Goal: Task Accomplishment & Management: Complete application form

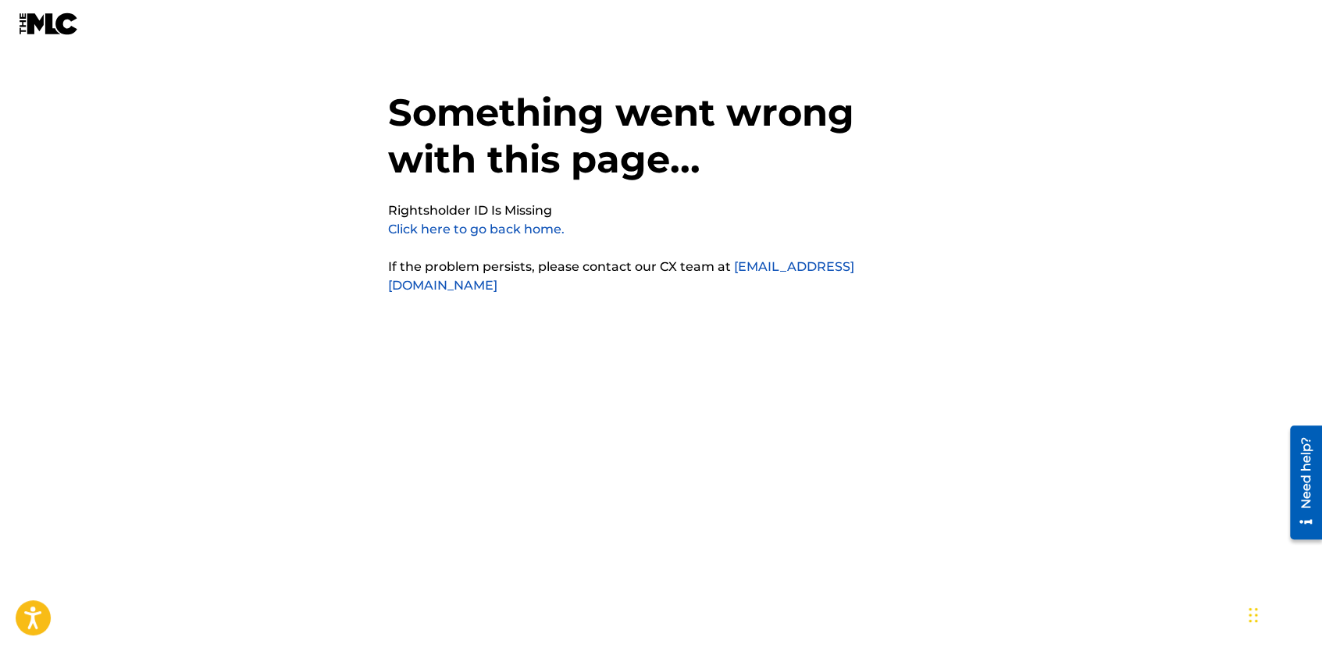
click at [452, 231] on link "Click here to go back home." at bounding box center [476, 229] width 176 height 15
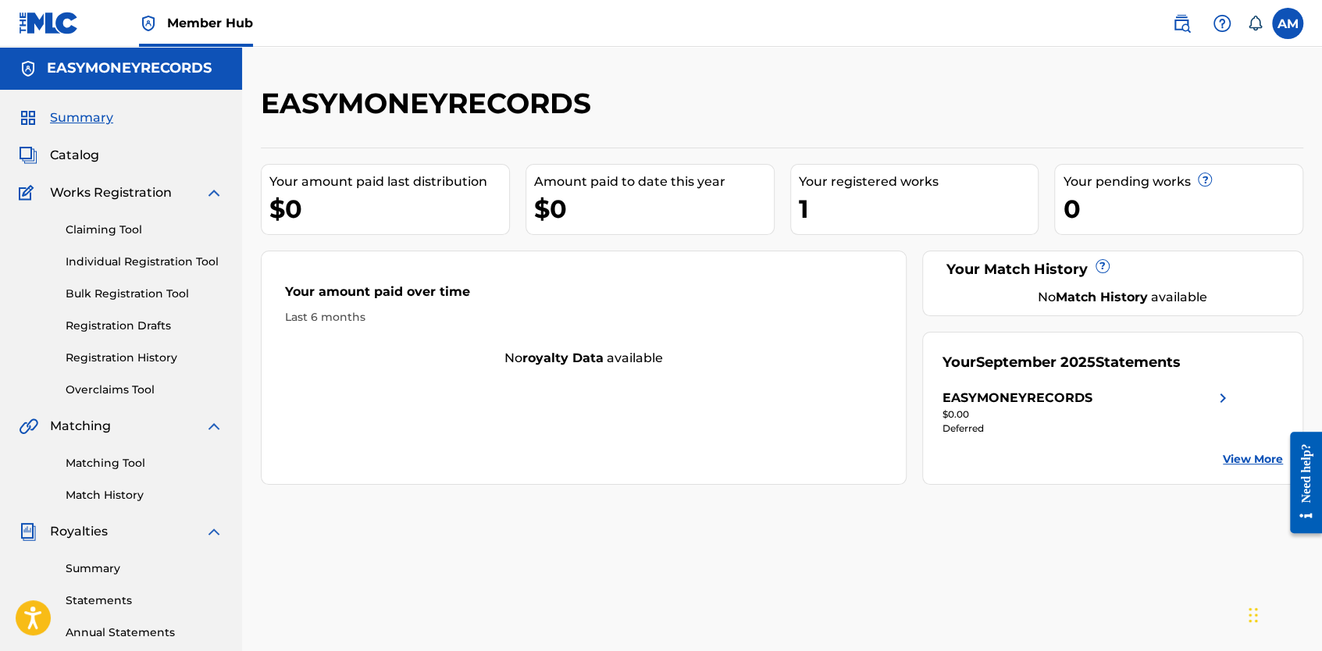
click at [1237, 459] on link "View More" at bounding box center [1253, 459] width 60 height 16
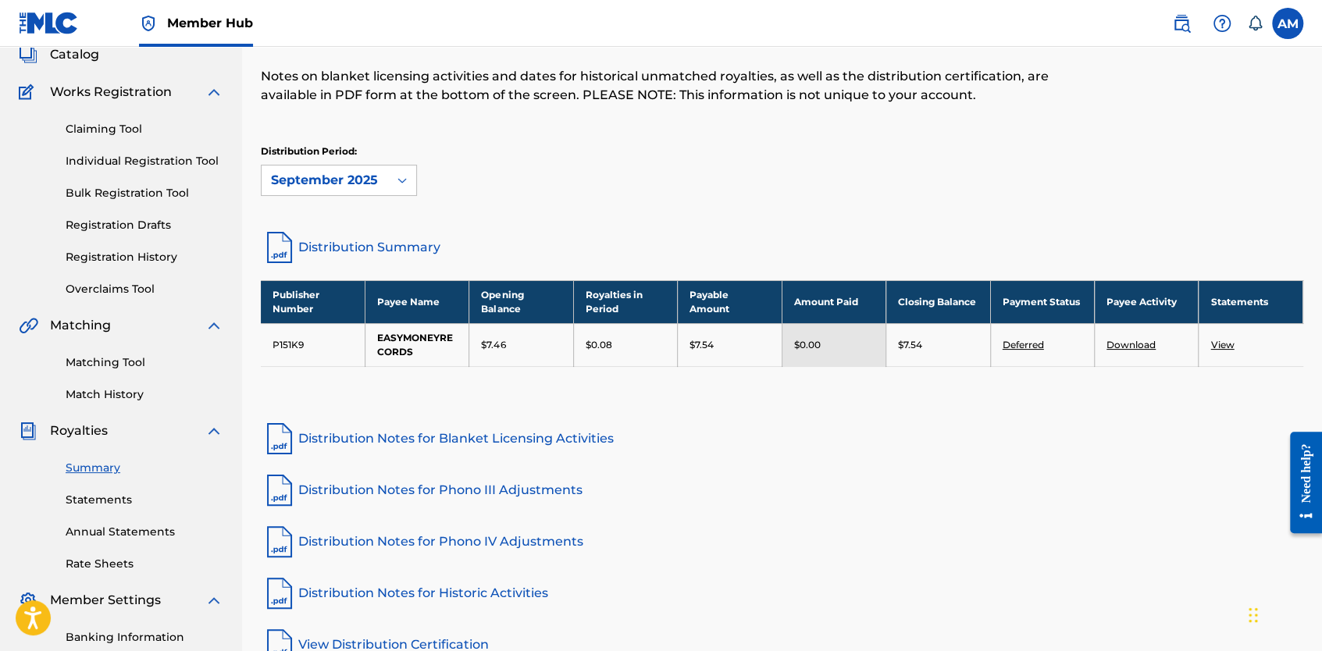
scroll to position [104, 0]
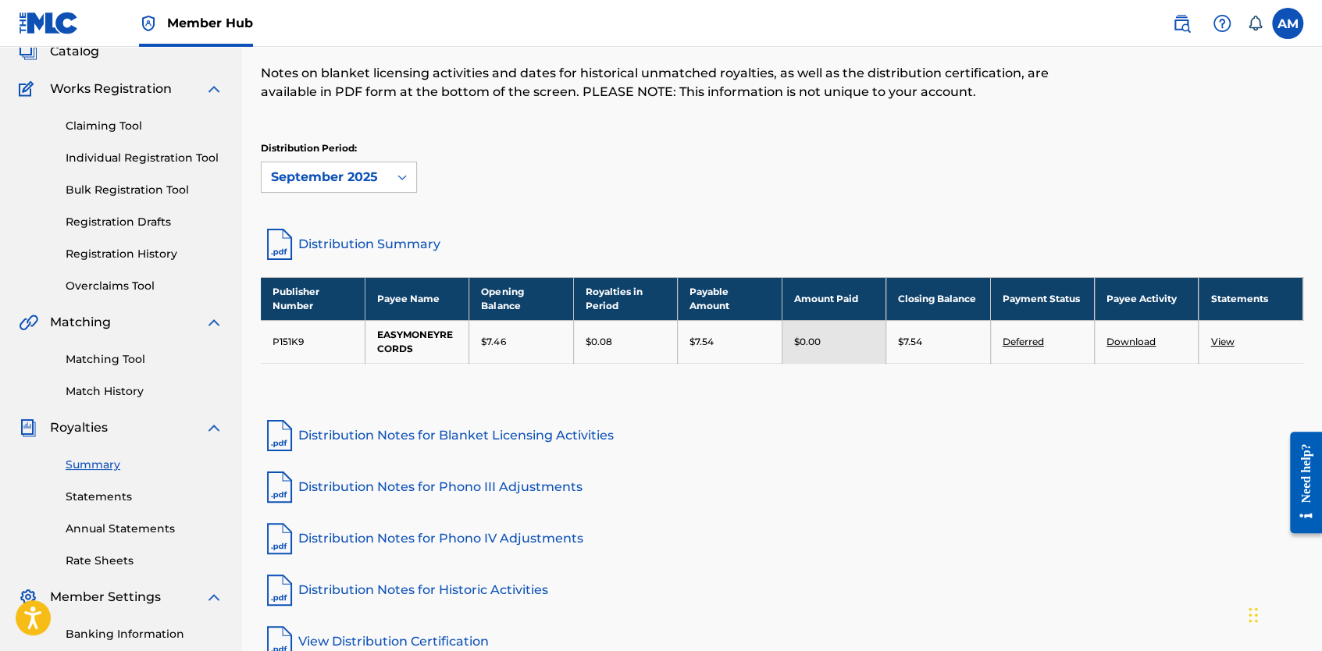
click at [1035, 344] on link "Deferred" at bounding box center [1023, 342] width 41 height 12
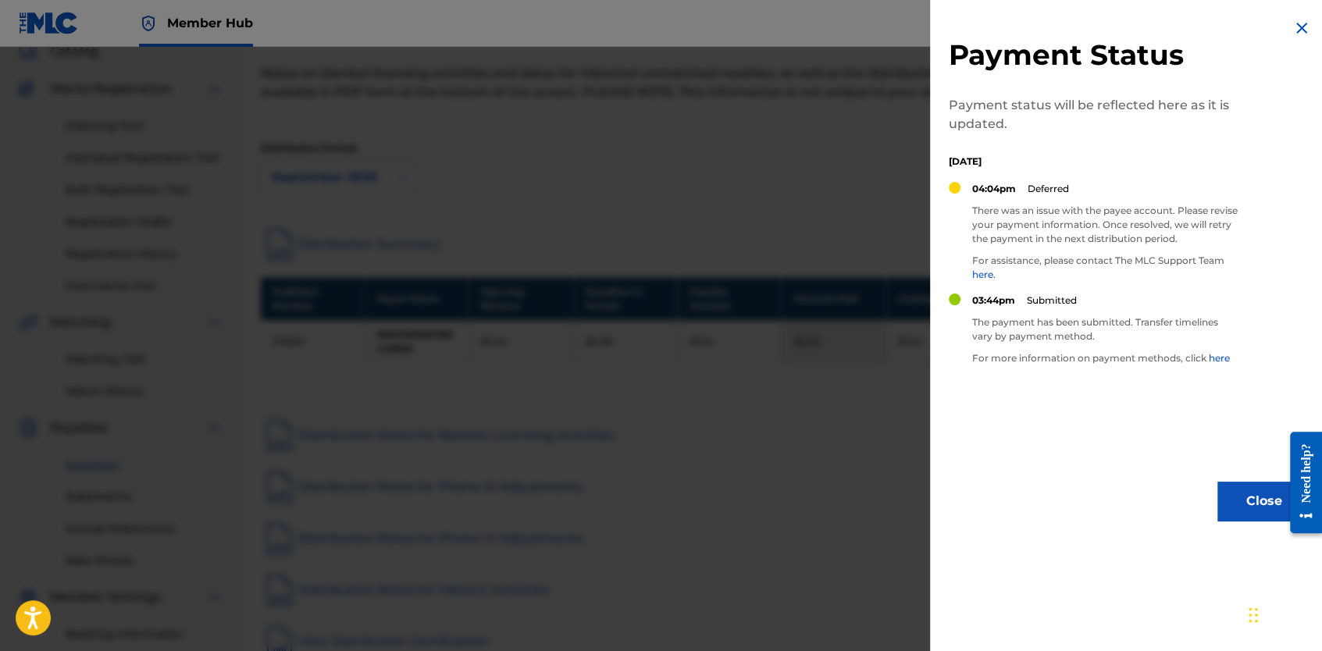
click at [1293, 31] on img at bounding box center [1301, 28] width 19 height 19
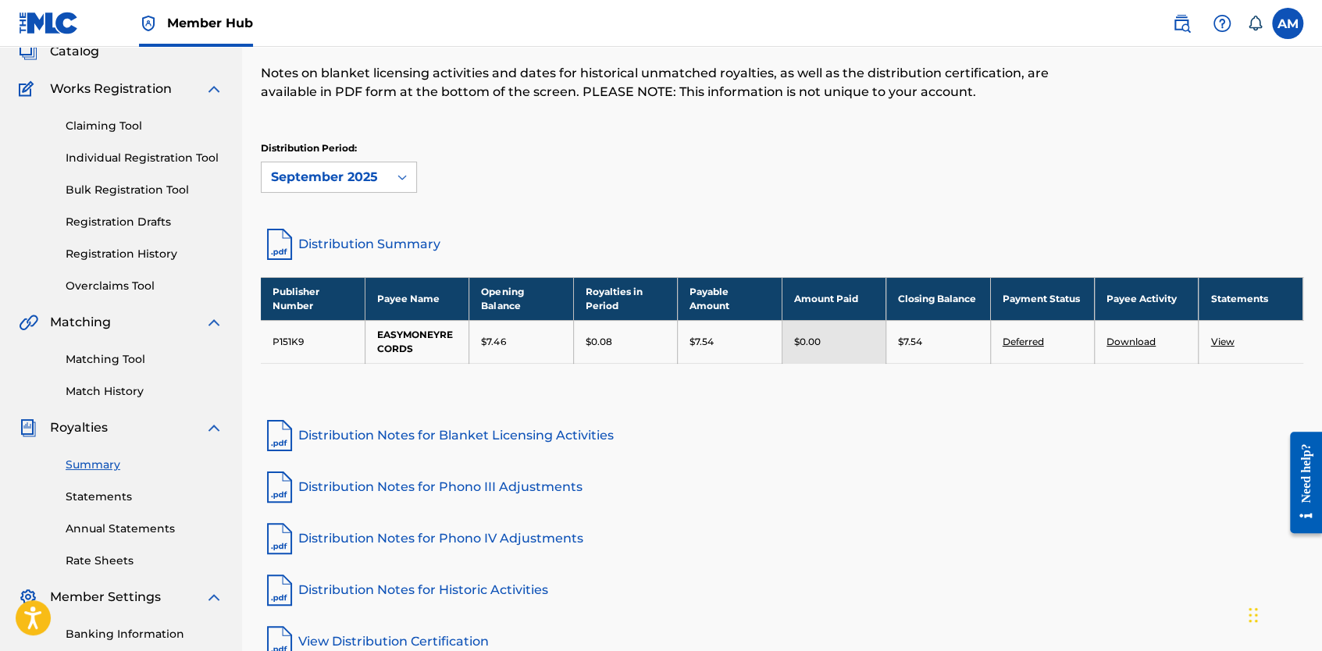
click at [400, 437] on link "Distribution Notes for Blanket Licensing Activities" at bounding box center [782, 435] width 1042 height 37
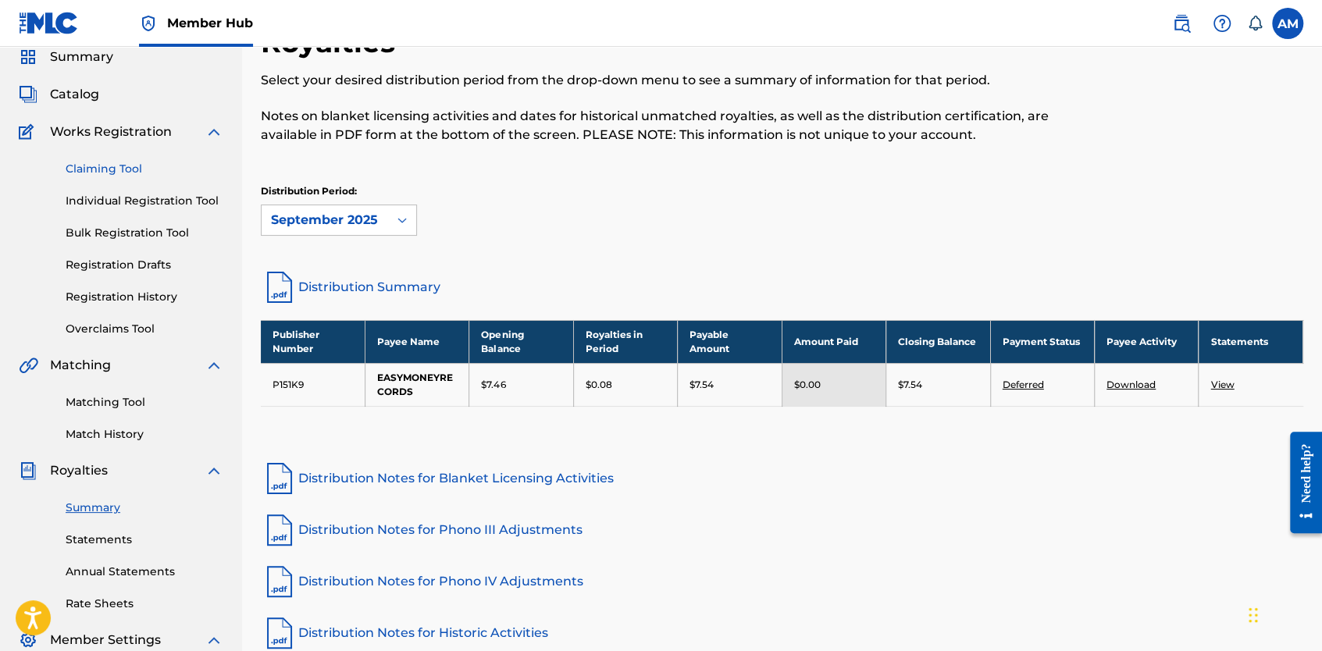
scroll to position [52, 0]
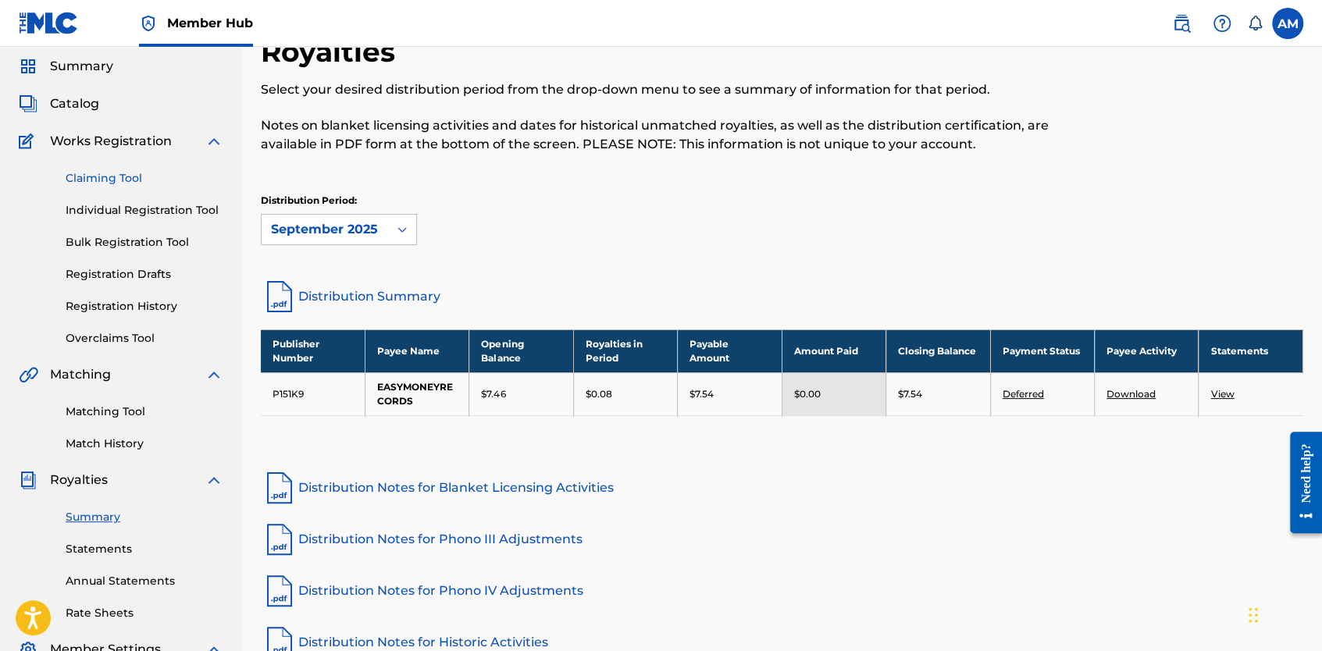
click at [119, 176] on link "Claiming Tool" at bounding box center [145, 178] width 158 height 16
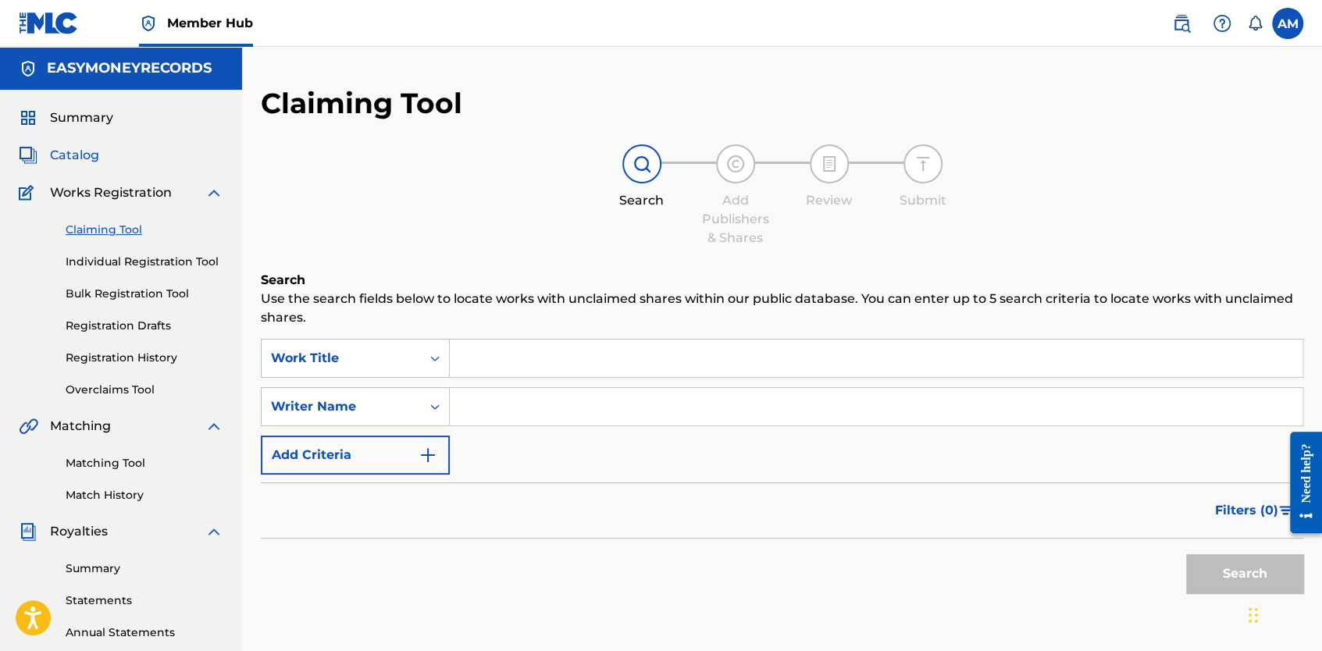
click at [73, 158] on span "Catalog" at bounding box center [74, 155] width 49 height 19
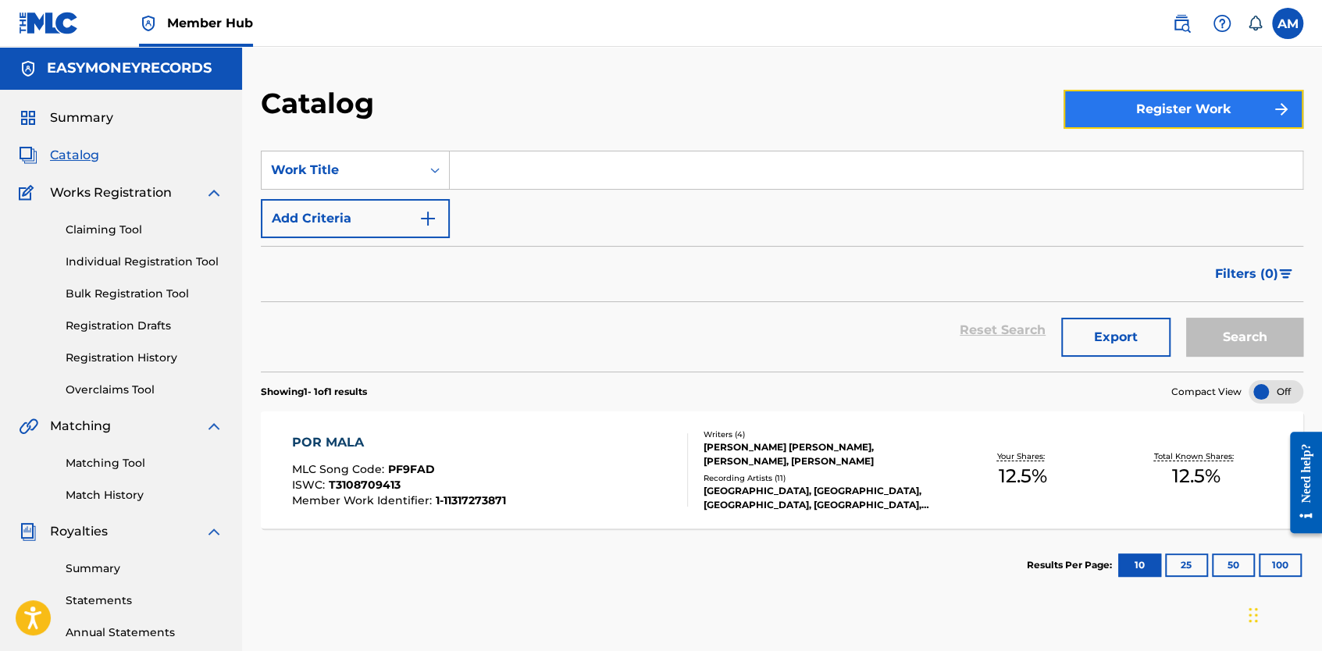
click at [1124, 120] on button "Register Work" at bounding box center [1183, 109] width 240 height 39
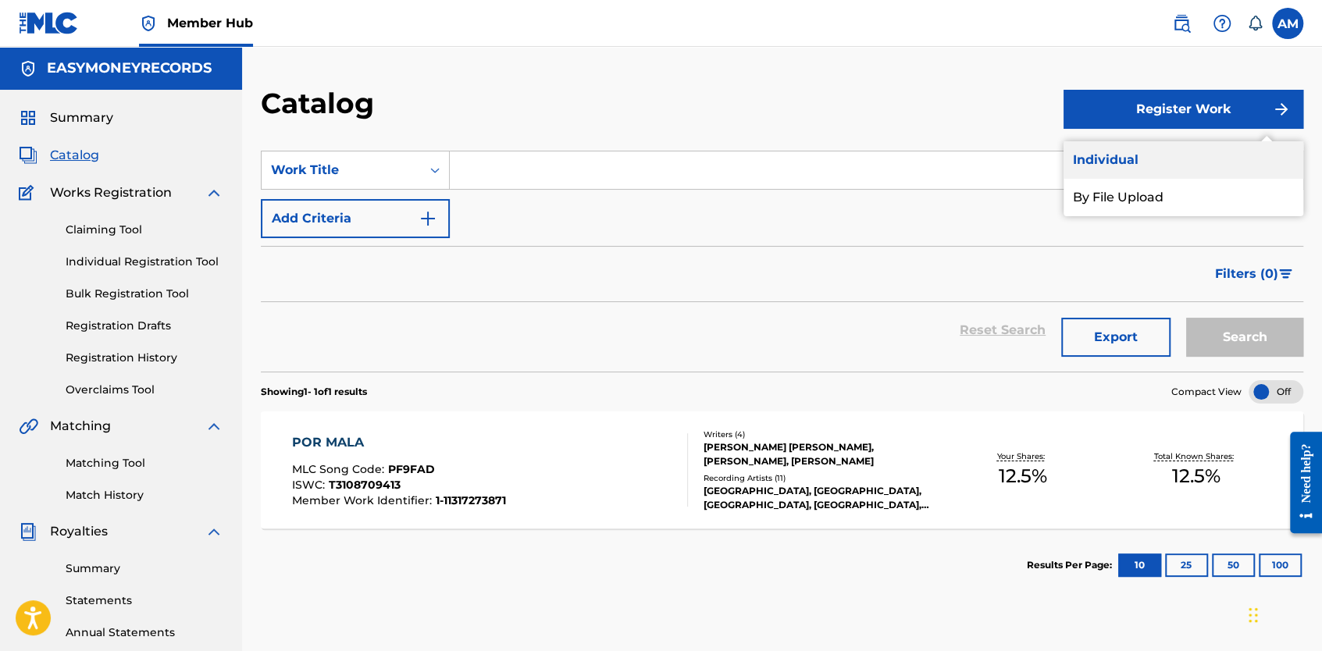
click at [1122, 155] on link "Individual" at bounding box center [1183, 159] width 240 height 37
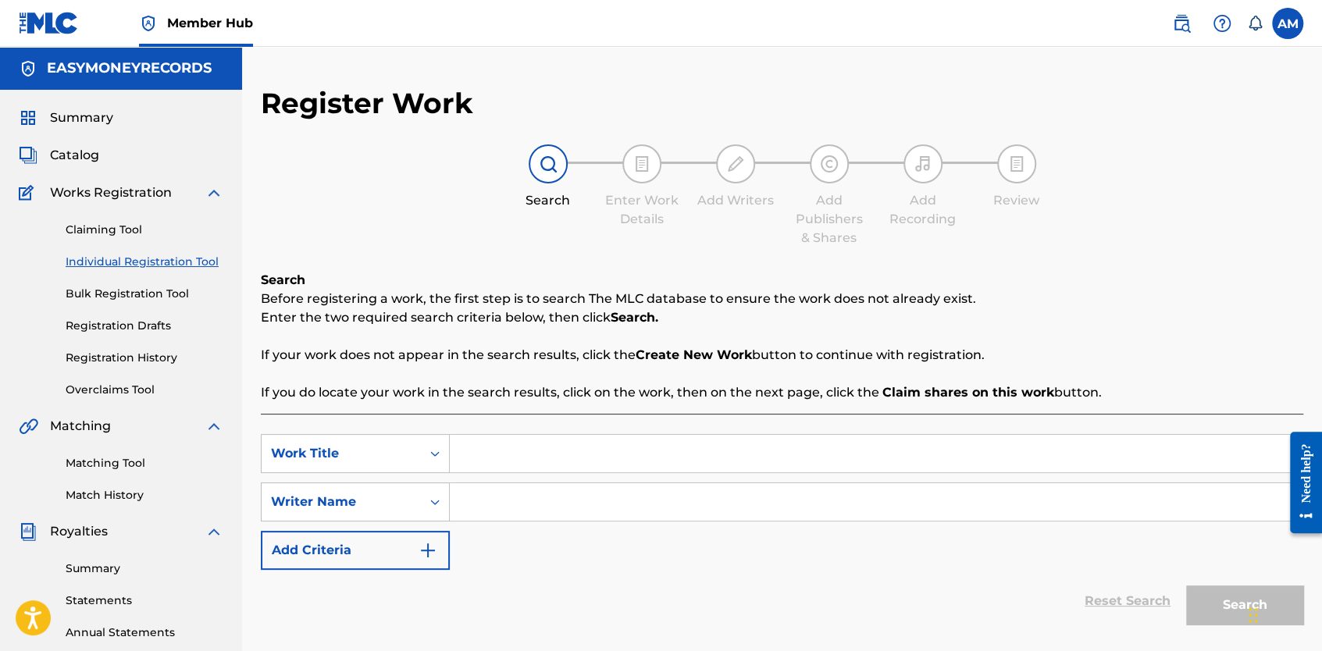
click at [512, 451] on input "Search Form" at bounding box center [876, 453] width 853 height 37
type input "Ricaragua"
click at [540, 503] on input "Search Form" at bounding box center [876, 501] width 853 height 37
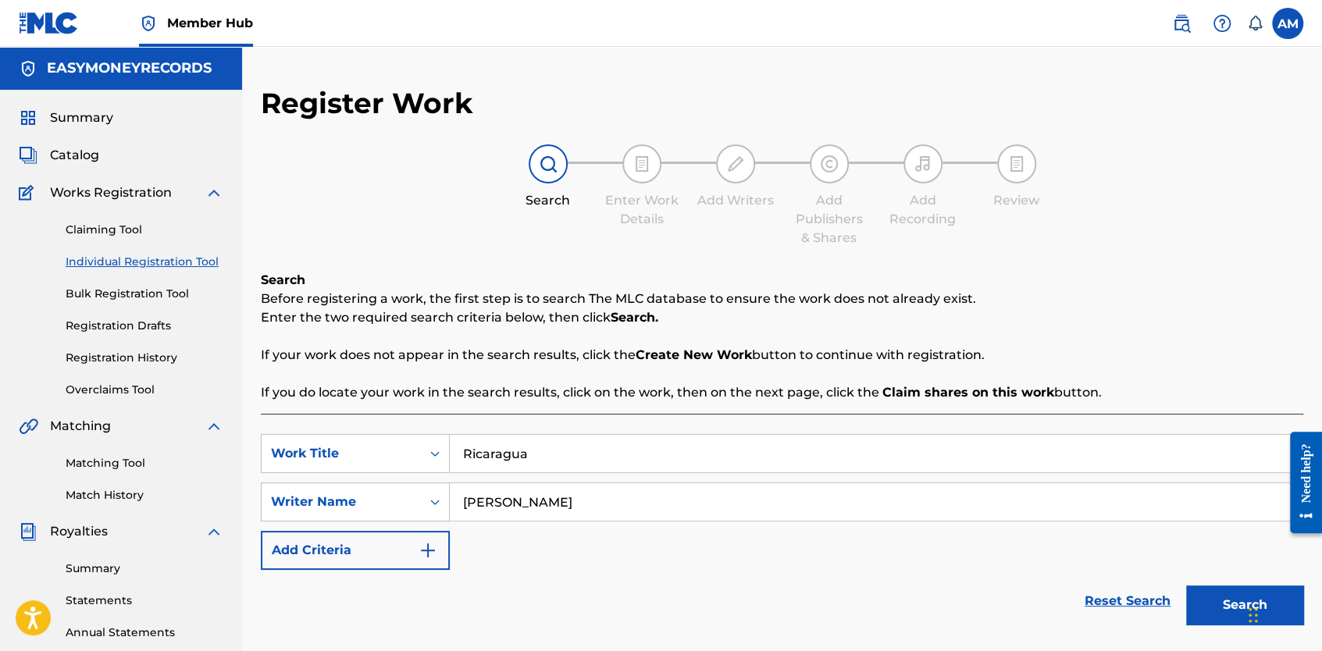
type input "Angel Luis Mengana Mora"
click at [491, 543] on div "SearchWithCriteriac3f37858-251e-40b8-88eb-255c1c8d1e7e Work Title Ricaragua Sea…" at bounding box center [782, 502] width 1042 height 136
click at [424, 550] on img "Search Form" at bounding box center [427, 550] width 19 height 19
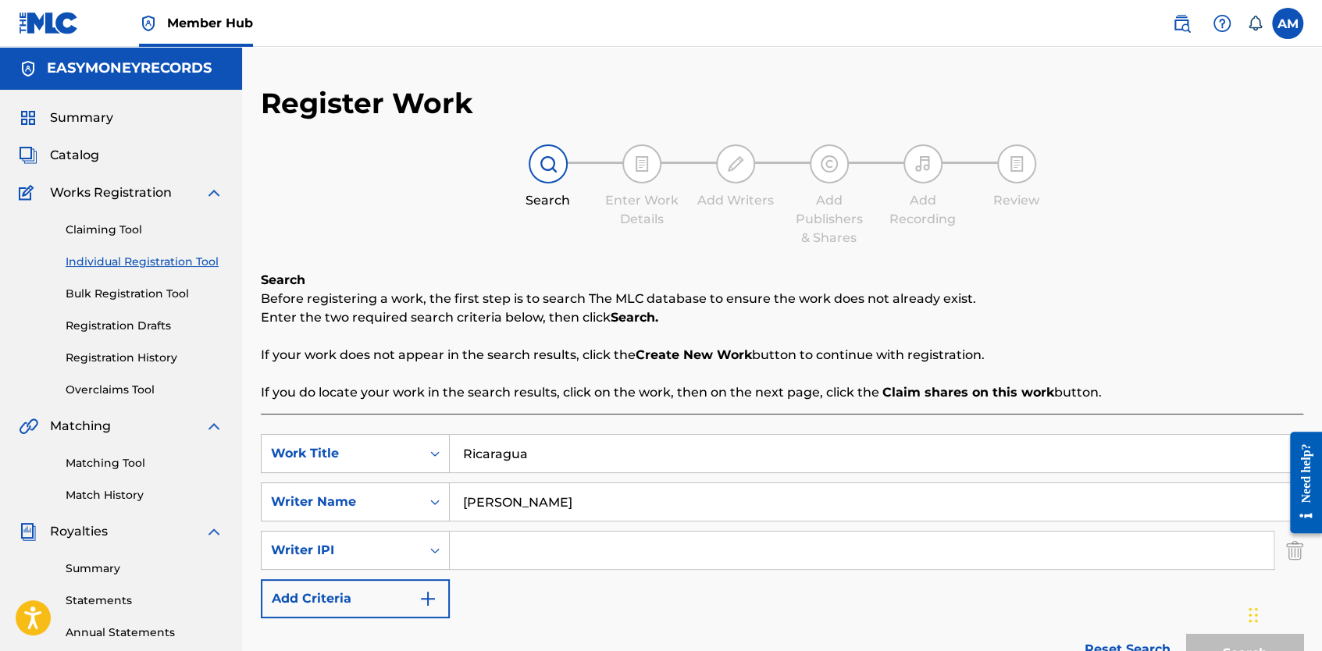
click at [500, 537] on input "Search Form" at bounding box center [862, 550] width 824 height 37
paste input "QZHNB2258893"
type input "QZHNB2258893"
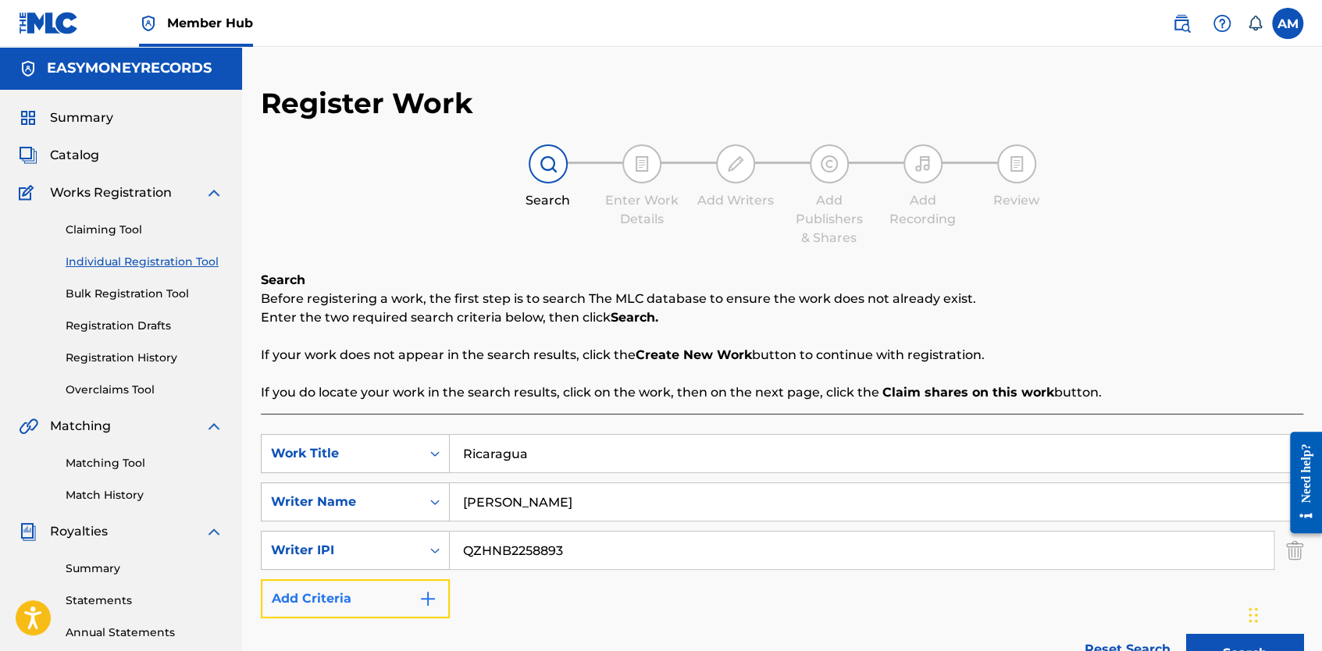
click at [429, 605] on img "Search Form" at bounding box center [427, 598] width 19 height 19
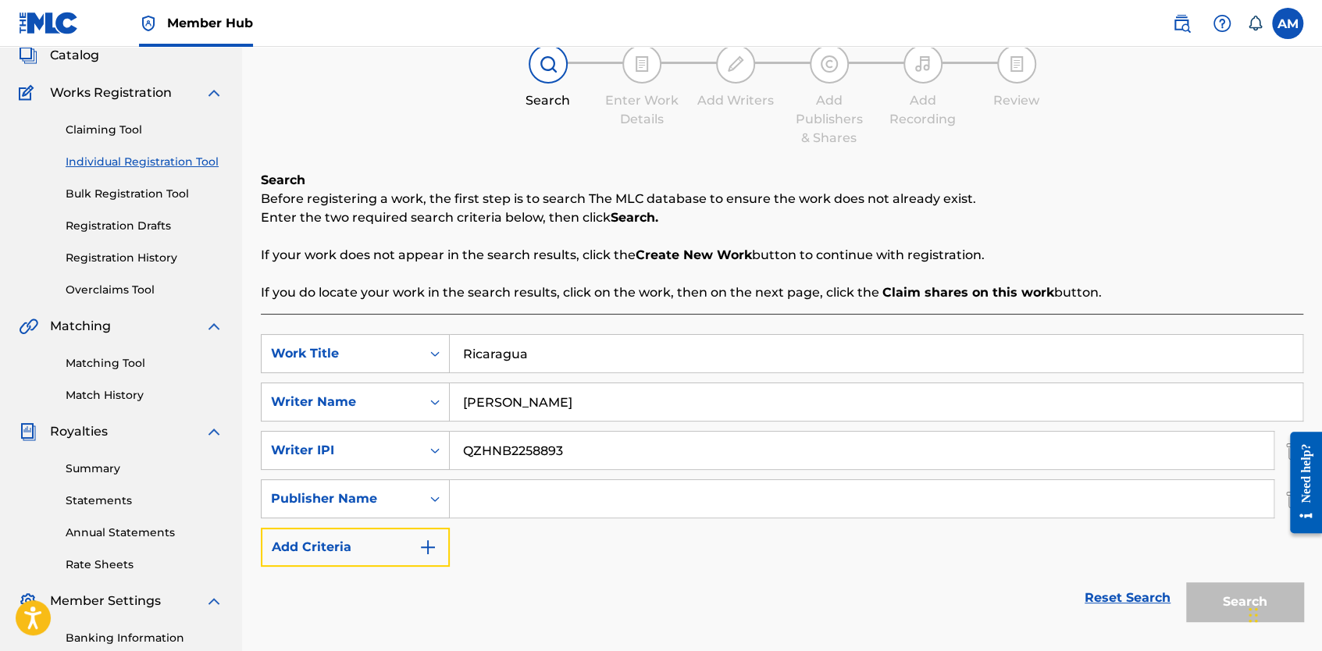
scroll to position [156, 0]
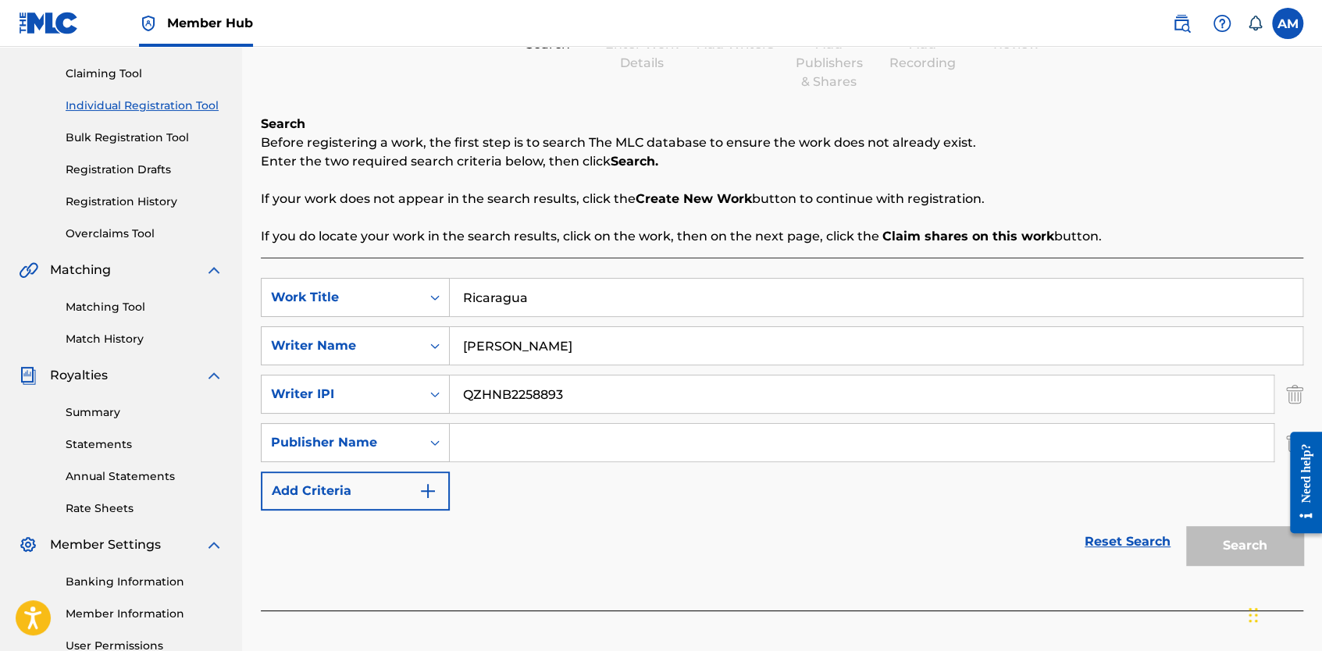
click at [496, 443] on input "Search Form" at bounding box center [862, 442] width 824 height 37
paste input "easymoneyrecords"
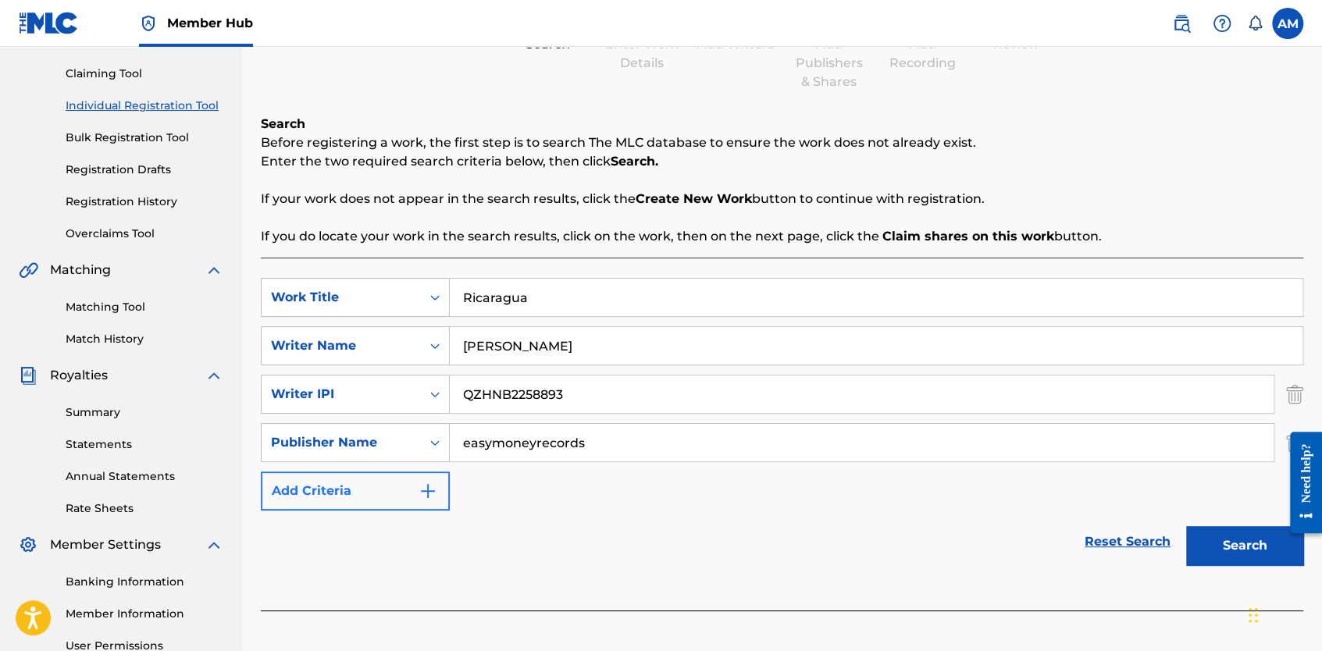
type input "easymoneyrecords"
click at [392, 499] on button "Add Criteria" at bounding box center [355, 491] width 189 height 39
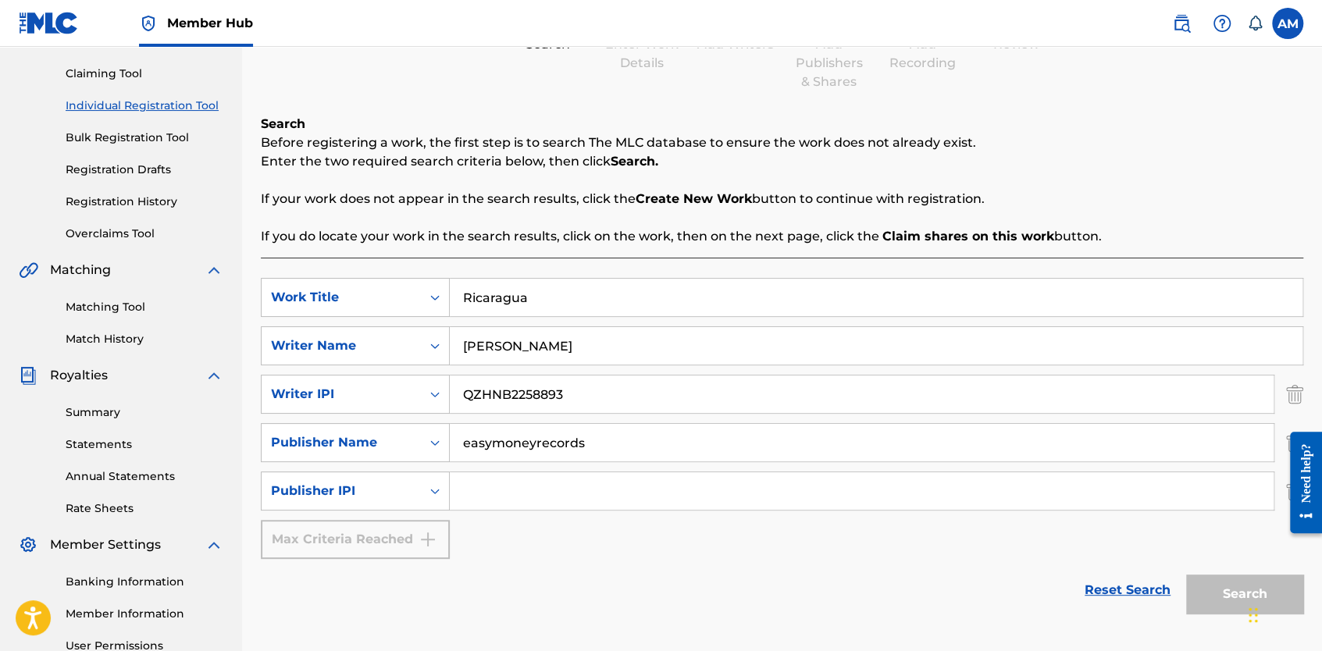
click at [526, 496] on input "Search Form" at bounding box center [862, 490] width 824 height 37
paste input "1034890758"
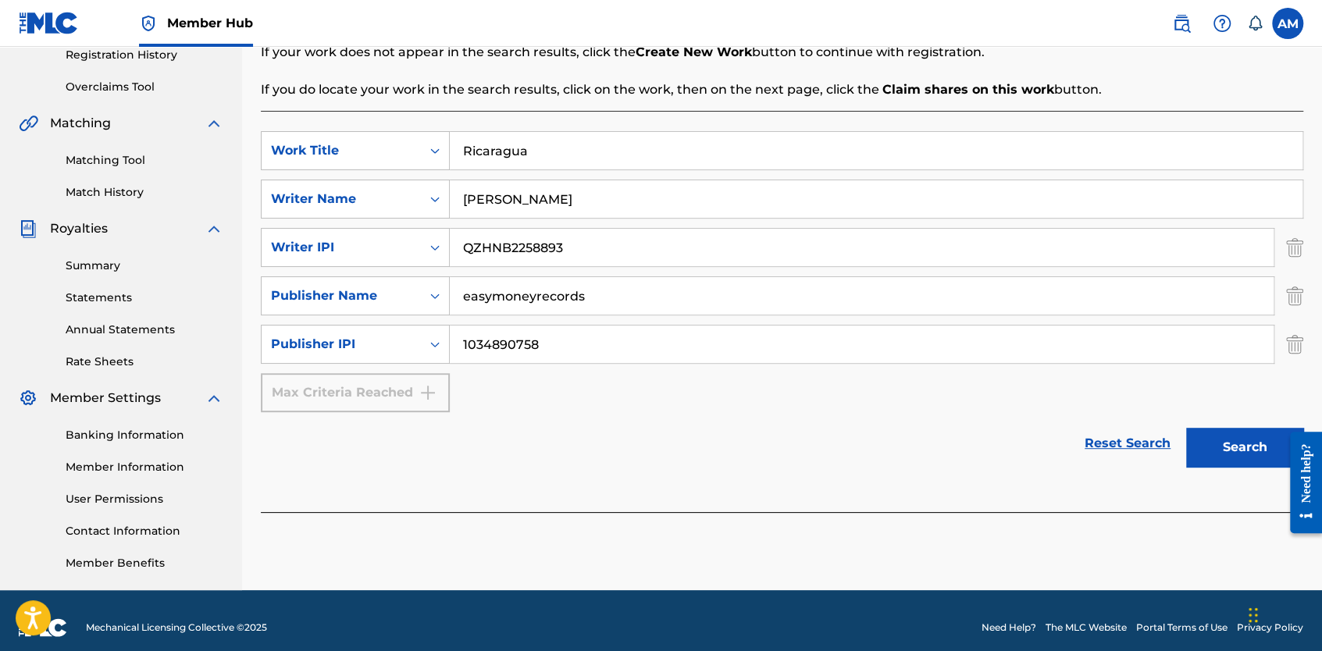
scroll to position [317, 0]
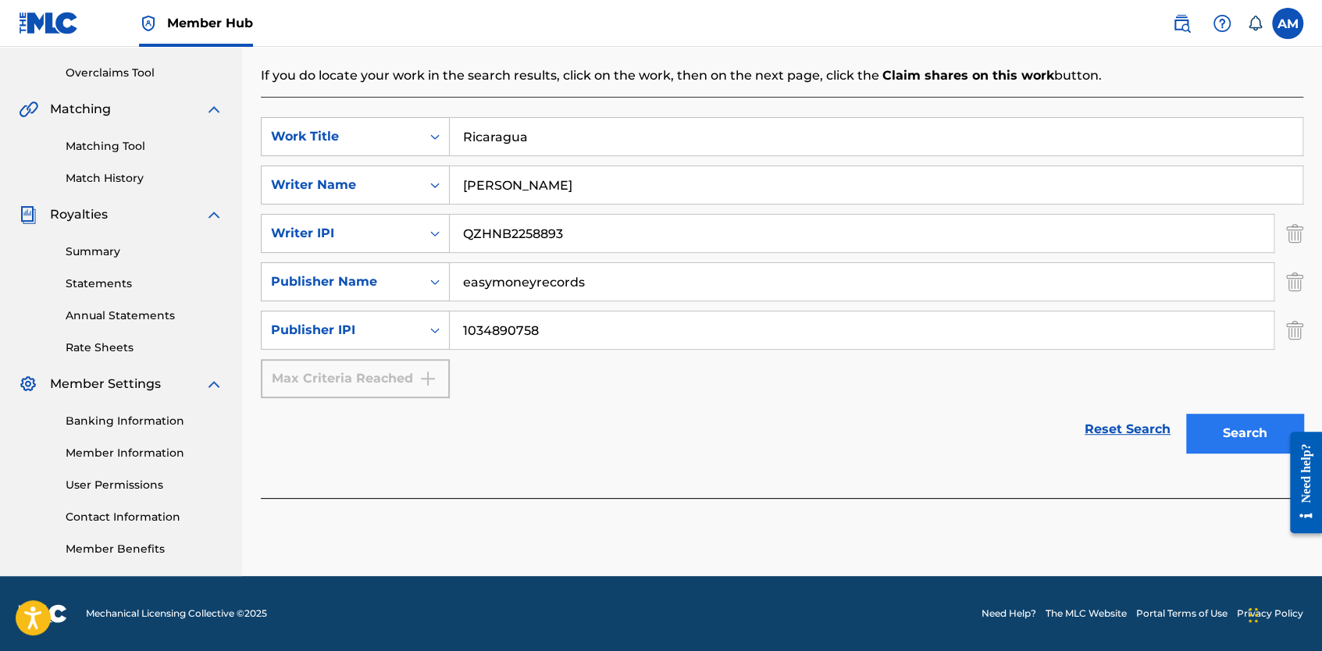
type input "1034890758"
click at [1238, 426] on button "Search" at bounding box center [1244, 433] width 117 height 39
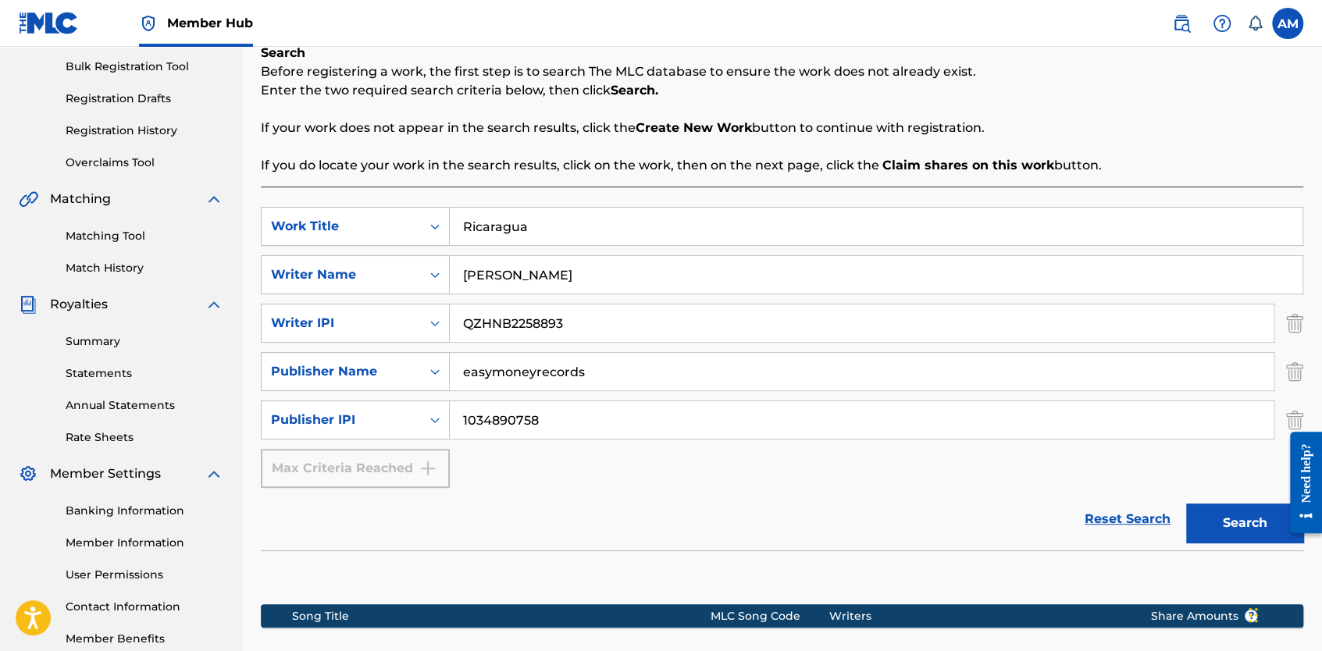
scroll to position [226, 0]
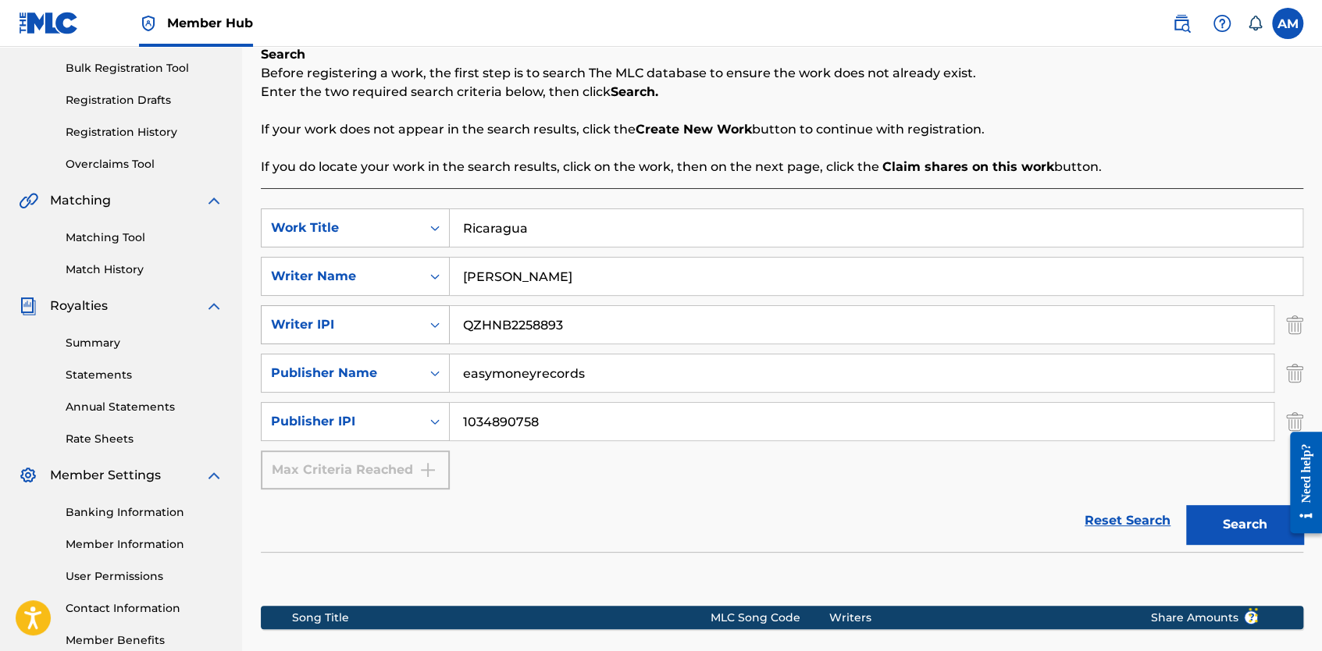
drag, startPoint x: 682, startPoint y: 278, endPoint x: 297, endPoint y: 331, distance: 389.3
click at [297, 331] on div "SearchWithCriteriac3f37858-251e-40b8-88eb-255c1c8d1e7e Work Title Ricaragua Sea…" at bounding box center [782, 348] width 1042 height 281
click at [426, 279] on div "Search Form" at bounding box center [435, 276] width 28 height 28
click at [671, 333] on input "QZHNB2258893" at bounding box center [862, 324] width 824 height 37
click at [1295, 326] on img "Search Form" at bounding box center [1294, 324] width 17 height 39
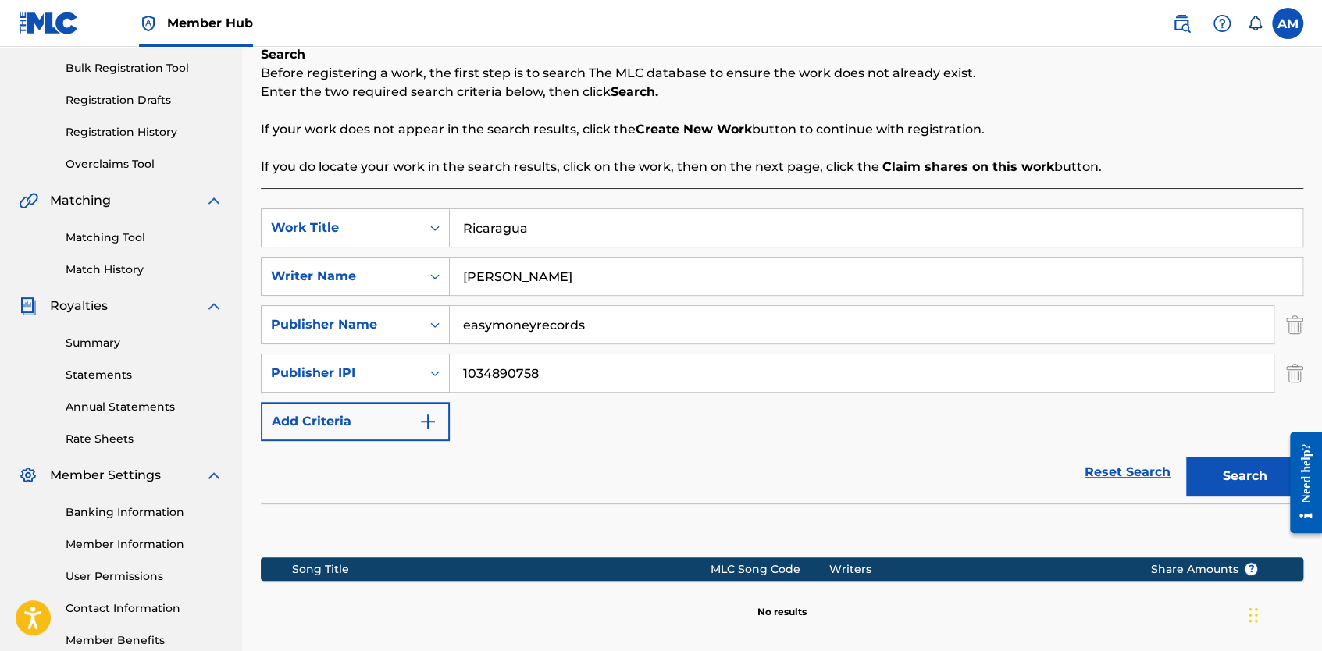
click at [1295, 326] on img "Search Form" at bounding box center [1294, 324] width 17 height 39
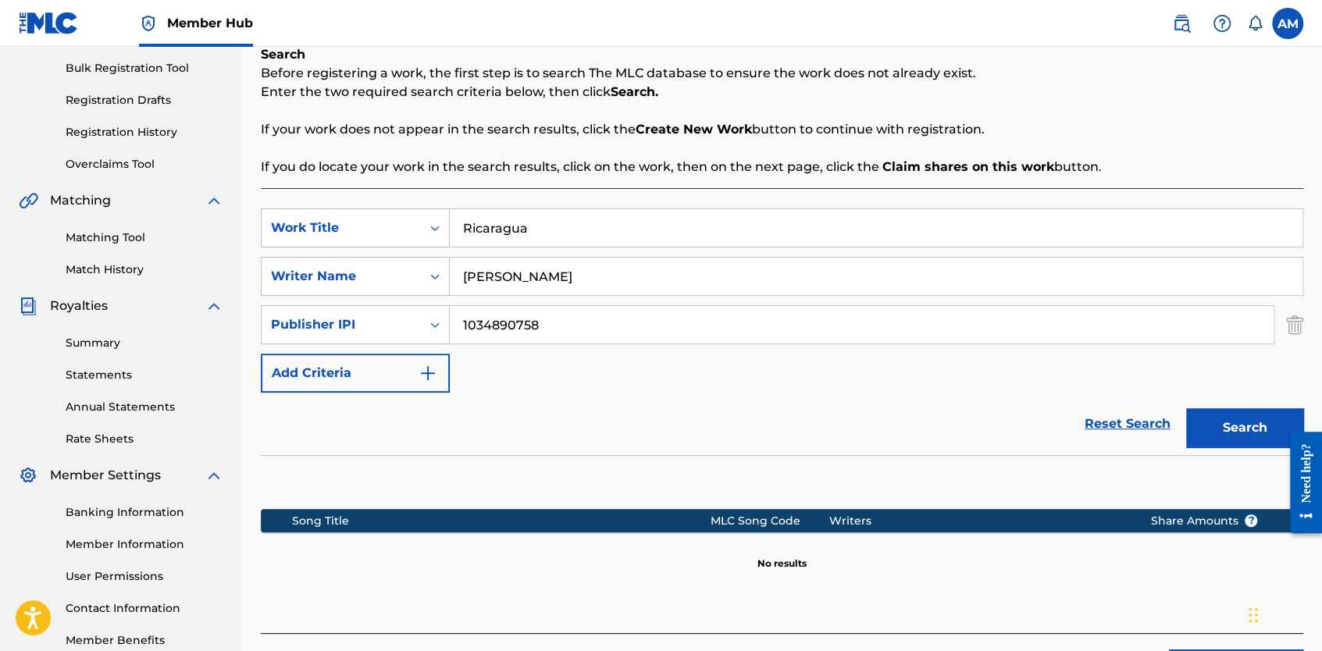
click at [1295, 326] on img "Search Form" at bounding box center [1294, 324] width 17 height 39
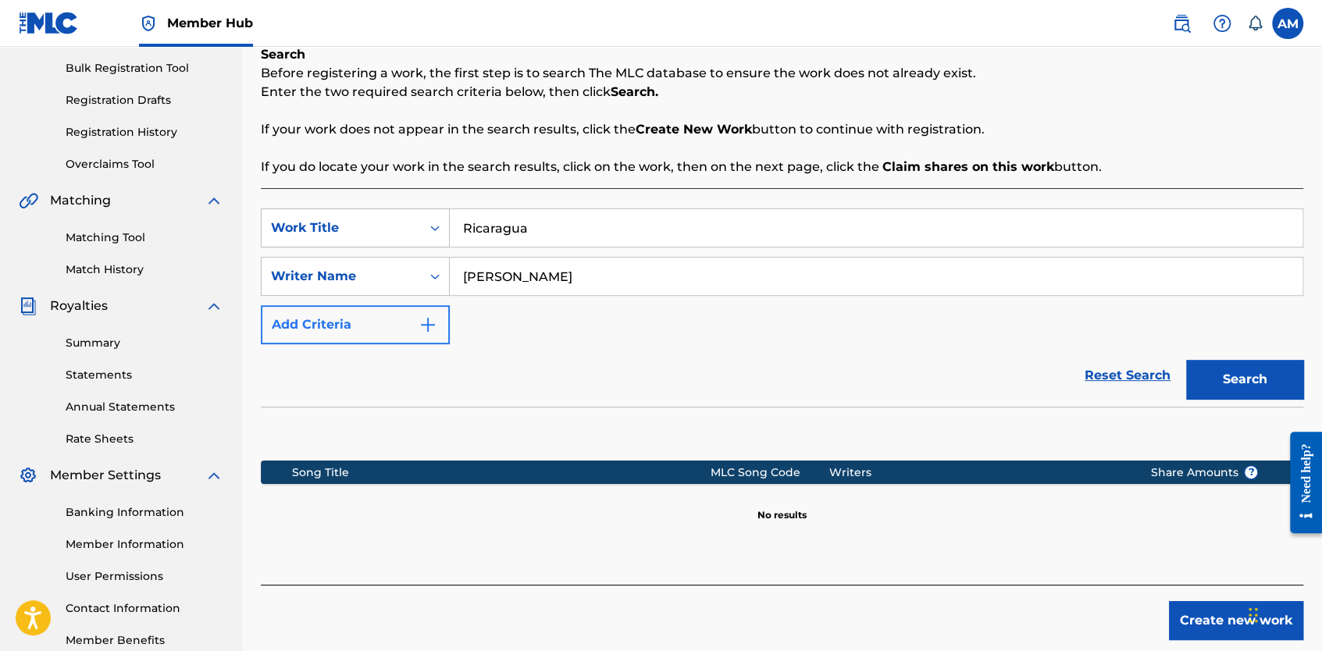
drag, startPoint x: 803, startPoint y: 270, endPoint x: 273, endPoint y: 321, distance: 531.8
click at [273, 321] on div "SearchWithCriteriac3f37858-251e-40b8-88eb-255c1c8d1e7e Work Title Ricaragua Sea…" at bounding box center [782, 276] width 1042 height 136
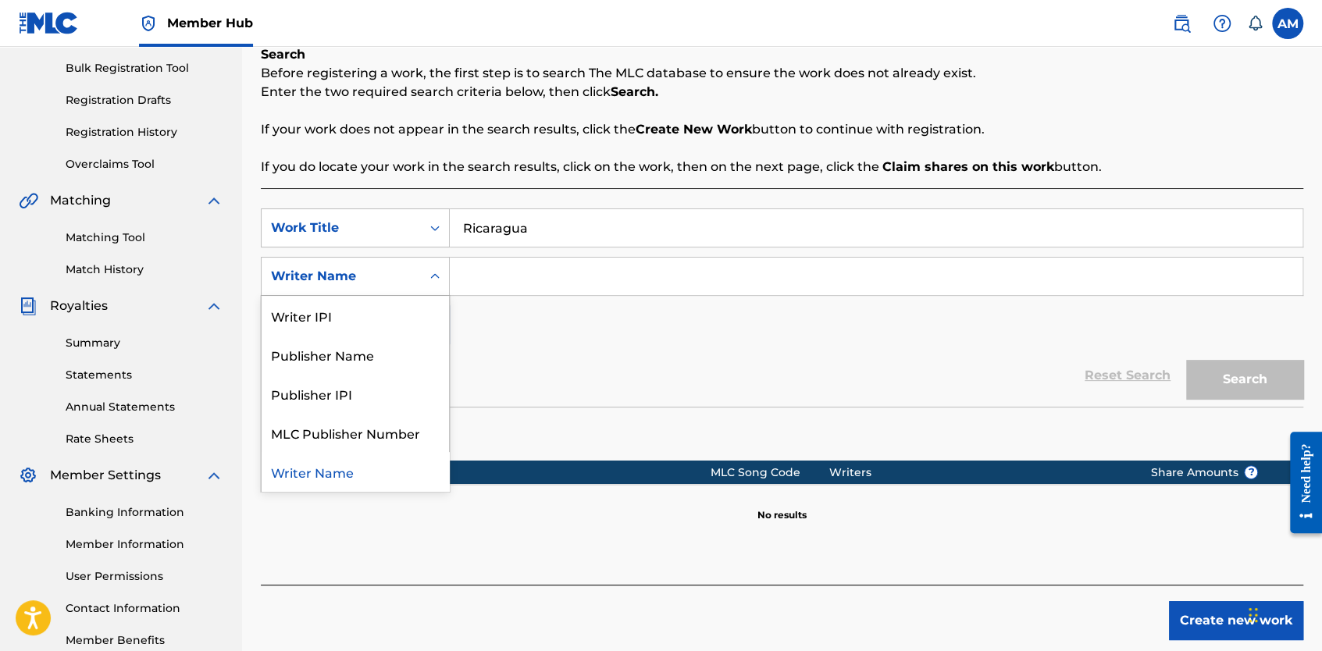
click at [443, 266] on div "Search Form" at bounding box center [435, 276] width 28 height 28
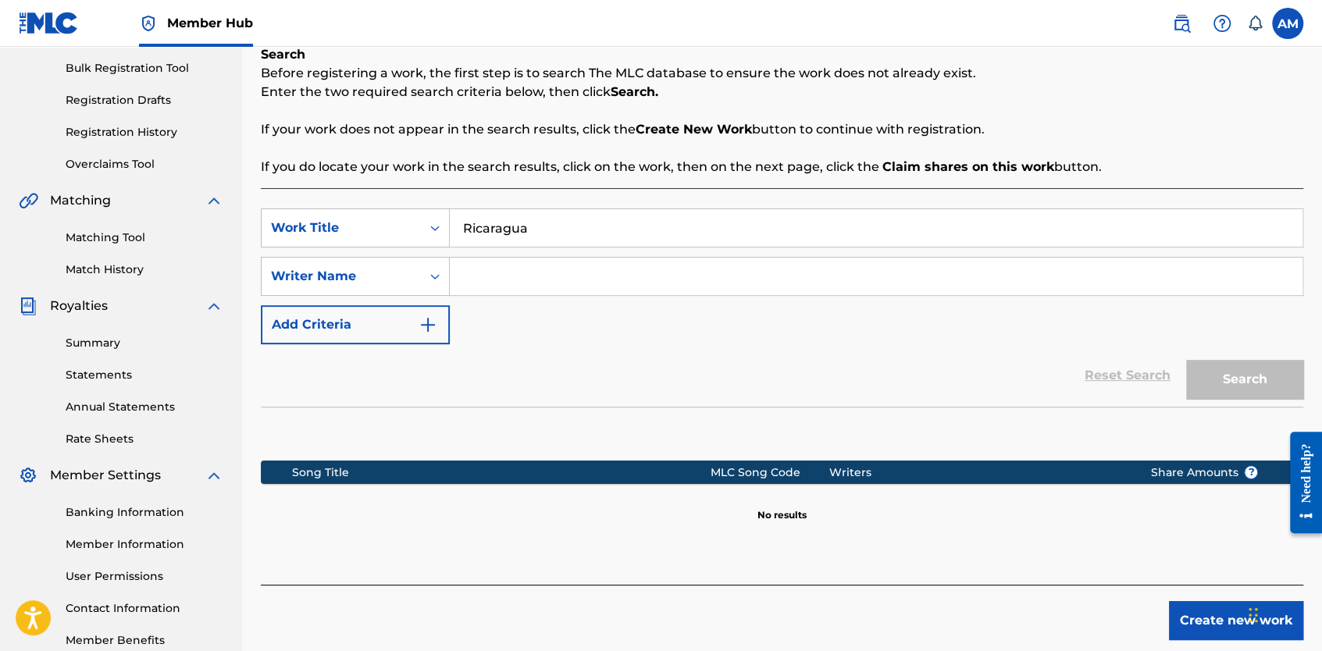
click at [625, 320] on div "SearchWithCriteriac3f37858-251e-40b8-88eb-255c1c8d1e7e Work Title Ricaragua Sea…" at bounding box center [782, 276] width 1042 height 136
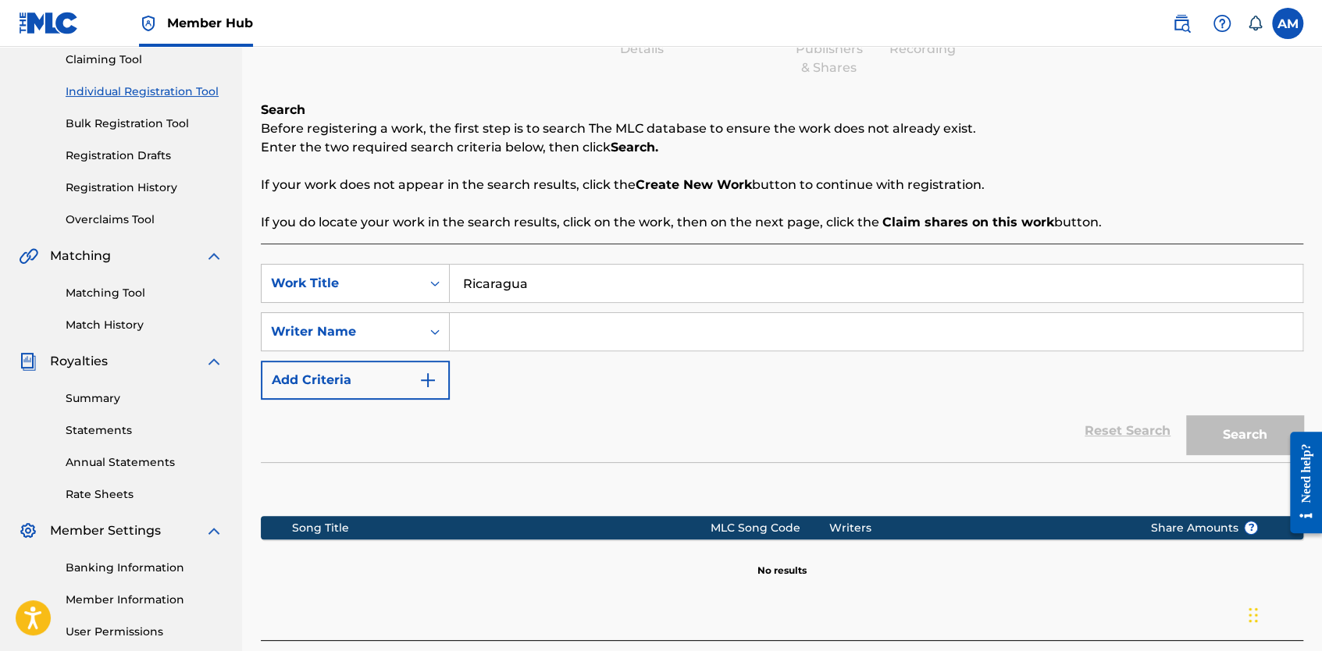
scroll to position [0, 0]
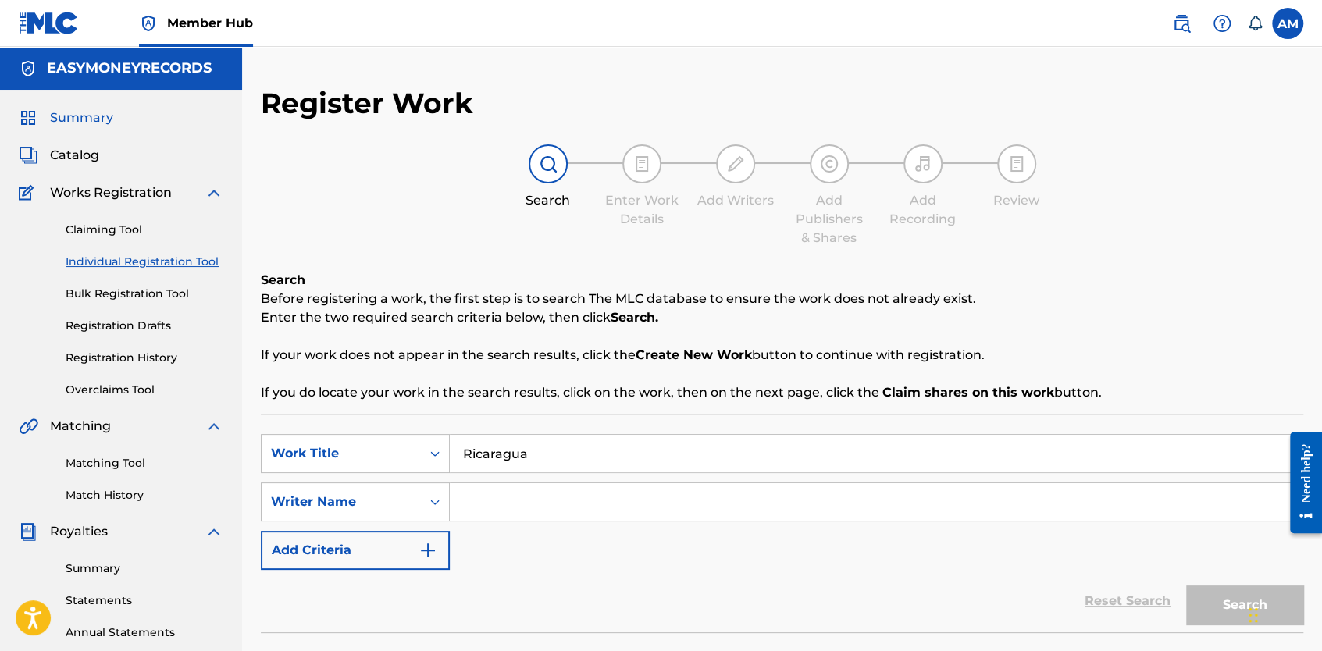
click at [91, 116] on span "Summary" at bounding box center [81, 118] width 63 height 19
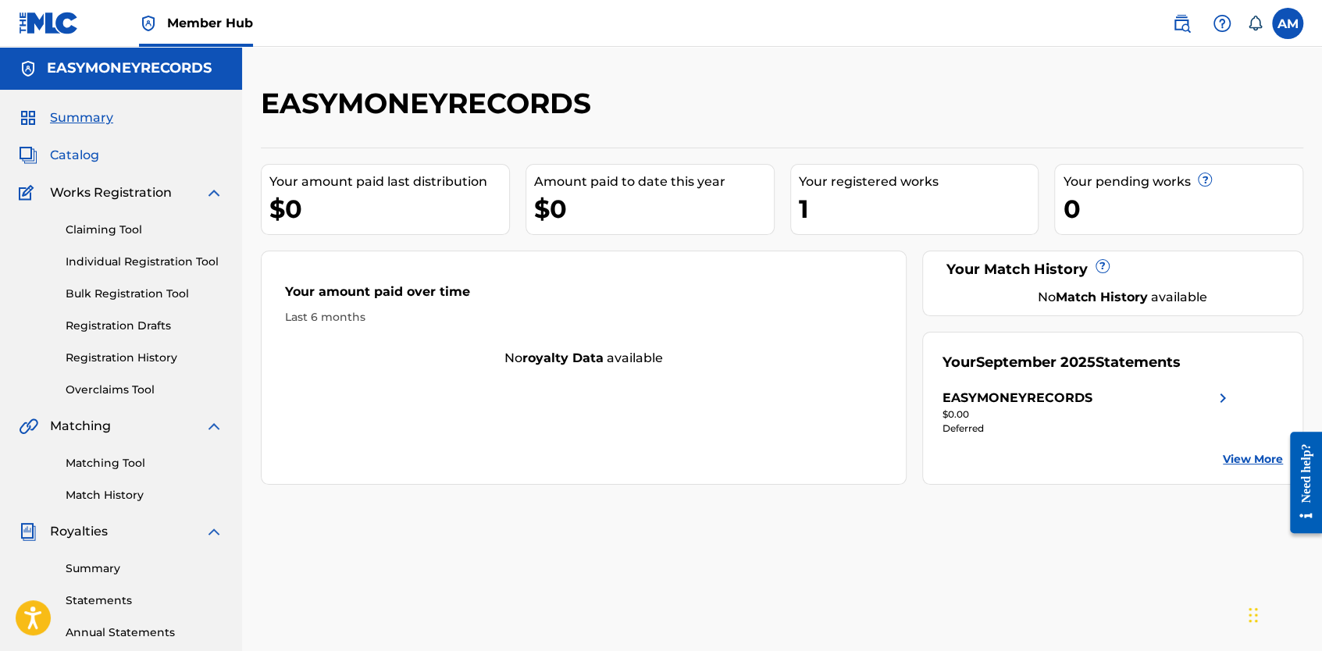
click at [84, 147] on span "Catalog" at bounding box center [74, 155] width 49 height 19
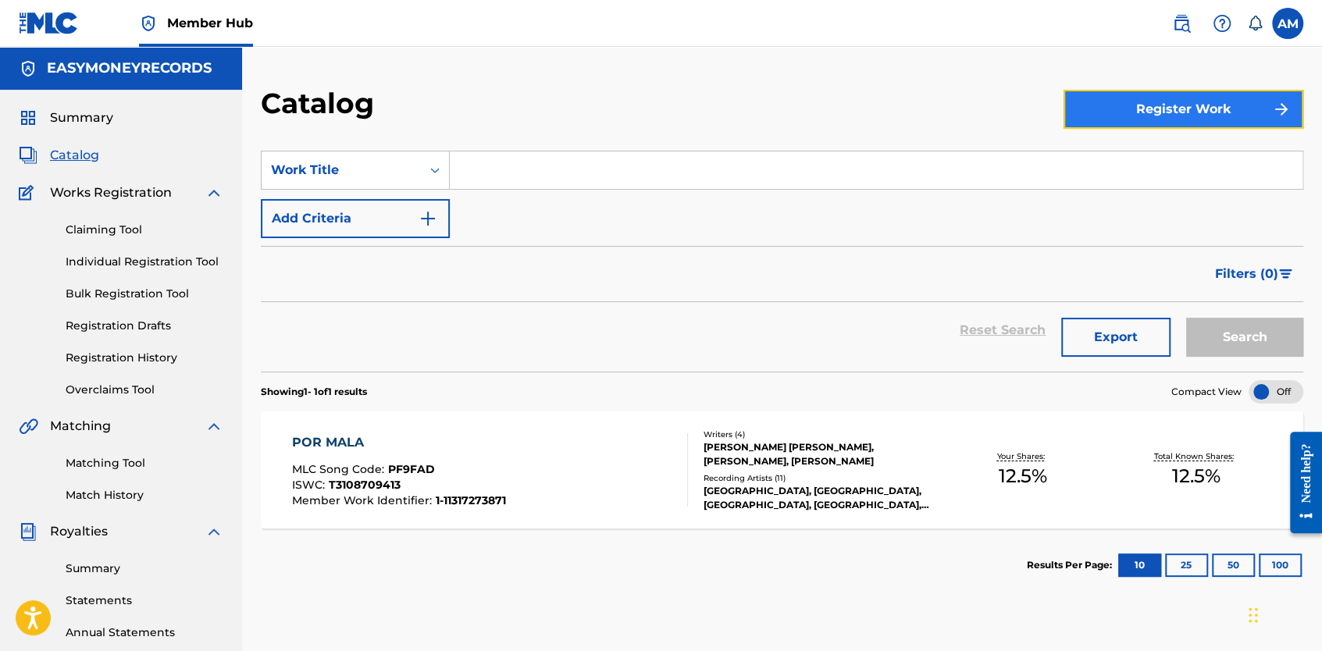
click at [1153, 117] on button "Register Work" at bounding box center [1183, 109] width 240 height 39
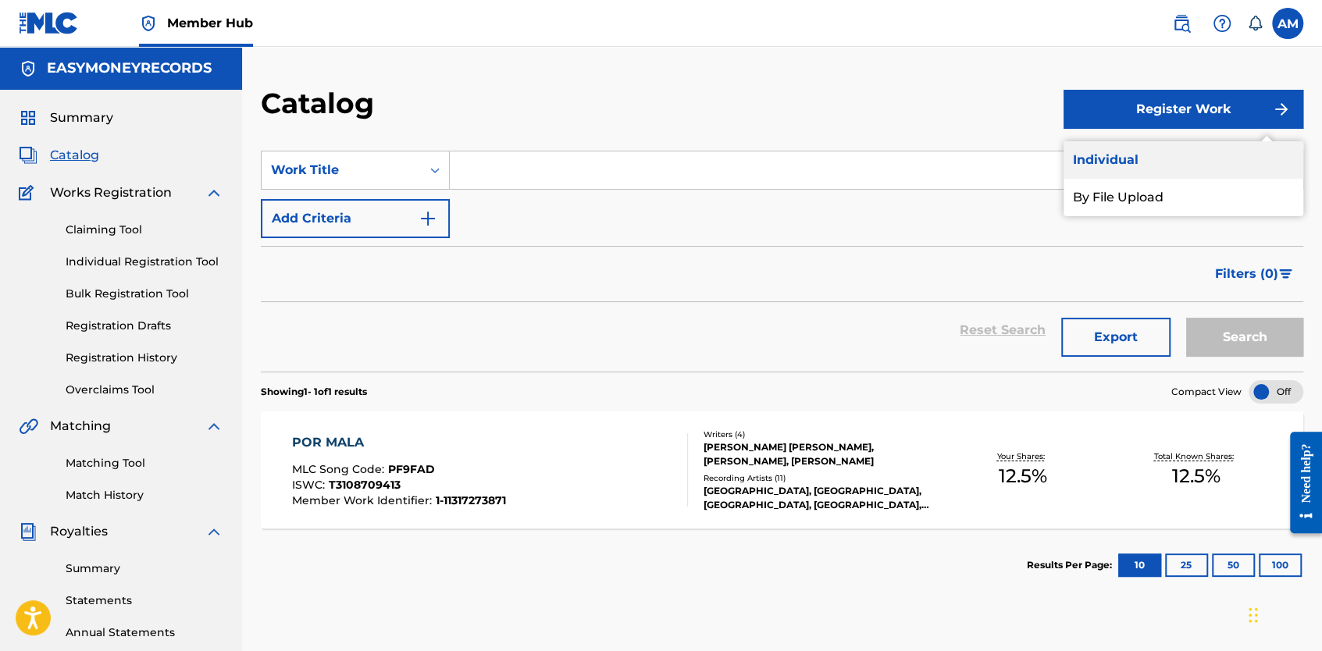
click at [1137, 155] on link "Individual" at bounding box center [1183, 159] width 240 height 37
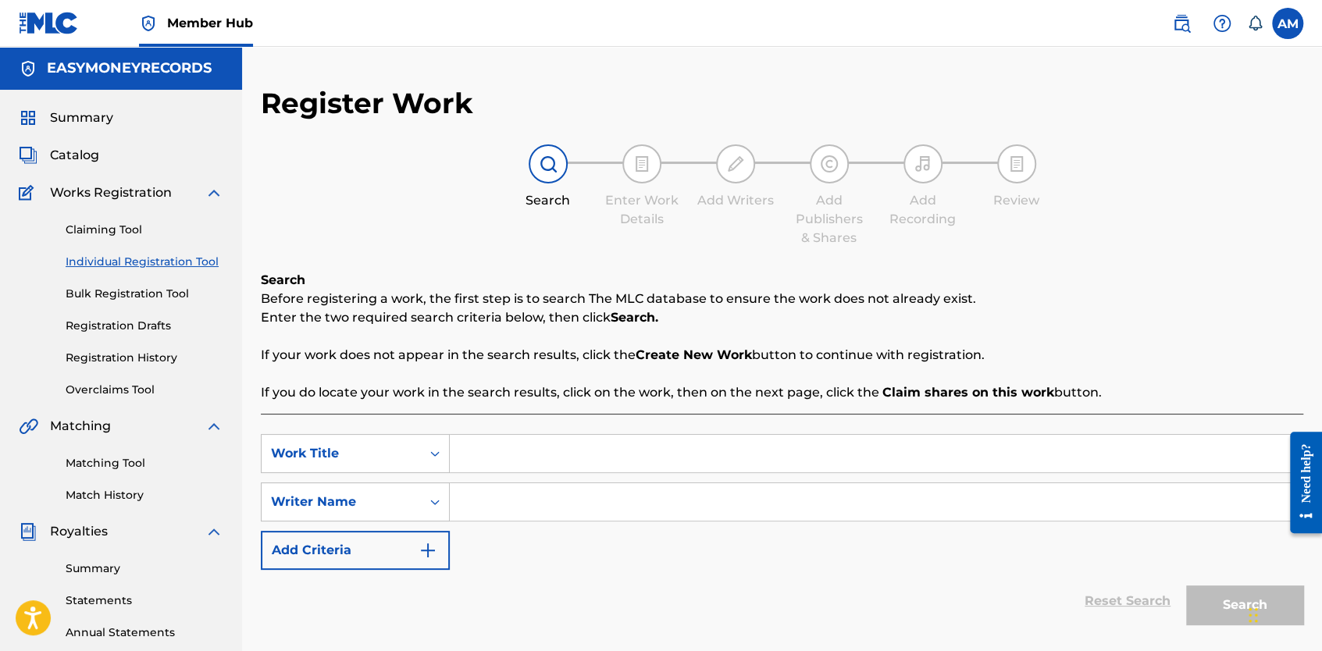
click at [509, 461] on input "Search Form" at bounding box center [876, 453] width 853 height 37
type input "Ricaragua"
click at [616, 597] on div "Reset Search Search" at bounding box center [782, 601] width 1042 height 62
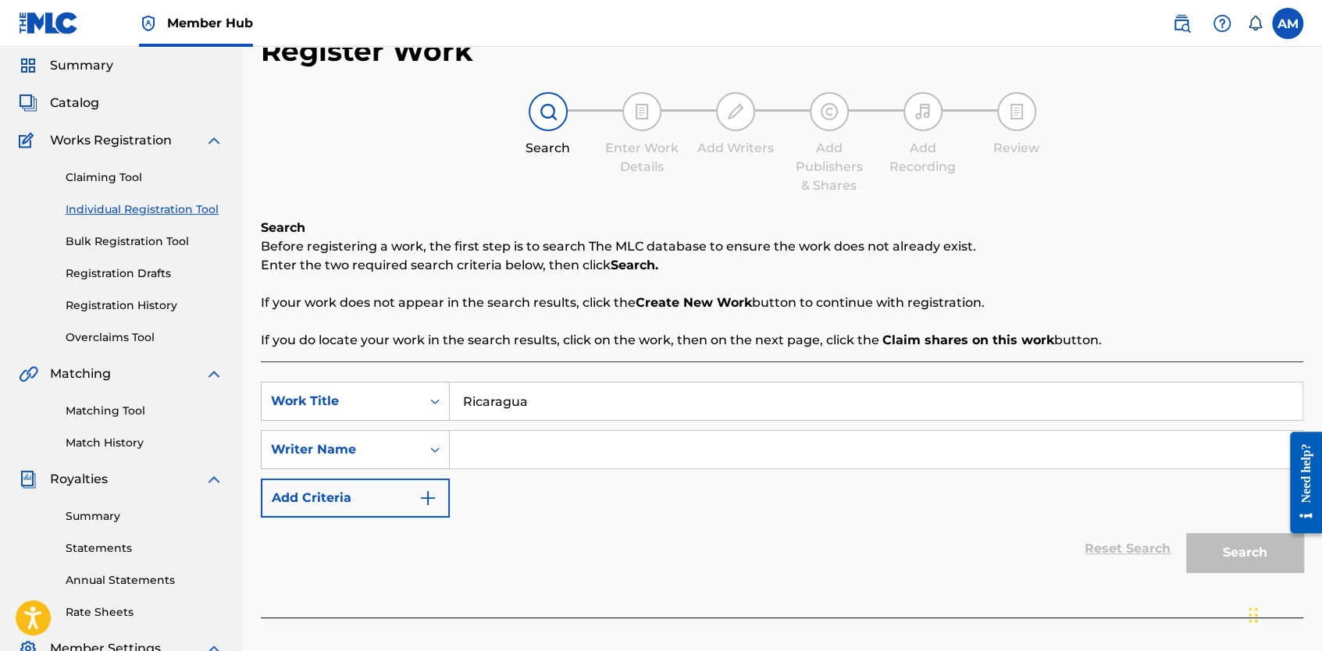
scroll to position [317, 0]
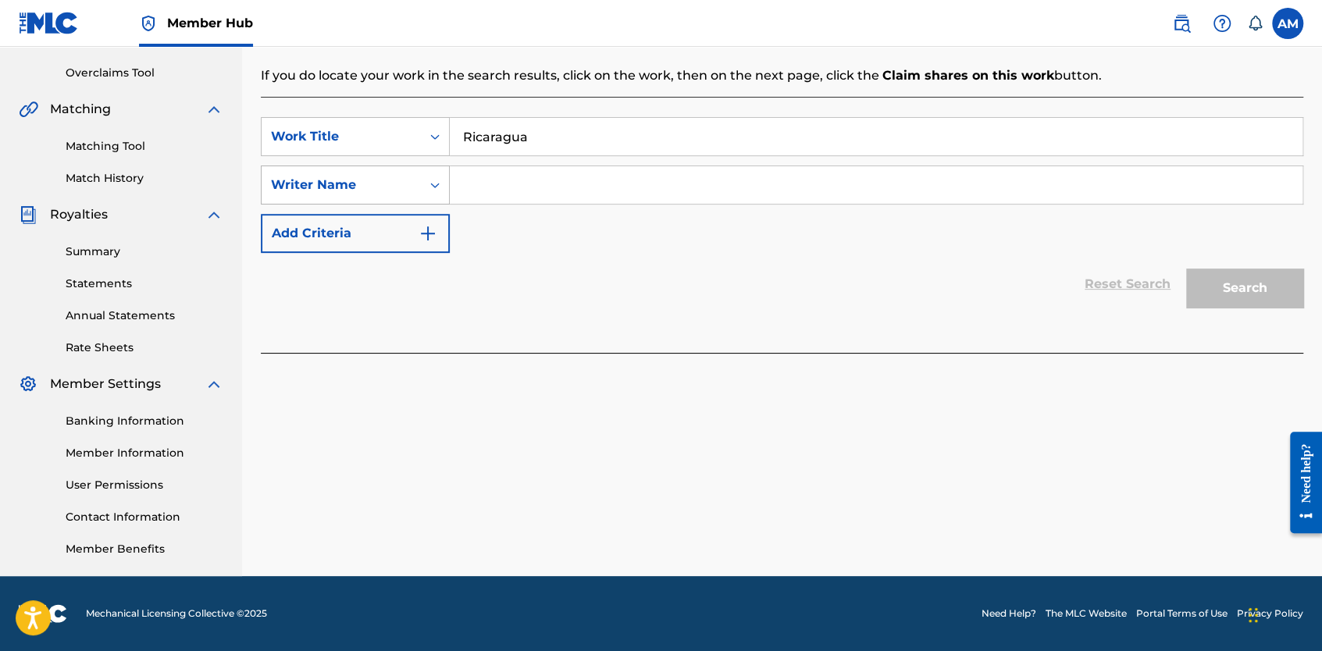
click at [432, 187] on icon "Search Form" at bounding box center [435, 185] width 16 height 16
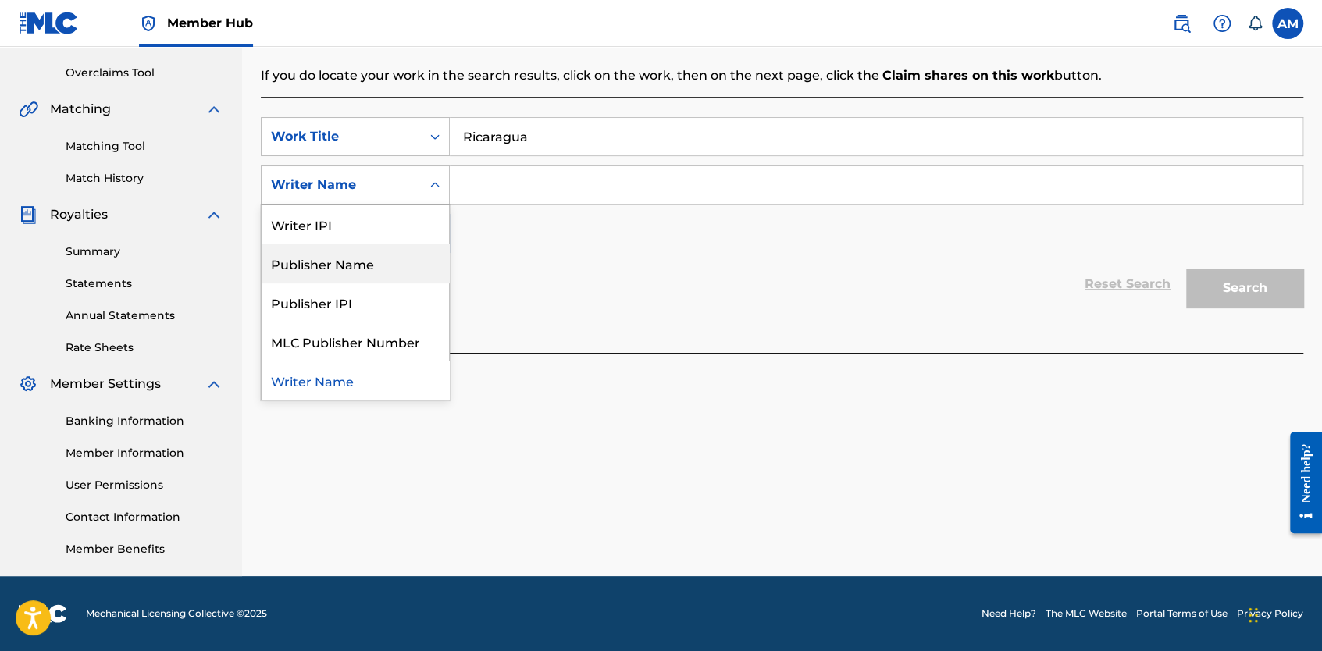
click at [376, 253] on div "Publisher Name" at bounding box center [355, 263] width 187 height 39
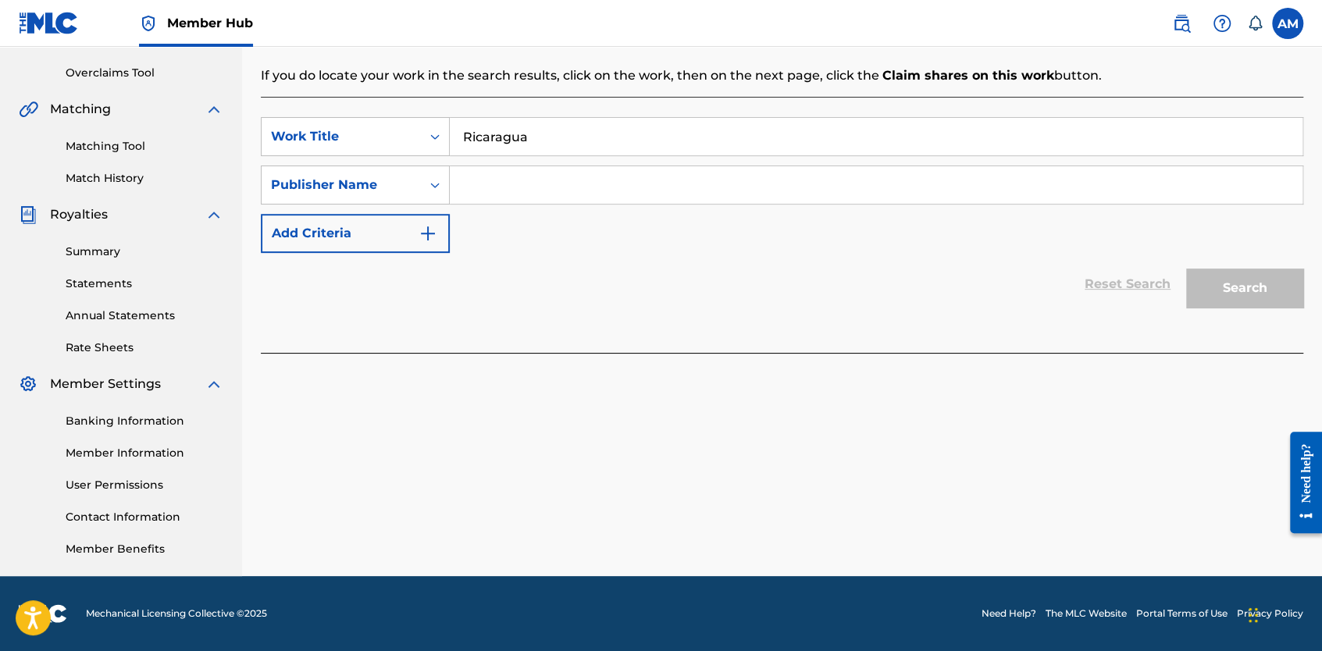
click at [621, 188] on input "Search Form" at bounding box center [876, 184] width 853 height 37
click at [572, 169] on input "Search Form" at bounding box center [876, 184] width 853 height 37
click at [566, 191] on input "Search Form" at bounding box center [876, 184] width 853 height 37
paste input "1034890758"
type input "1034890758"
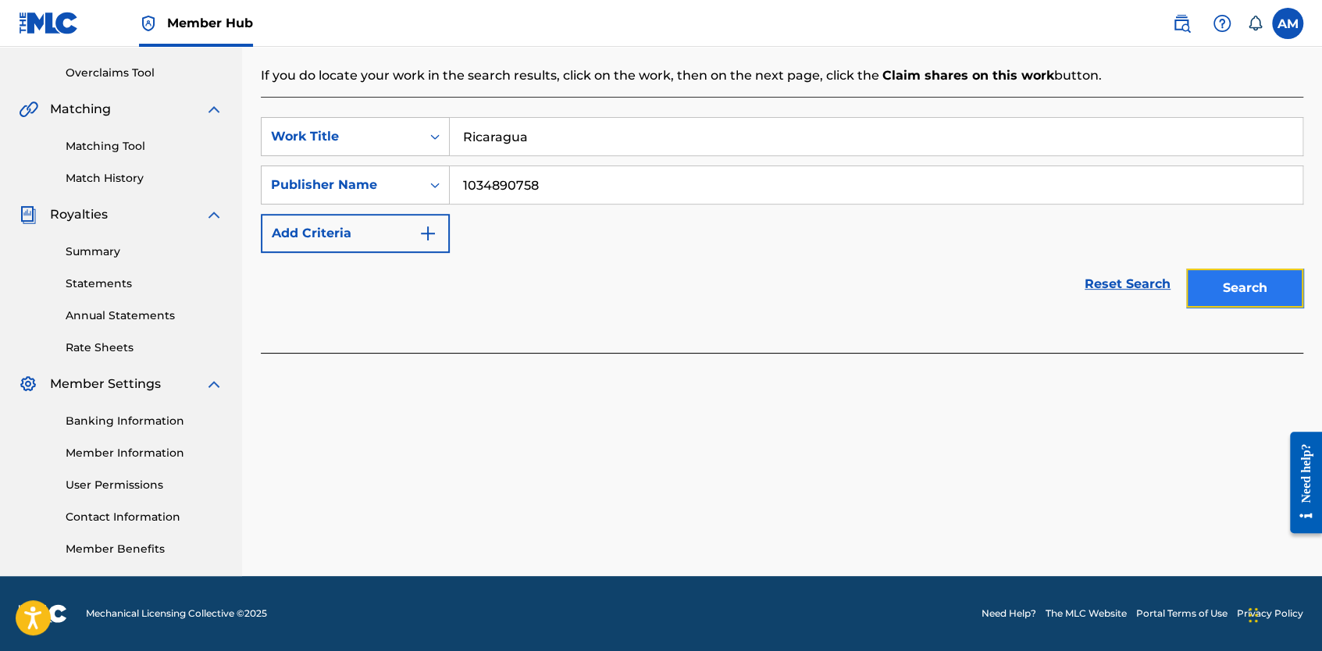
click at [1246, 290] on button "Search" at bounding box center [1244, 288] width 117 height 39
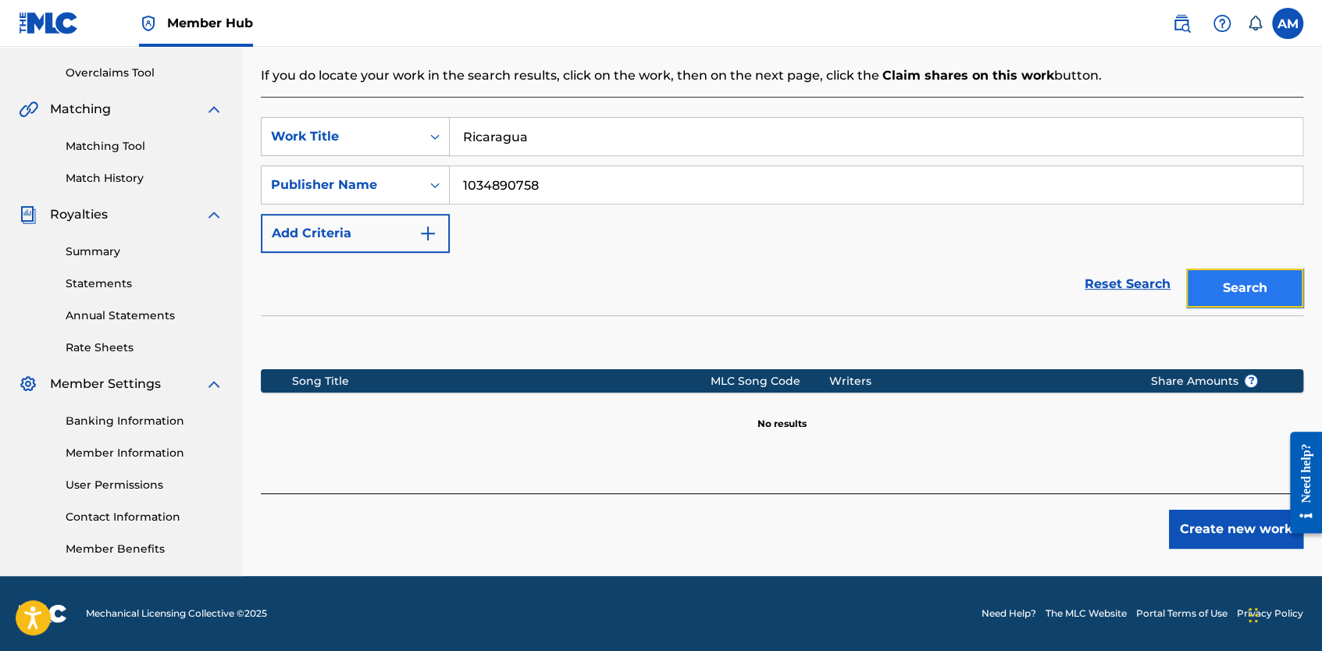
click at [1245, 290] on button "Search" at bounding box center [1244, 288] width 117 height 39
click at [423, 129] on div "Search Form" at bounding box center [435, 137] width 28 height 28
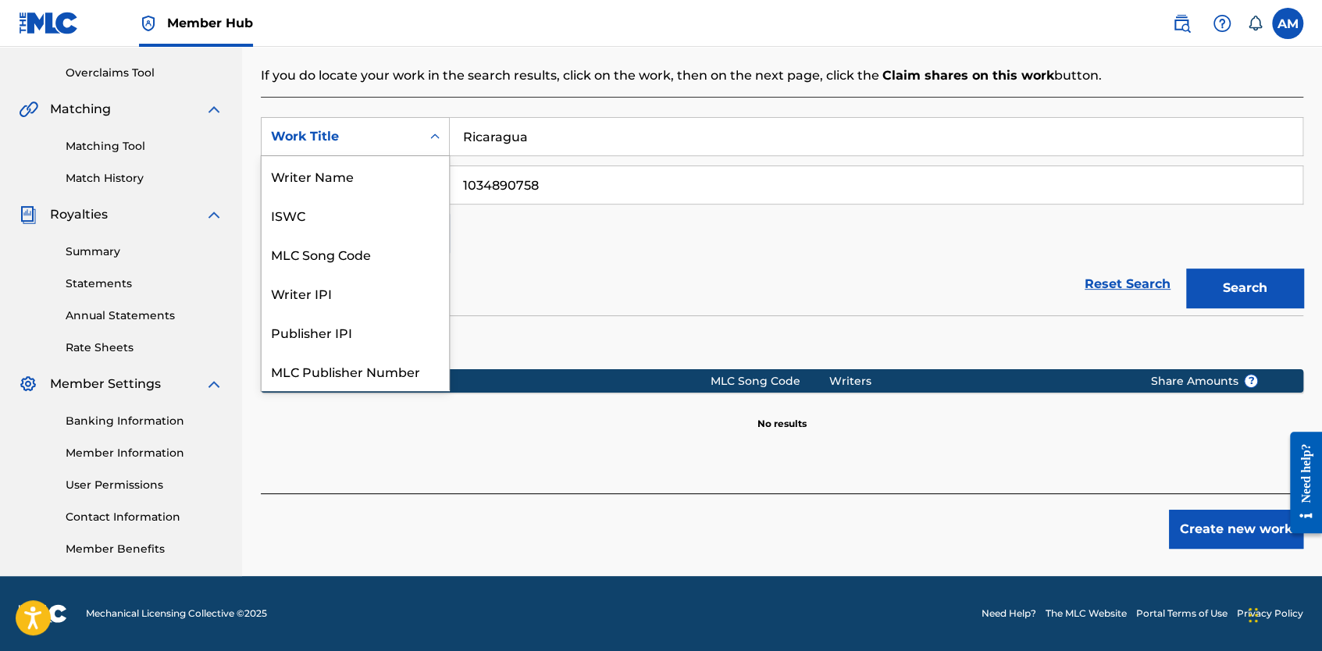
scroll to position [39, 0]
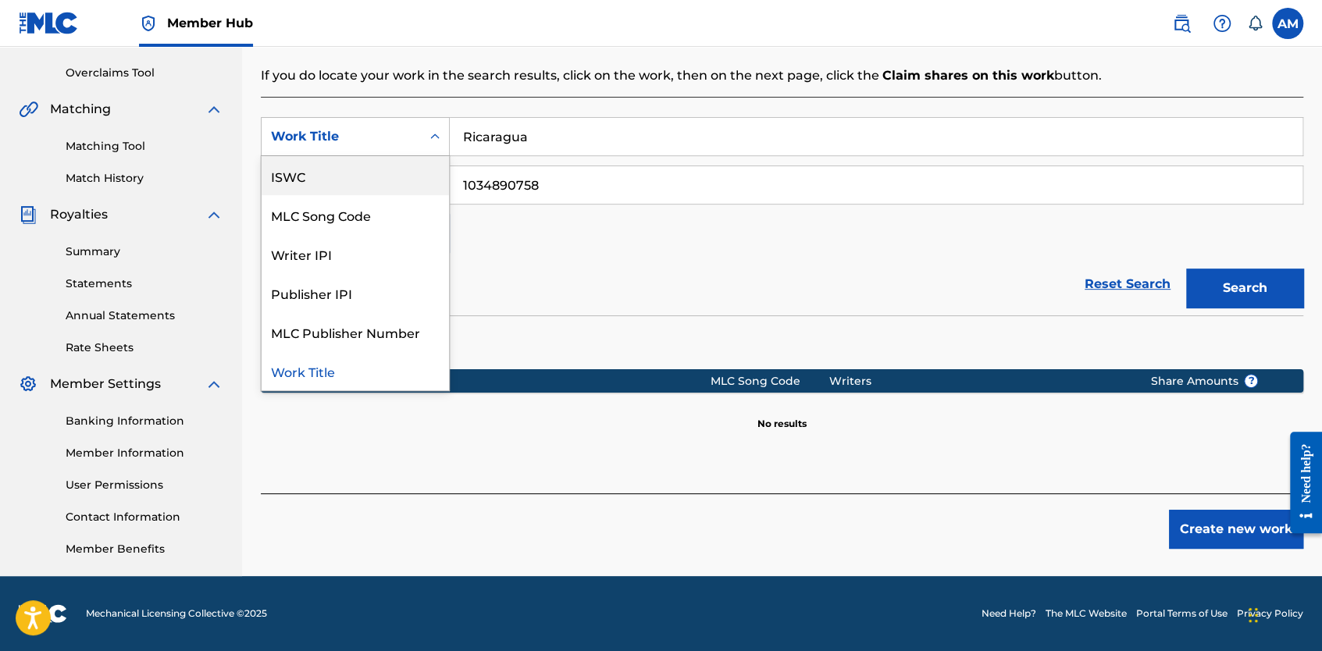
click at [362, 174] on div "ISWC" at bounding box center [355, 175] width 187 height 39
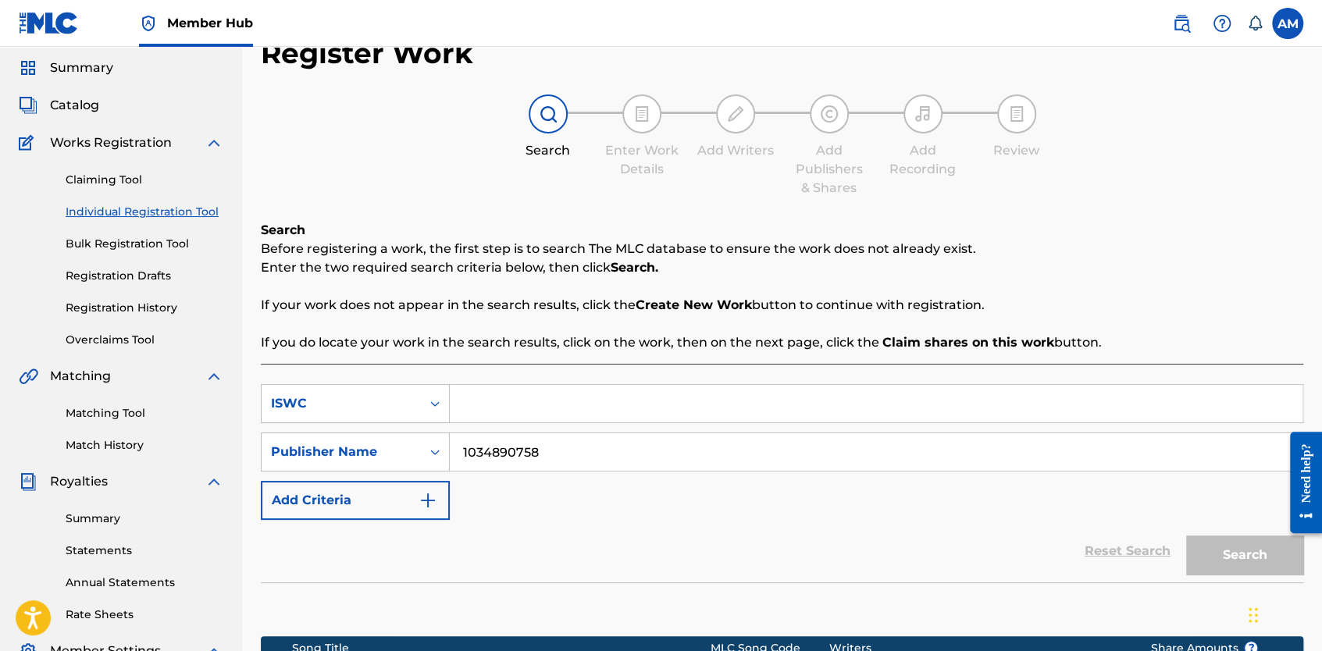
scroll to position [5, 0]
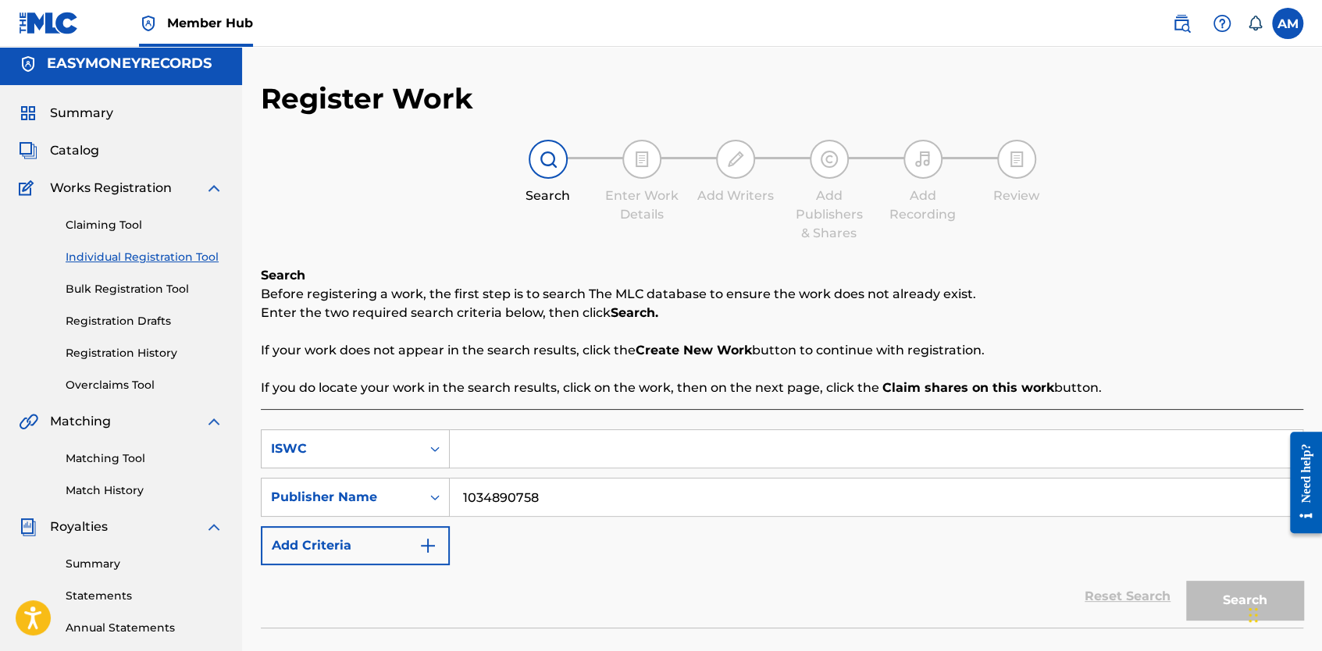
click at [544, 160] on img at bounding box center [548, 159] width 19 height 19
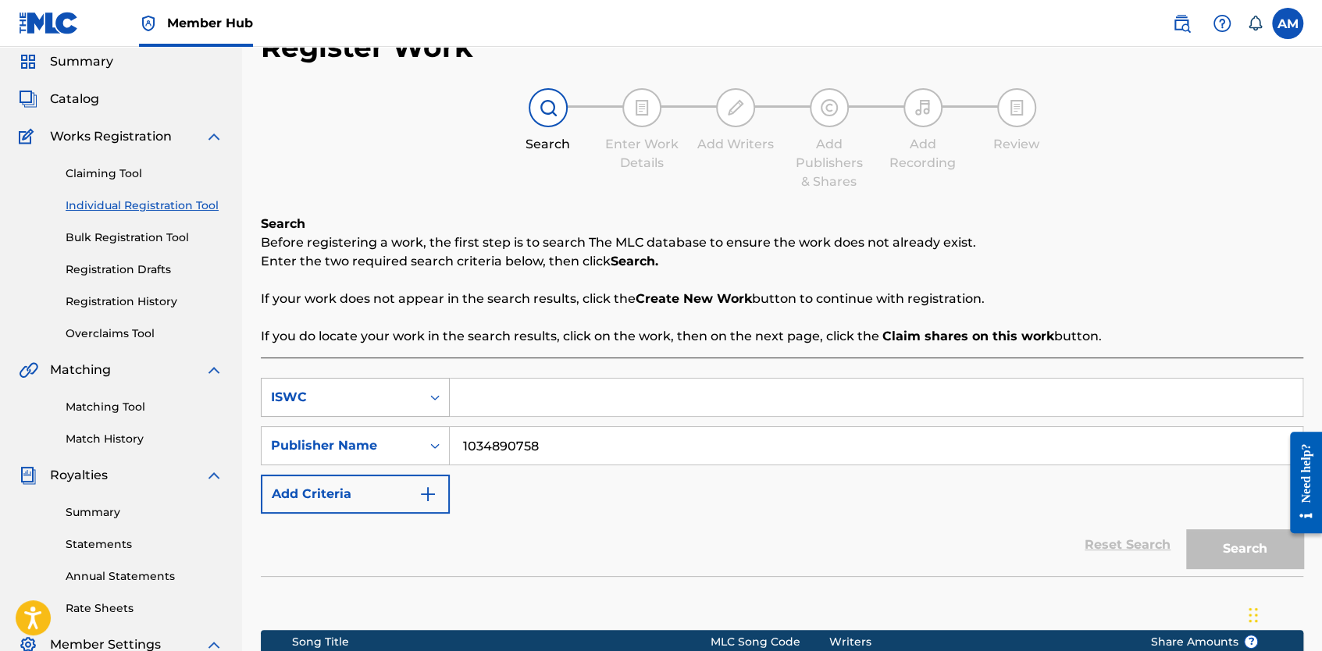
click at [434, 417] on div "ISWC" at bounding box center [355, 397] width 189 height 39
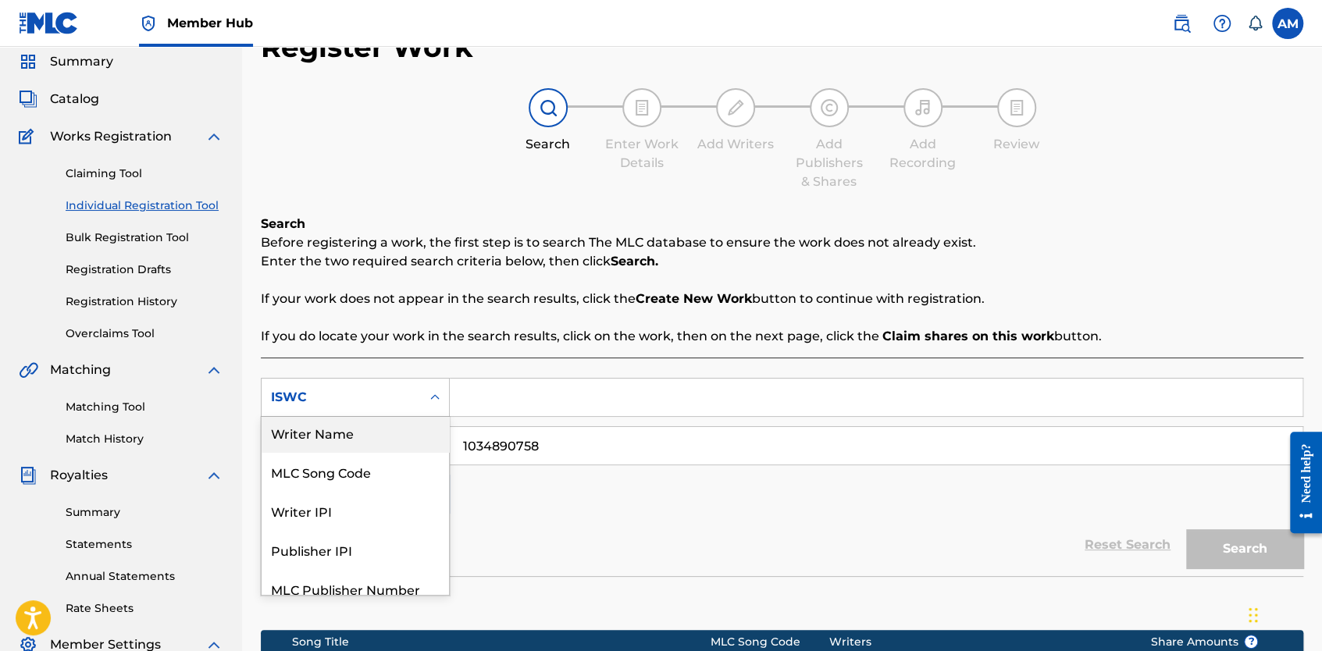
scroll to position [0, 0]
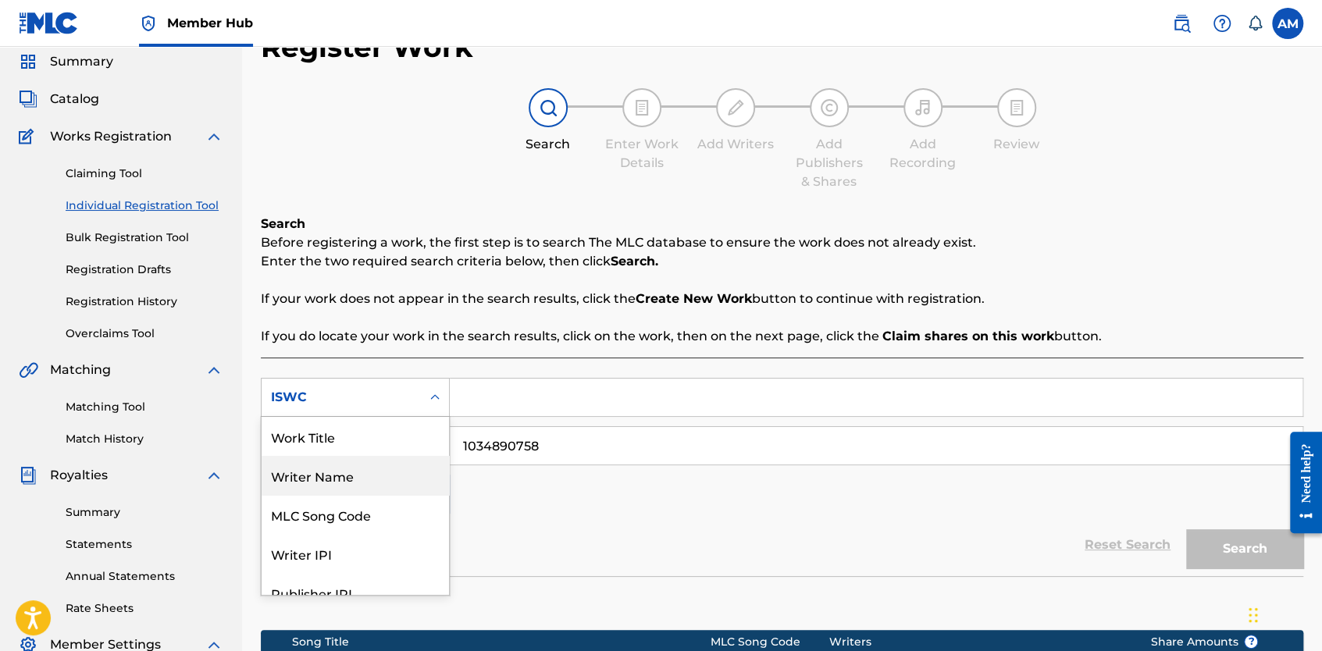
click at [377, 479] on div "Writer Name" at bounding box center [355, 475] width 187 height 39
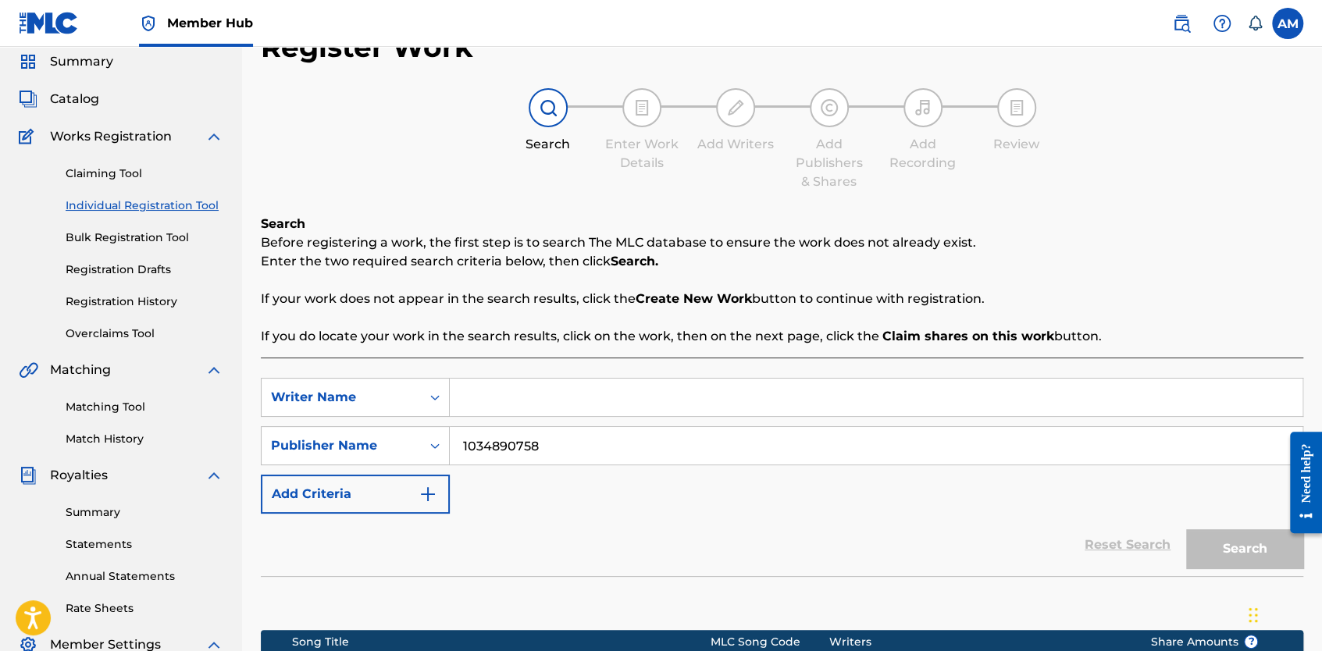
click at [582, 390] on input "Search Form" at bounding box center [876, 397] width 853 height 37
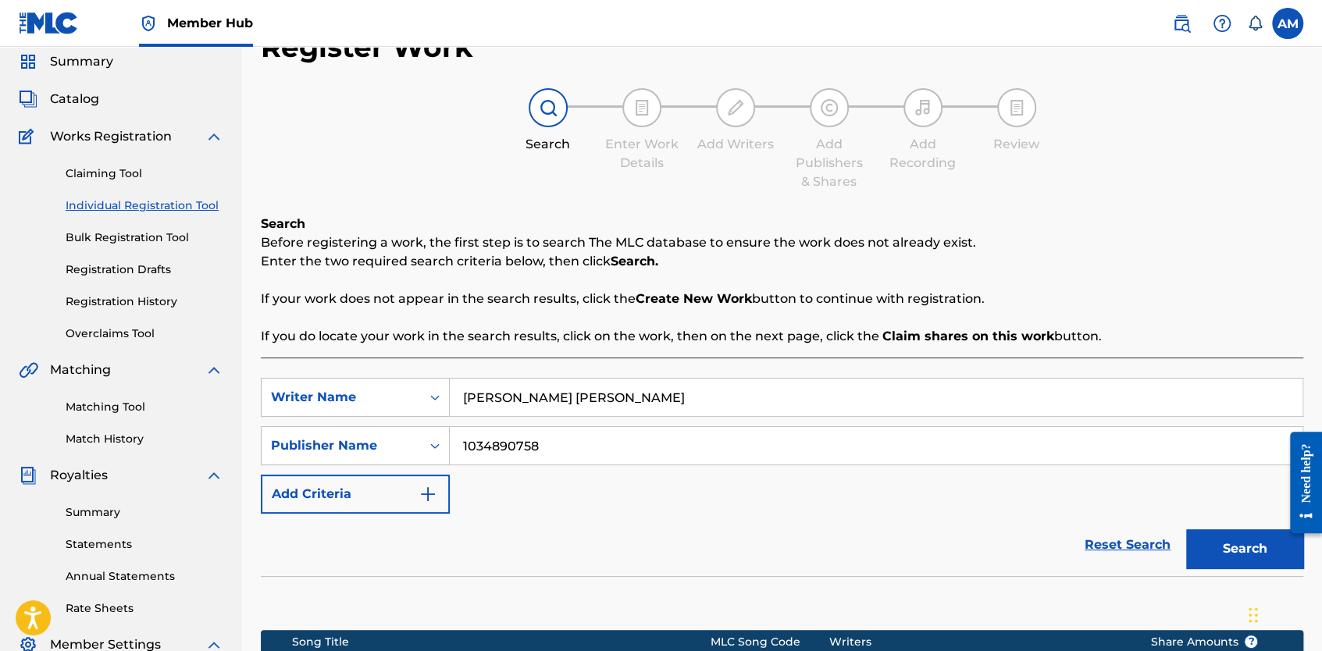
type input "Angel Torres Callard"
drag, startPoint x: 564, startPoint y: 451, endPoint x: 401, endPoint y: 465, distance: 163.8
click at [401, 465] on div "SearchWithCriteria7a00f7d9-b48f-48e2-a549-e2a5db73a64f Writer Name Angel Torres…" at bounding box center [782, 446] width 1042 height 136
click at [429, 443] on icon "Search Form" at bounding box center [435, 446] width 16 height 16
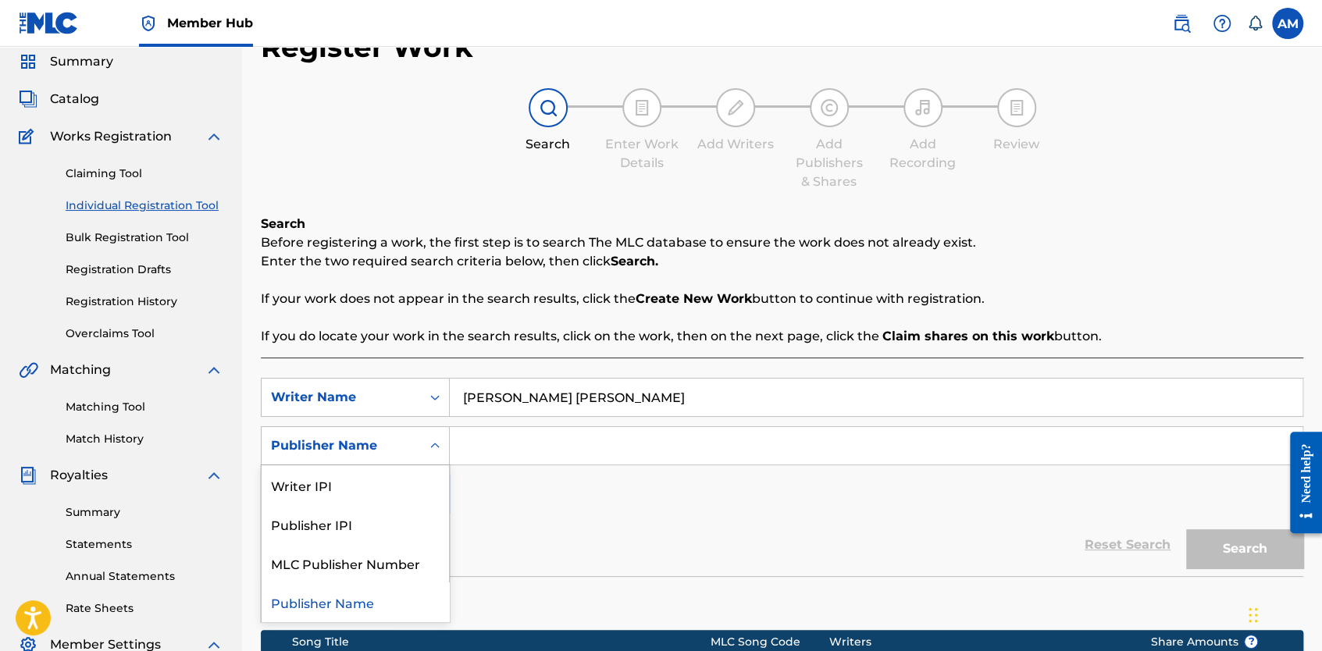
click at [429, 443] on icon "Search Form" at bounding box center [435, 446] width 16 height 16
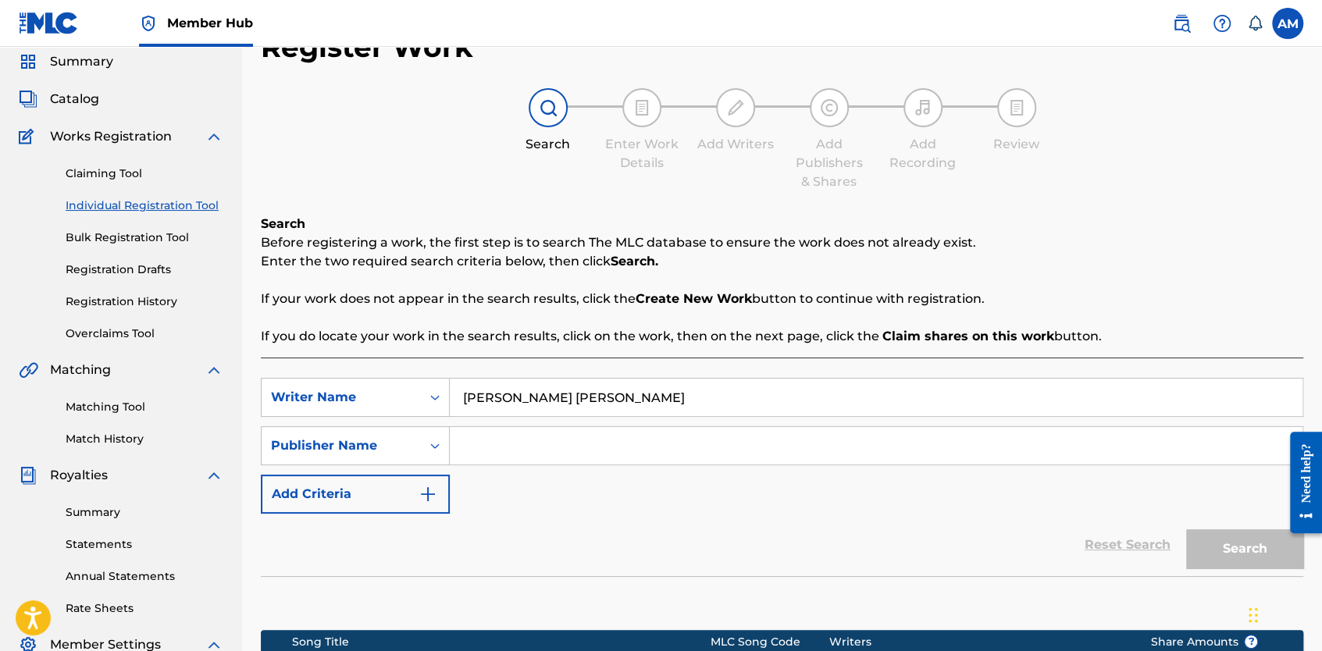
click at [517, 442] on input "Search Form" at bounding box center [876, 445] width 853 height 37
paste input "kola loka music"
type input "kola loka music"
click at [1220, 551] on button "Search" at bounding box center [1244, 548] width 117 height 39
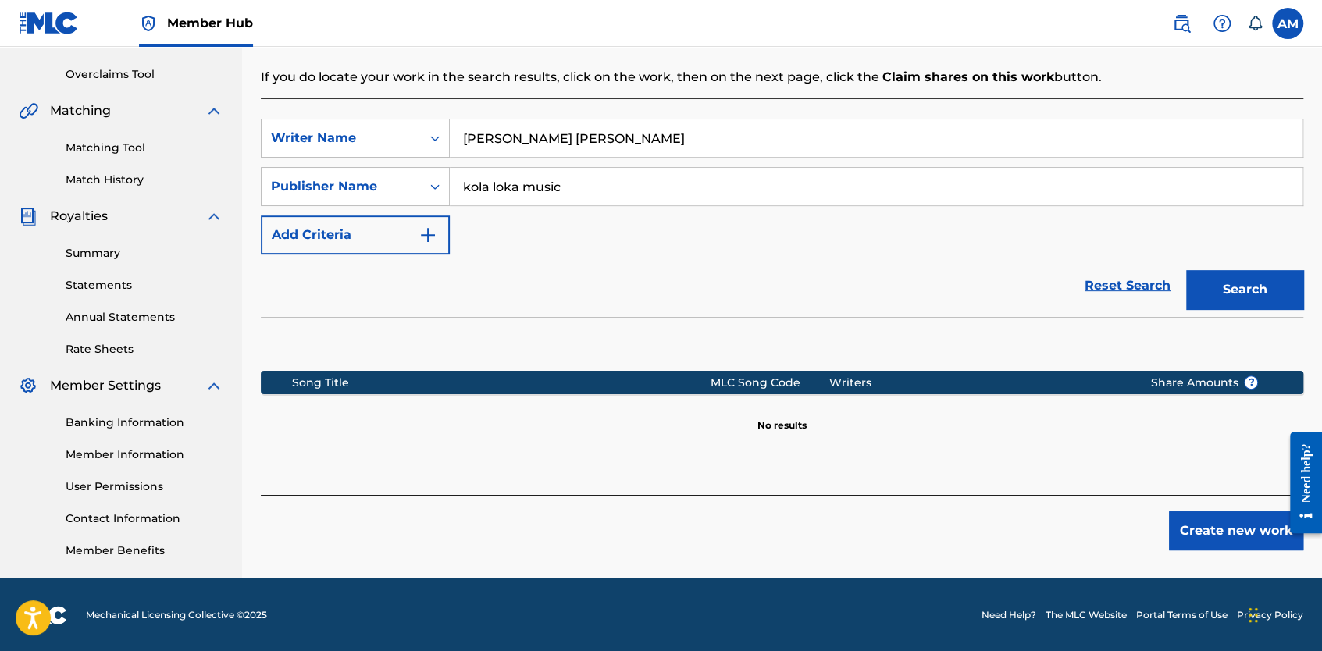
scroll to position [317, 0]
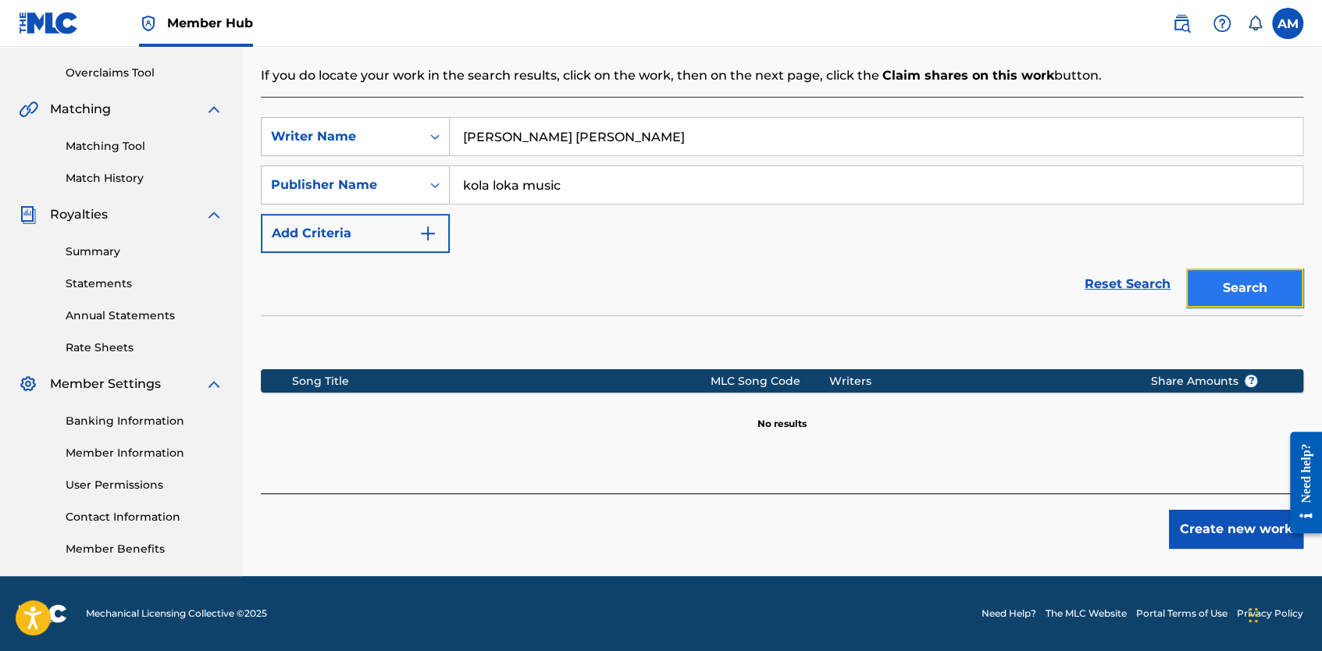
click at [1240, 288] on button "Search" at bounding box center [1244, 288] width 117 height 39
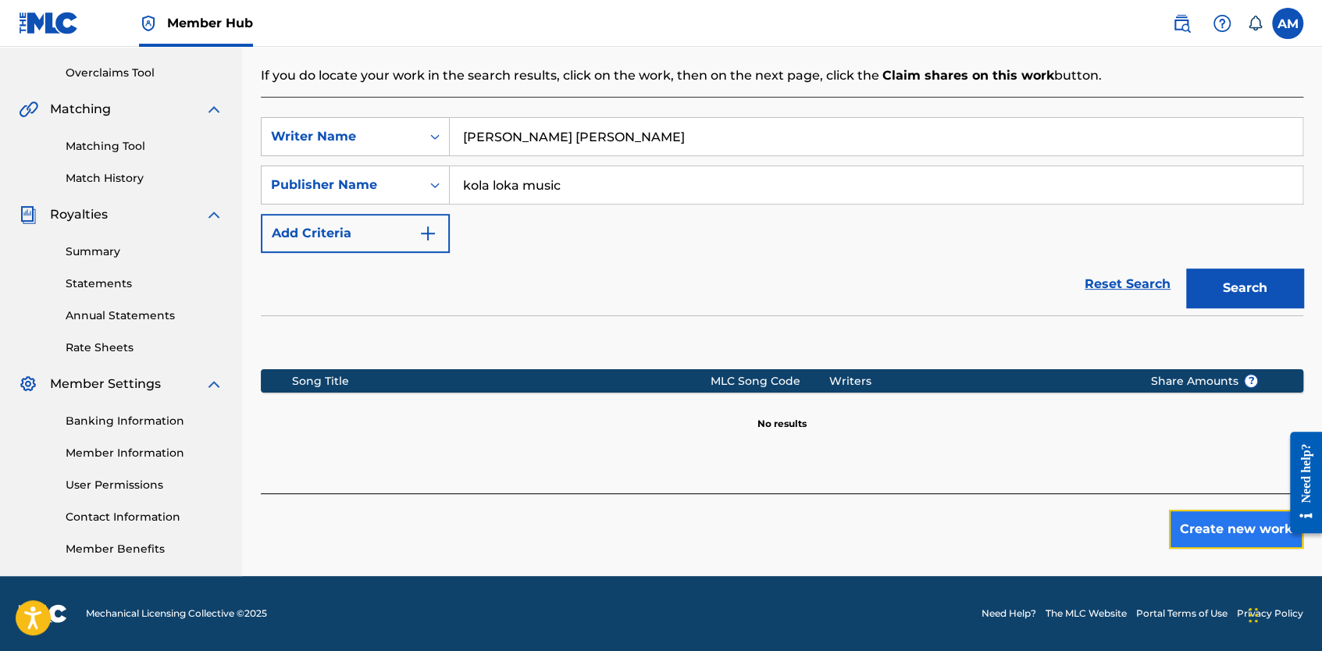
click at [1198, 515] on button "Create new work" at bounding box center [1236, 529] width 134 height 39
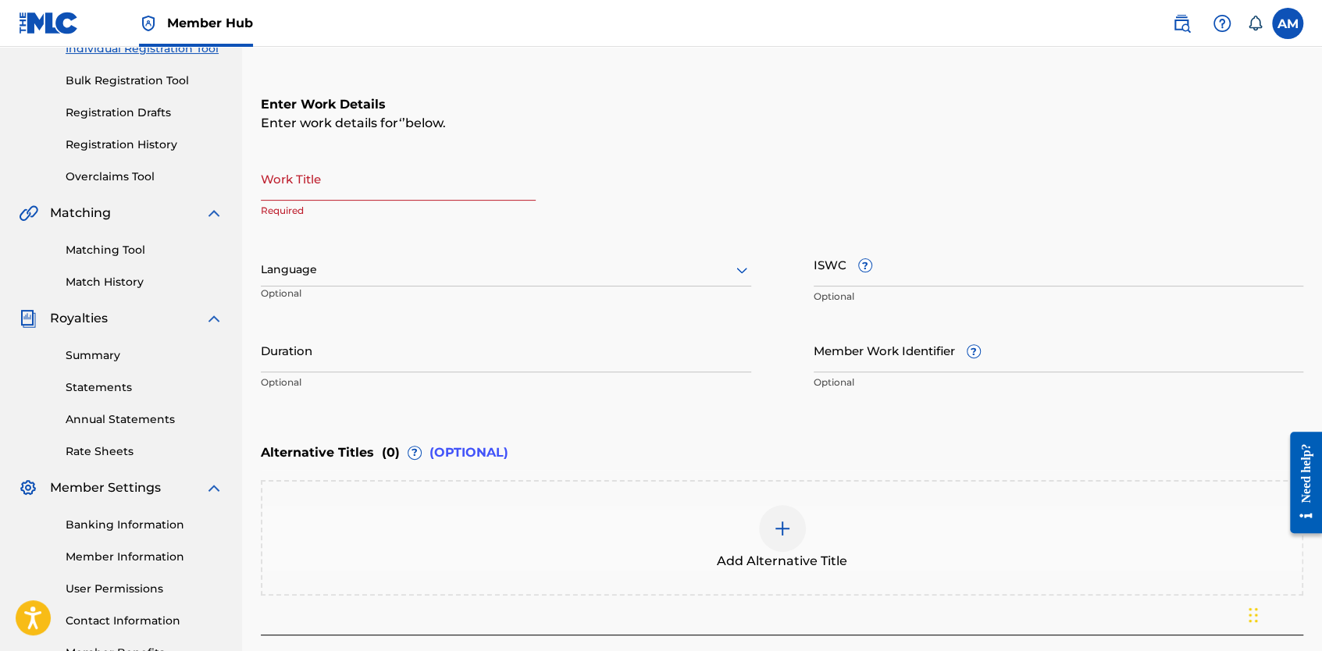
scroll to position [212, 0]
click at [348, 175] on input "Work Title" at bounding box center [398, 179] width 275 height 45
type input "Ricaragua"
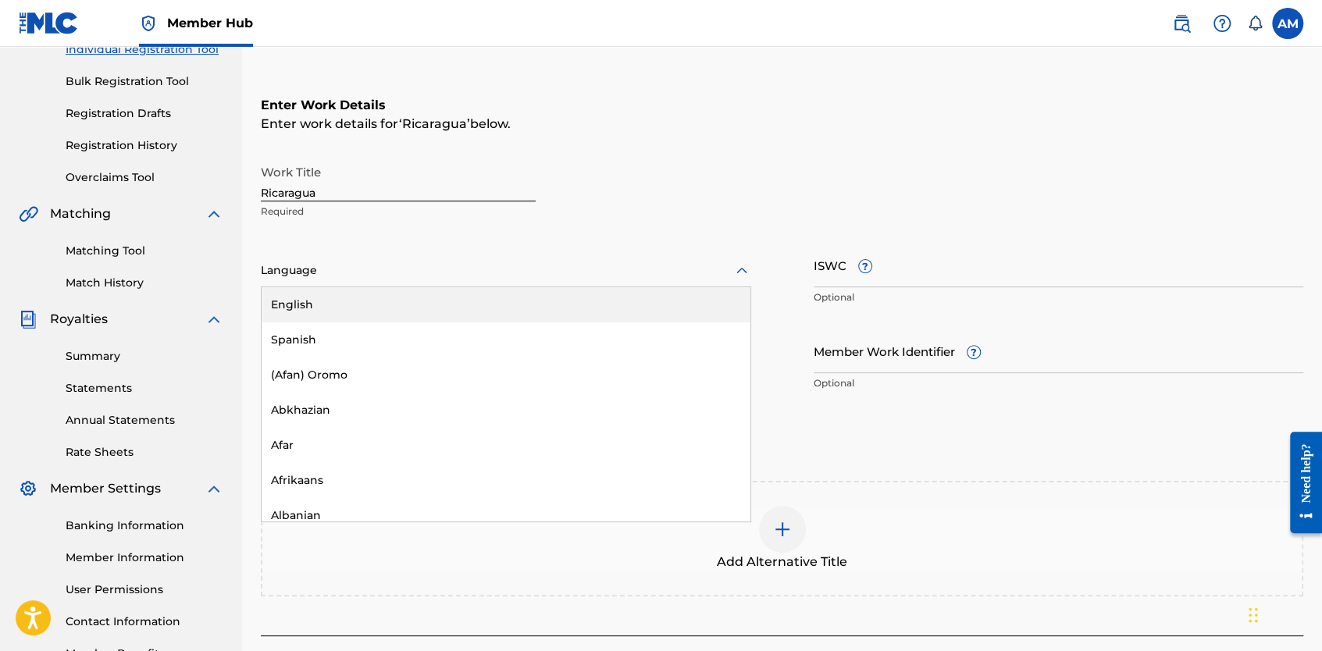
click at [349, 259] on div "Language" at bounding box center [506, 271] width 490 height 33
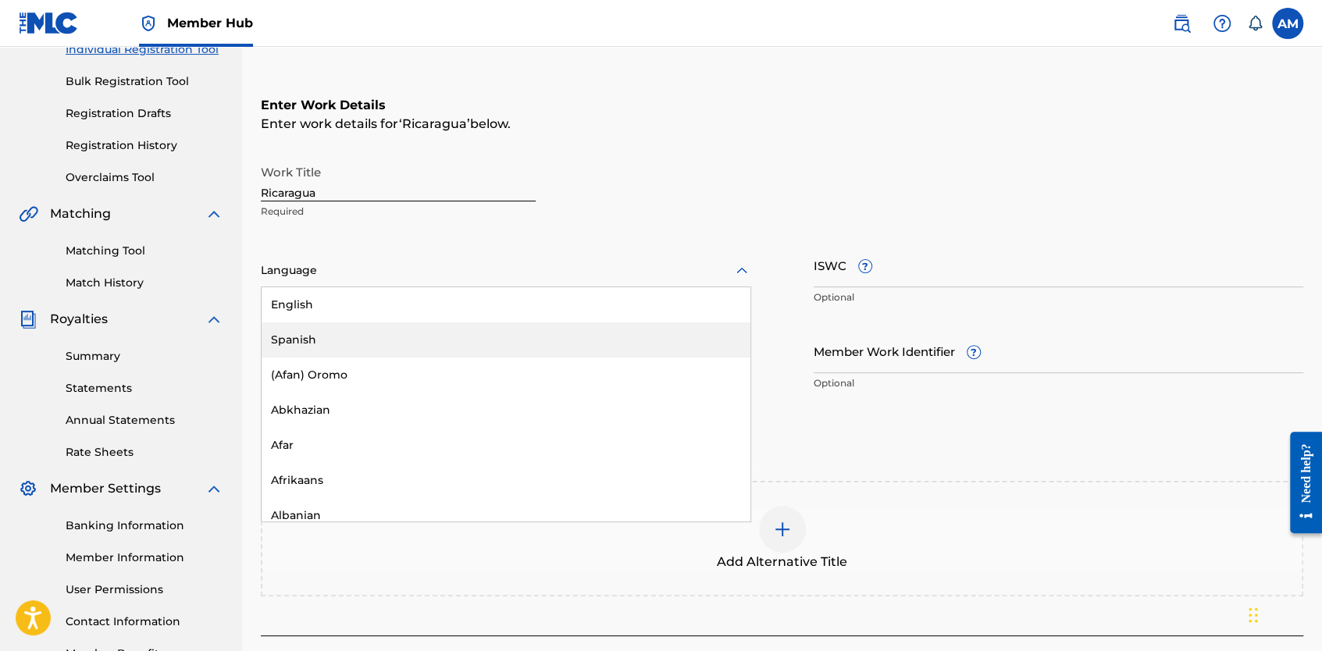
click at [323, 340] on div "Spanish" at bounding box center [506, 339] width 489 height 35
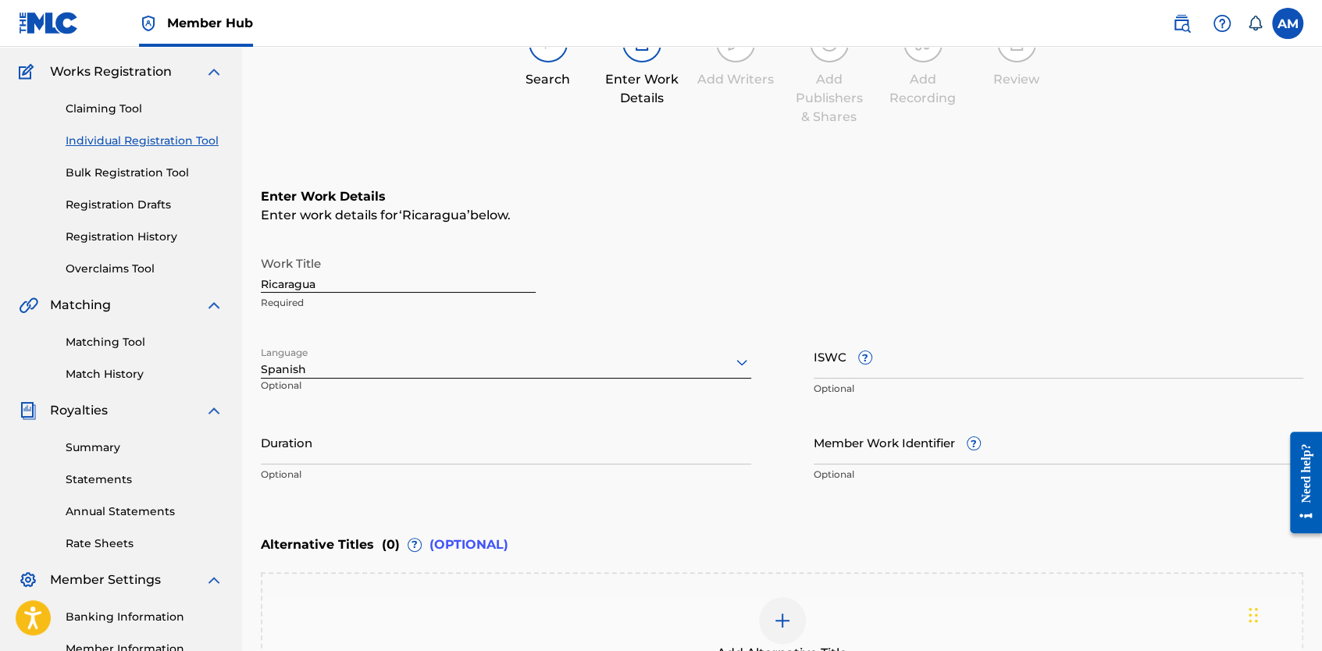
scroll to position [118, 0]
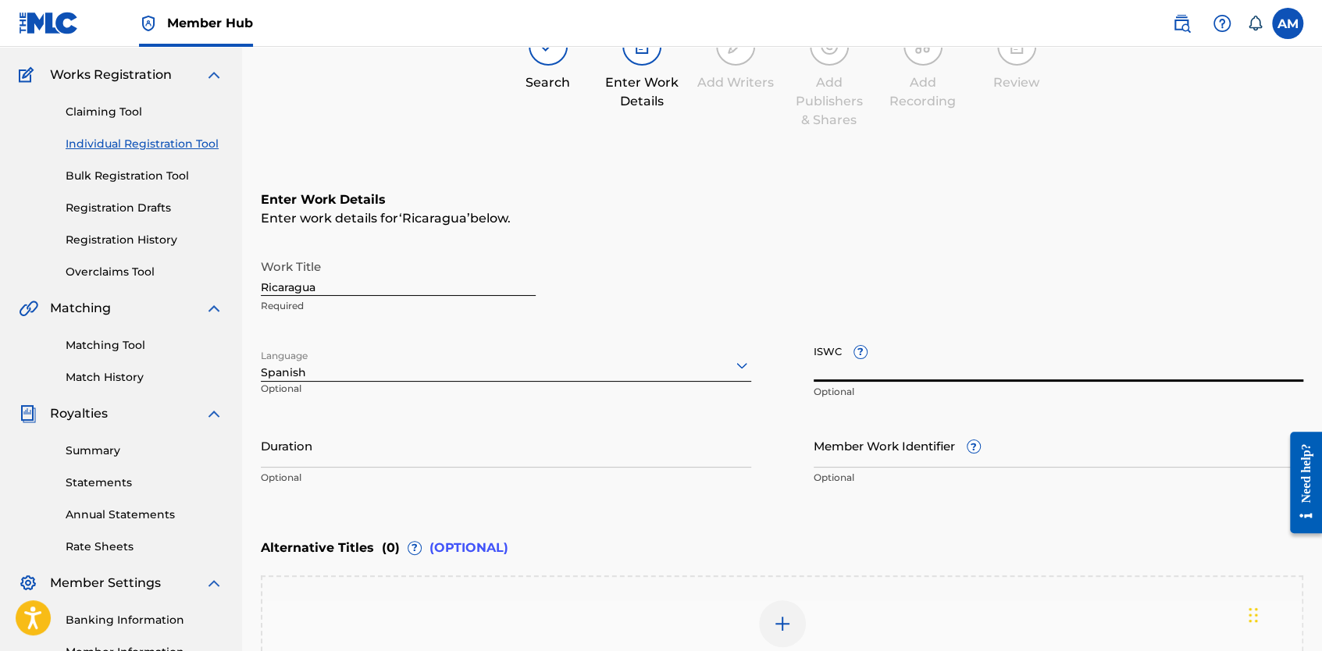
click at [831, 367] on input "ISWC ?" at bounding box center [1059, 359] width 490 height 45
paste input "T3108129171"
type input "T3108129171"
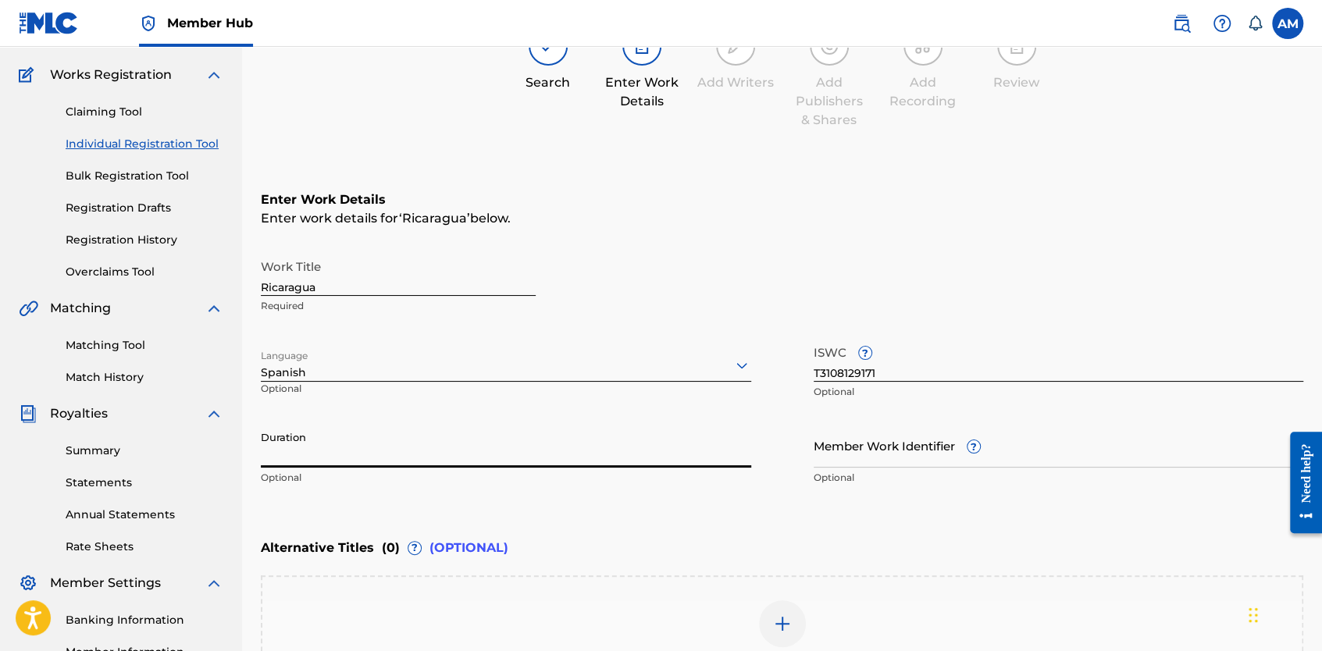
click at [345, 439] on input "Duration" at bounding box center [506, 445] width 490 height 45
click at [686, 467] on div "Duration Optional" at bounding box center [506, 458] width 490 height 70
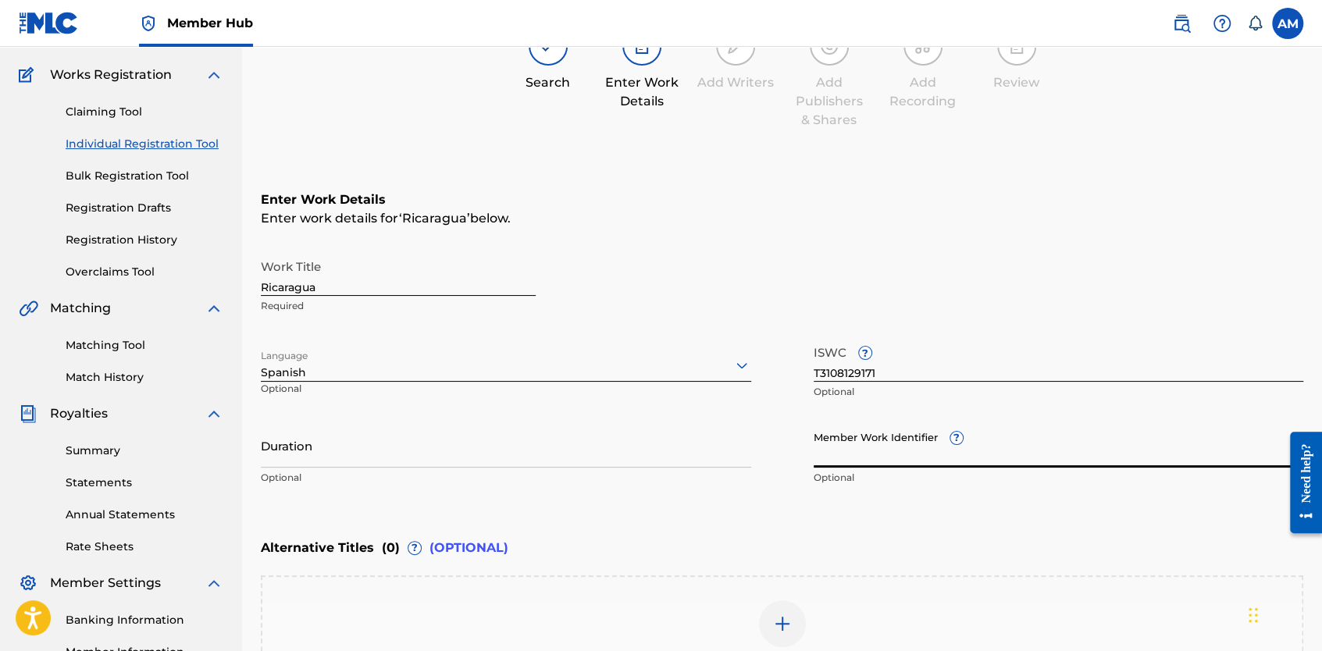
click at [854, 444] on input "Member Work Identifier ?" at bounding box center [1059, 445] width 490 height 45
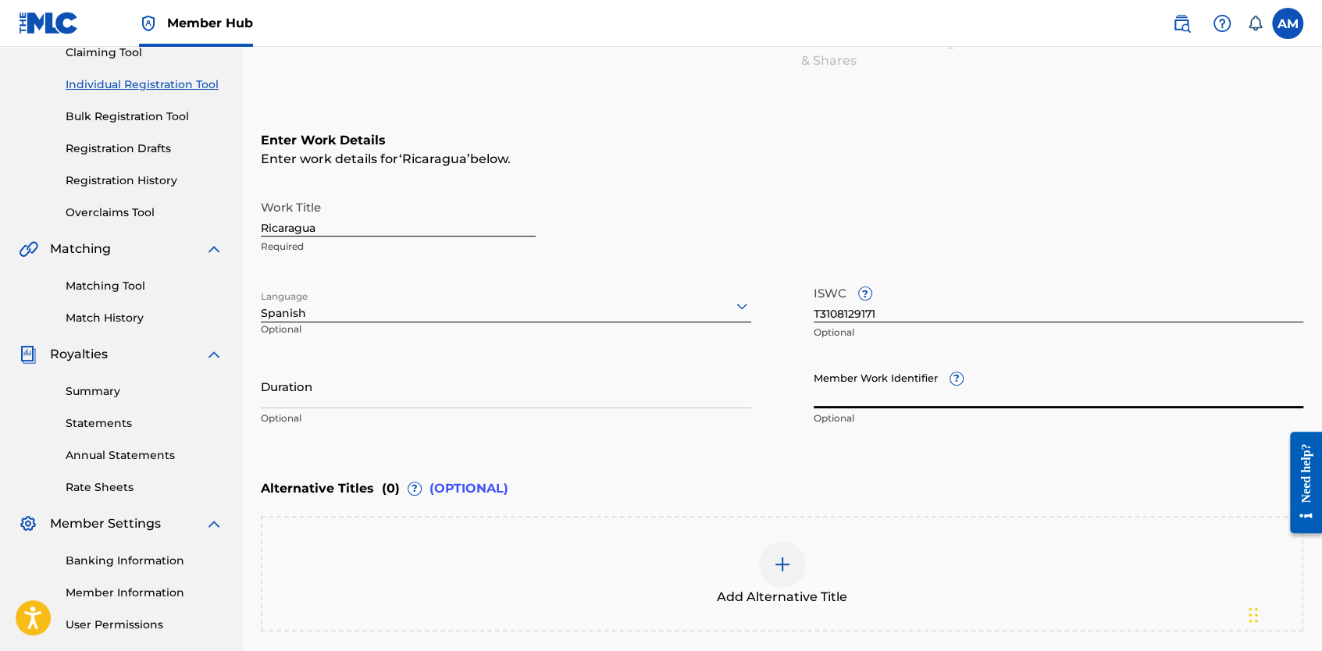
scroll to position [326, 0]
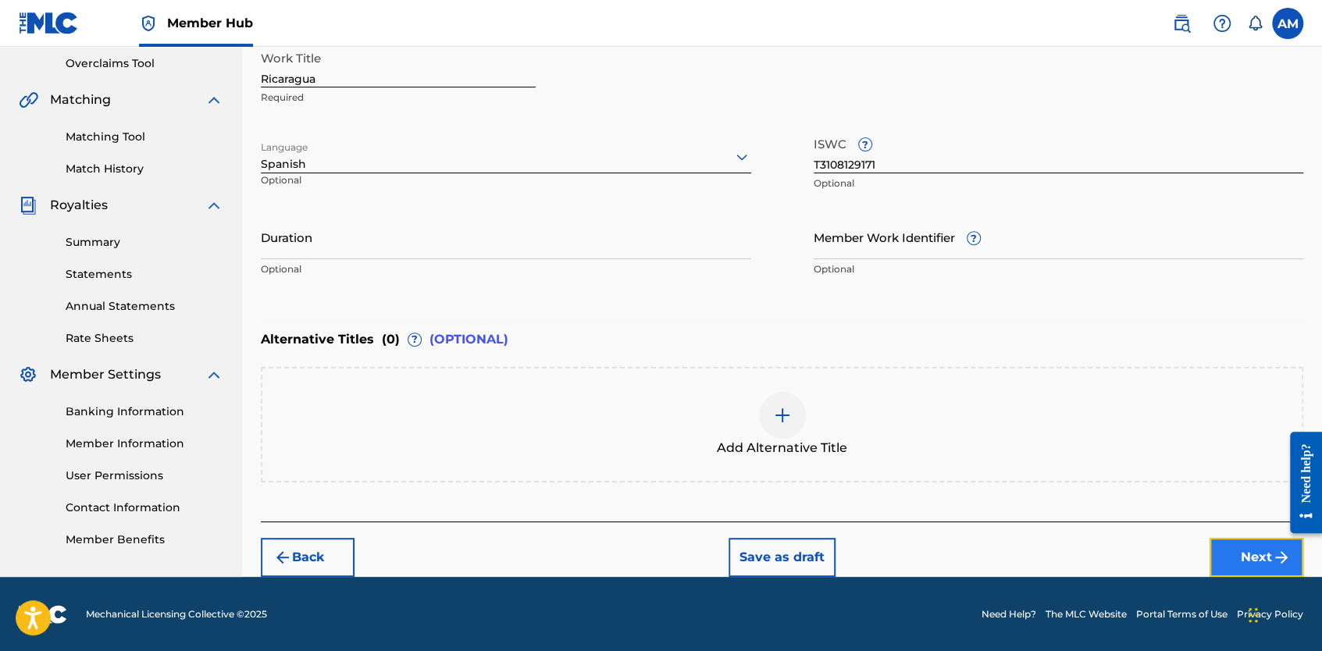
click at [1245, 557] on button "Next" at bounding box center [1256, 557] width 94 height 39
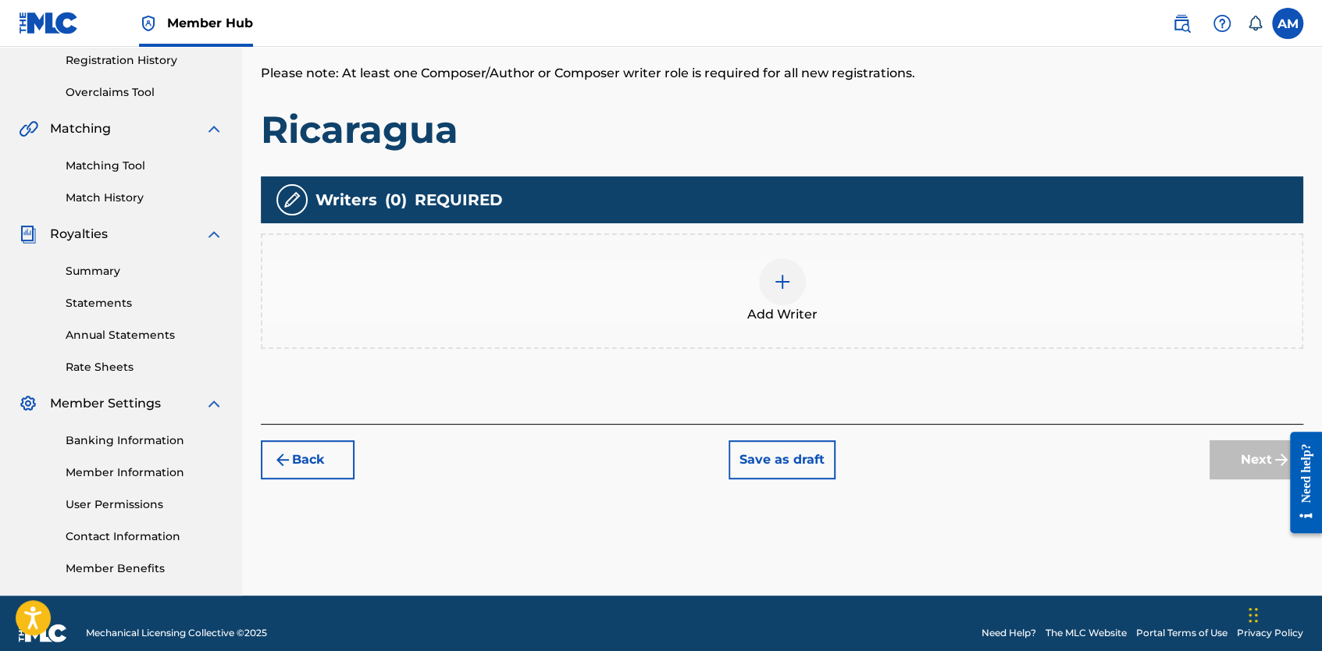
scroll to position [317, 0]
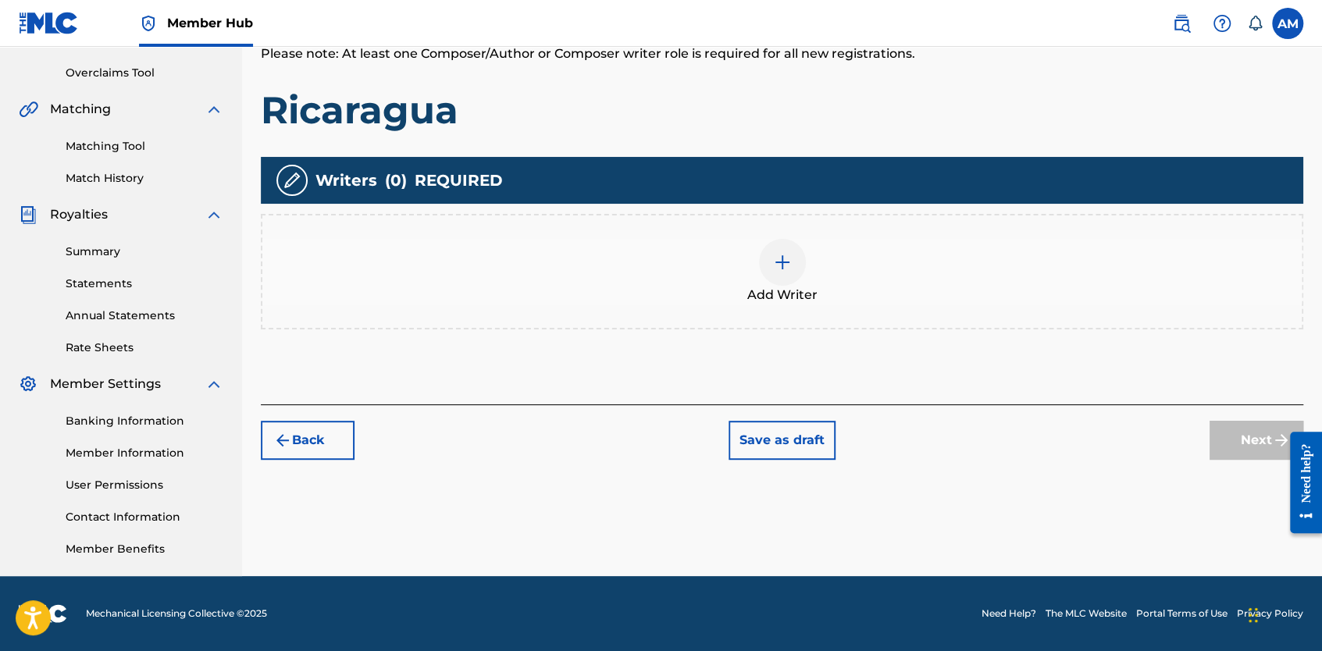
click at [774, 281] on div at bounding box center [782, 262] width 47 height 47
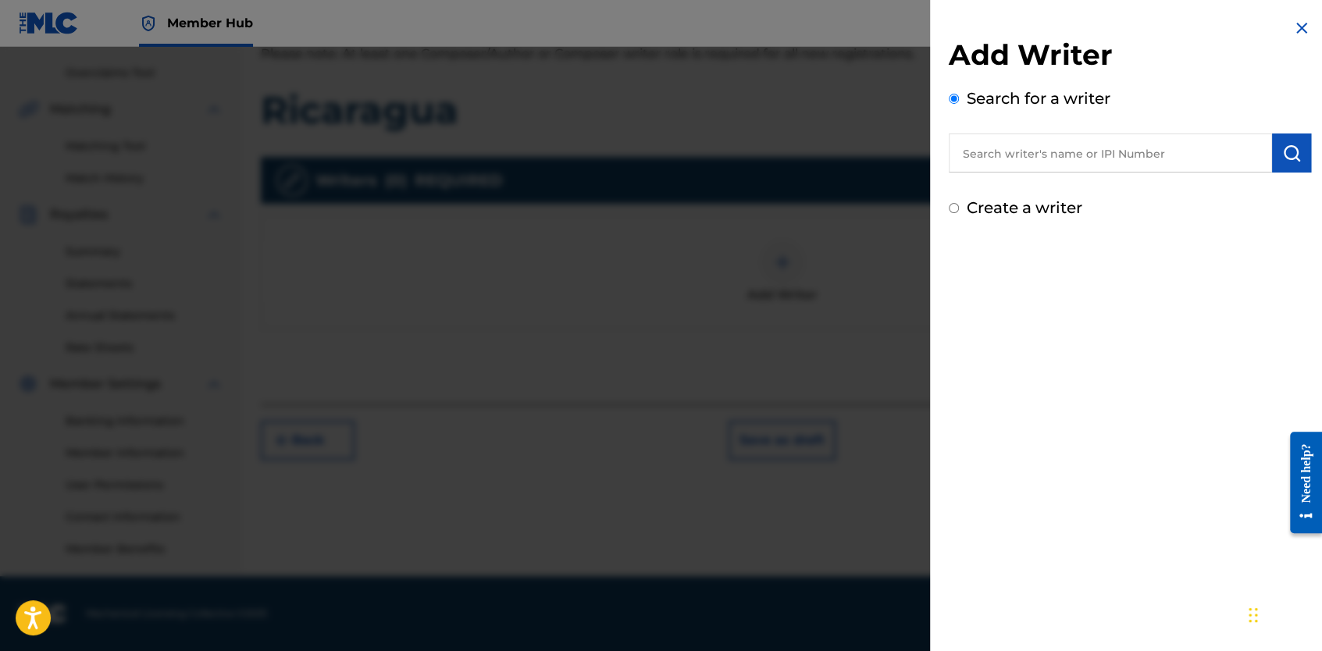
click at [1019, 159] on input "text" at bounding box center [1110, 153] width 323 height 39
click at [1035, 165] on input "text" at bounding box center [1110, 153] width 323 height 39
paste input "GARCIA GONZALEZ, OSMANI 444328659 ASCAP"
type input "GARCIA GONZALEZ, OSMANI 444328659 ASCAP"
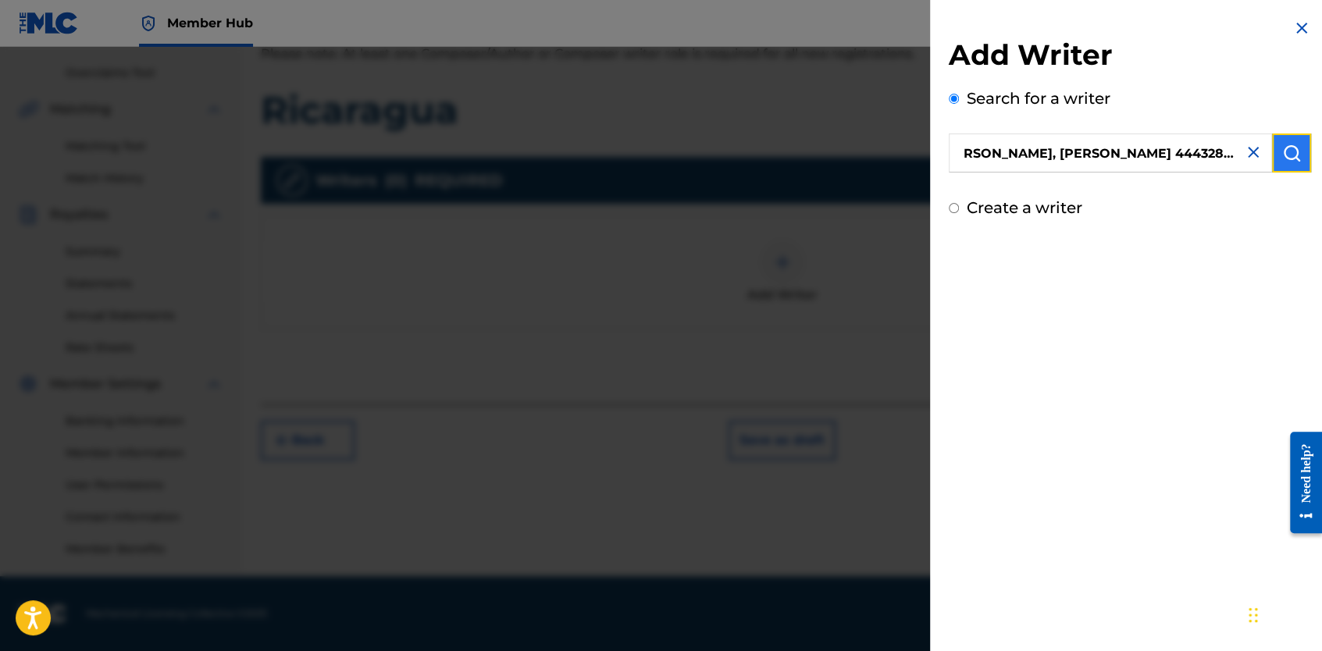
scroll to position [0, 0]
click at [1282, 161] on img "submit" at bounding box center [1291, 153] width 19 height 19
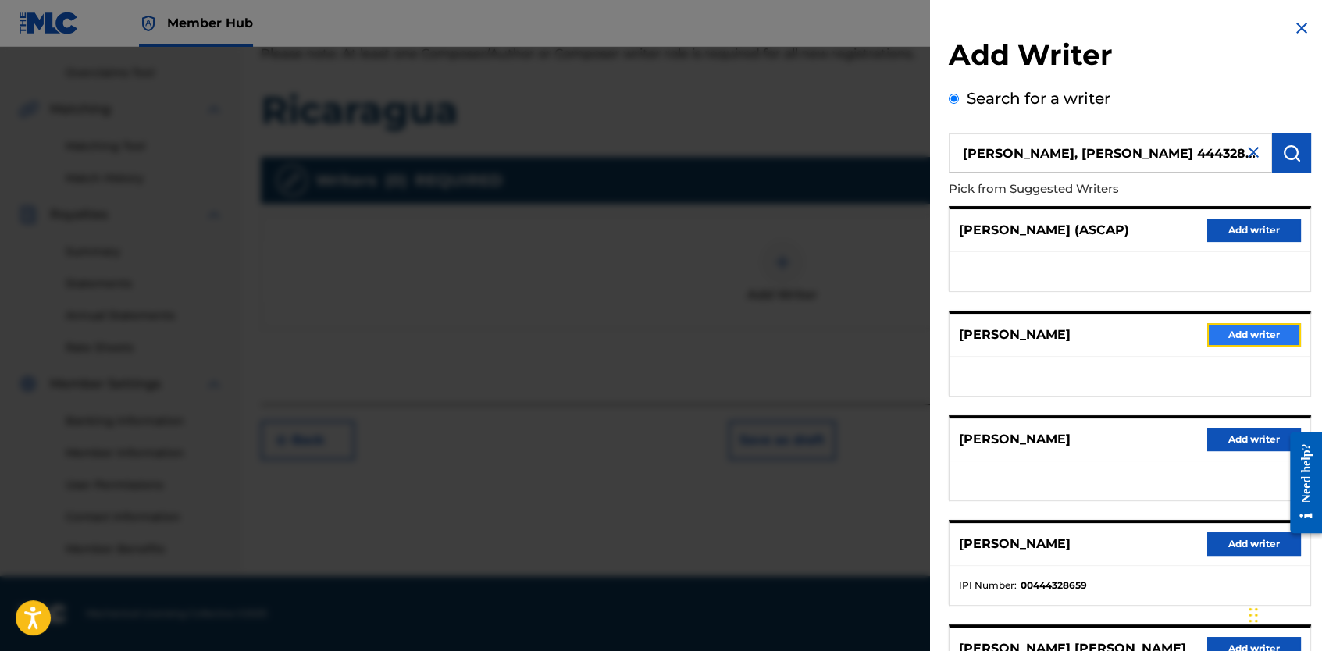
click at [1243, 336] on button "Add writer" at bounding box center [1254, 334] width 94 height 23
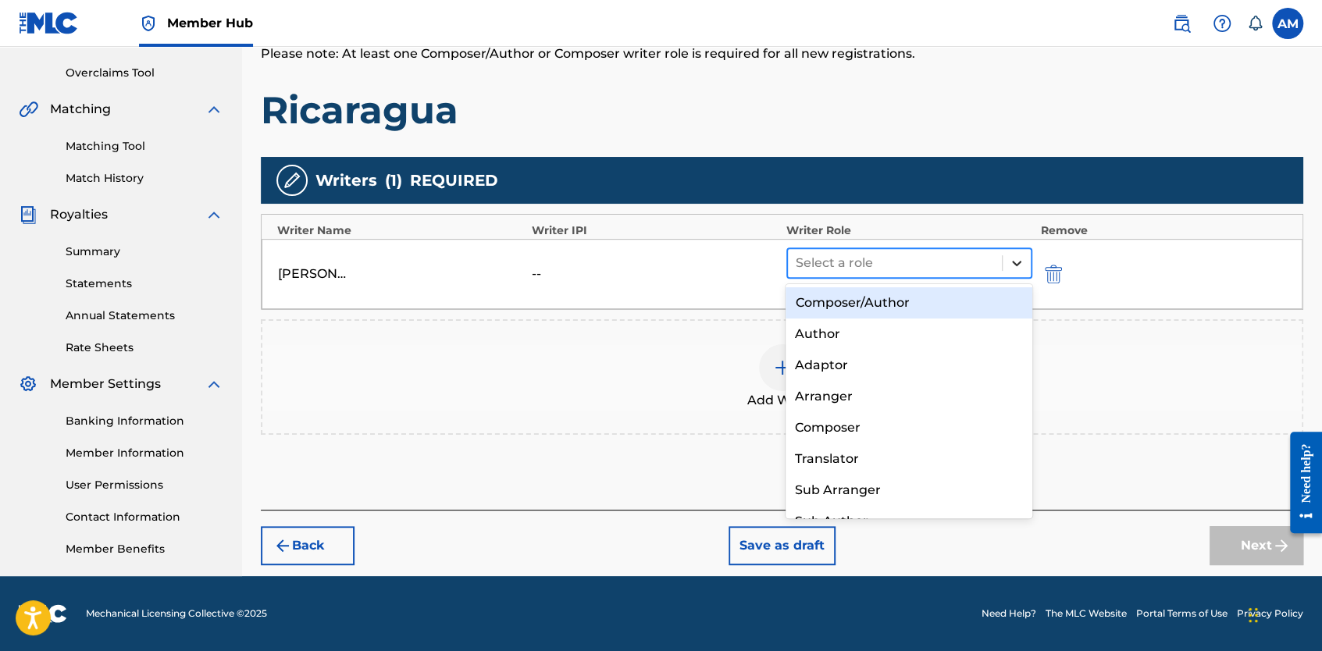
click at [1023, 261] on icon at bounding box center [1017, 263] width 16 height 16
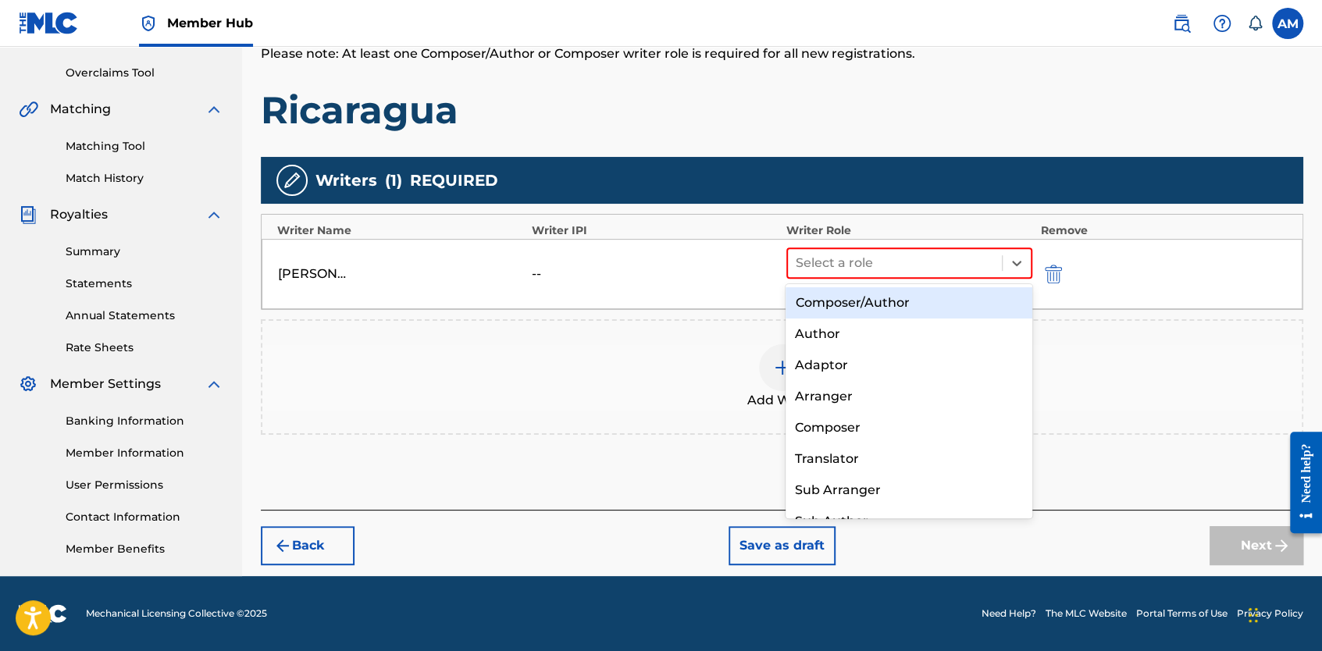
click at [864, 308] on div "Composer/Author" at bounding box center [908, 302] width 247 height 31
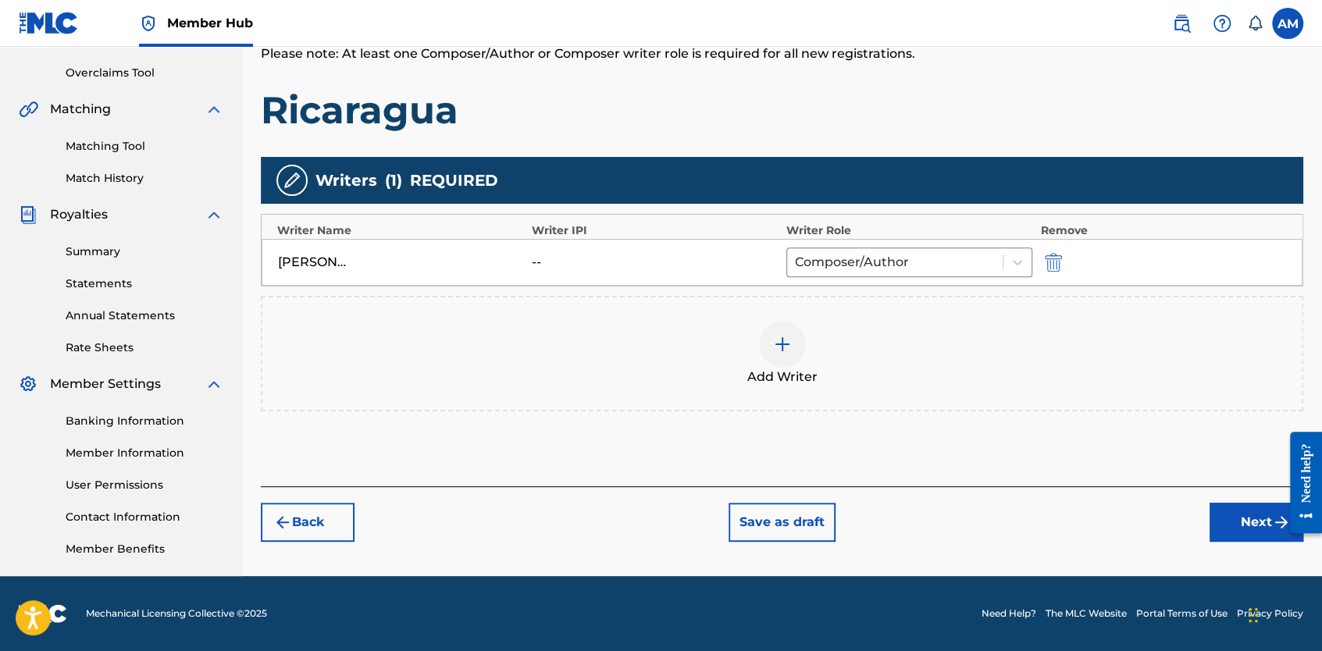
click at [782, 350] on img at bounding box center [782, 344] width 19 height 19
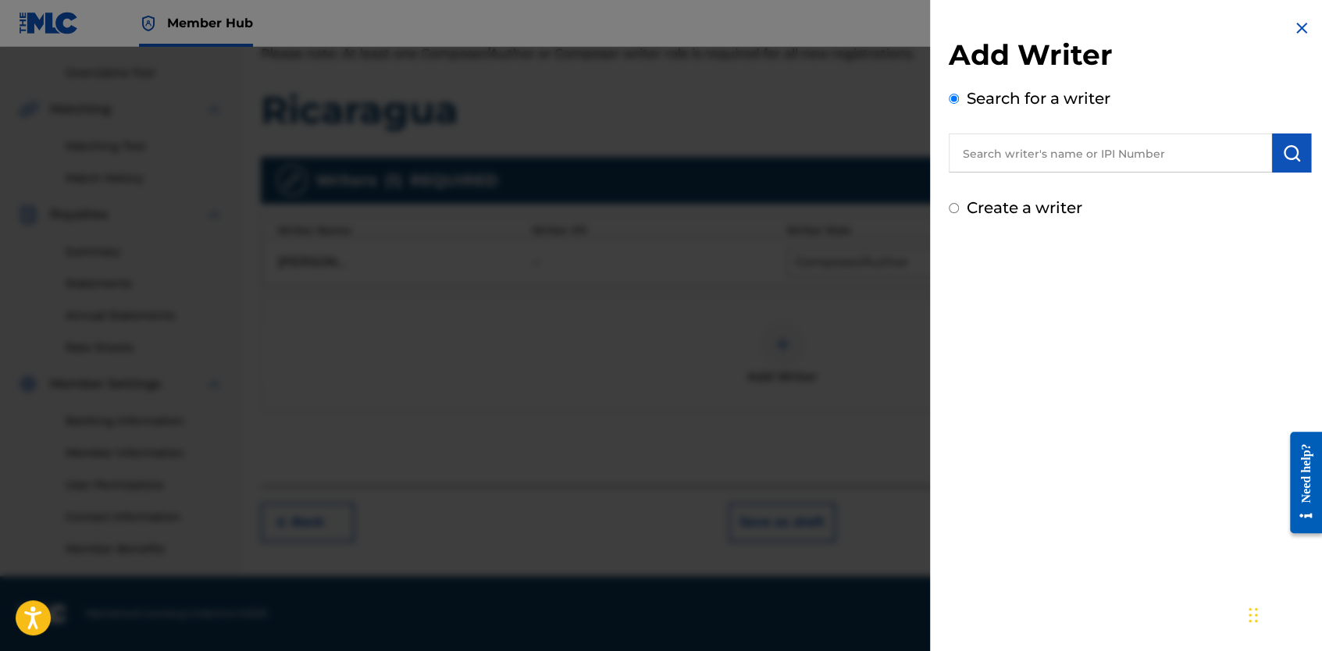
paste input "MENGANA, ANGEL LUIS 841442258 ASCAP Interest Party Status Identified Authoritat…"
click at [1275, 152] on button "submit" at bounding box center [1291, 153] width 39 height 39
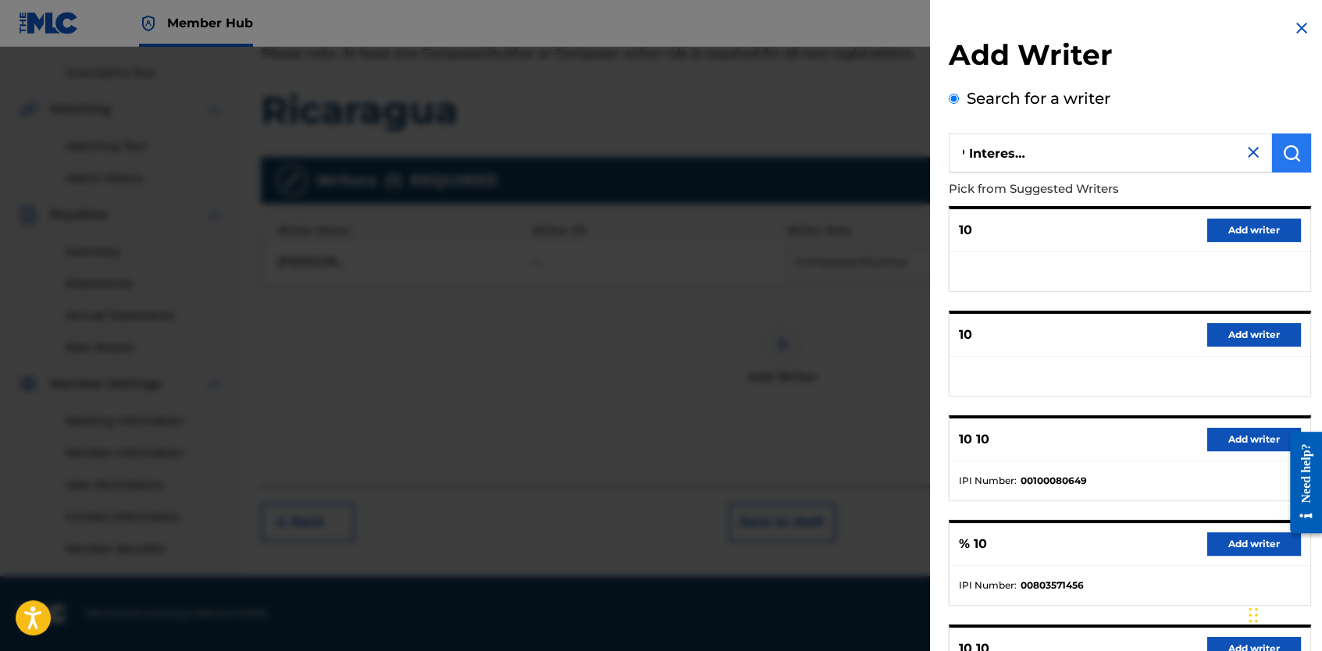
scroll to position [0, 437]
drag, startPoint x: 1125, startPoint y: 153, endPoint x: 1205, endPoint y: 162, distance: 80.1
click at [1290, 159] on div "MENGANA, ANGEL LUIS 841442258 ASCAP Interest Party Status Identified Authoritat…" at bounding box center [1130, 153] width 362 height 39
click at [1096, 157] on input "MENGANA, ANGEL LUIS 841442258 ASCAP Interest Party Status Identified Authoritat…" at bounding box center [1110, 153] width 323 height 39
drag, startPoint x: 1011, startPoint y: 158, endPoint x: 1329, endPoint y: 169, distance: 318.0
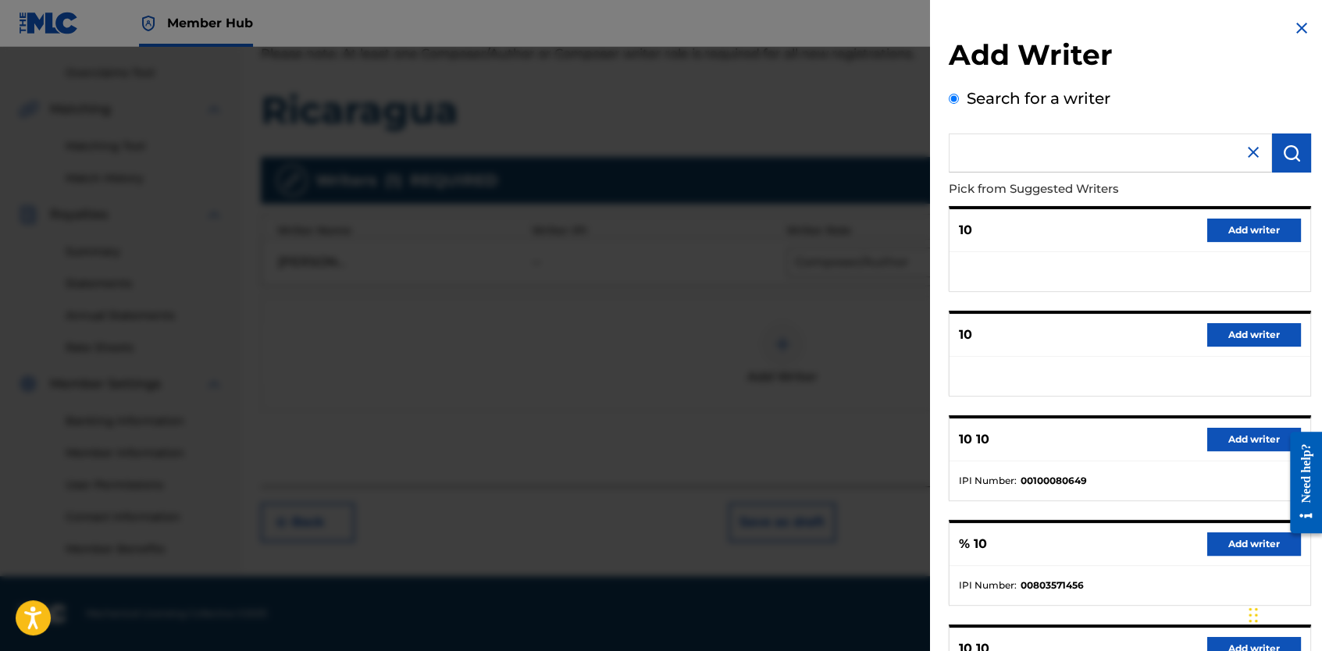
click at [1321, 169] on html "Accessibility Screen-Reader Guide, Feedback, and Issue Reporting | New window 0…" at bounding box center [661, 8] width 1322 height 651
type input "MENGANA, ANGEL LUIS 84144225"
click at [1285, 155] on img "submit" at bounding box center [1291, 153] width 19 height 19
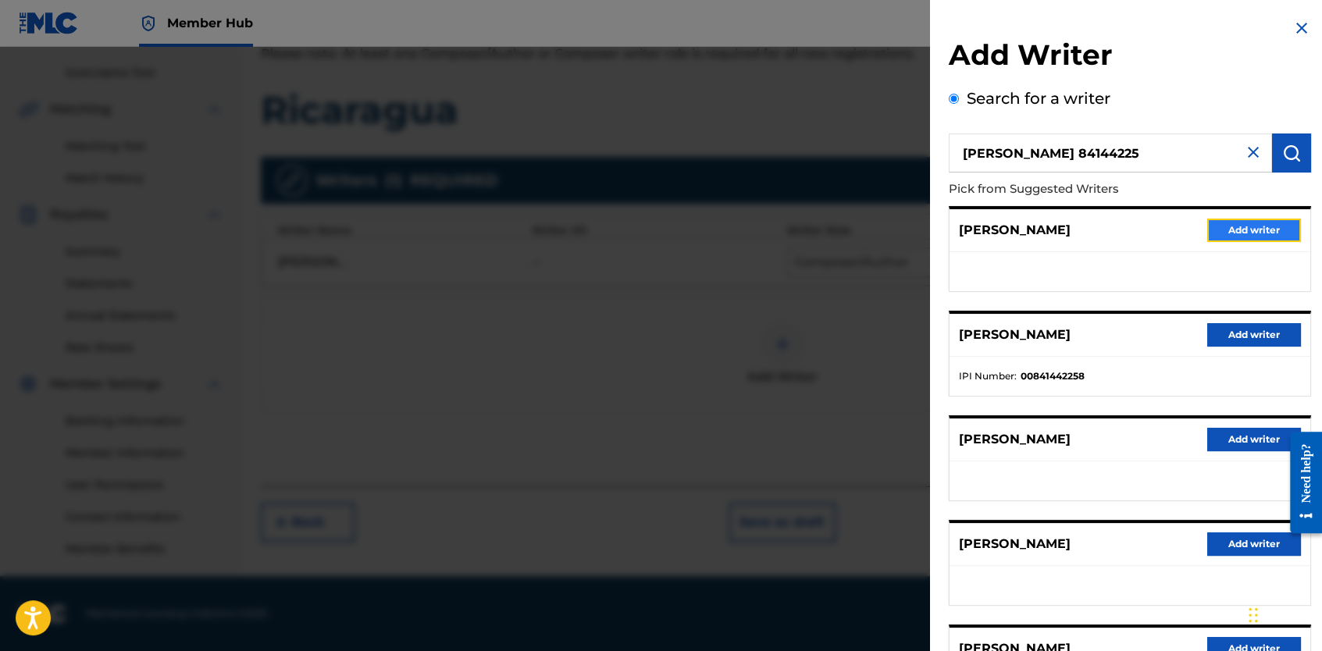
click at [1242, 231] on button "Add writer" at bounding box center [1254, 230] width 94 height 23
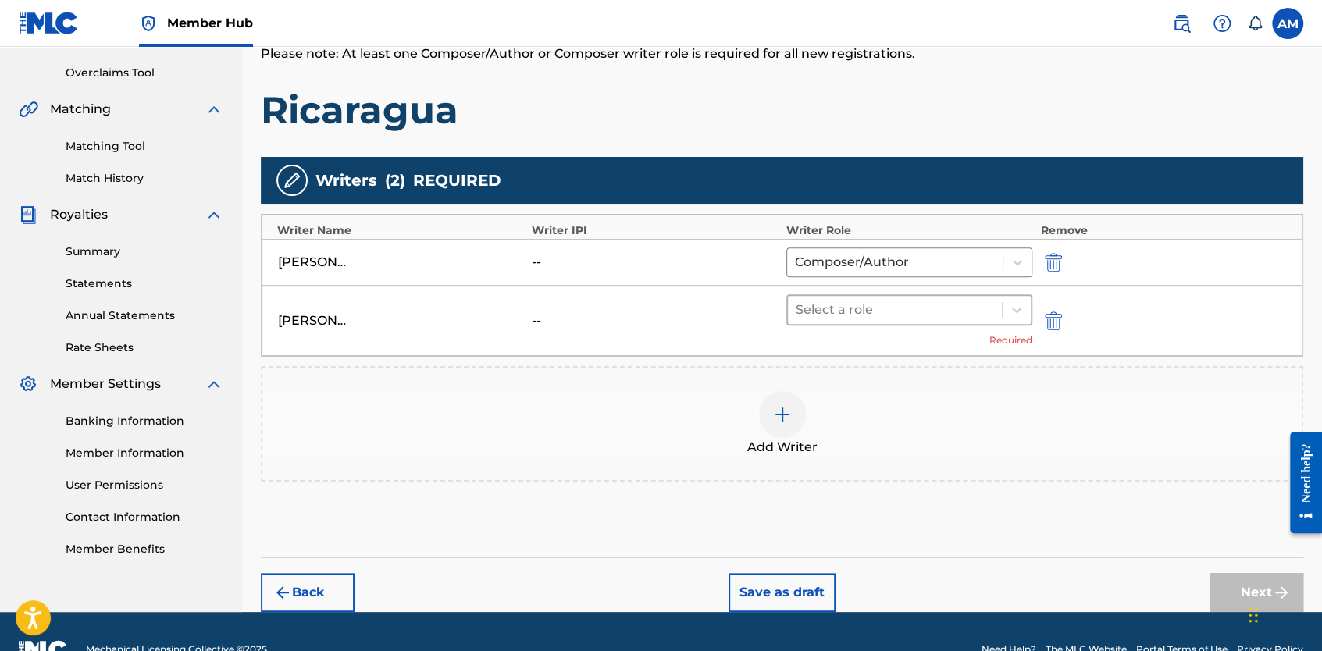
click at [869, 296] on div "Select a role" at bounding box center [895, 310] width 214 height 28
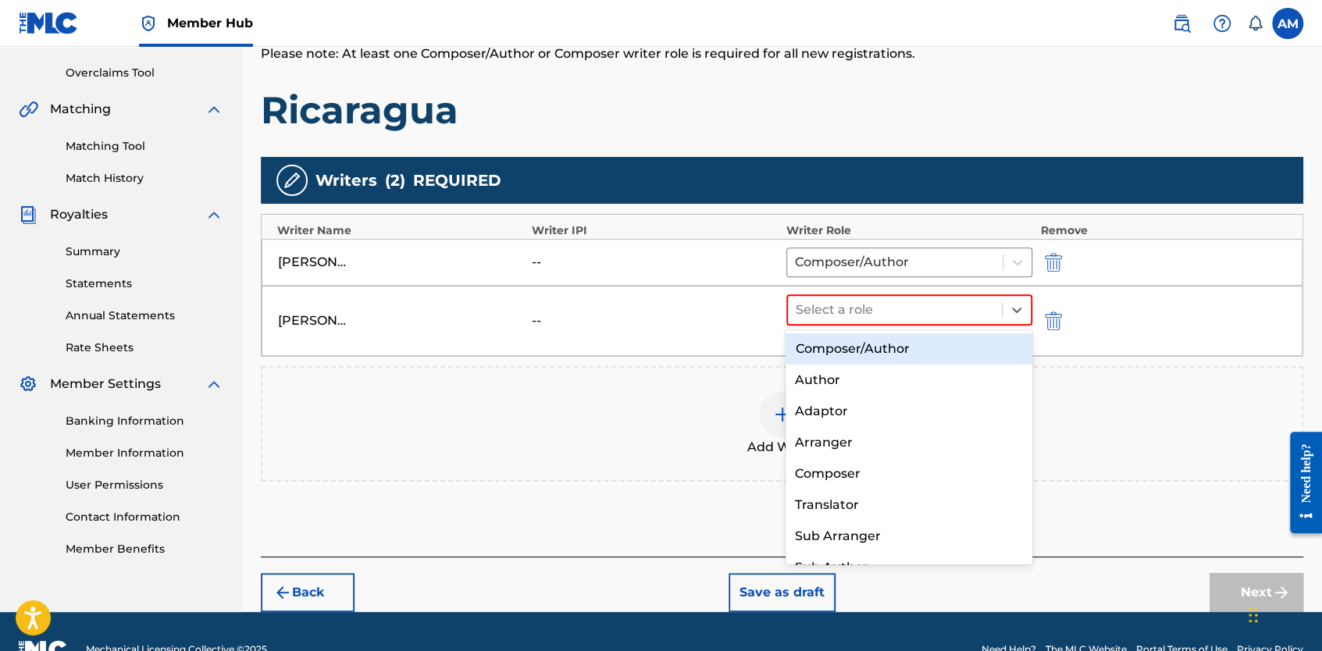
click at [837, 354] on div "Composer/Author" at bounding box center [908, 348] width 247 height 31
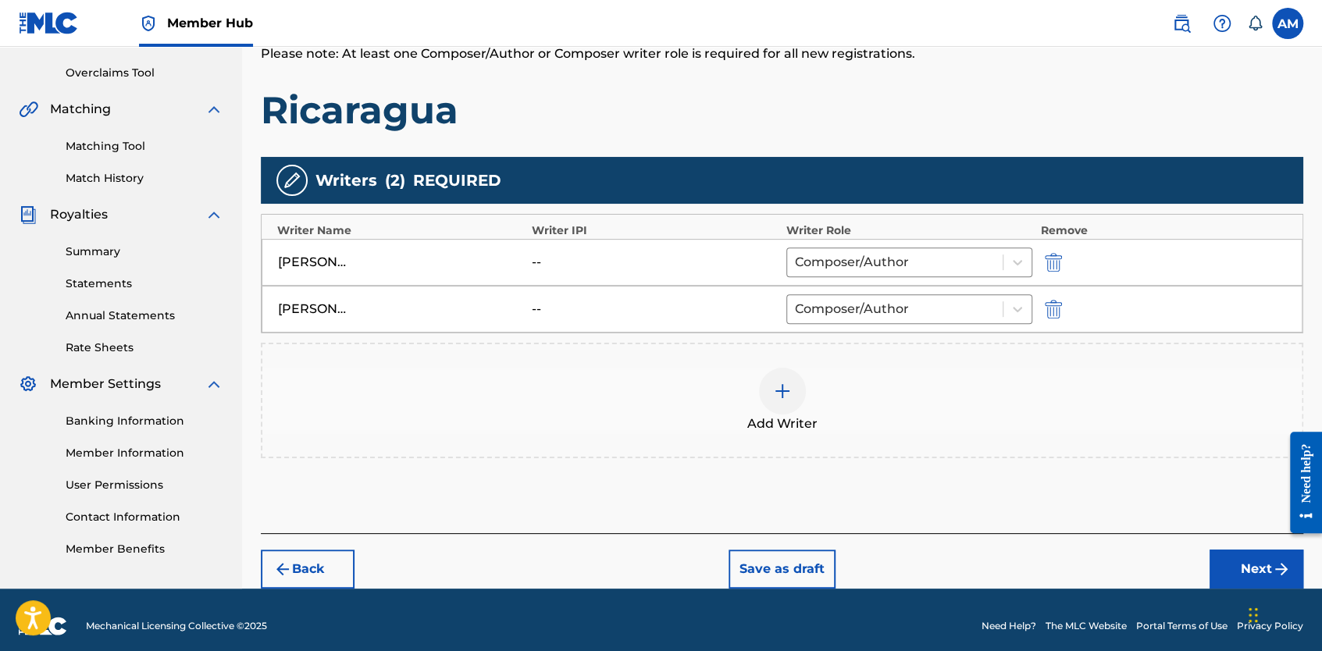
click at [778, 383] on img at bounding box center [782, 391] width 19 height 19
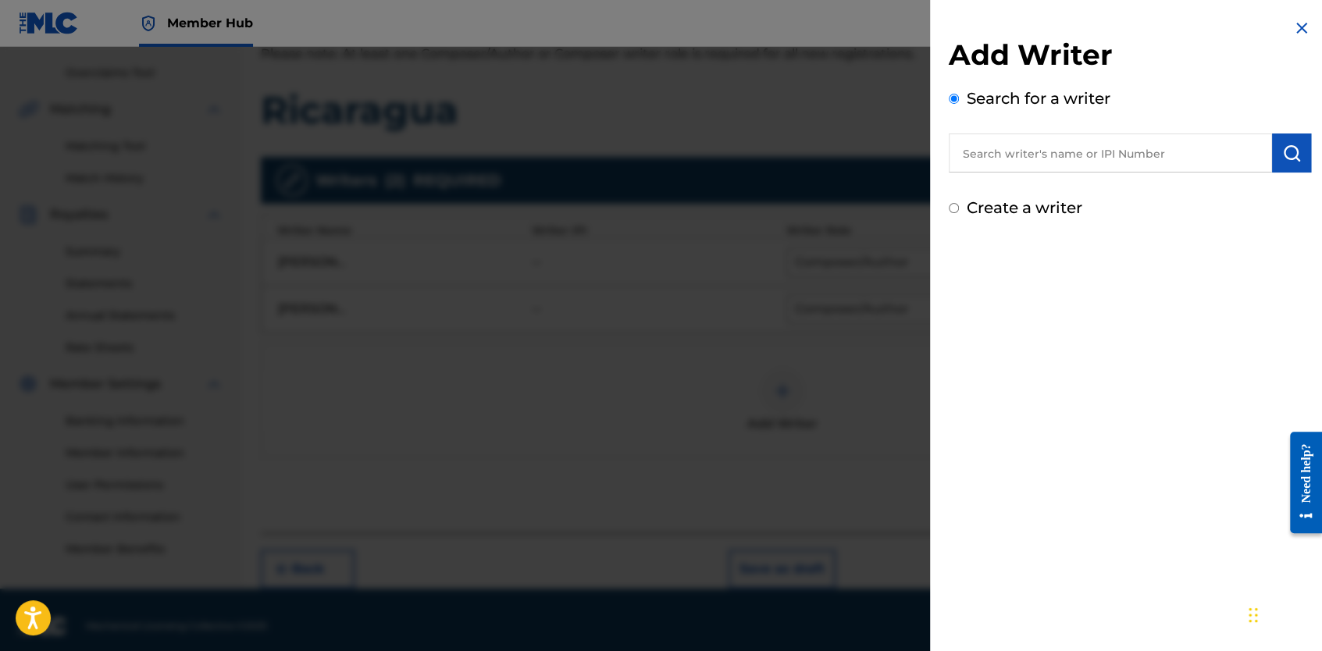
click at [1020, 158] on input "text" at bounding box center [1110, 153] width 323 height 39
paste input "ROBINSON PUENTE, YASSER 608797504 ASCAP"
type input "ROBINSON PUENTE, YASSER 608797504 ASCAP"
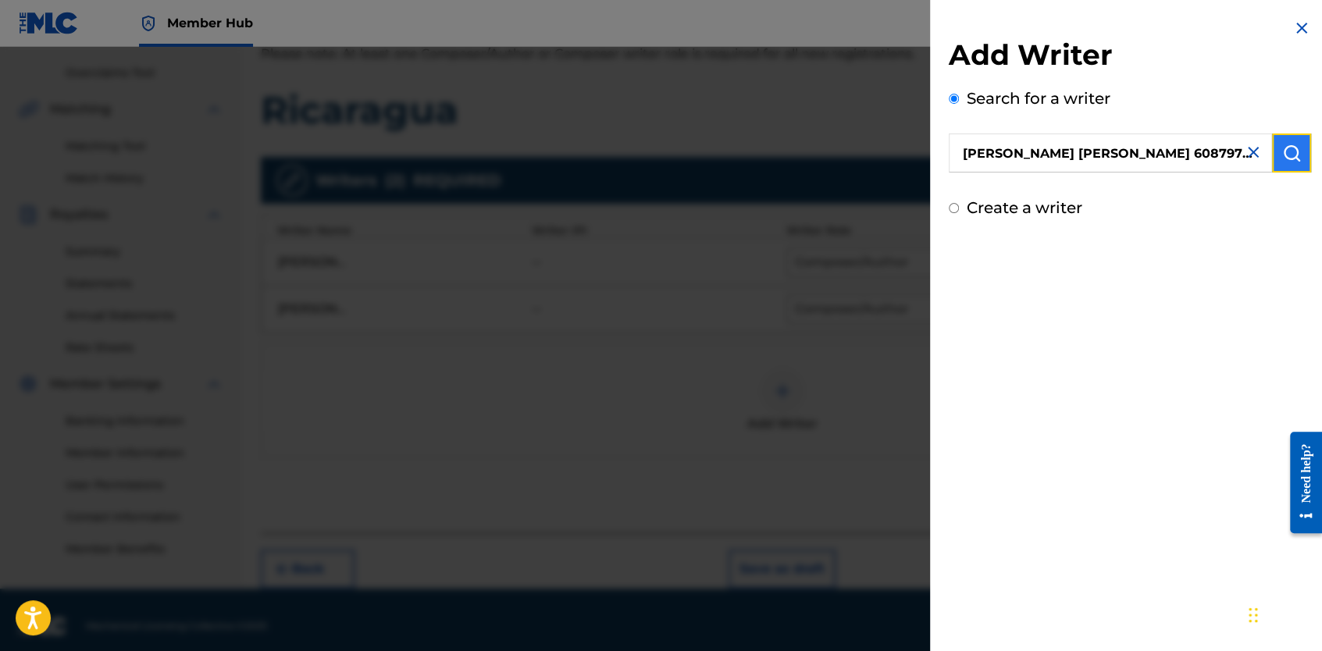
click at [1272, 170] on button "submit" at bounding box center [1291, 153] width 39 height 39
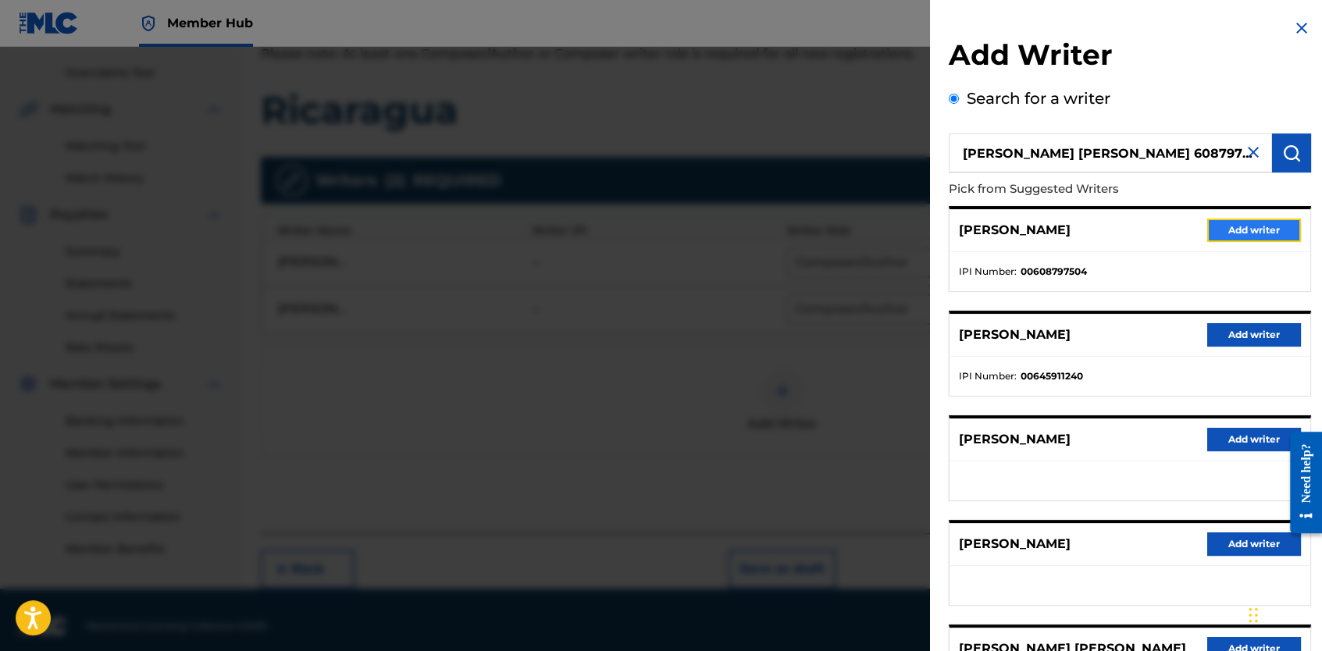
click at [1254, 230] on button "Add writer" at bounding box center [1254, 230] width 94 height 23
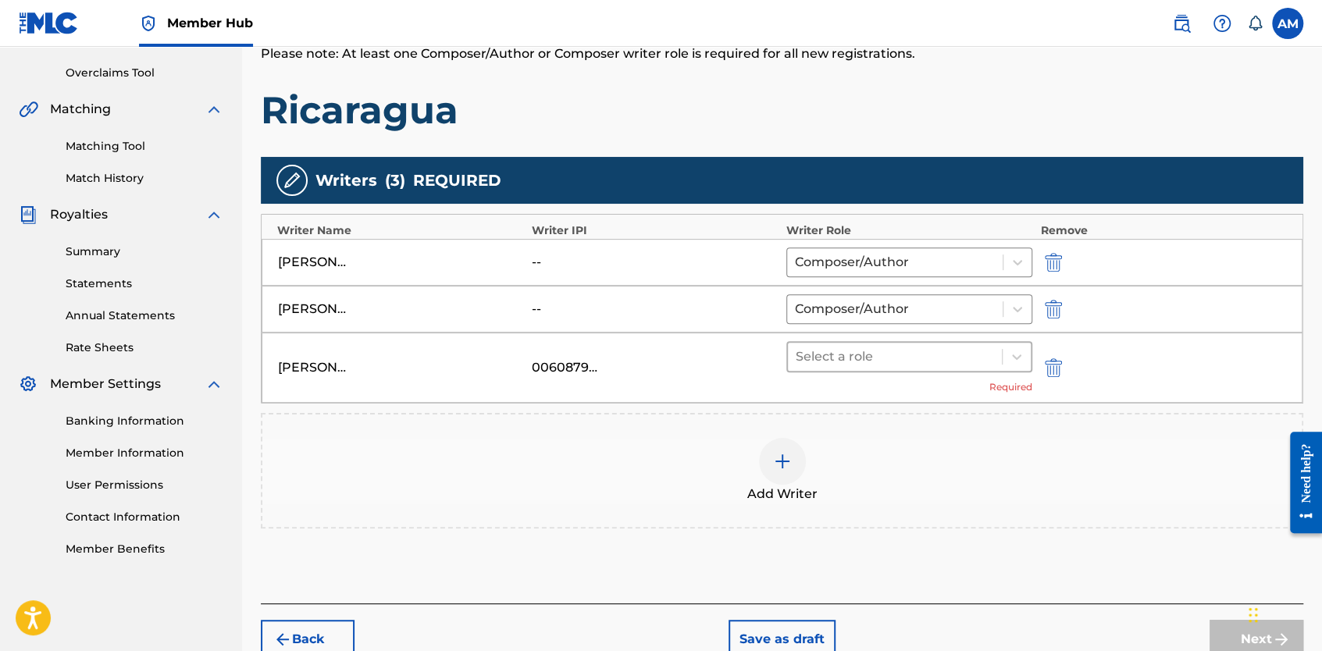
click at [881, 354] on div at bounding box center [895, 357] width 198 height 22
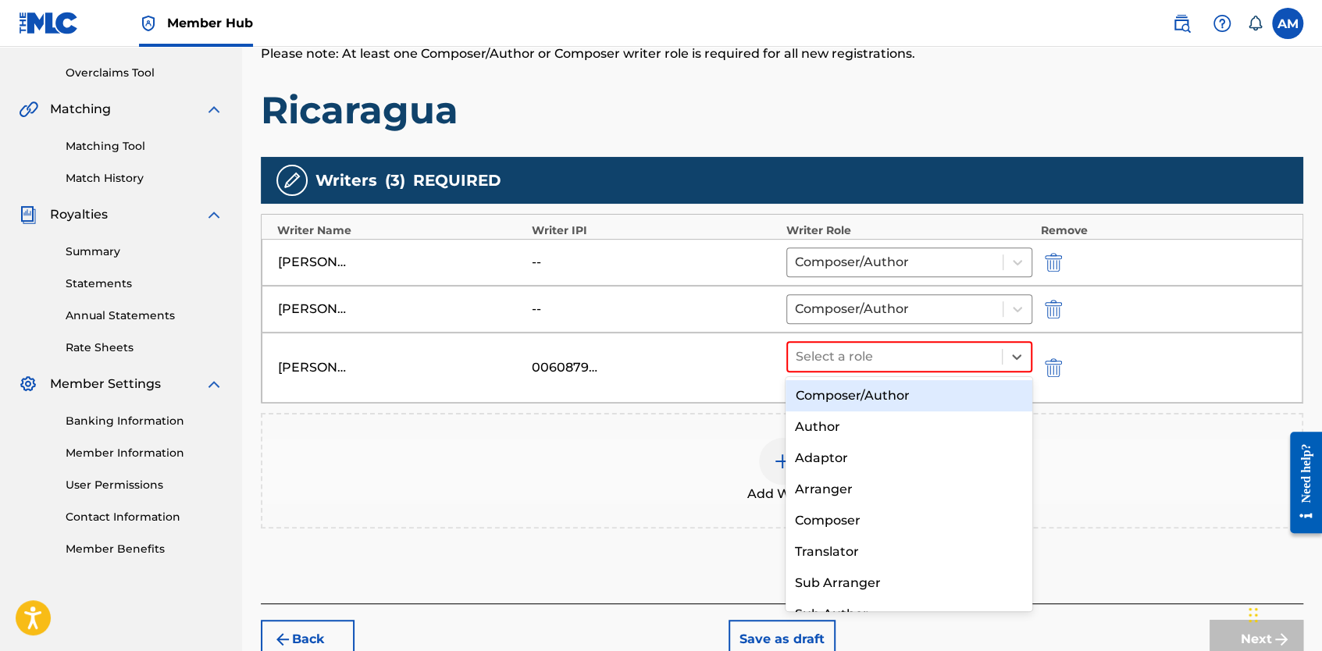
click at [846, 408] on div "Composer/Author" at bounding box center [908, 395] width 247 height 31
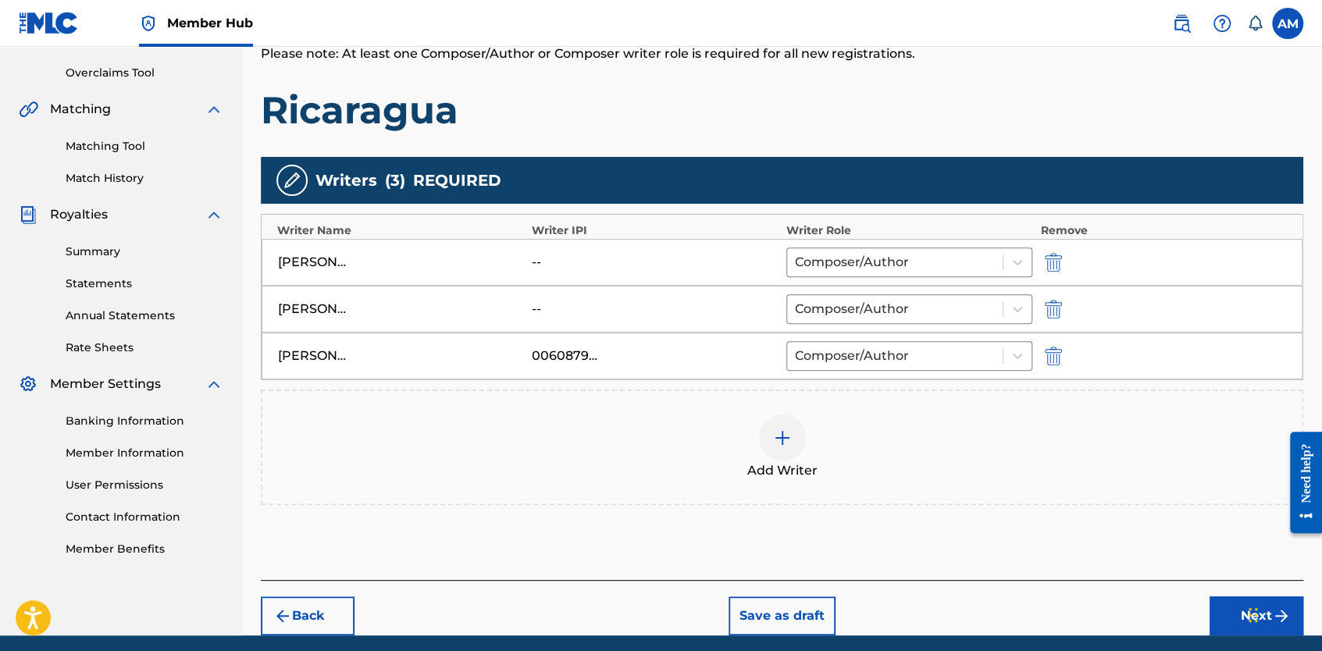
click at [803, 433] on div at bounding box center [782, 438] width 47 height 47
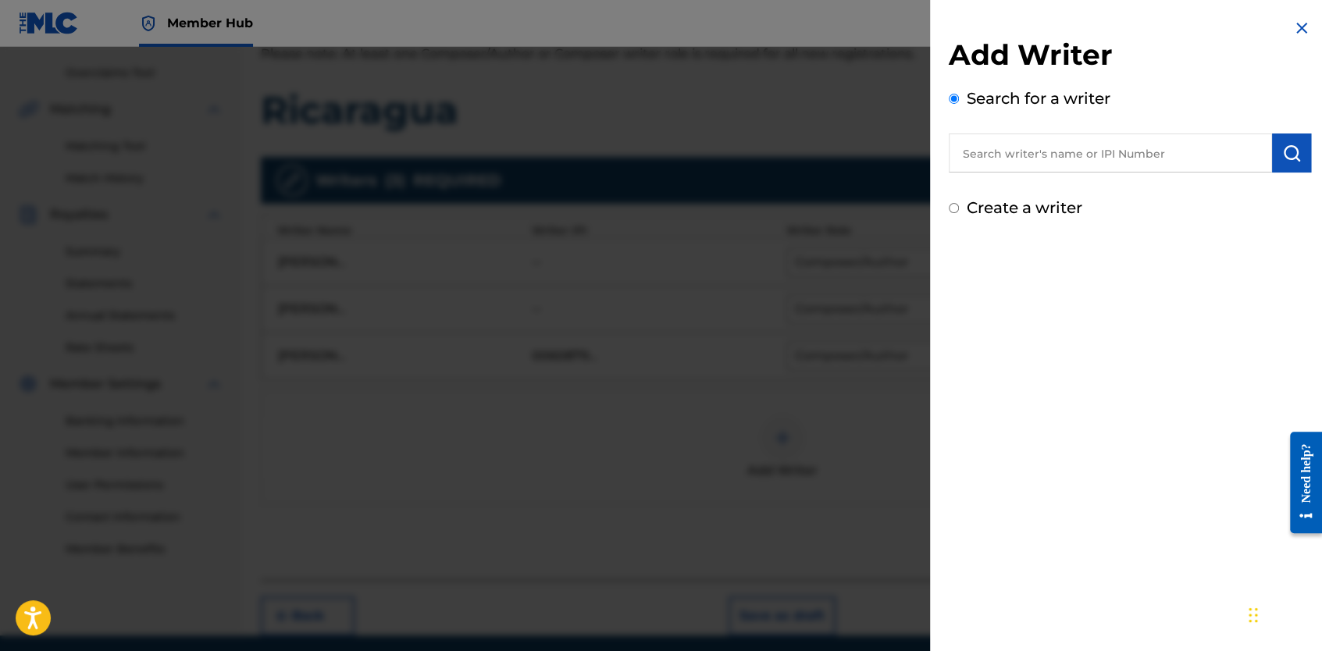
click at [1067, 171] on input "text" at bounding box center [1110, 153] width 323 height 39
paste input "SILVA, SIANMI 1145509467 ASCAP"
click at [1293, 152] on img "submit" at bounding box center [1291, 153] width 19 height 19
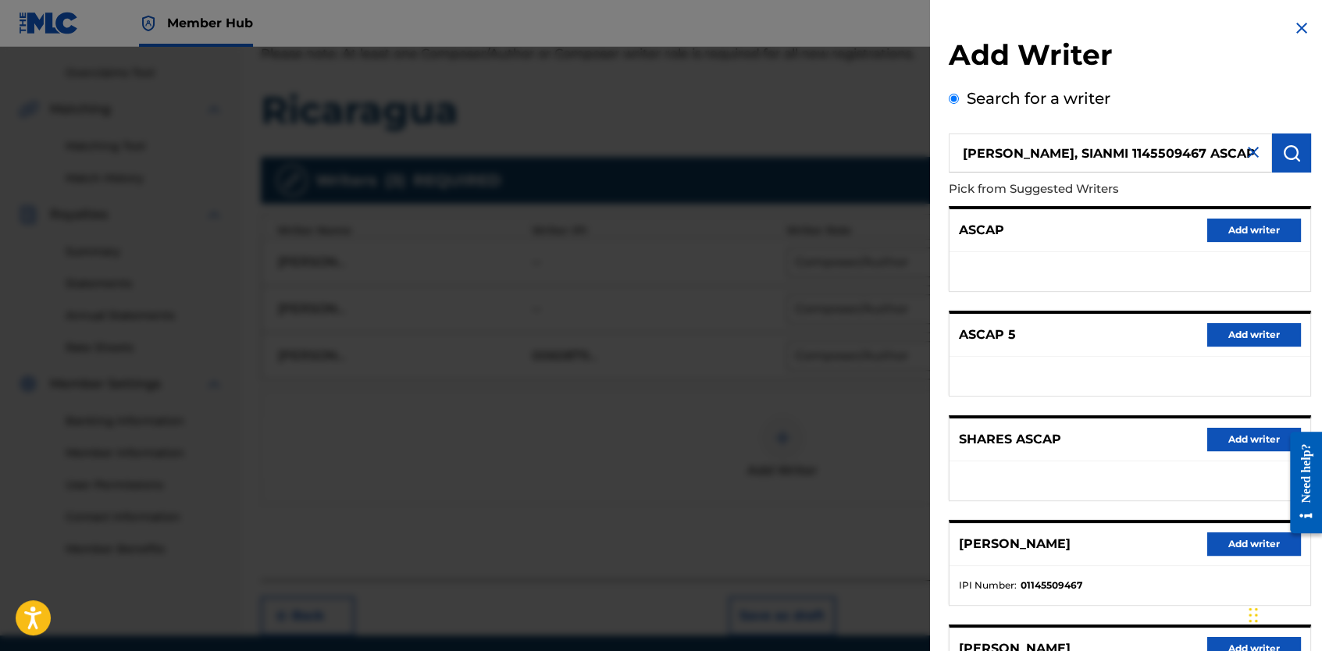
drag, startPoint x: 1193, startPoint y: 142, endPoint x: 1053, endPoint y: 161, distance: 141.0
click at [1053, 161] on input "SILVA, SIANMI 1145509467 ASCAP" at bounding box center [1110, 153] width 323 height 39
type input "SILVA, SIANMI"
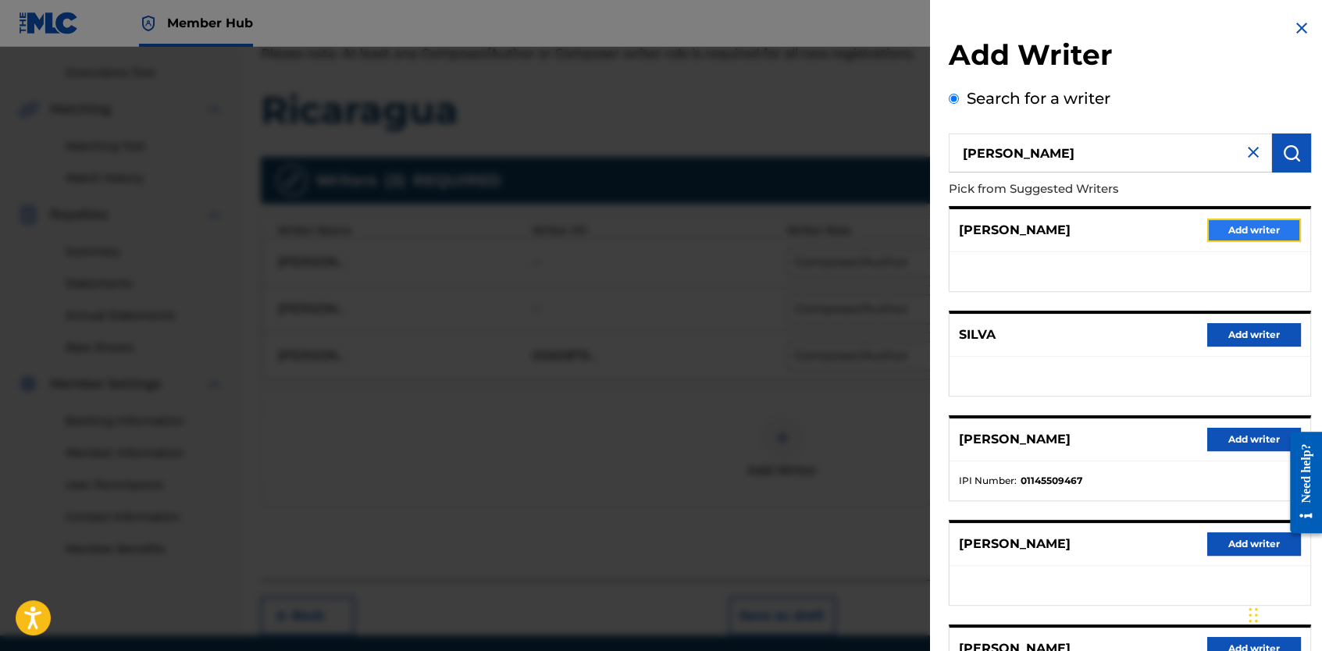
click at [1226, 225] on button "Add writer" at bounding box center [1254, 230] width 94 height 23
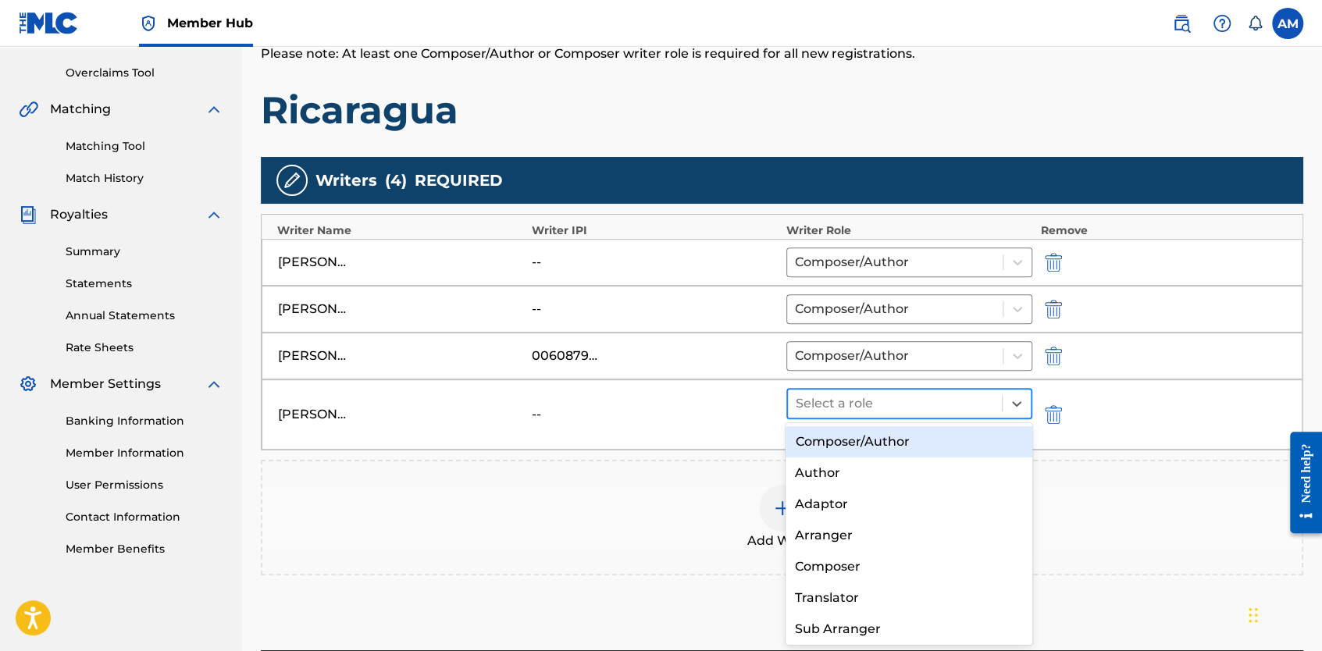
click at [953, 402] on div at bounding box center [895, 404] width 198 height 22
click at [868, 448] on div "Composer/Author" at bounding box center [908, 441] width 247 height 31
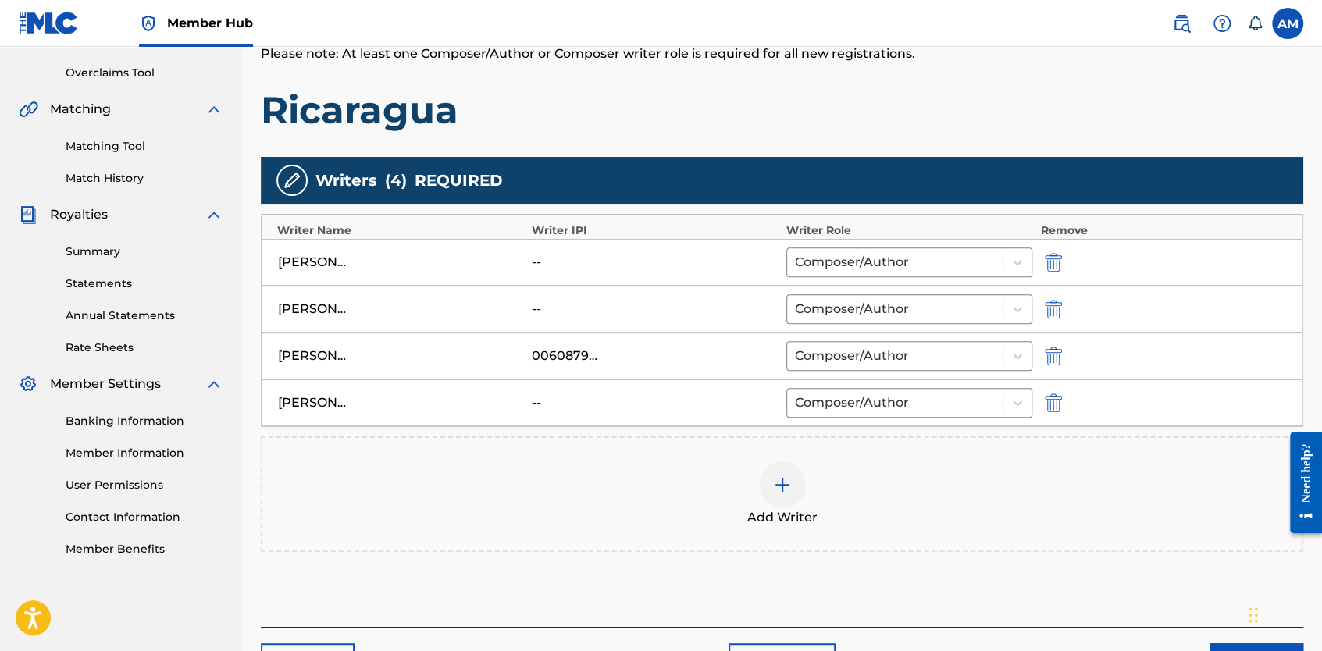
click at [783, 492] on div at bounding box center [782, 484] width 47 height 47
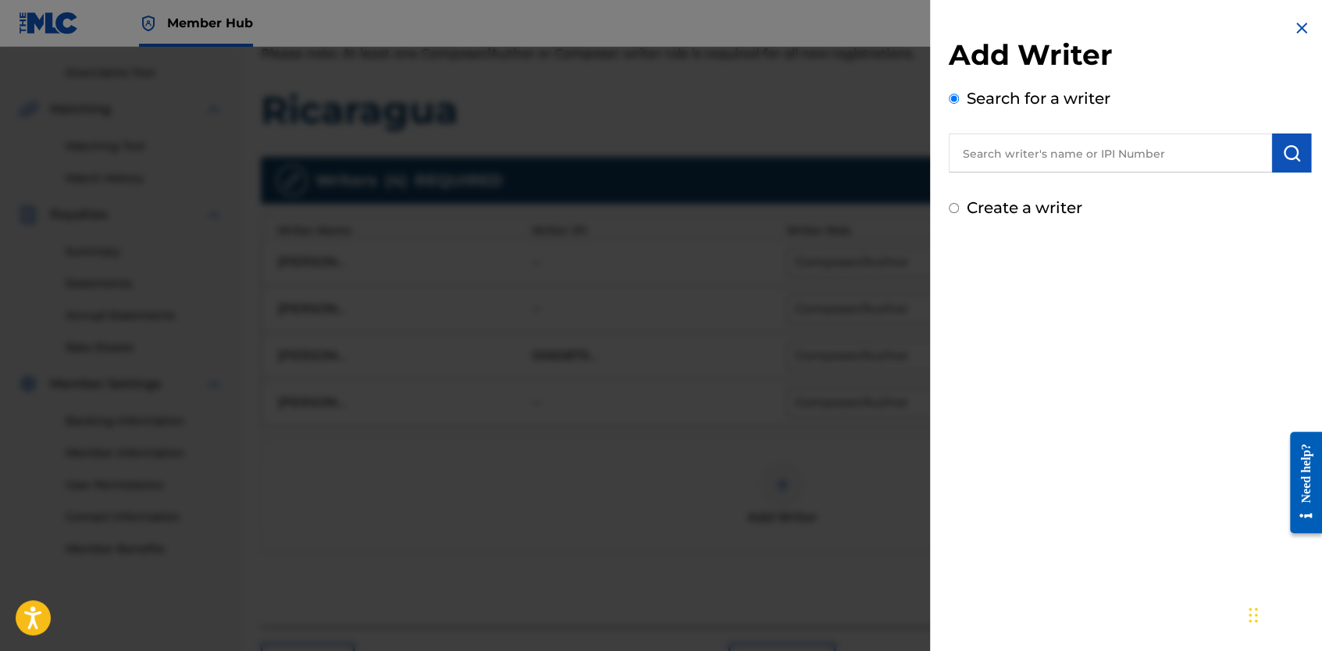
paste input "TORRES CALLARD, ANGEL 461289249 ASCAP"
drag, startPoint x: 1136, startPoint y: 151, endPoint x: 1329, endPoint y: 162, distance: 193.2
click at [1321, 162] on html "Accessibility Screen-Reader Guide, Feedback, and Issue Reporting | New window 0…" at bounding box center [661, 8] width 1322 height 651
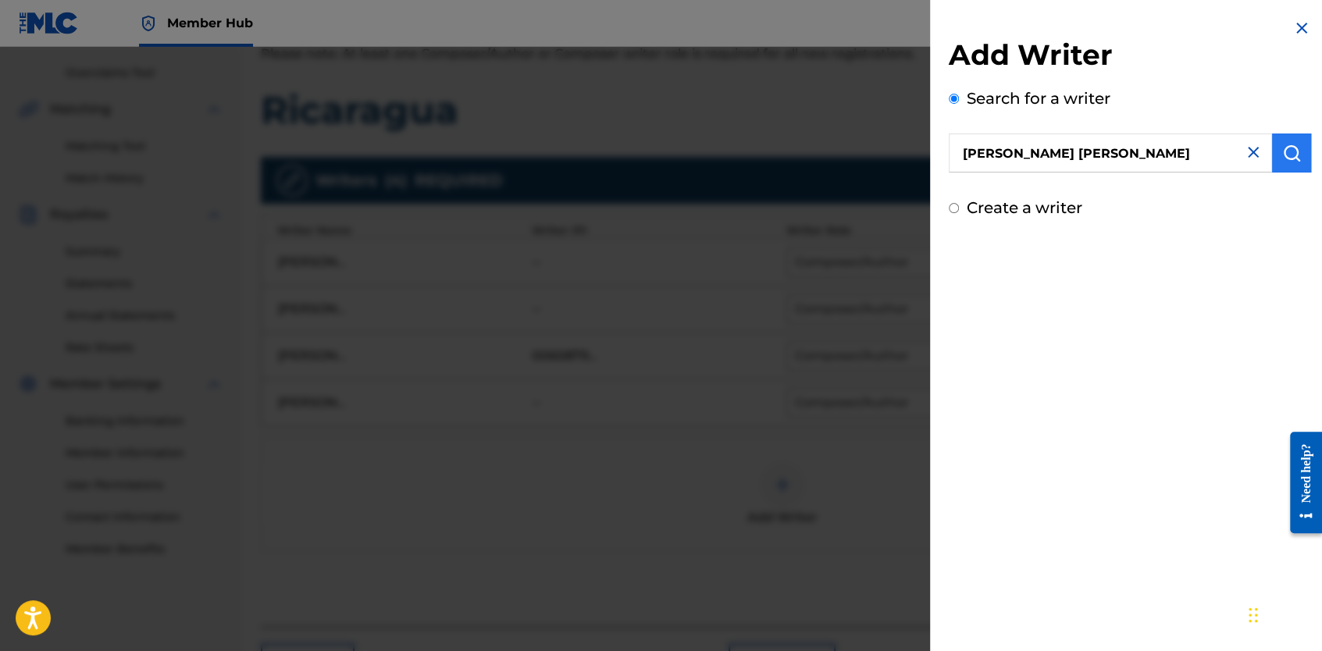
type input "TORRES CALLARD, ANGEL"
click at [1289, 171] on button "submit" at bounding box center [1291, 153] width 39 height 39
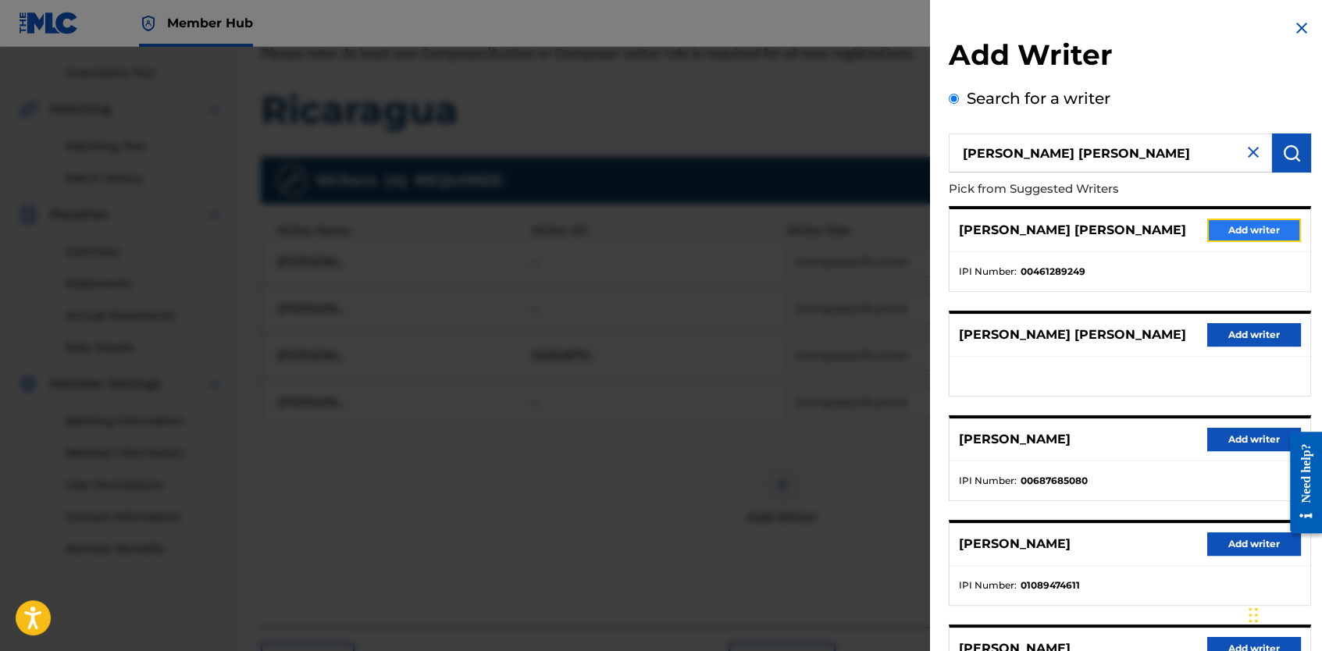
click at [1237, 233] on button "Add writer" at bounding box center [1254, 230] width 94 height 23
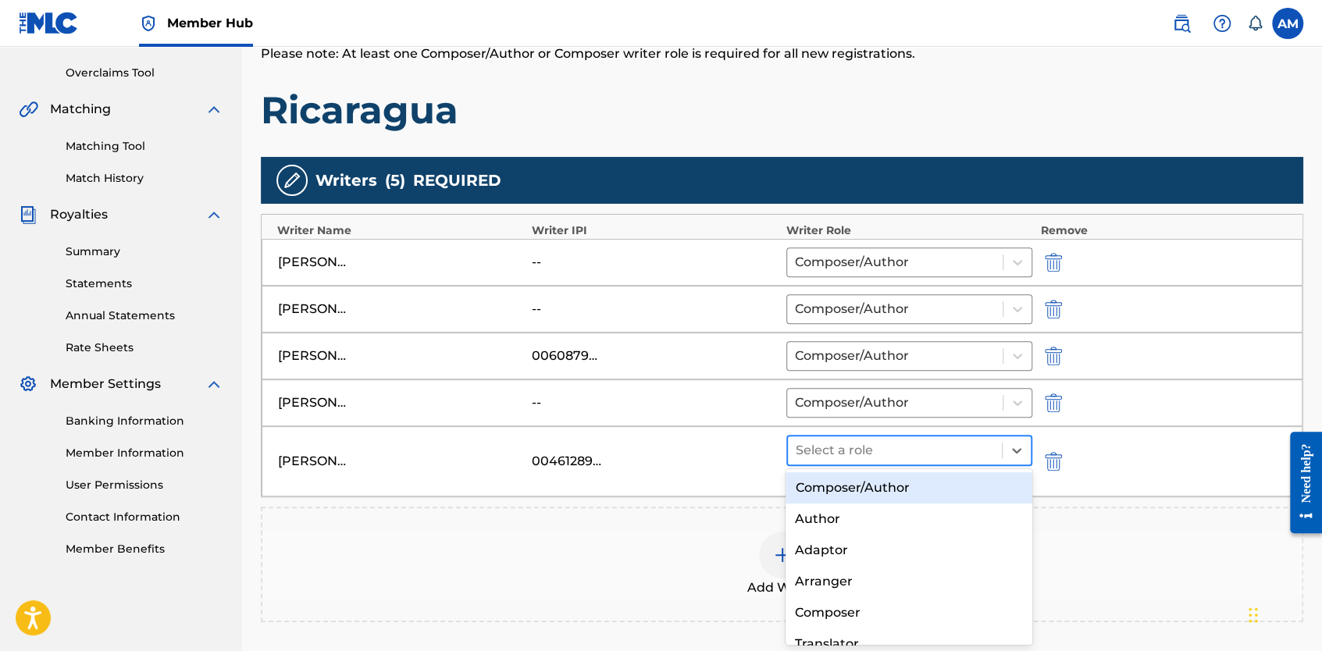
click at [865, 443] on div at bounding box center [895, 451] width 198 height 22
click at [852, 496] on div "Composer/Author" at bounding box center [908, 487] width 247 height 31
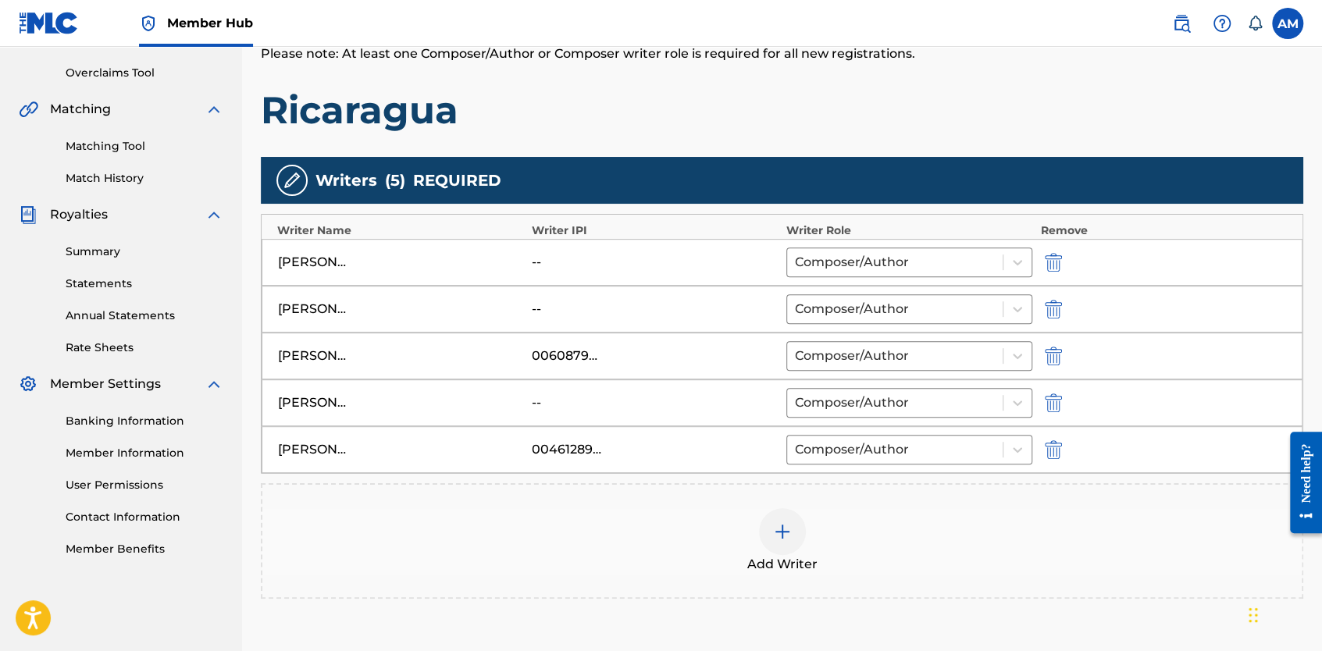
click at [498, 301] on div "ANGEL LUIS MENGANA MORA" at bounding box center [401, 309] width 246 height 19
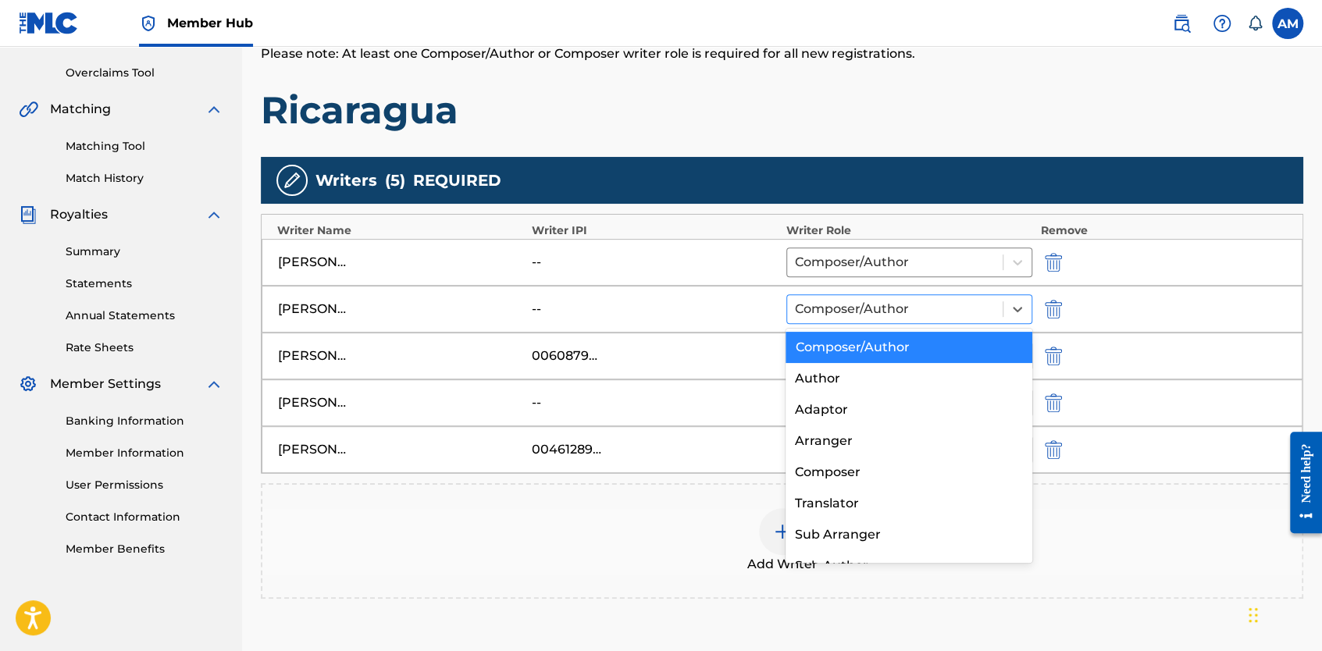
click at [972, 303] on div at bounding box center [895, 309] width 200 height 22
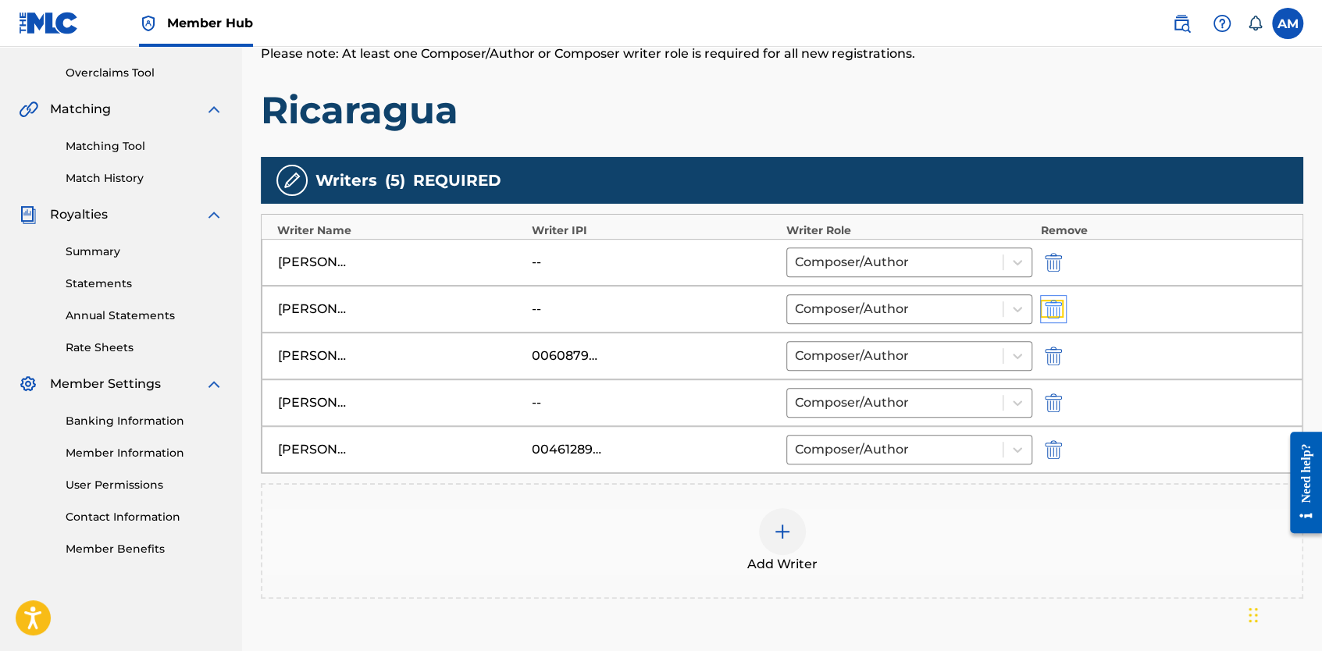
click at [1056, 305] on img "submit" at bounding box center [1053, 309] width 17 height 19
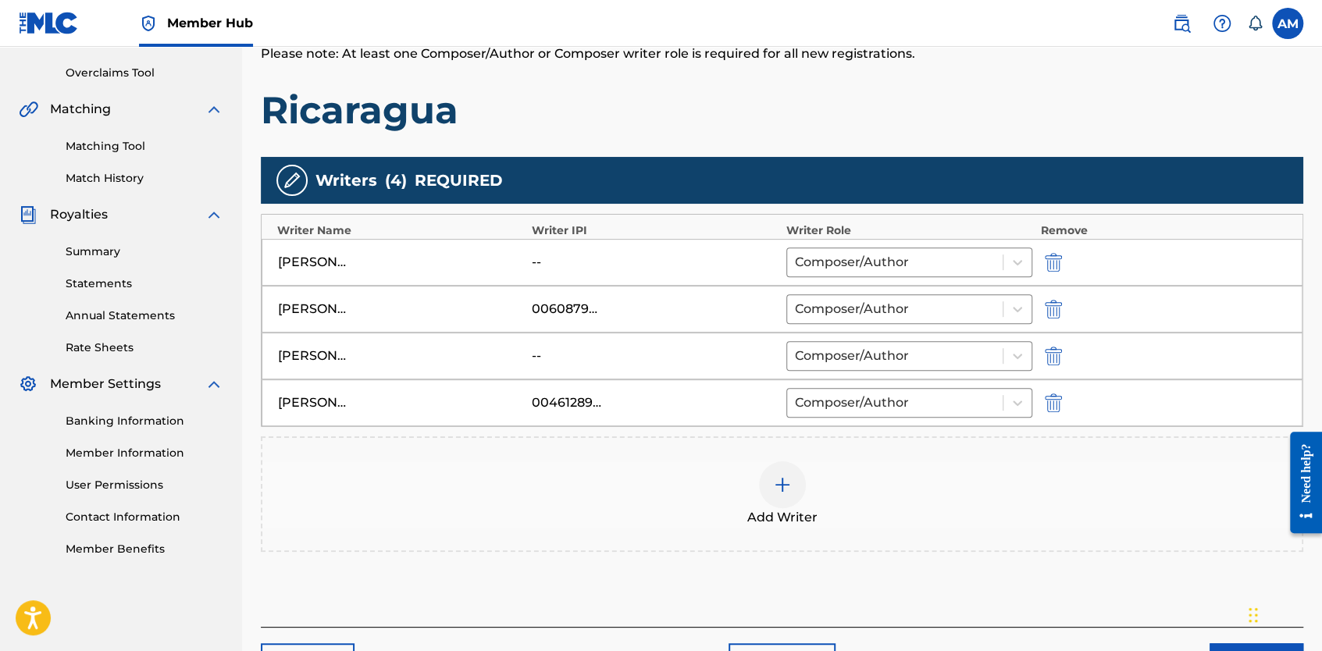
click at [765, 476] on div at bounding box center [782, 484] width 47 height 47
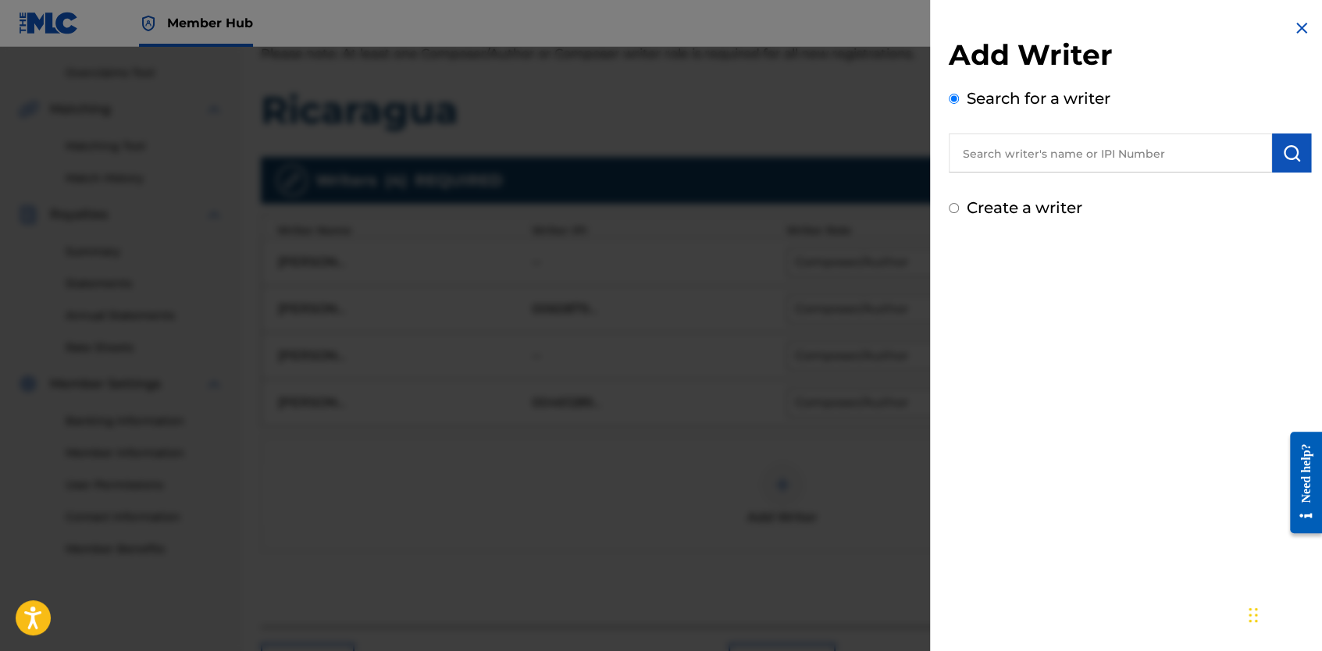
paste input "MENGANA, ANGEL LUIS 841442258 ASCAP"
type input "MENGANA, ANGEL LUIS 841442258 ASCAP"
click at [1282, 153] on img "submit" at bounding box center [1291, 153] width 19 height 19
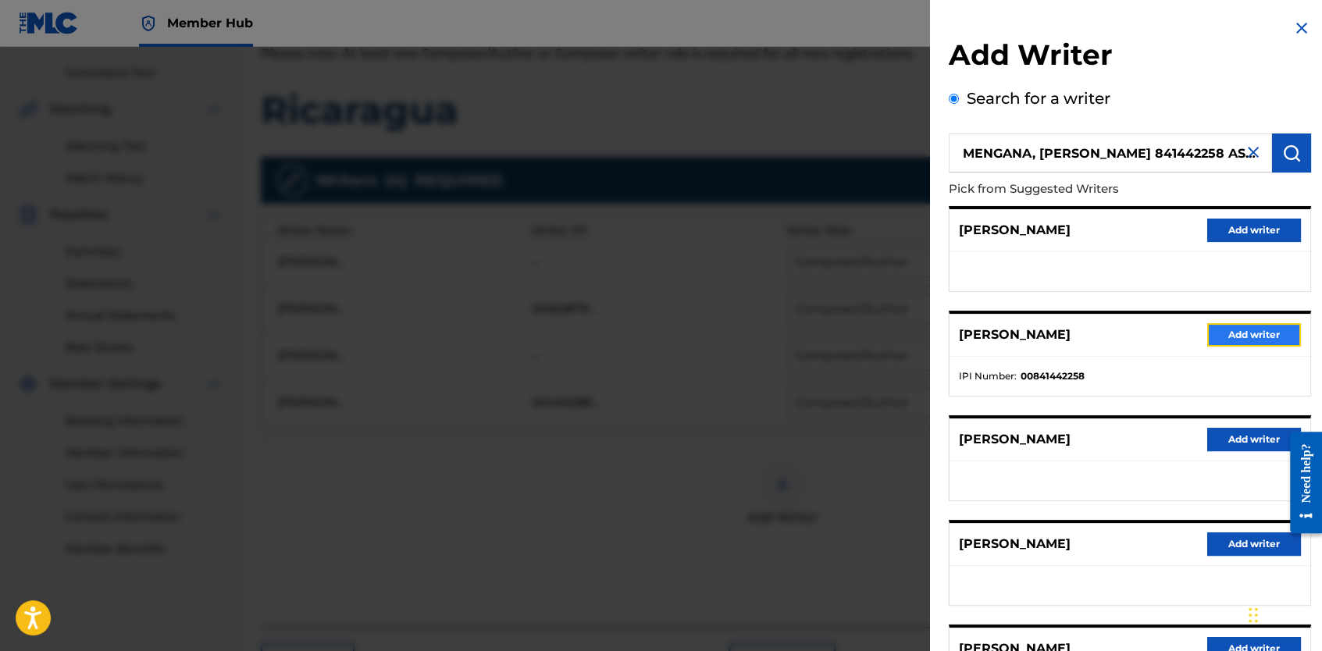
click at [1238, 334] on button "Add writer" at bounding box center [1254, 334] width 94 height 23
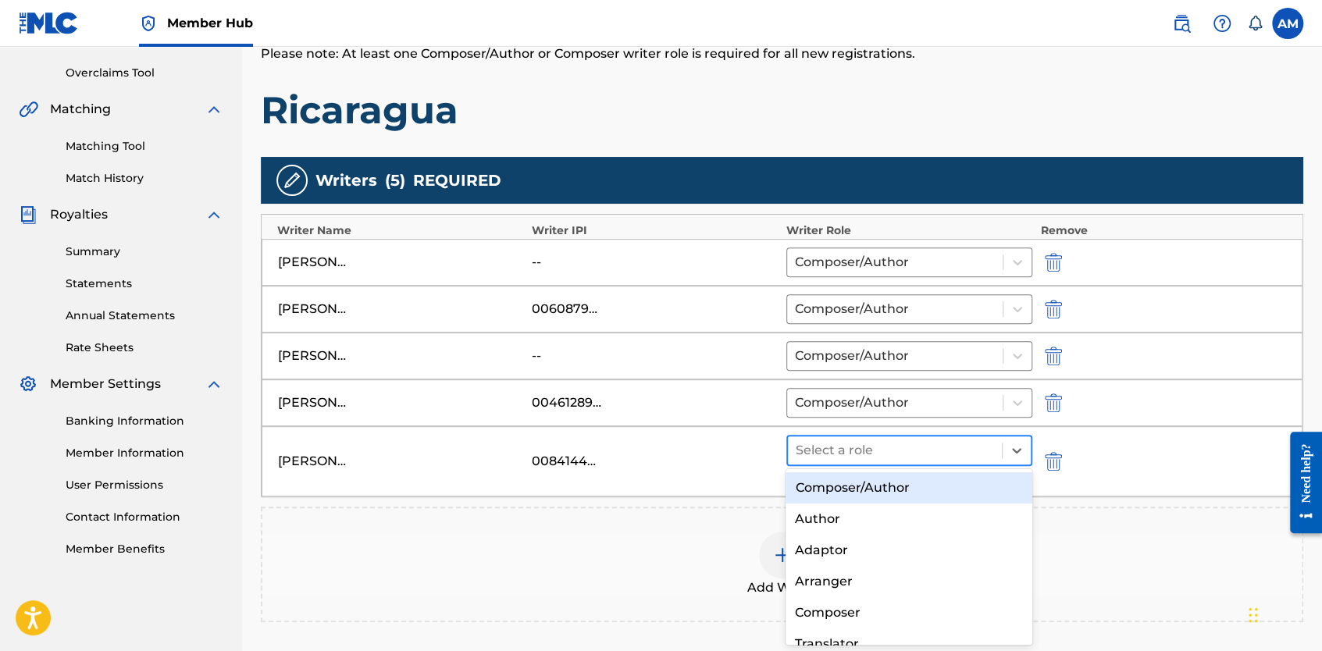
click at [926, 458] on div "Select a role" at bounding box center [895, 450] width 214 height 28
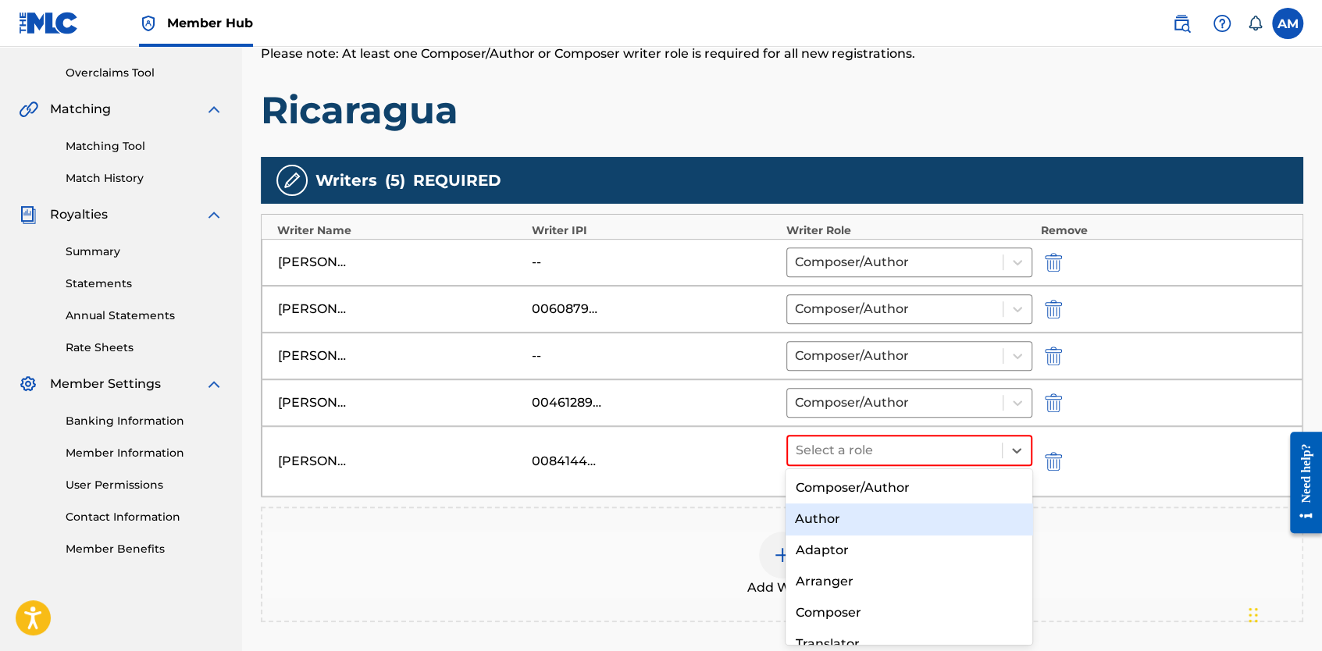
click at [881, 517] on div "Author" at bounding box center [908, 519] width 247 height 31
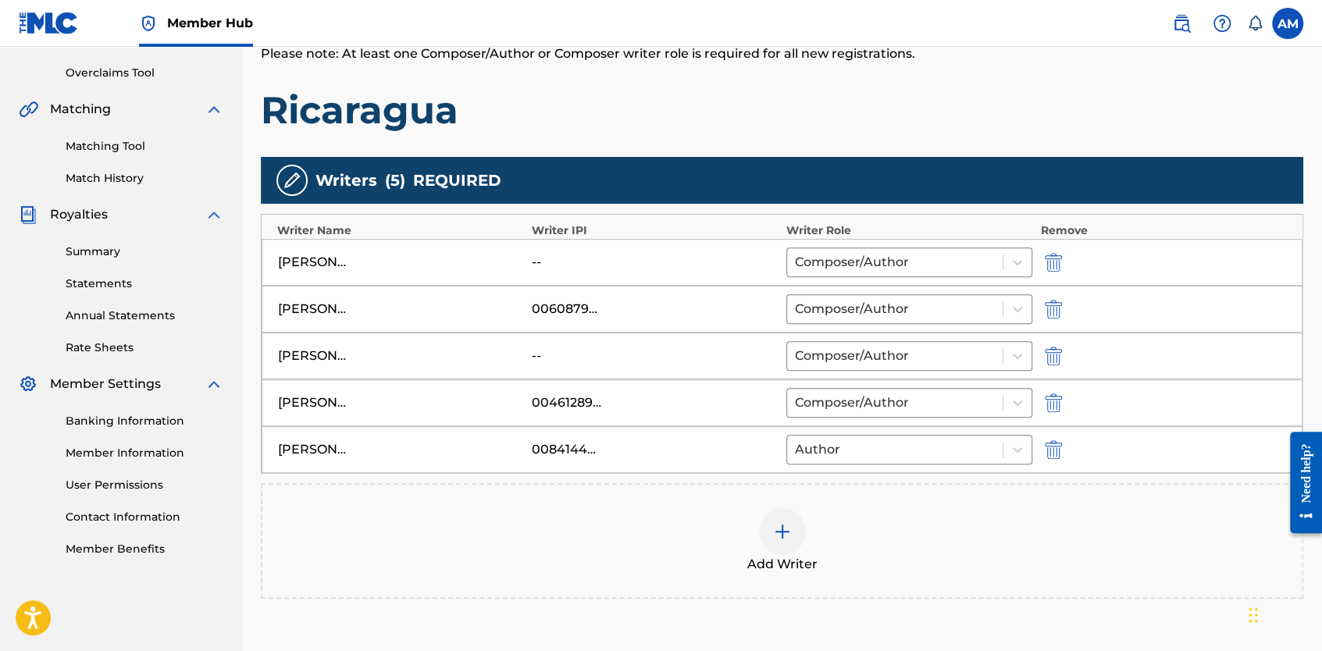
click at [583, 576] on div "Add Writer" at bounding box center [782, 541] width 1042 height 116
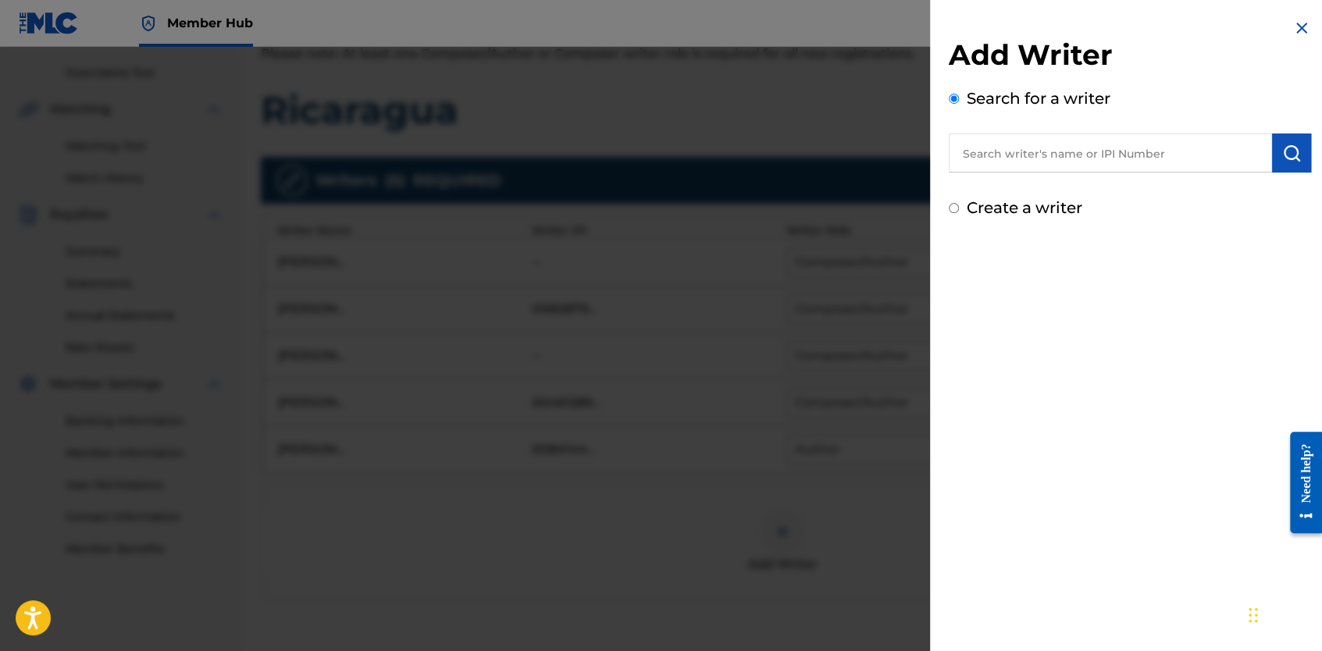
click at [608, 566] on div at bounding box center [661, 372] width 1322 height 651
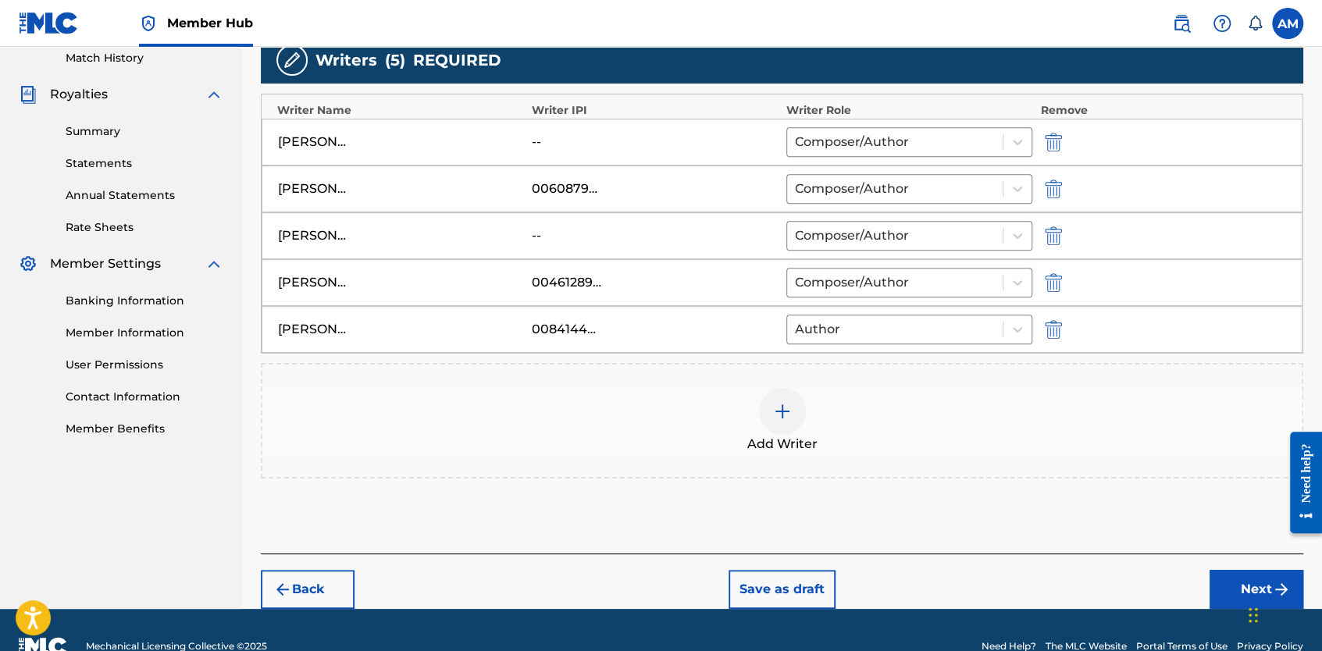
scroll to position [467, 0]
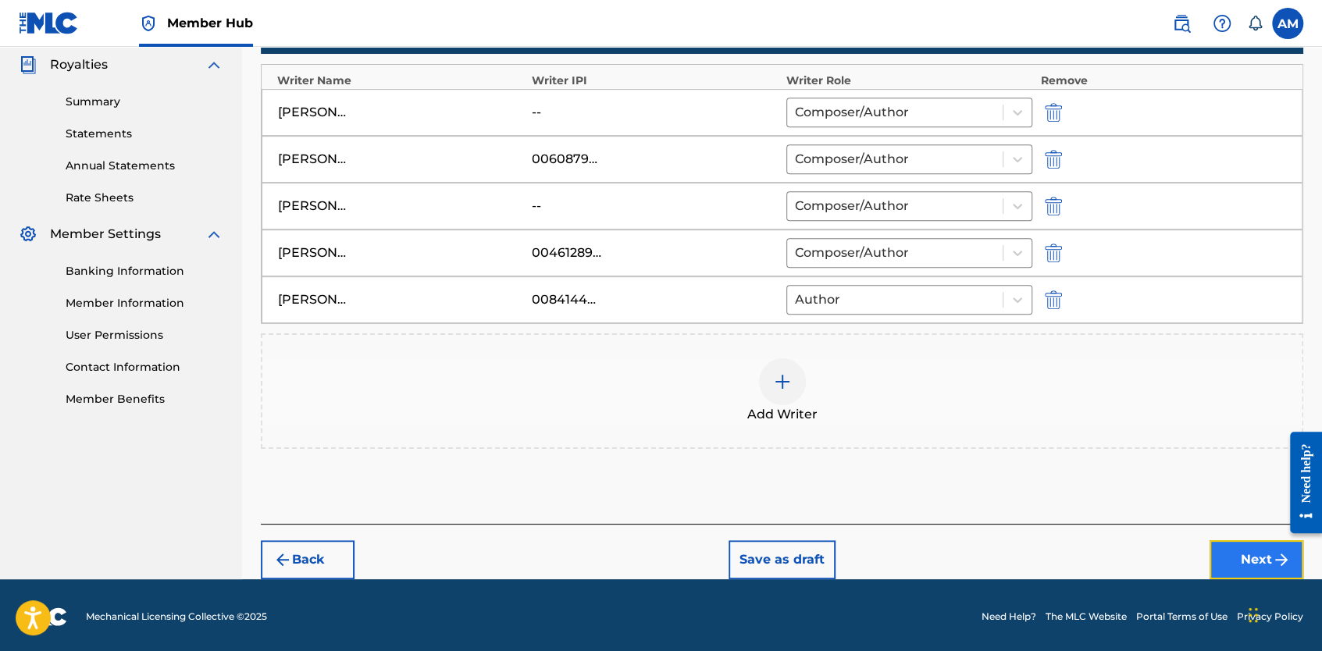
click at [1225, 550] on button "Next" at bounding box center [1256, 559] width 94 height 39
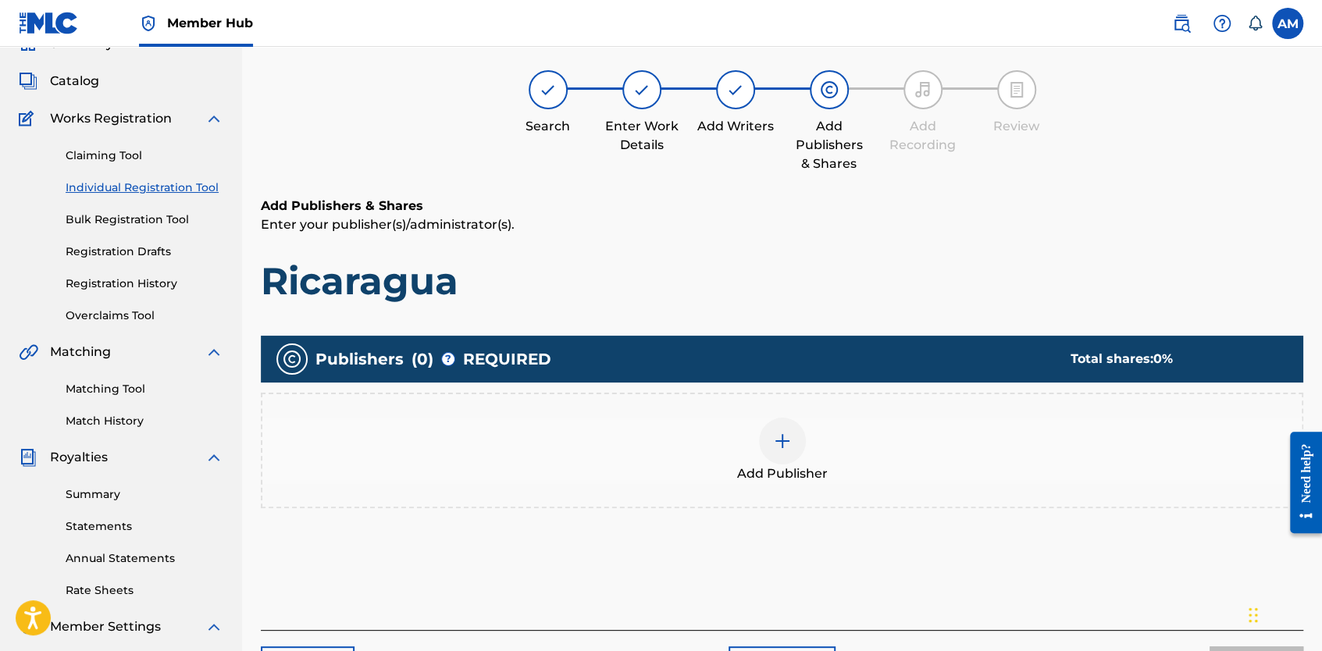
scroll to position [70, 0]
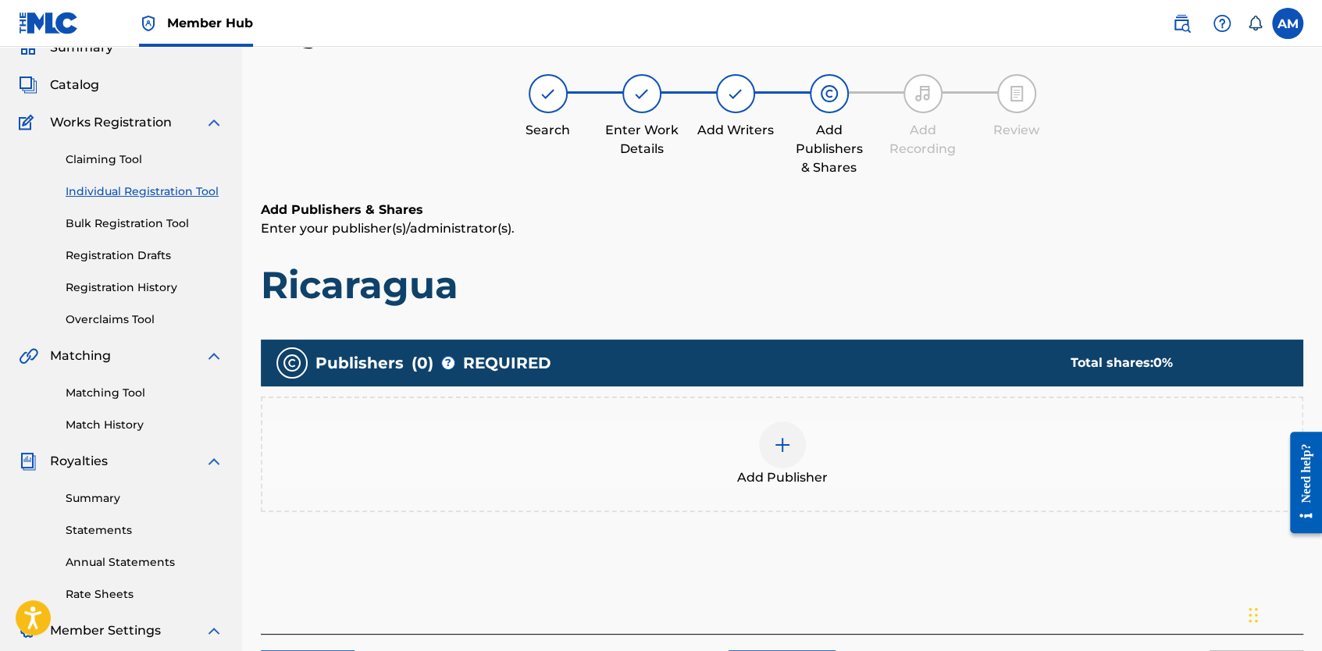
click at [773, 443] on img at bounding box center [782, 445] width 19 height 19
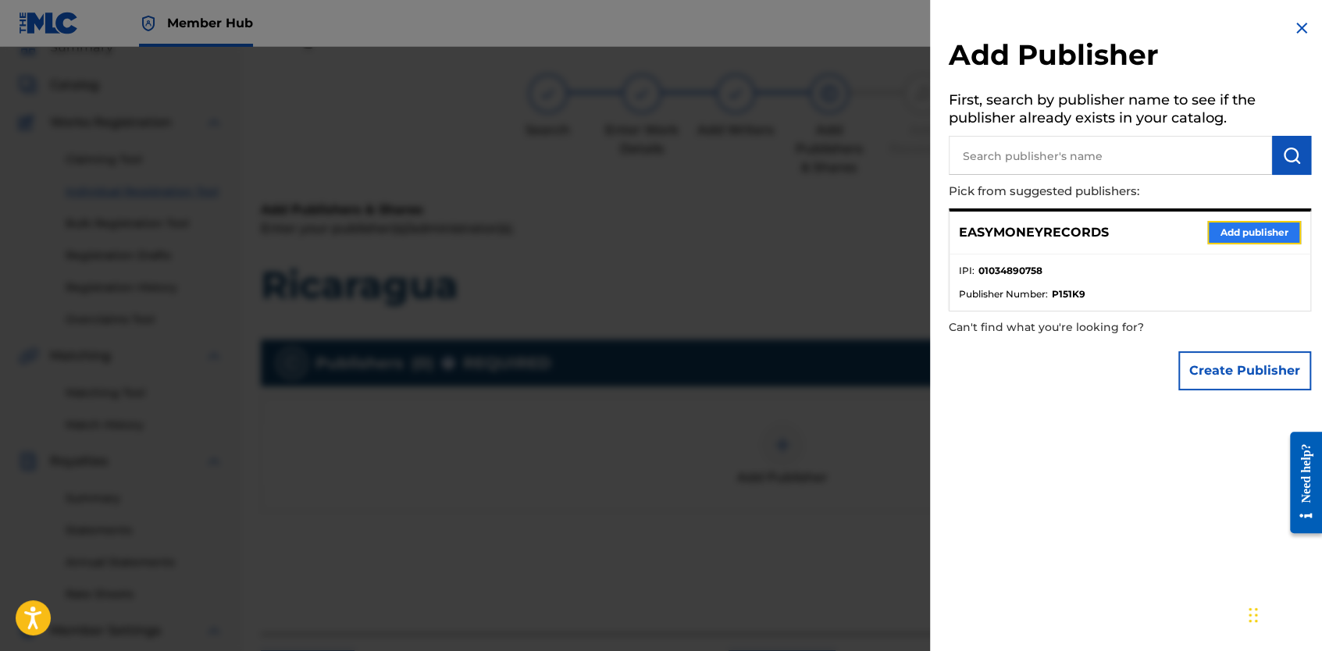
click at [1247, 230] on button "Add publisher" at bounding box center [1254, 232] width 94 height 23
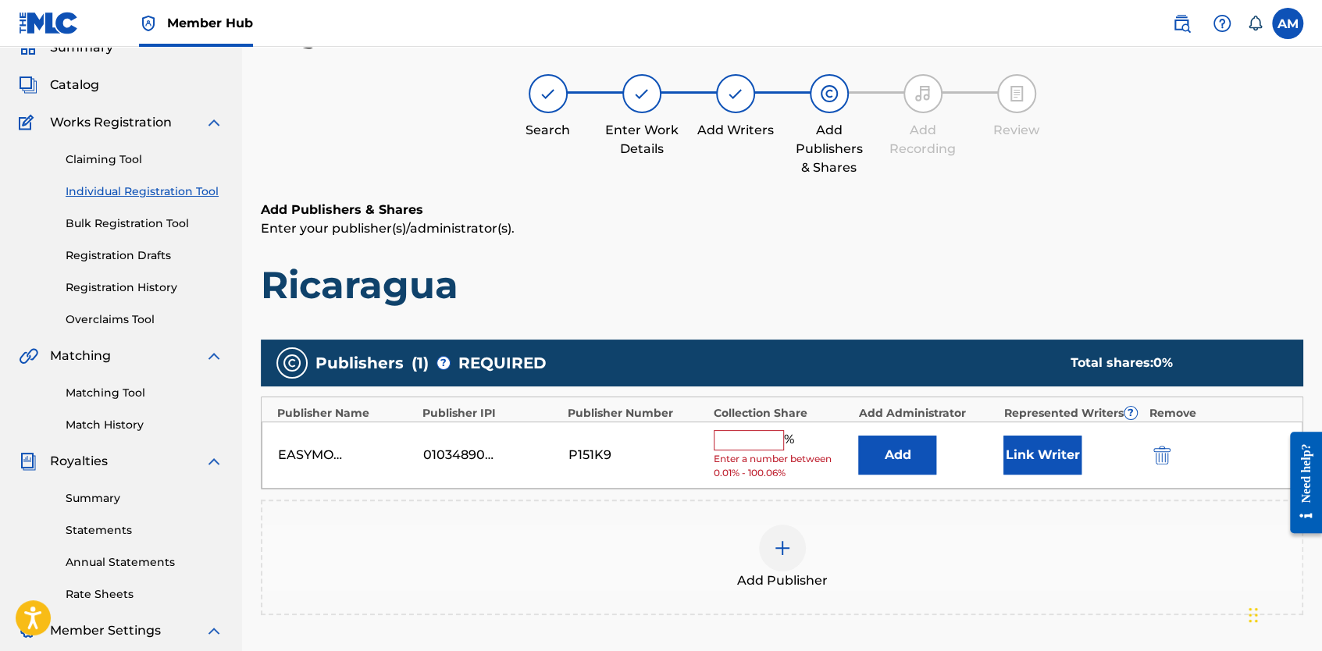
click at [746, 437] on input "text" at bounding box center [749, 440] width 70 height 20
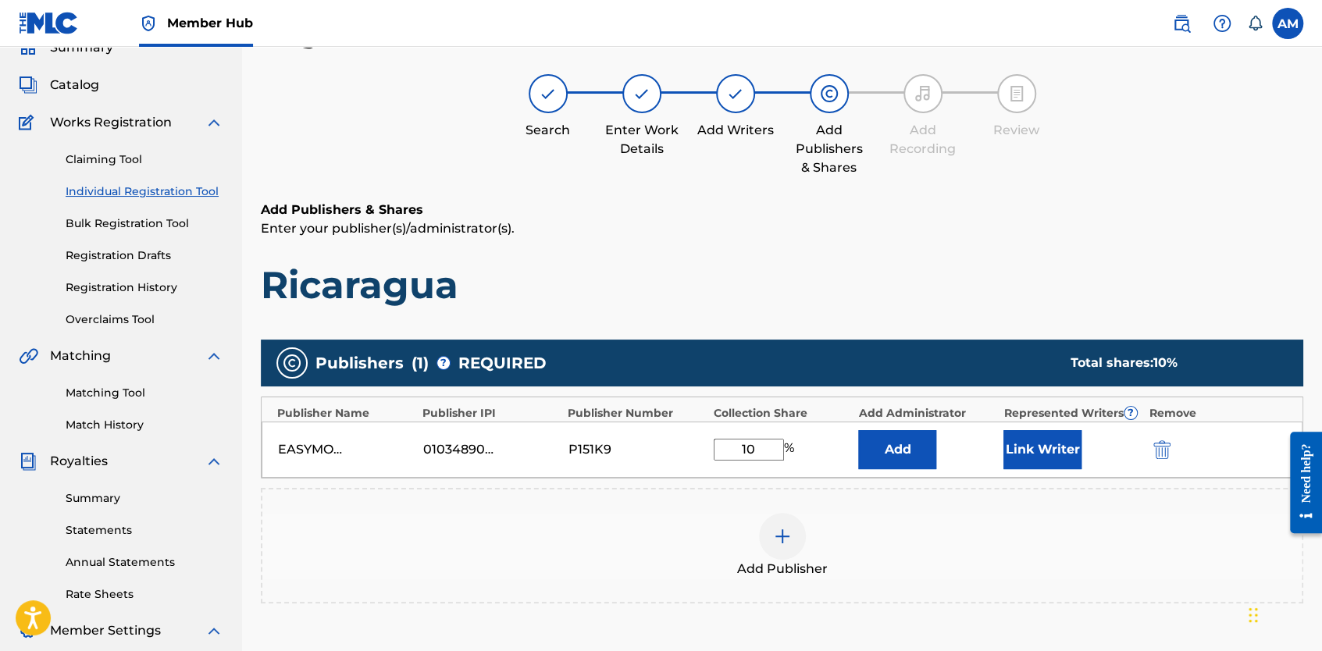
type input "10"
click at [898, 514] on div "Add Publisher" at bounding box center [781, 546] width 1039 height 66
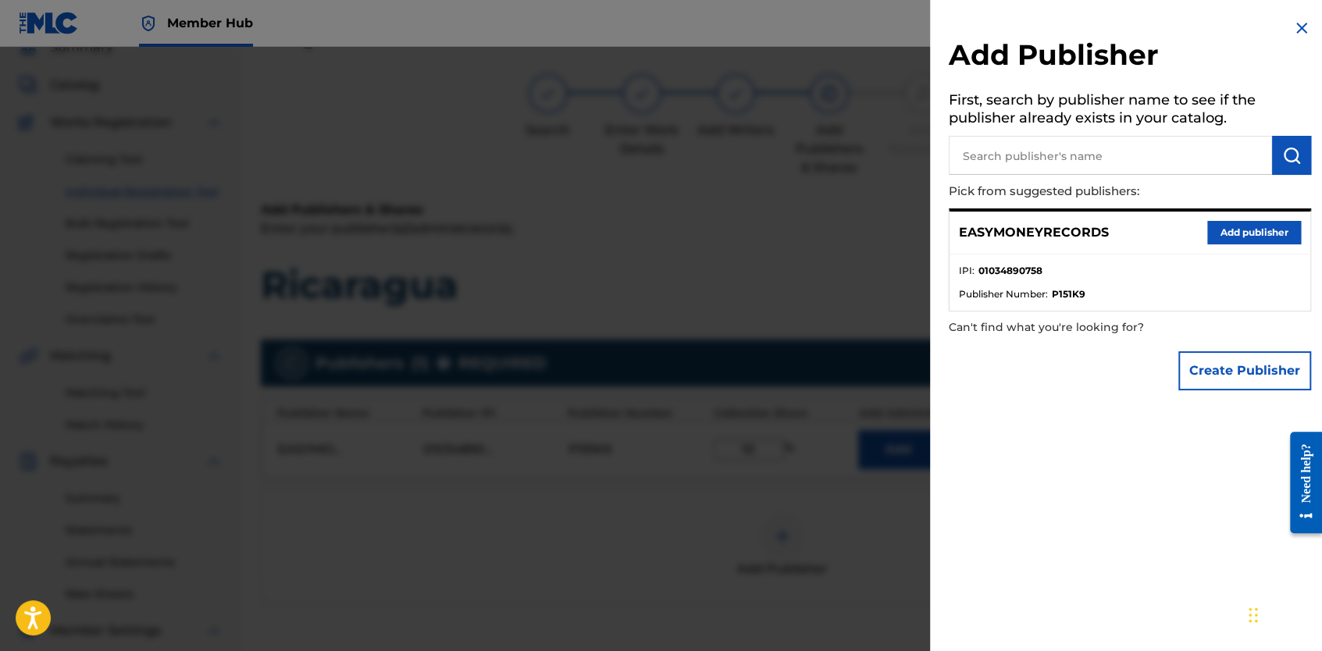
click at [582, 568] on div at bounding box center [661, 372] width 1322 height 651
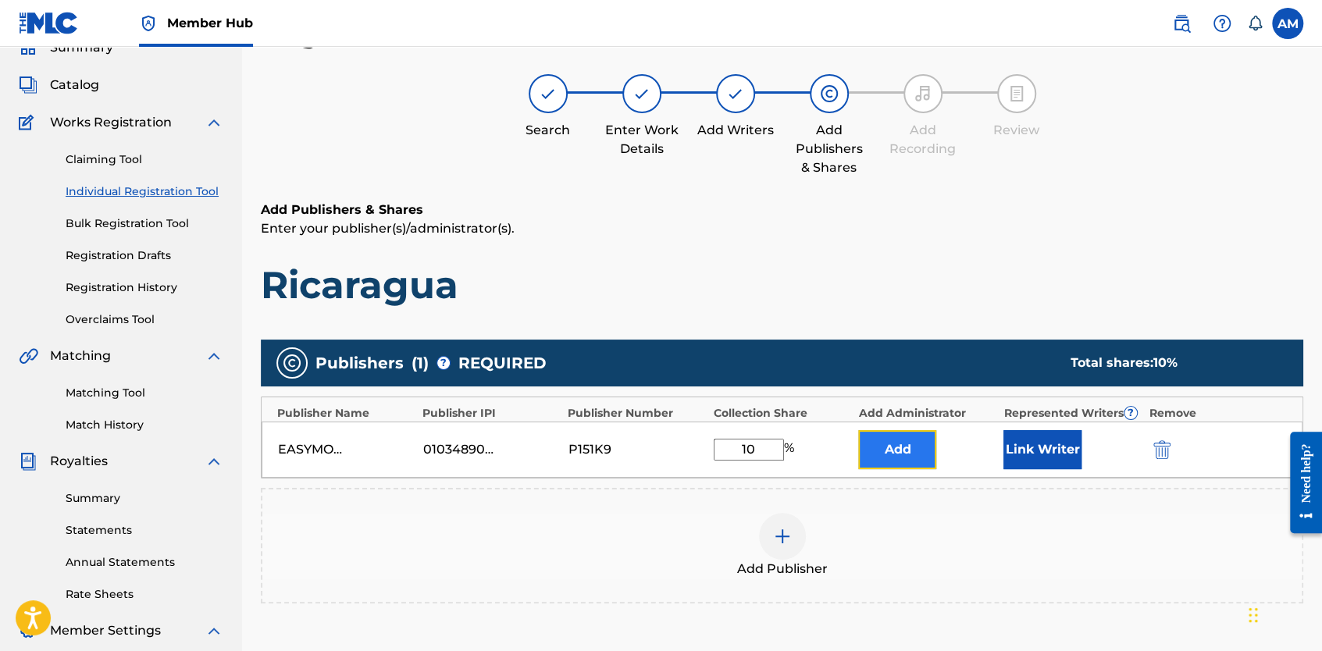
click at [896, 456] on button "Add" at bounding box center [897, 449] width 78 height 39
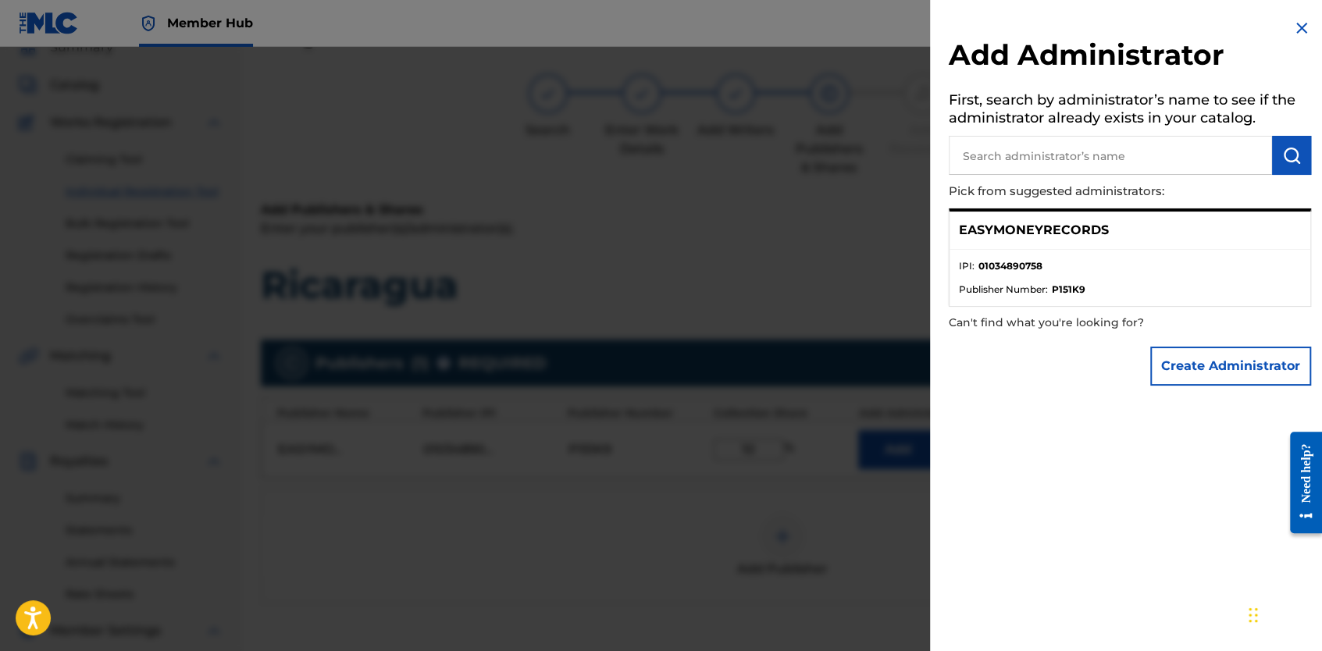
click at [1073, 425] on div "Add Administrator First, search by administrator’s name to see if the administr…" at bounding box center [1130, 325] width 400 height 651
click at [1172, 136] on input "text" at bounding box center [1110, 155] width 323 height 39
paste input "KOLA LOKA MUSIC 1057083467 ASCAP"
click at [1285, 158] on img "submit" at bounding box center [1291, 155] width 19 height 19
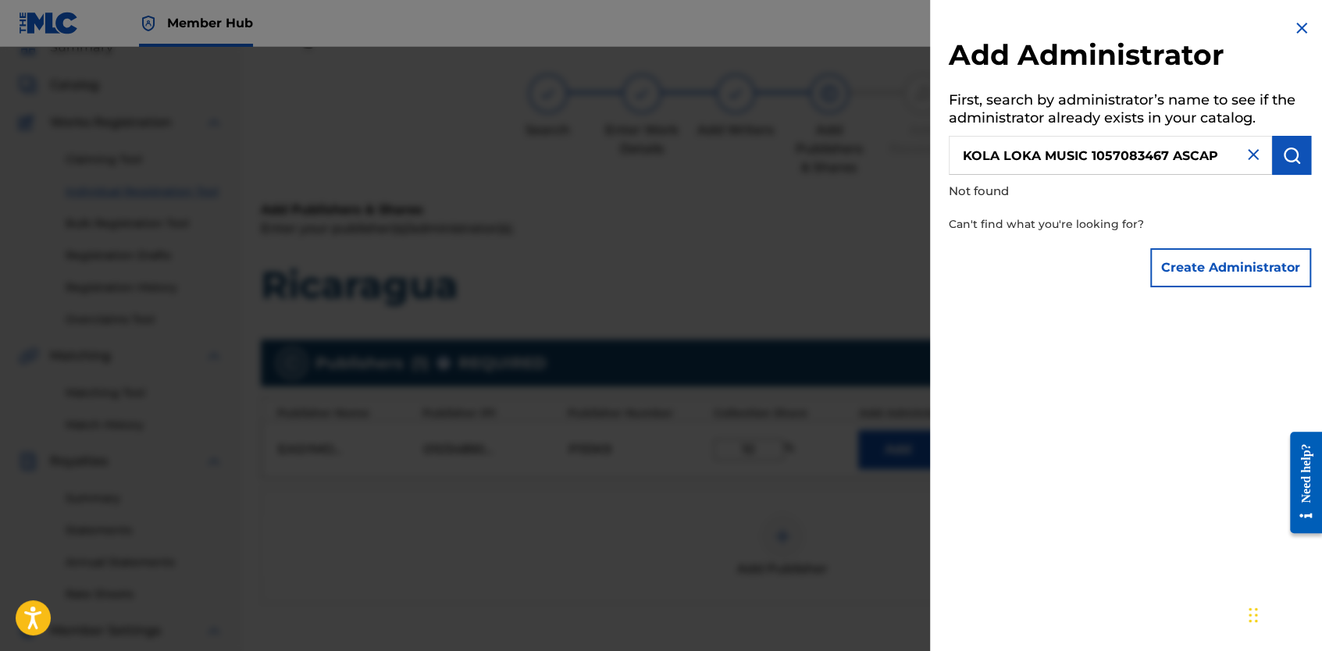
drag, startPoint x: 1092, startPoint y: 150, endPoint x: 1289, endPoint y: 183, distance: 200.4
click at [1289, 183] on div "Add Administrator First, search by administrator’s name to see if the administr…" at bounding box center [1130, 157] width 400 height 314
type input "KOLA LOKA MUSIC"
click at [1285, 163] on img "submit" at bounding box center [1291, 155] width 19 height 19
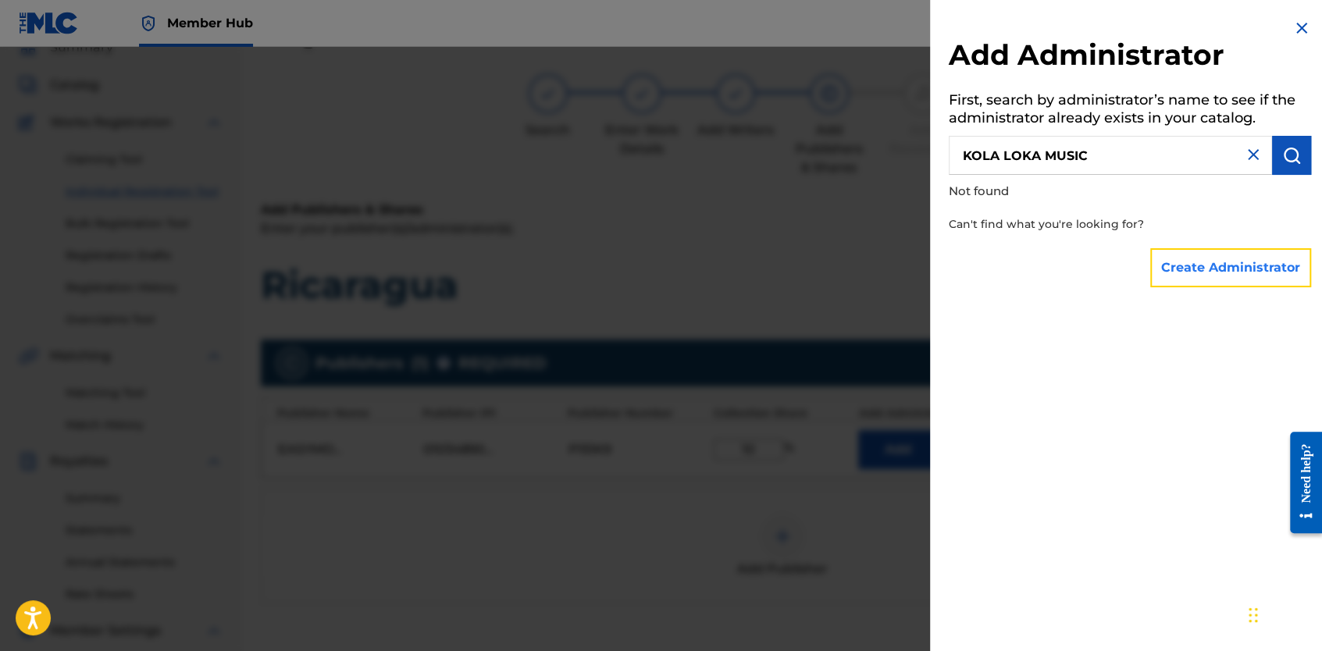
click at [1217, 276] on button "Create Administrator" at bounding box center [1230, 267] width 161 height 39
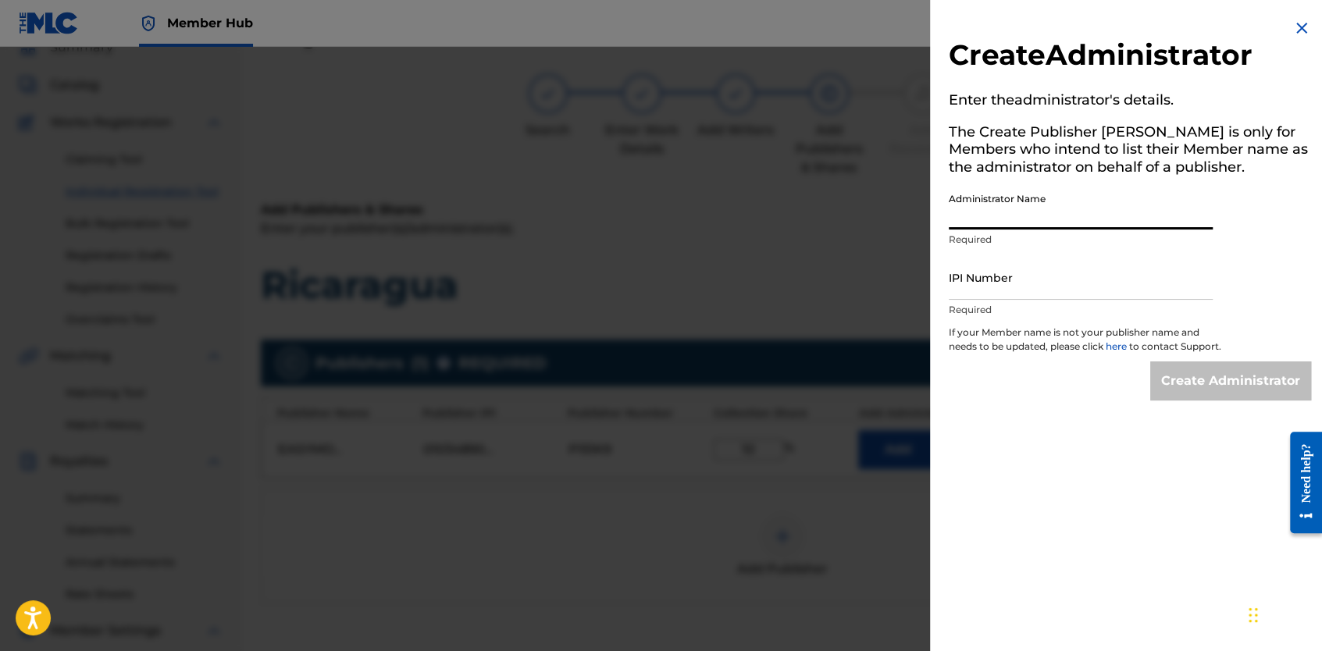
click at [1051, 211] on input "Administrator Name" at bounding box center [1081, 207] width 264 height 45
paste input "KOLA LOKA MUSIC"
type input "KOLA LOKA MUSIC"
click at [1007, 286] on input "IPI Number" at bounding box center [1081, 277] width 264 height 45
paste input "1057083467"
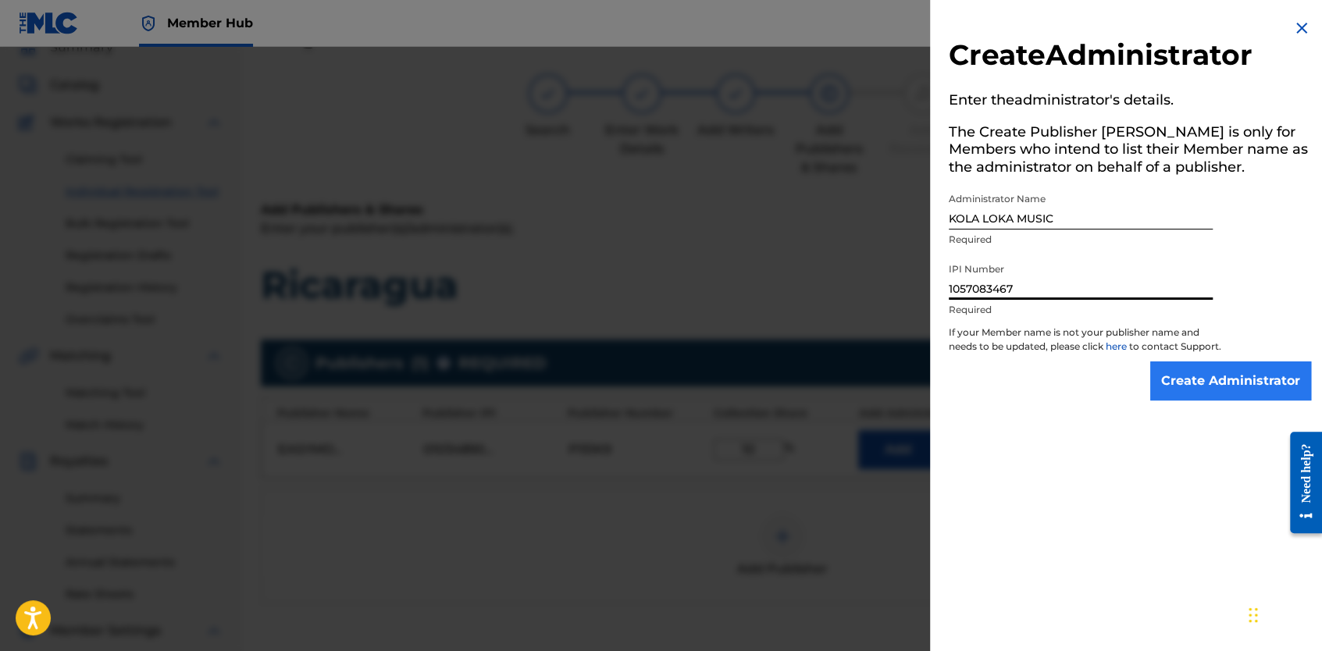
type input "1057083467"
click at [1215, 401] on input "Create Administrator" at bounding box center [1230, 380] width 161 height 39
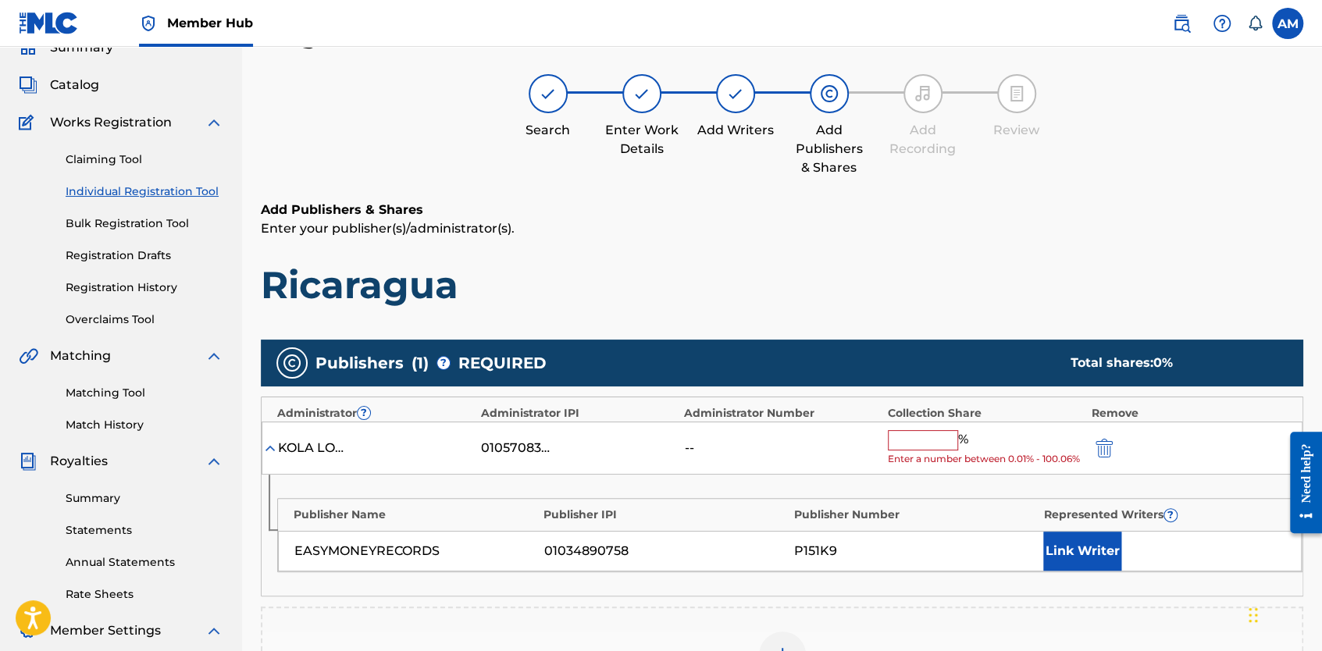
click at [785, 431] on div "KOLA LOKA MUSIC 01057083467 -- % Enter a number between 0.01% - 100.06%" at bounding box center [782, 449] width 1041 height 54
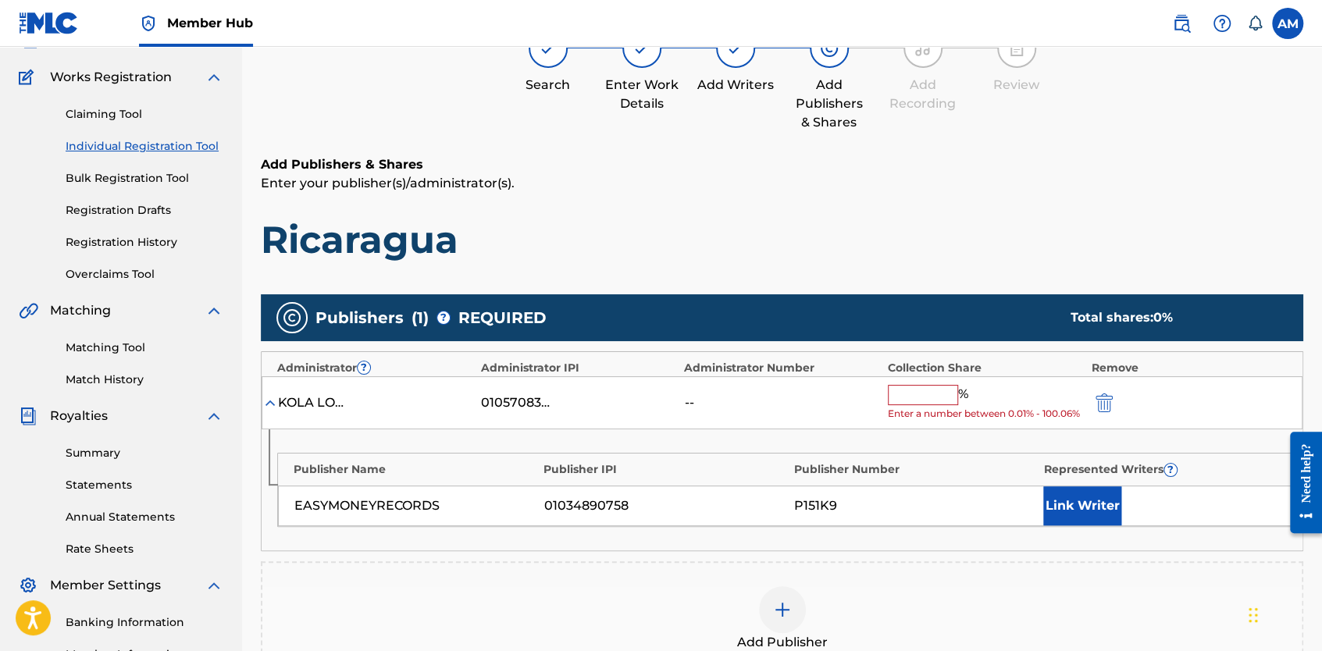
scroll to position [226, 0]
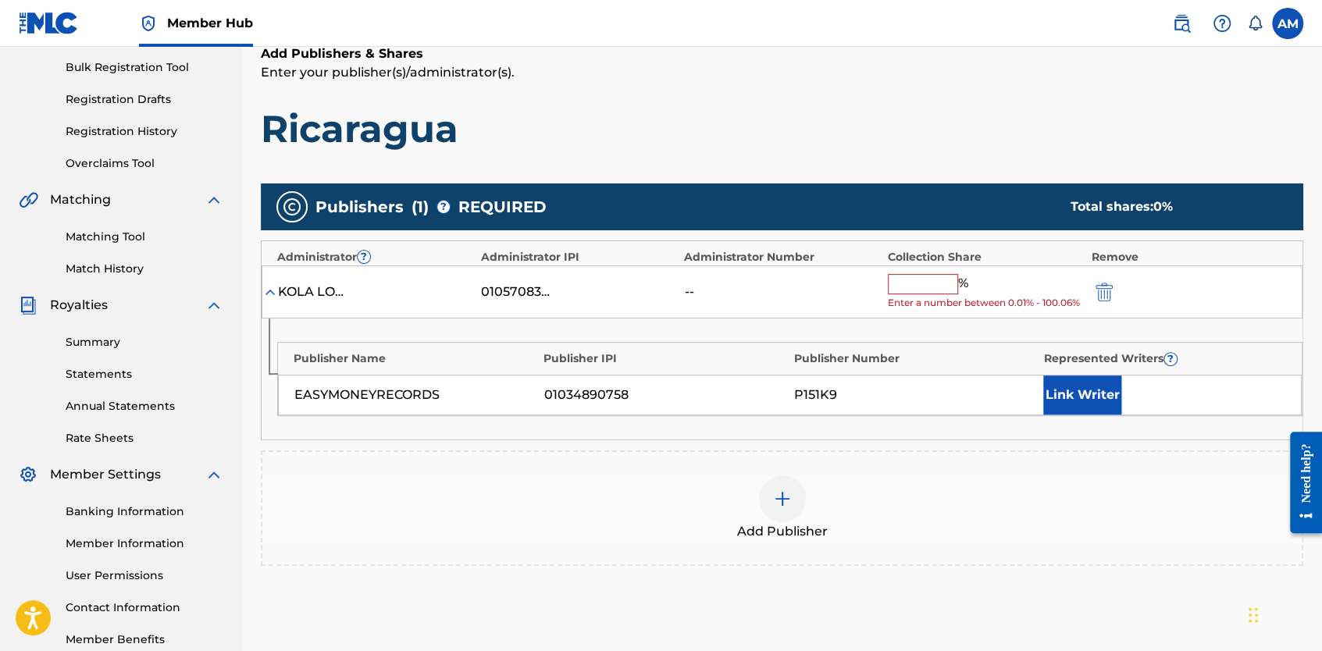
click at [906, 287] on input "text" at bounding box center [923, 284] width 70 height 20
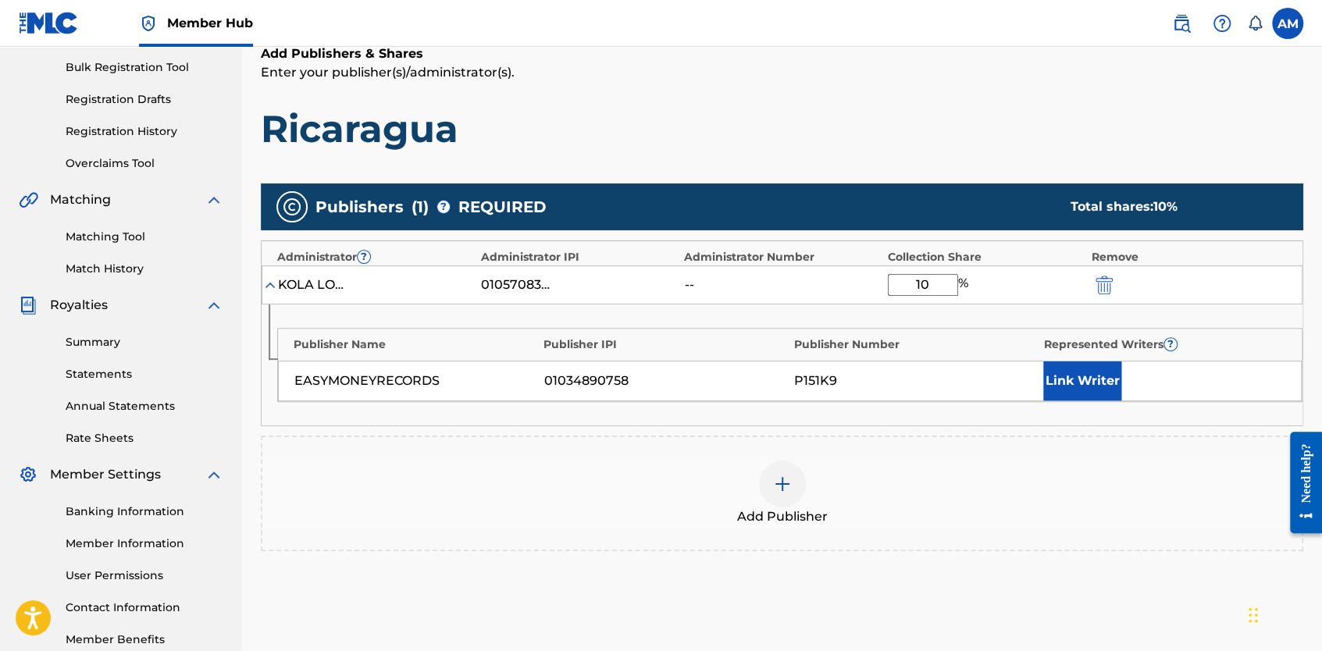
type input "10"
click at [954, 469] on div "Add Publisher" at bounding box center [781, 494] width 1039 height 66
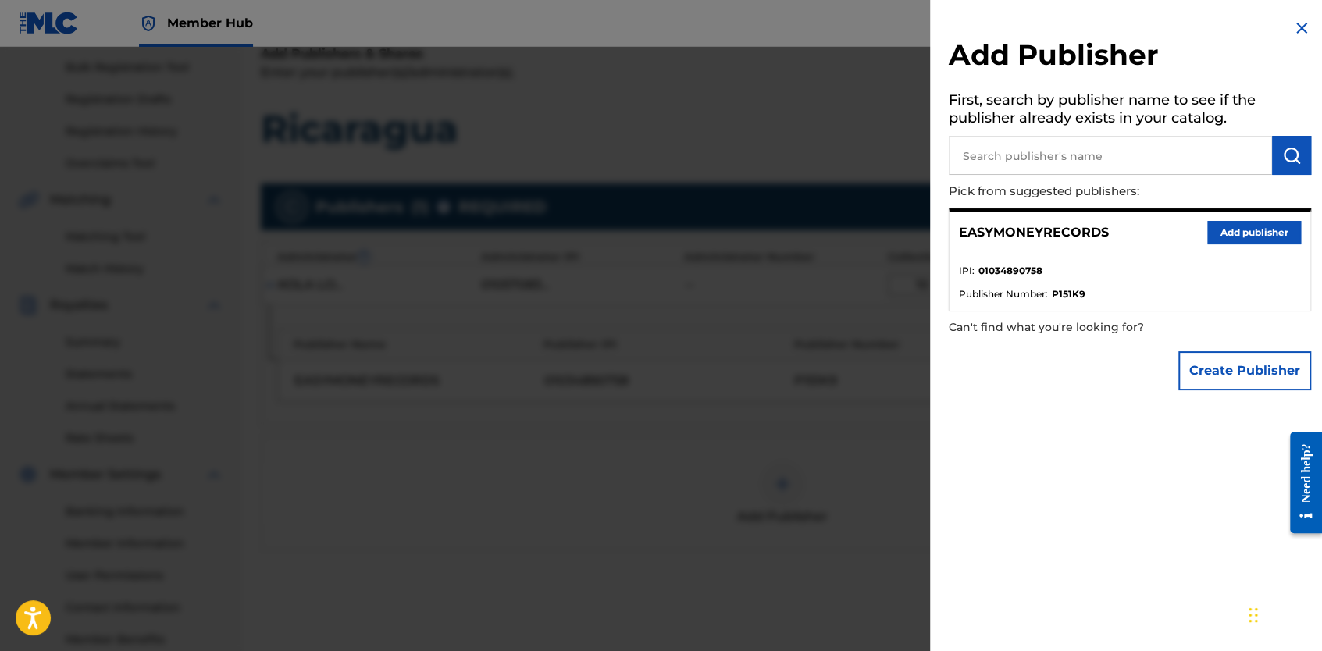
click at [1171, 371] on div "Create Publisher" at bounding box center [1130, 371] width 362 height 55
click at [1210, 375] on button "Create Publisher" at bounding box center [1244, 370] width 133 height 39
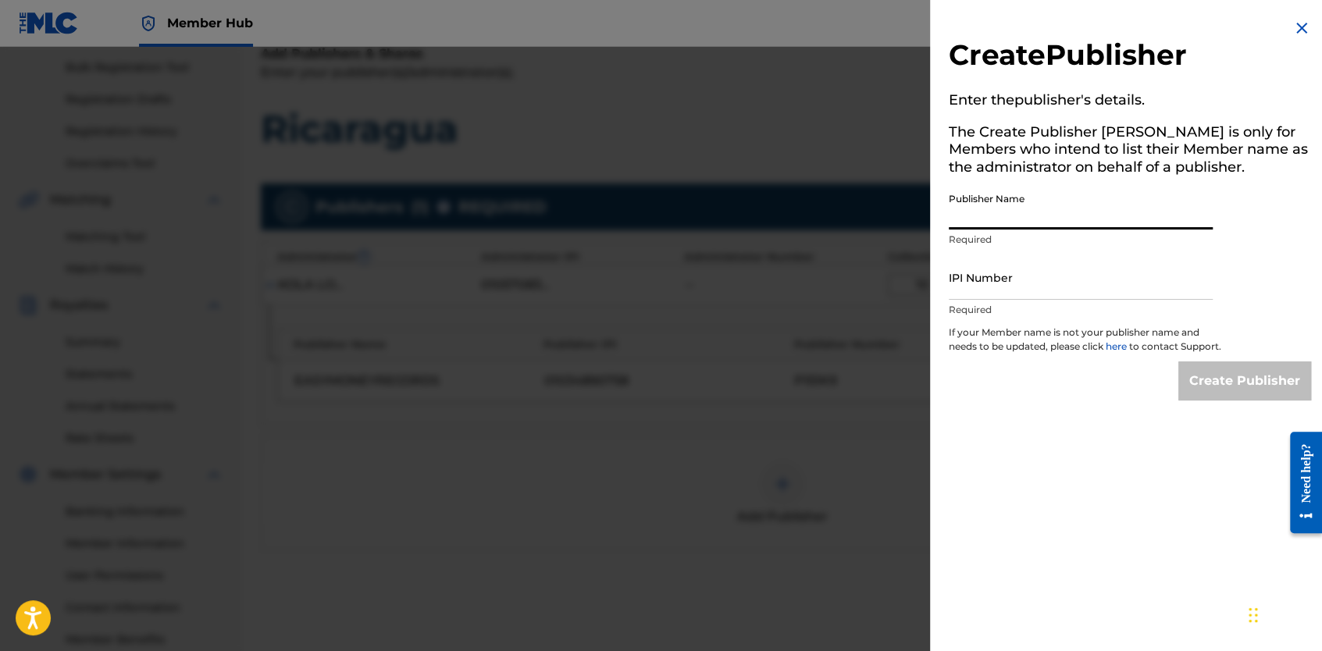
click at [1031, 215] on input "Publisher Name" at bounding box center [1081, 207] width 264 height 45
paste input "NAWE'S MUSIC"
type input "NAWE'S MUSIC"
click at [984, 290] on input "IPI Number" at bounding box center [1081, 277] width 264 height 45
paste input "1148038661"
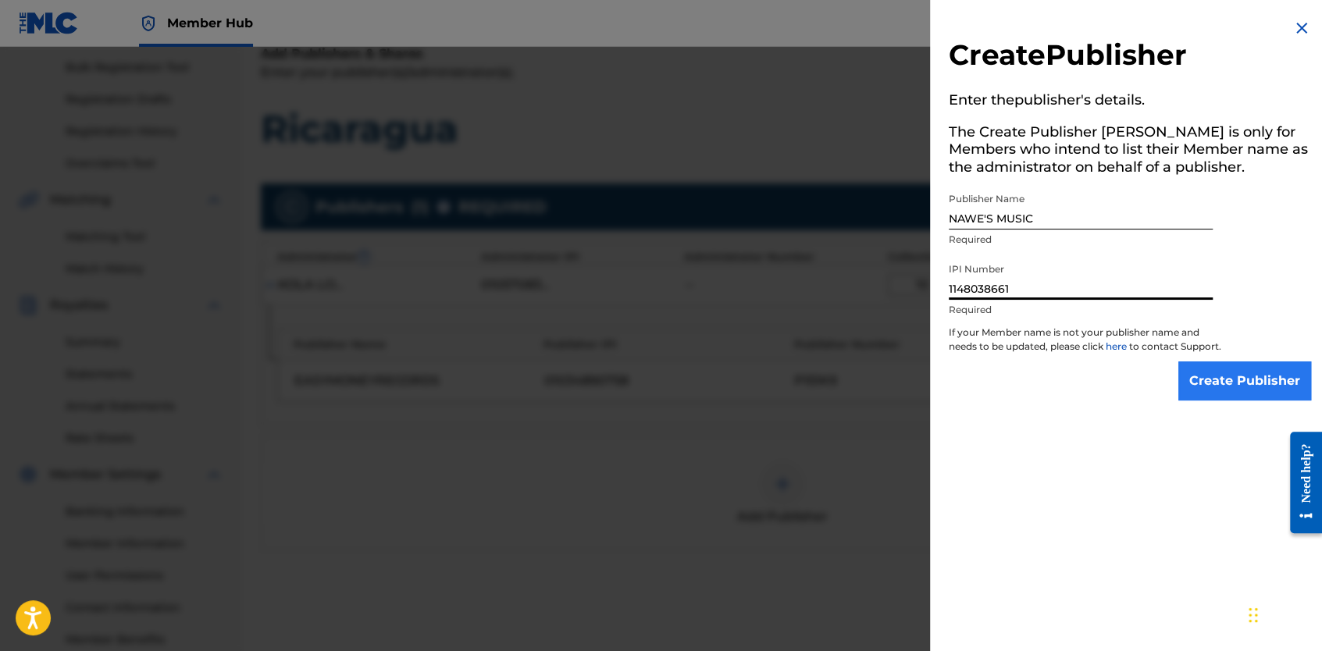
type input "1148038661"
click at [1255, 391] on input "Create Publisher" at bounding box center [1244, 380] width 133 height 39
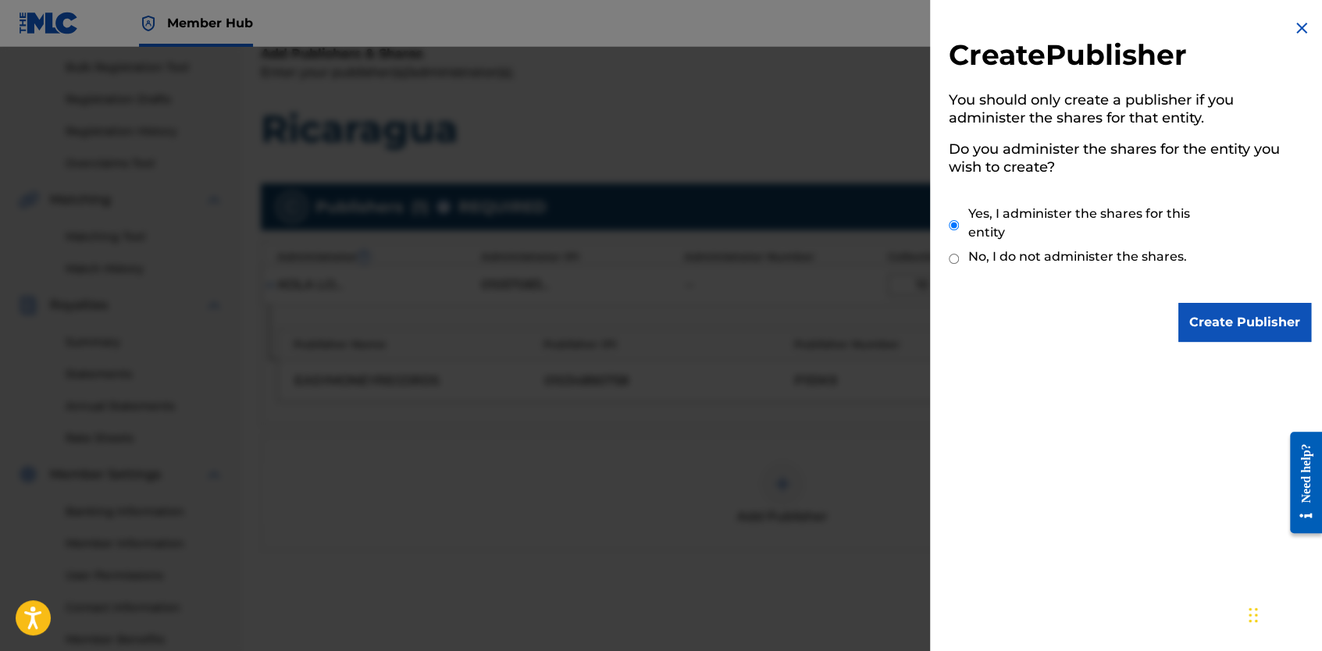
click at [1070, 255] on label "No, I do not administer the shares." at bounding box center [1077, 257] width 219 height 19
click at [959, 255] on input "No, I do not administer the shares." at bounding box center [954, 258] width 10 height 15
radio input "true"
click at [1242, 328] on input "Create Publisher" at bounding box center [1244, 322] width 133 height 39
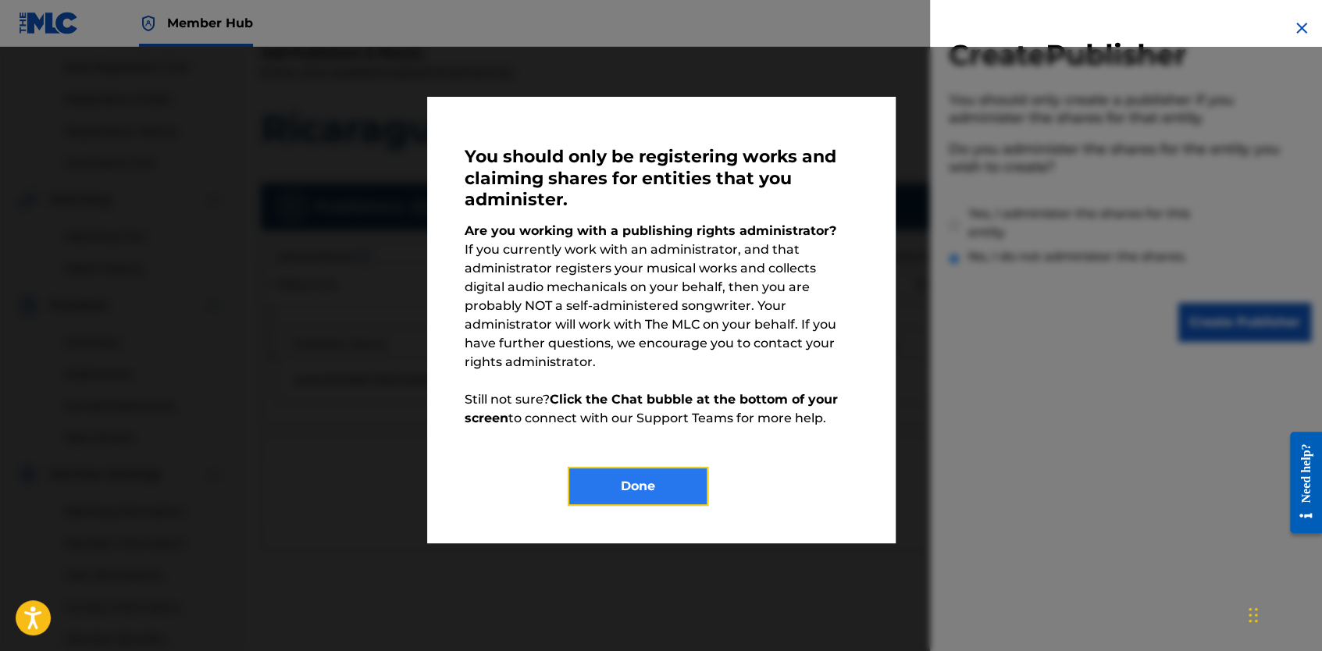
click at [628, 467] on button "Done" at bounding box center [638, 486] width 141 height 39
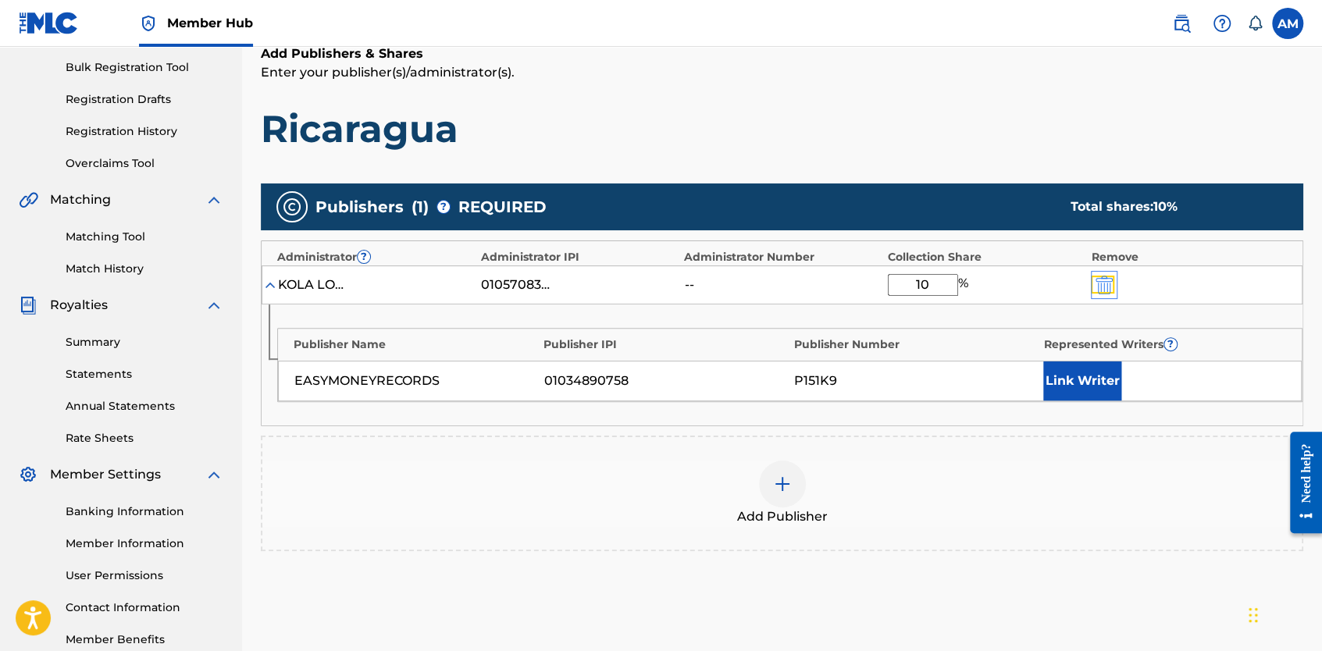
click at [1099, 284] on img "submit" at bounding box center [1103, 285] width 17 height 19
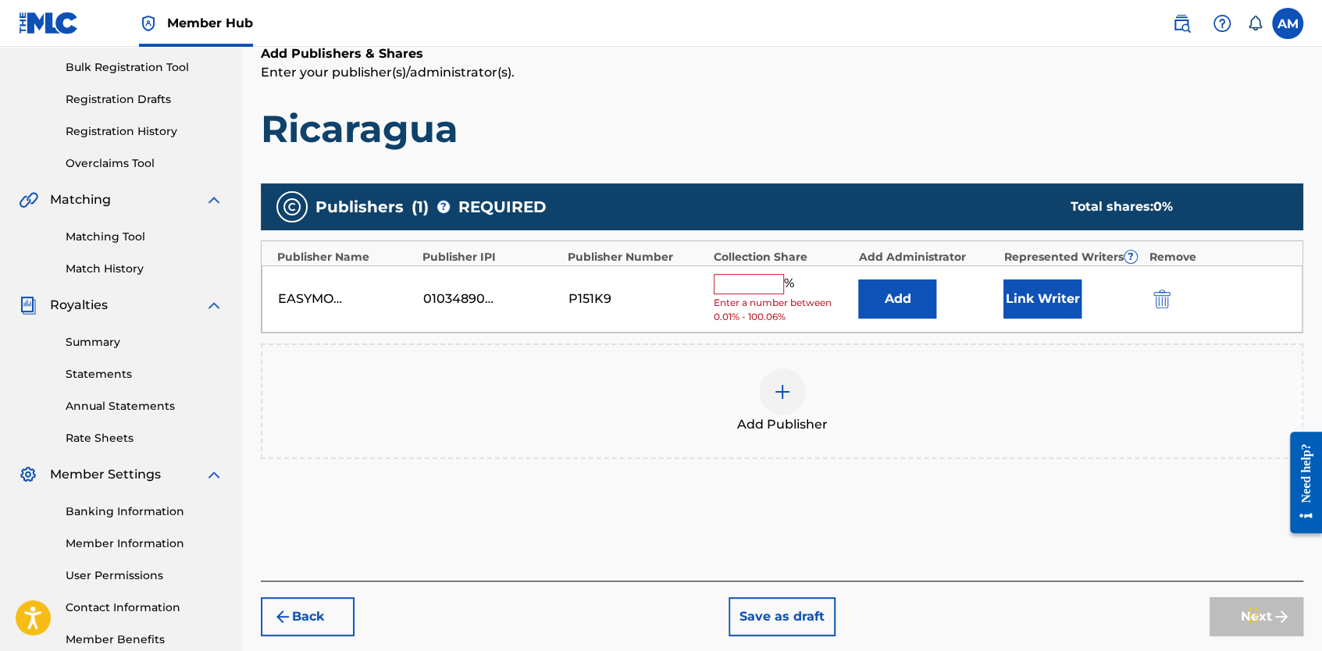
click at [728, 289] on input "text" at bounding box center [749, 284] width 70 height 20
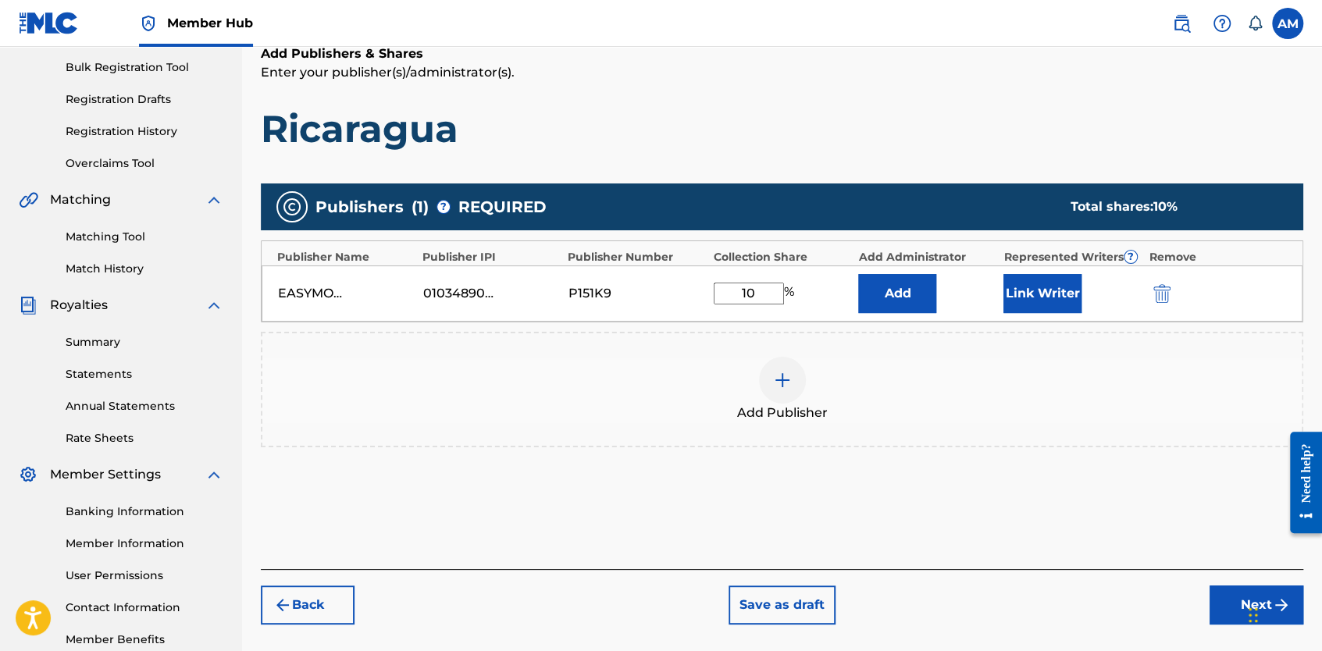
click at [667, 399] on div "Add Publisher" at bounding box center [781, 390] width 1039 height 66
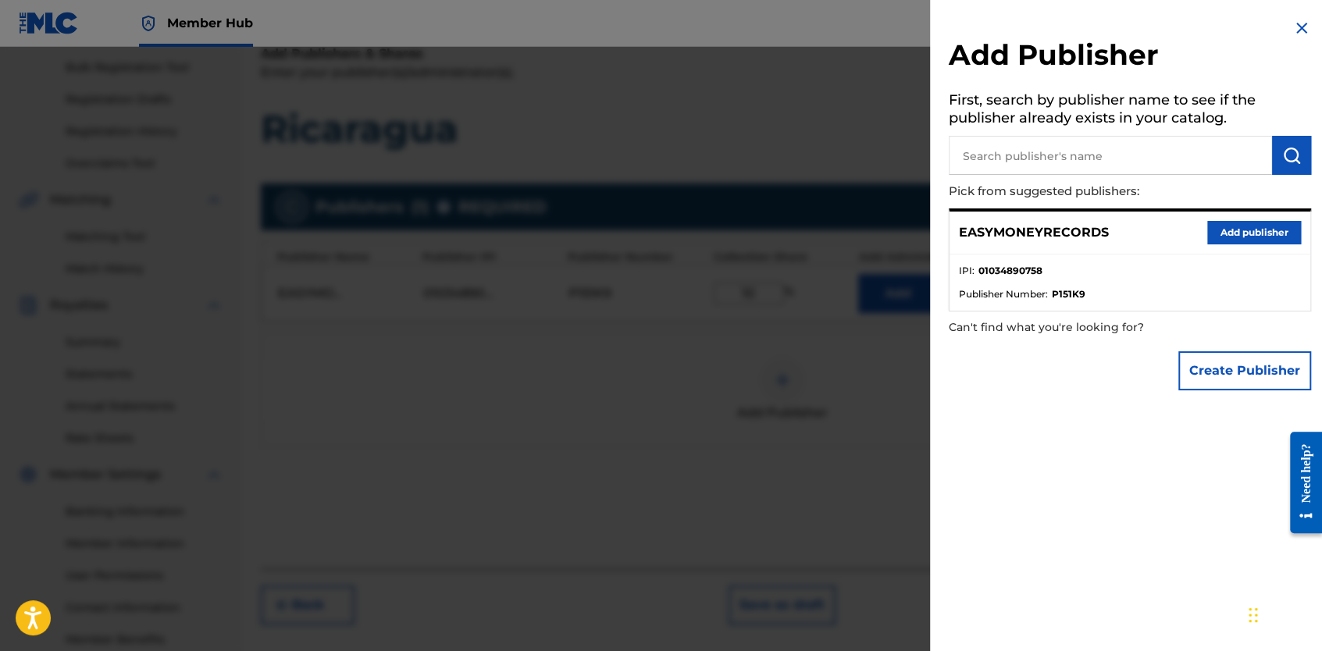
click at [660, 451] on div at bounding box center [661, 372] width 1322 height 651
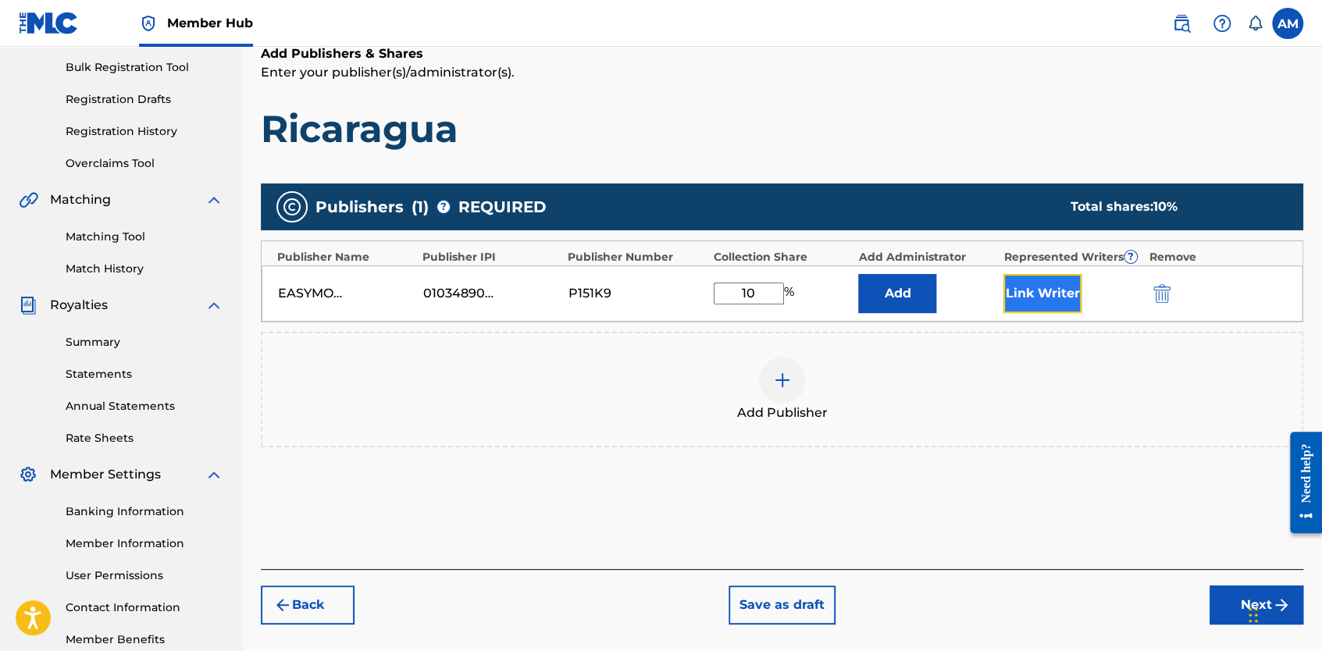
click at [1040, 292] on button "Link Writer" at bounding box center [1042, 293] width 78 height 39
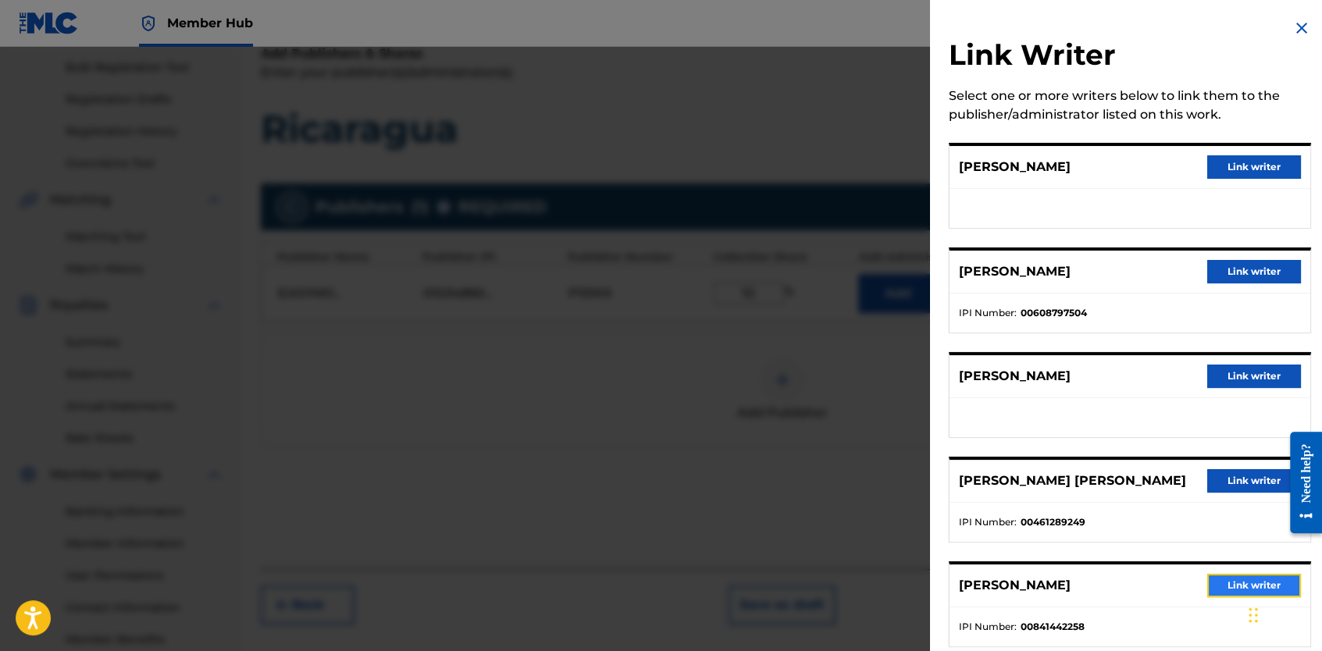
click at [1230, 581] on button "Link writer" at bounding box center [1254, 585] width 94 height 23
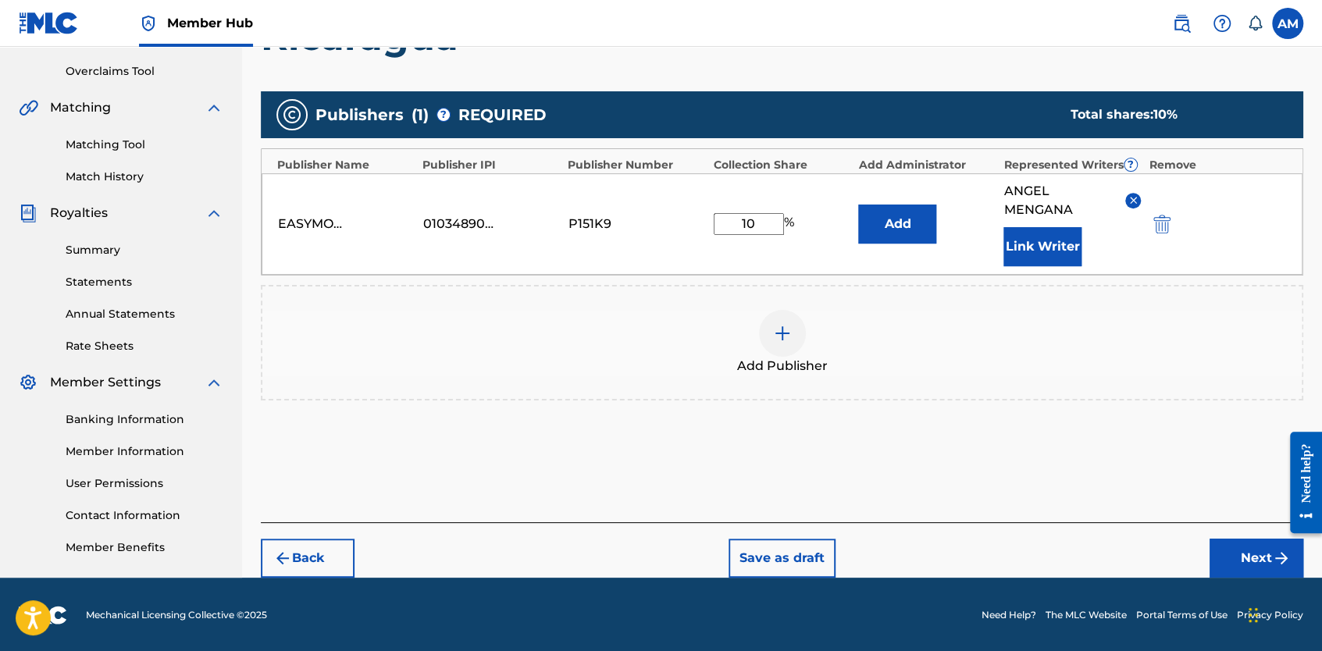
scroll to position [319, 0]
click at [747, 225] on input "10" at bounding box center [749, 224] width 70 height 22
type input "20"
click at [1000, 471] on div "Add Publishers & Shares Enter your publisher(s)/administrator(s). Ricaragua Pub…" at bounding box center [782, 237] width 1042 height 570
click at [1229, 550] on button "Next" at bounding box center [1256, 558] width 94 height 39
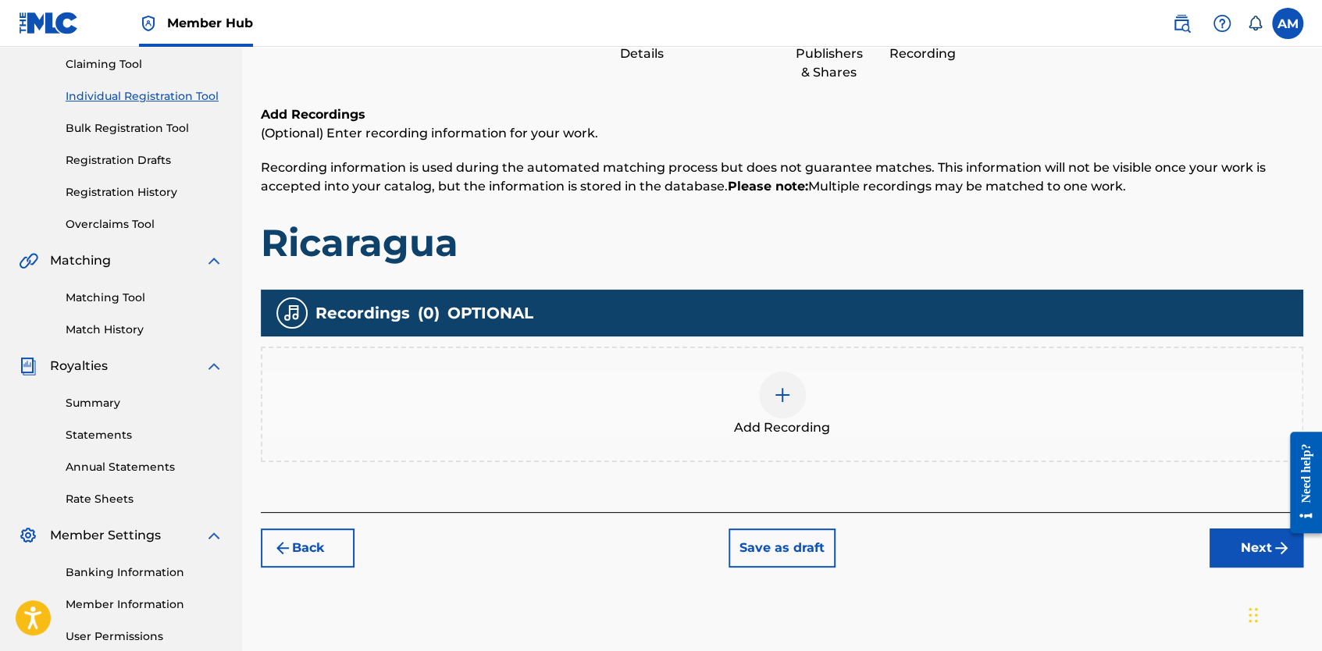
scroll to position [174, 0]
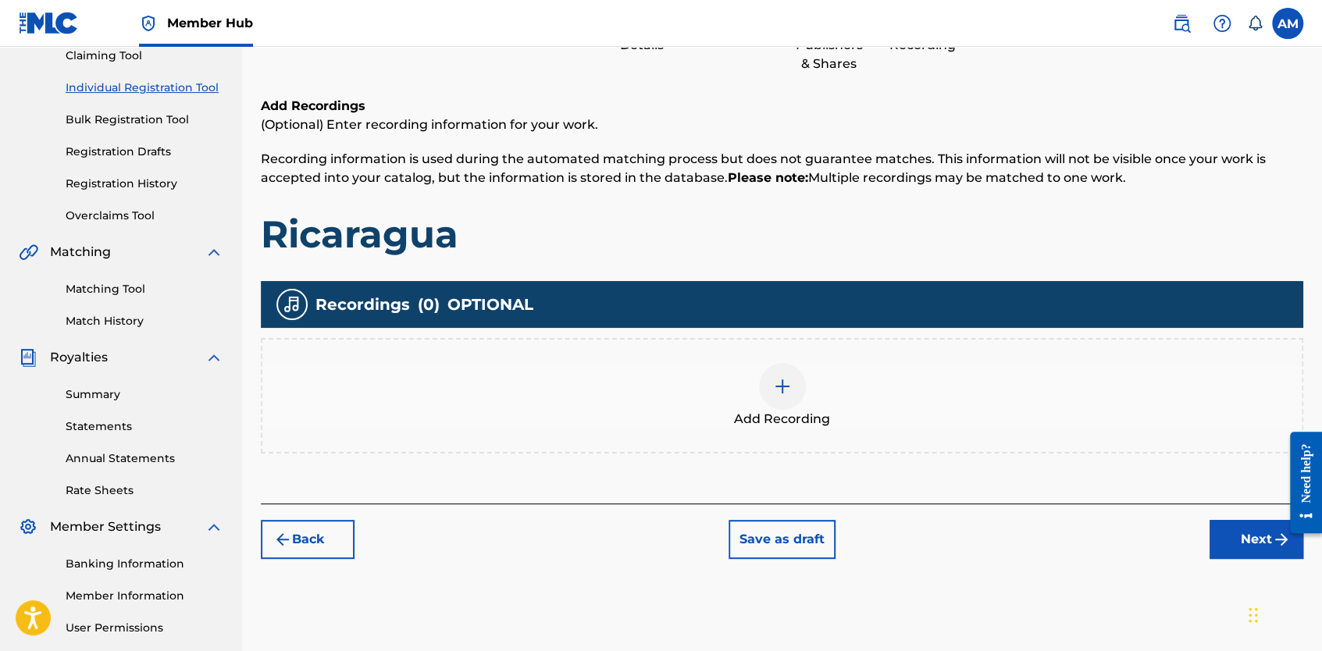
click at [787, 381] on img at bounding box center [782, 386] width 19 height 19
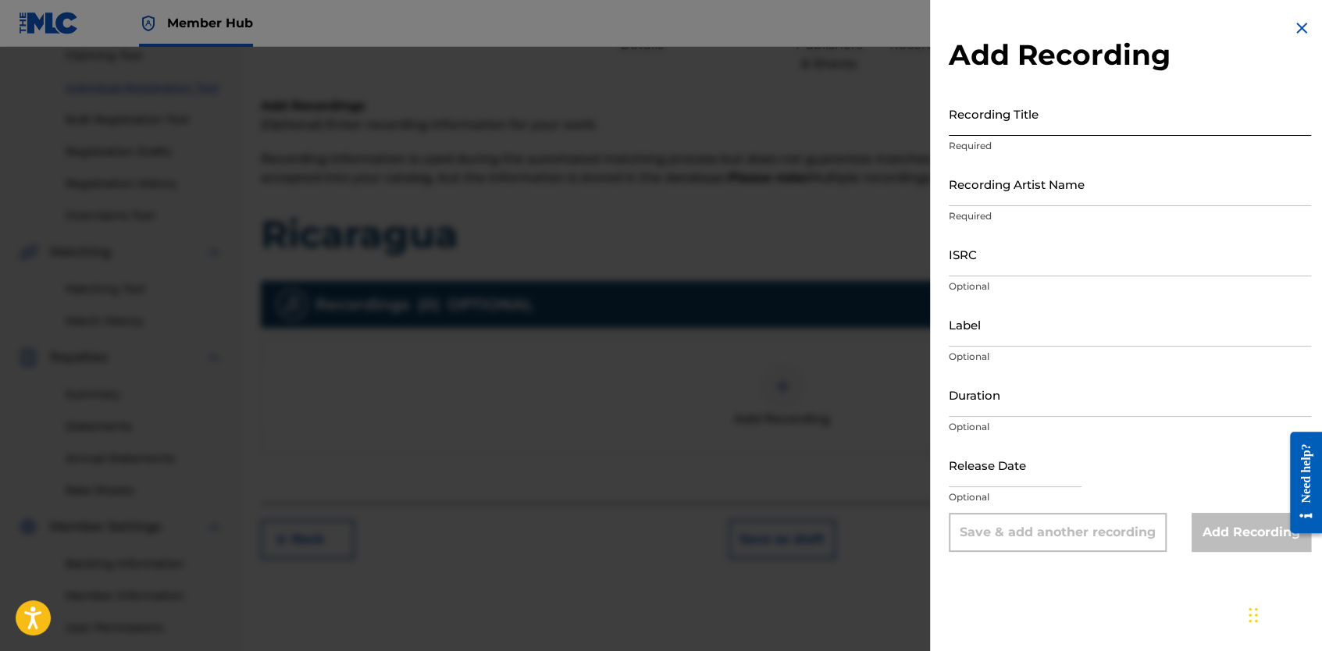
click at [1019, 120] on input "Recording Title" at bounding box center [1130, 113] width 362 height 45
paste input "Ricaragua"
type input "Ricaragua"
click at [994, 262] on input "ISRC" at bounding box center [1130, 254] width 362 height 45
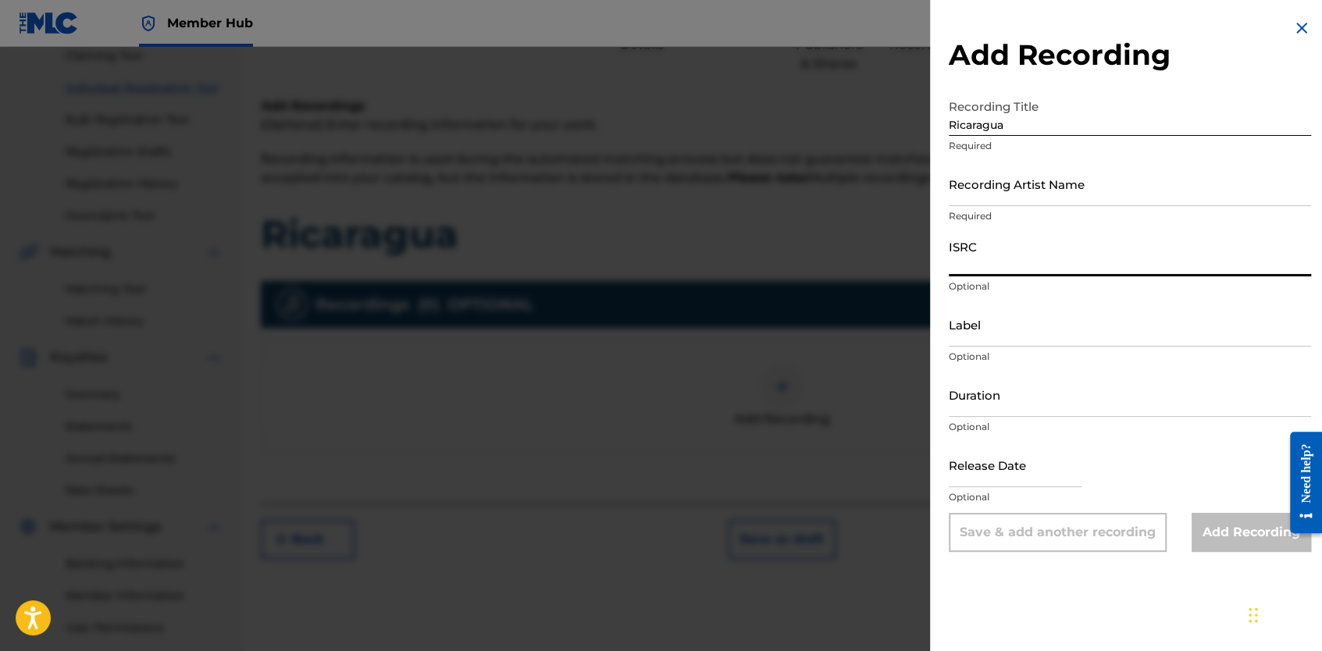
paste input "QZHNB2258893"
type input "QZHNB2258893"
click at [992, 323] on input "Label" at bounding box center [1130, 324] width 362 height 45
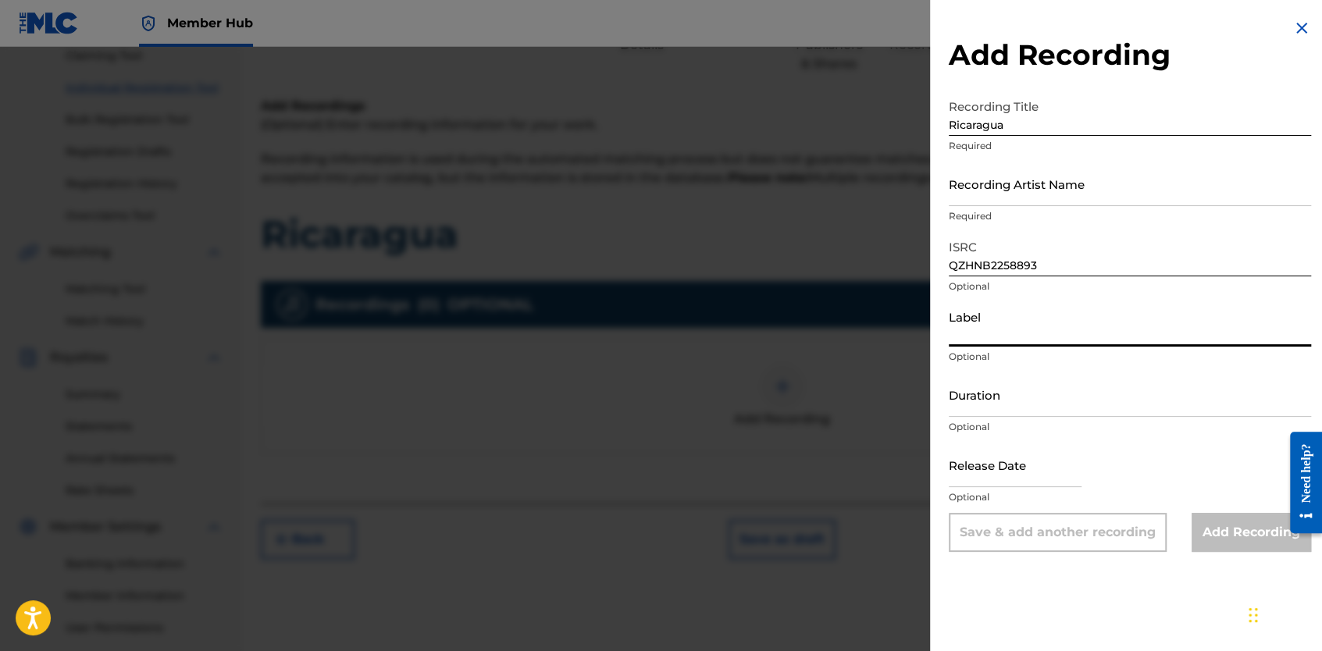
click at [981, 312] on input "Label" at bounding box center [1130, 324] width 362 height 45
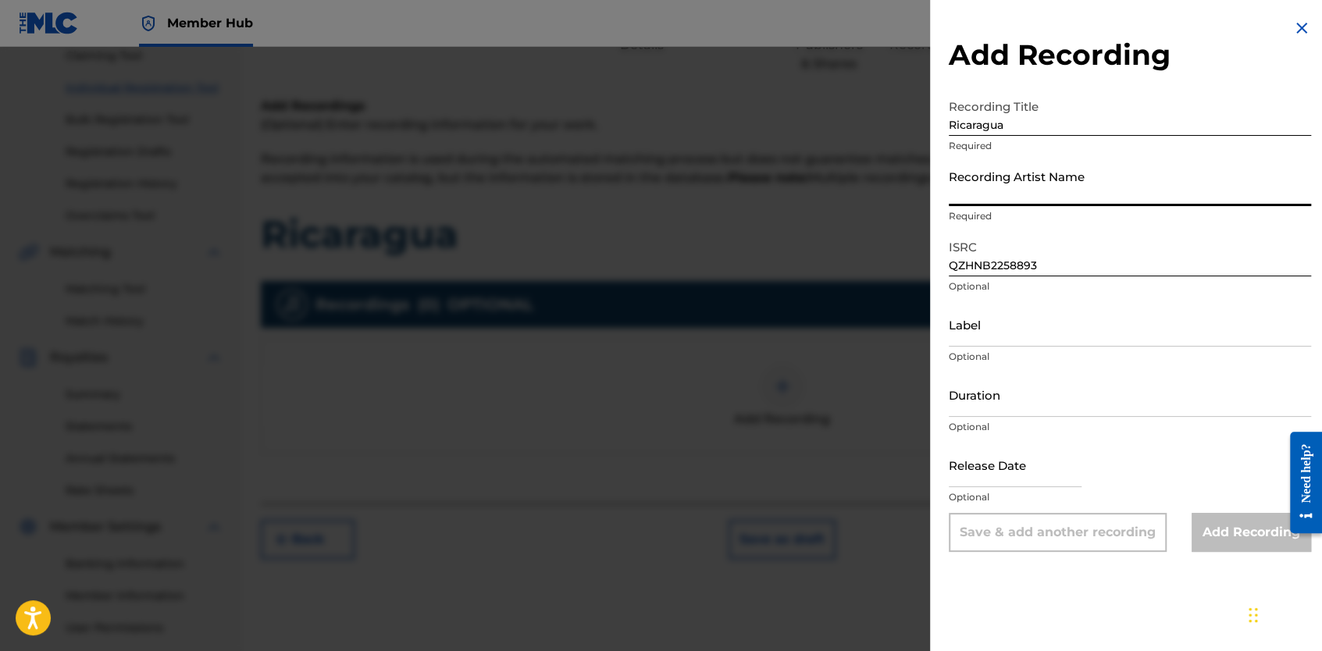
click at [1005, 194] on input "Recording Artist Name" at bounding box center [1130, 184] width 362 height 45
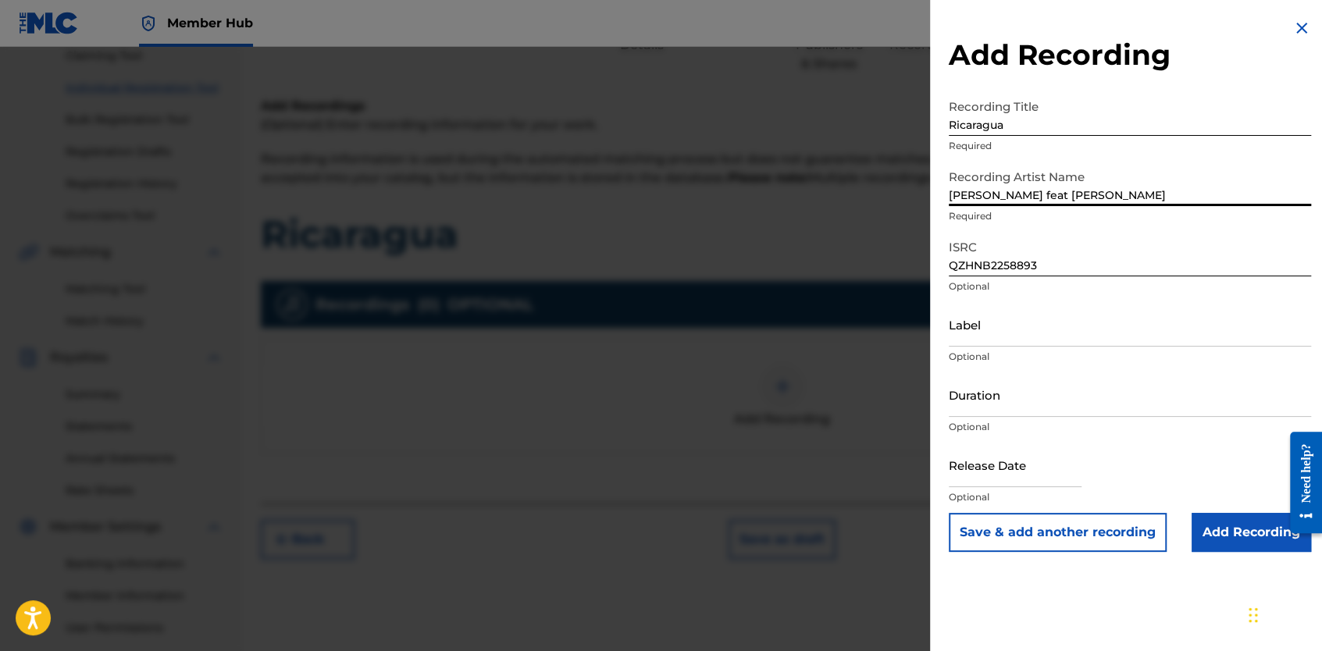
type input "Kola Loka feat Osmani Garcia"
click at [998, 464] on input "text" at bounding box center [1015, 465] width 133 height 45
select select "8"
select select "2025"
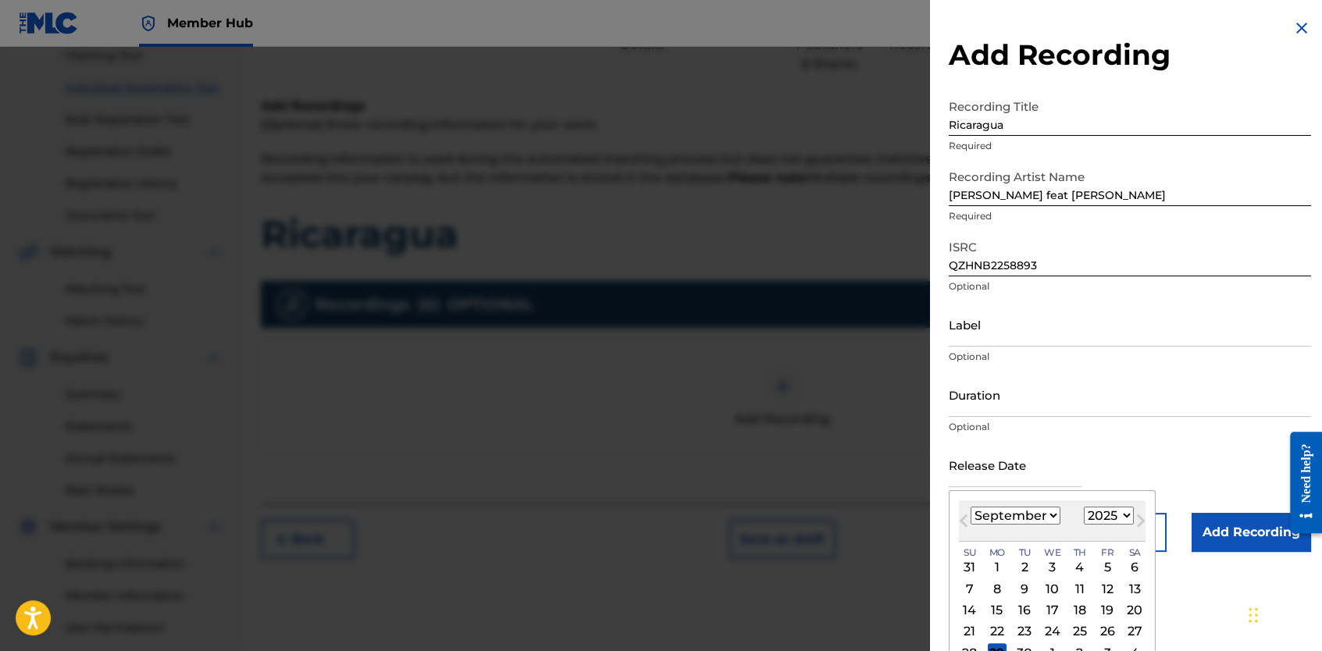
click at [1034, 518] on select "January February March April May June July August September October November De…" at bounding box center [1016, 516] width 90 height 18
select select "4"
click at [971, 507] on select "January February March April May June July August September October November De…" at bounding box center [1016, 516] width 90 height 18
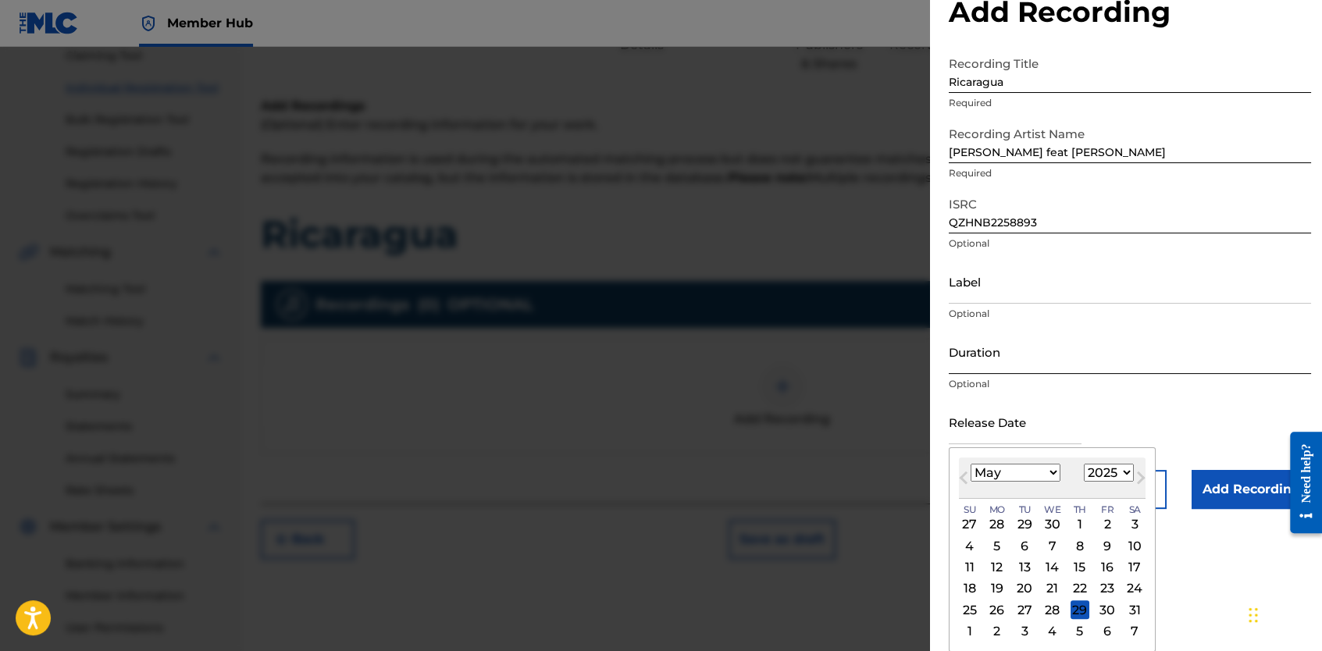
scroll to position [0, 0]
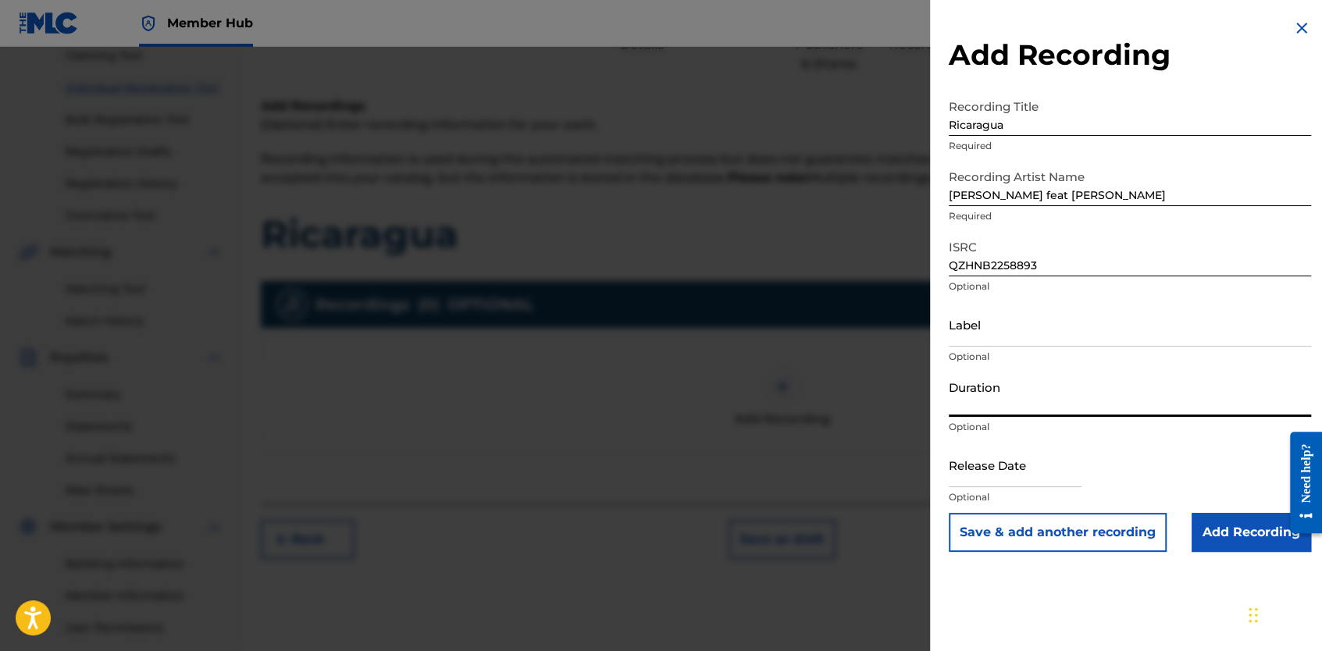
click at [1135, 362] on form "Recording Title Ricaragua Required Recording Artist Name Kola Loka feat Osmani …" at bounding box center [1130, 321] width 362 height 461
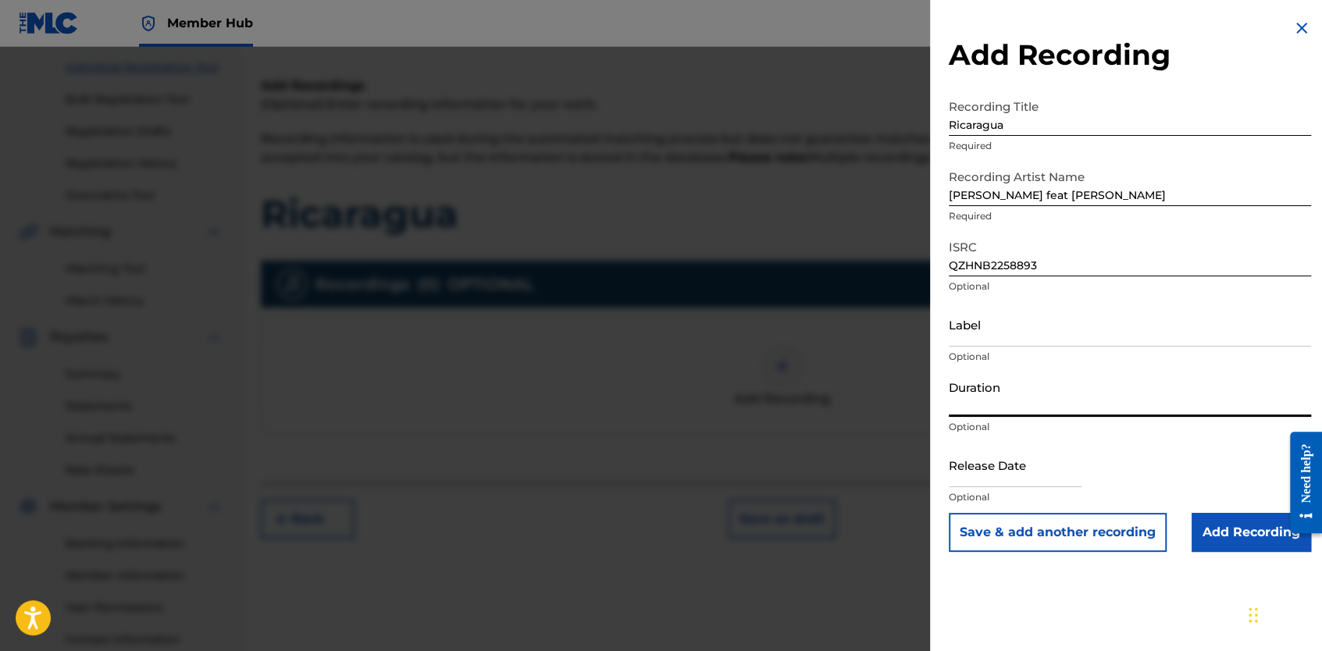
scroll to position [278, 0]
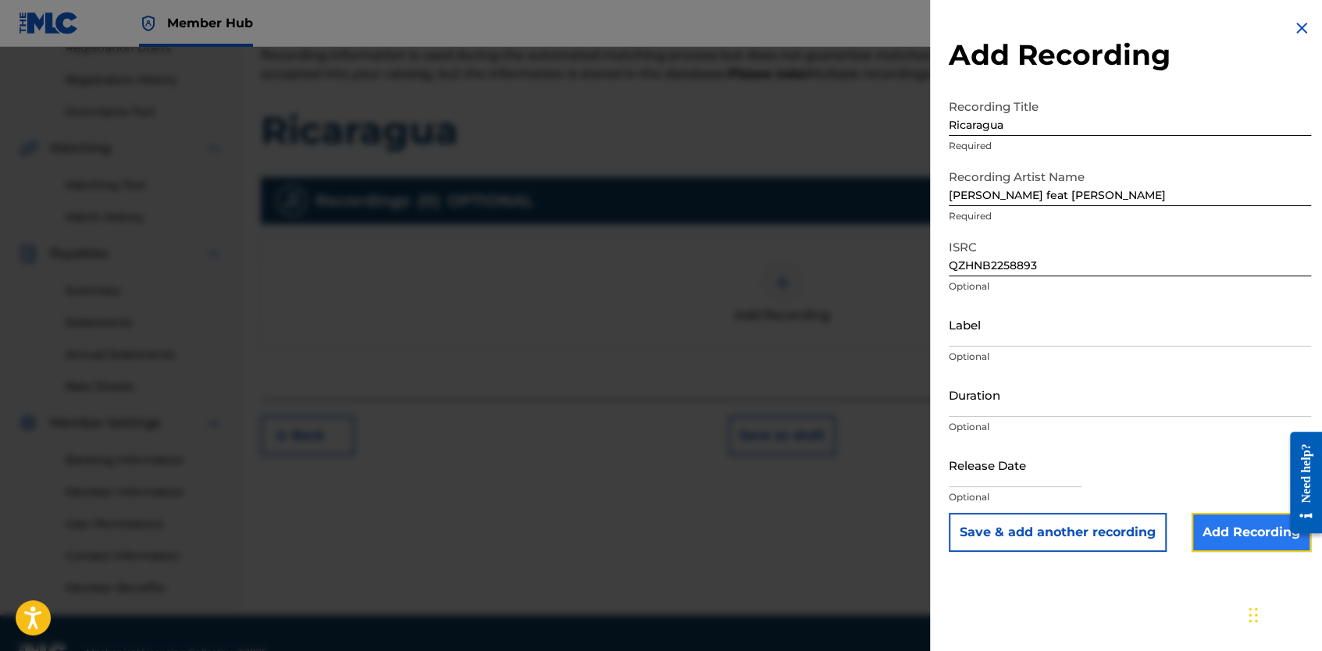
click at [1231, 533] on input "Add Recording" at bounding box center [1250, 532] width 119 height 39
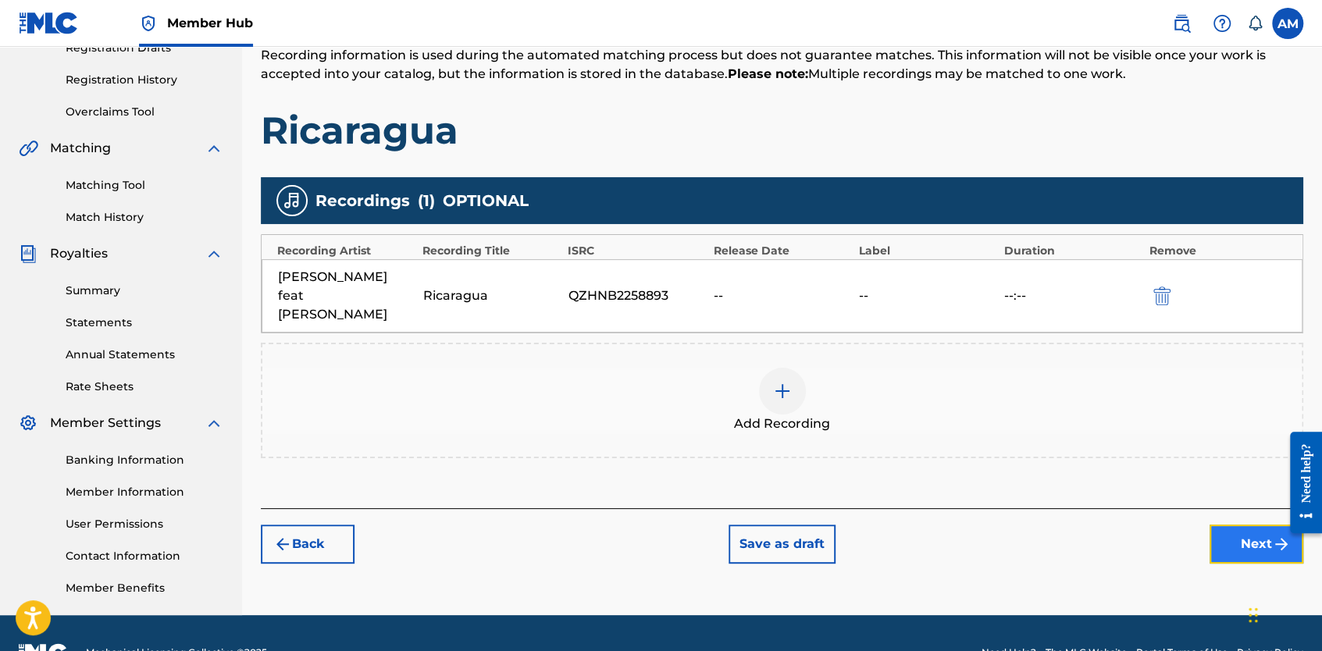
click at [1251, 525] on button "Next" at bounding box center [1256, 544] width 94 height 39
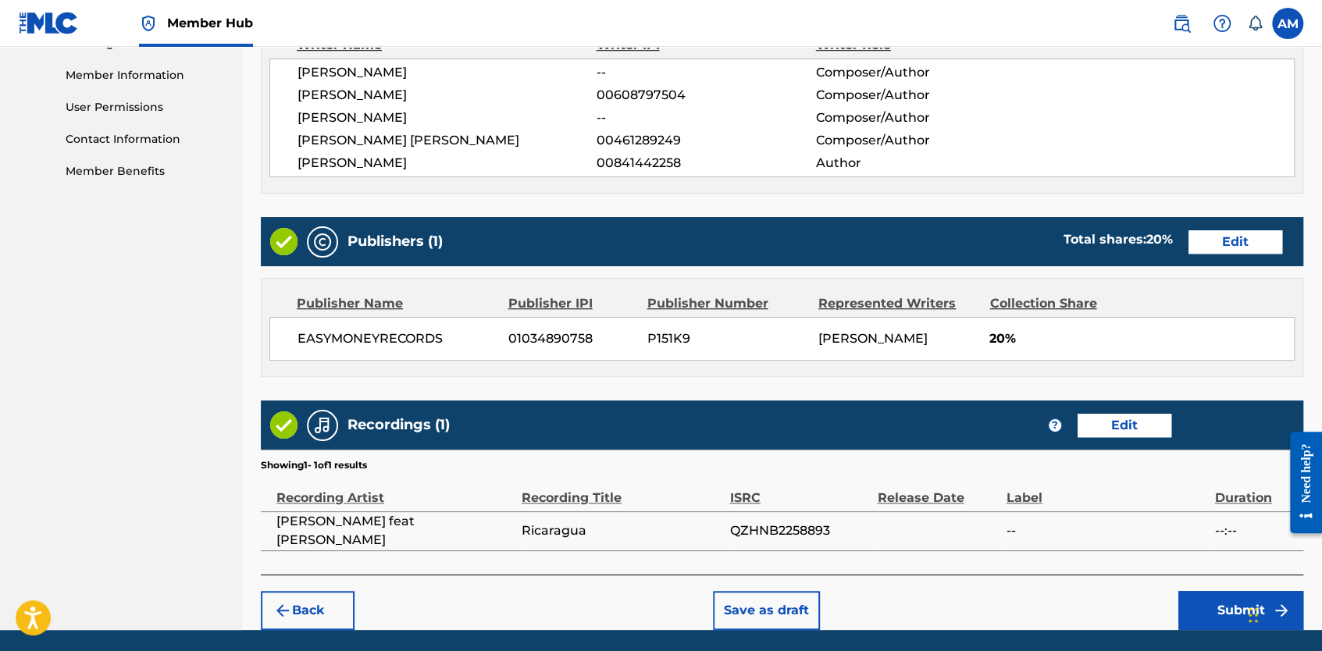
scroll to position [745, 0]
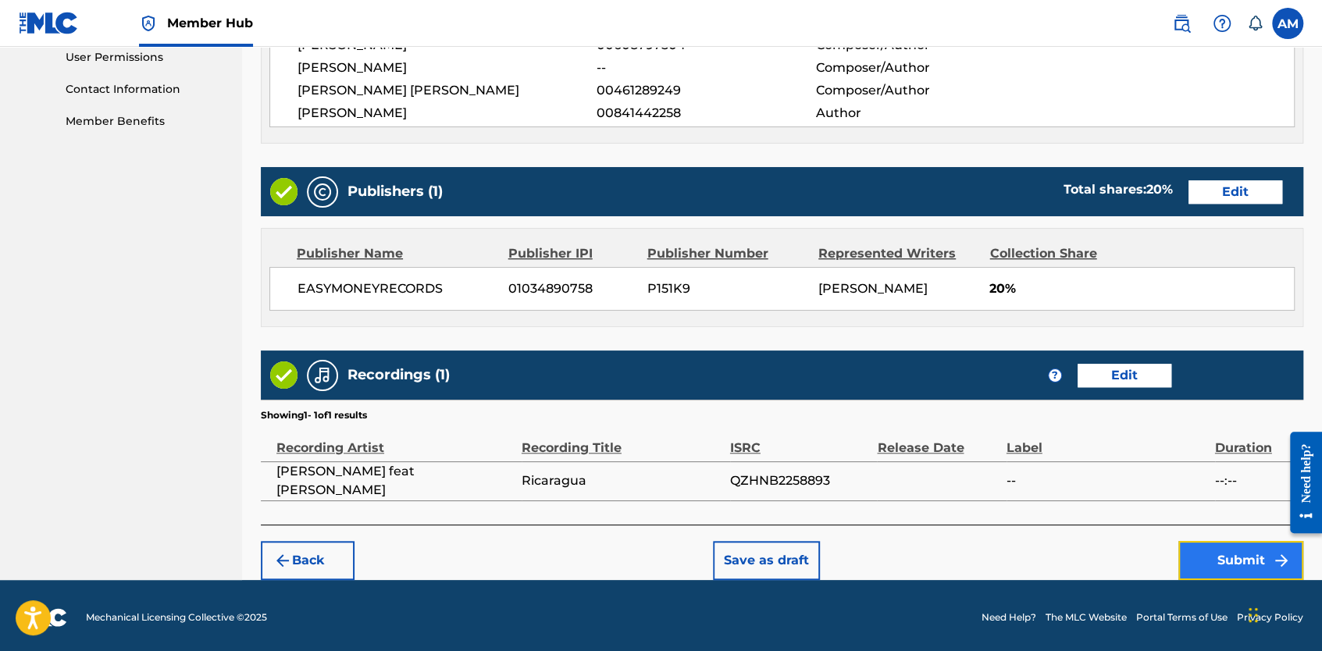
click at [1224, 555] on button "Submit" at bounding box center [1240, 560] width 125 height 39
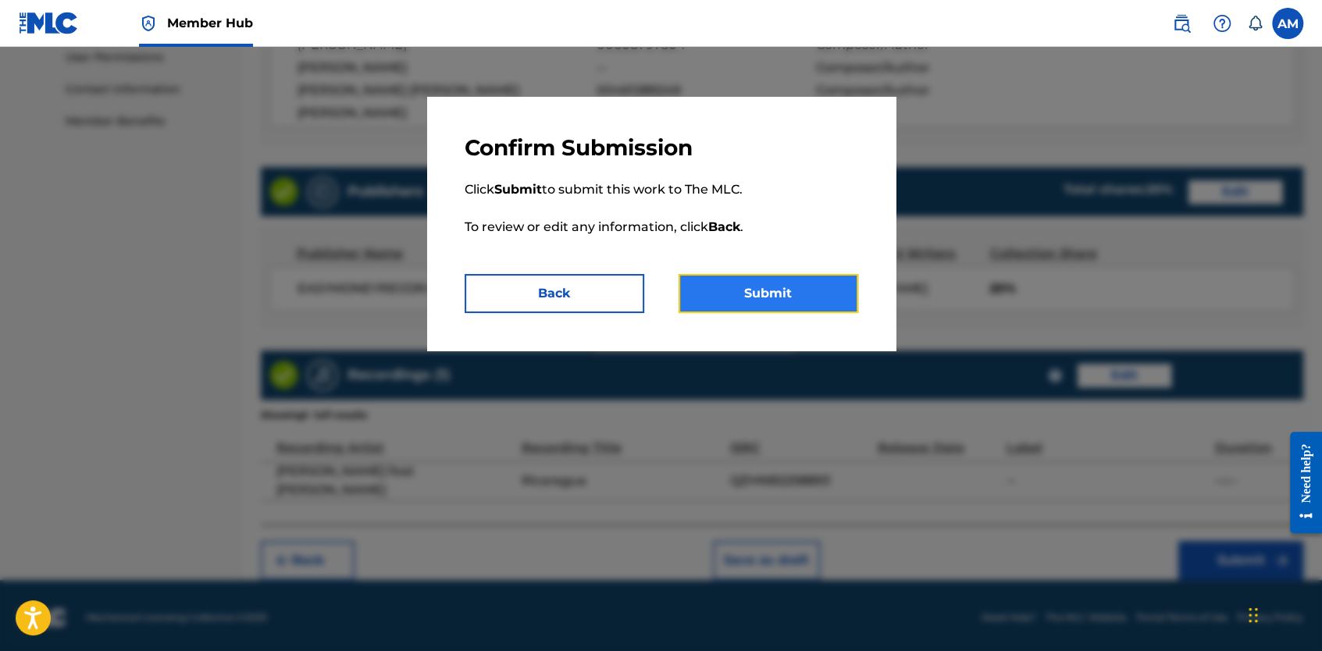
click at [763, 302] on button "Submit" at bounding box center [768, 293] width 180 height 39
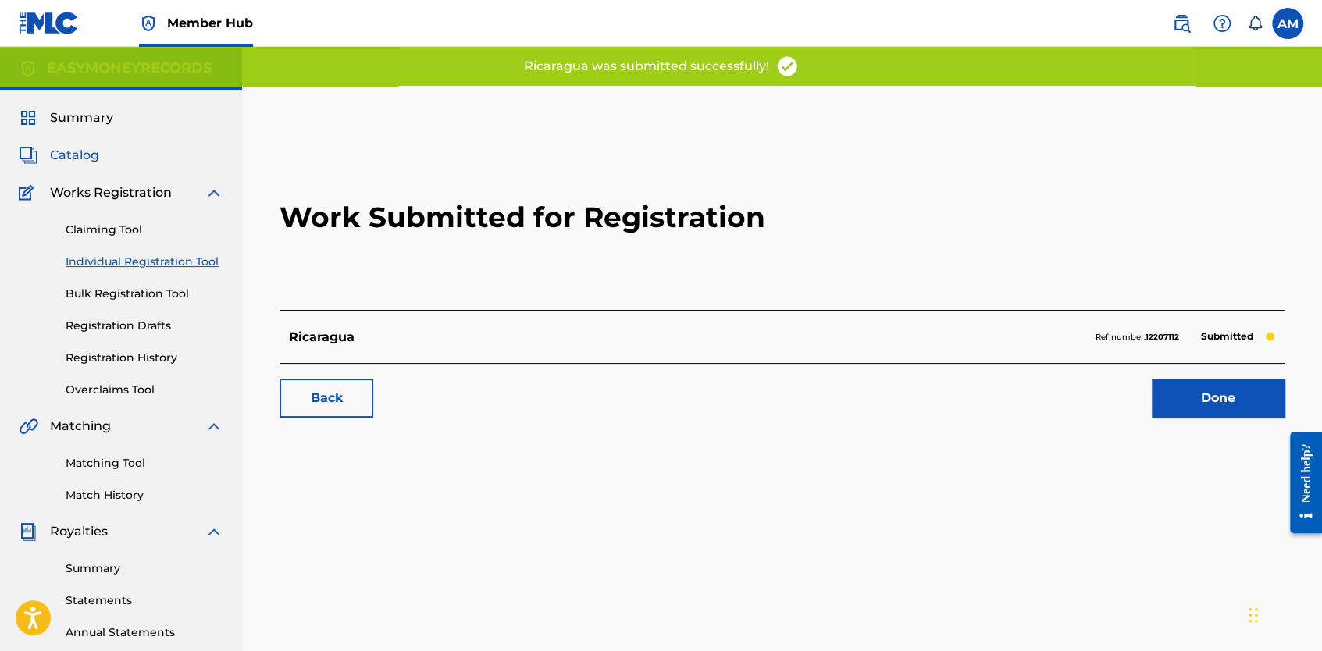
click at [73, 149] on span "Catalog" at bounding box center [74, 155] width 49 height 19
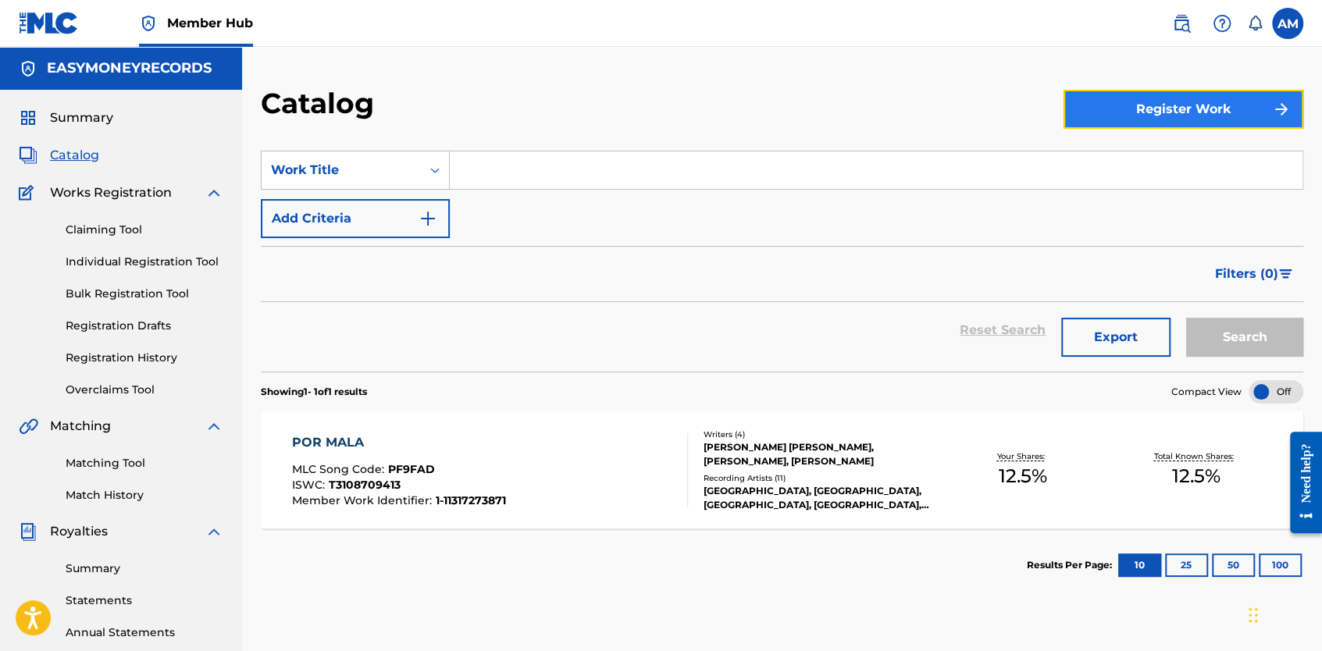
click at [1088, 119] on button "Register Work" at bounding box center [1183, 109] width 240 height 39
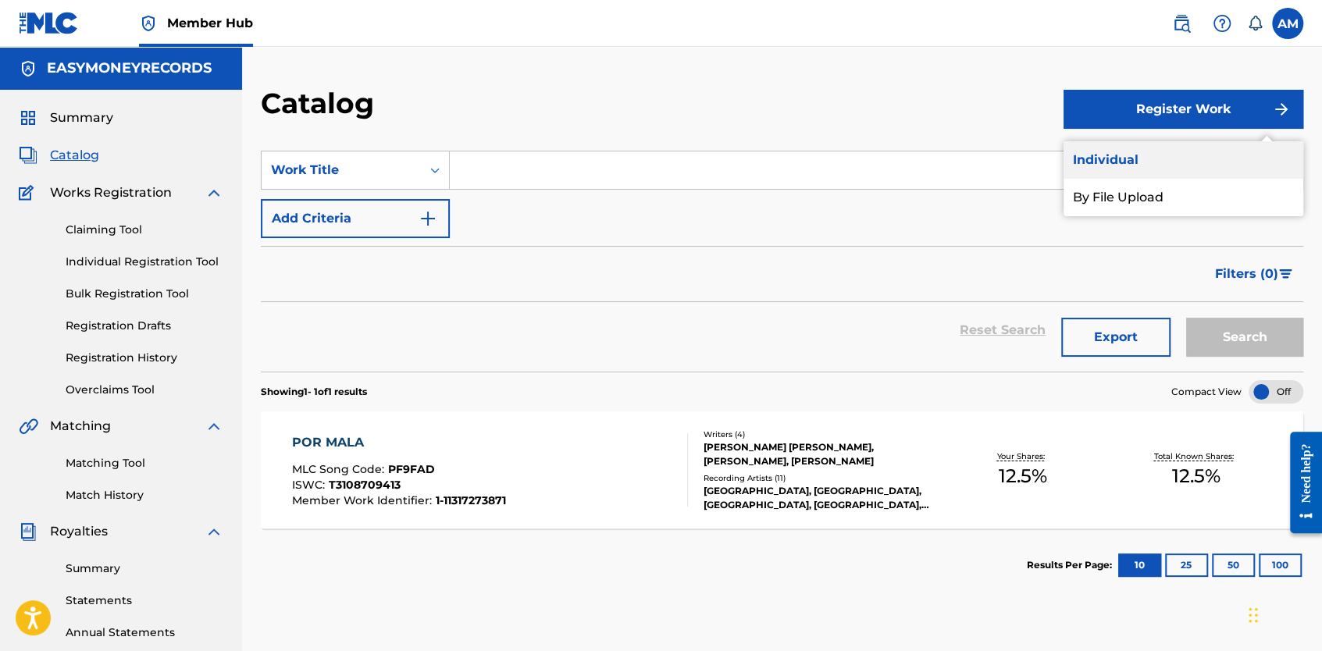
click at [1109, 157] on link "Individual" at bounding box center [1183, 159] width 240 height 37
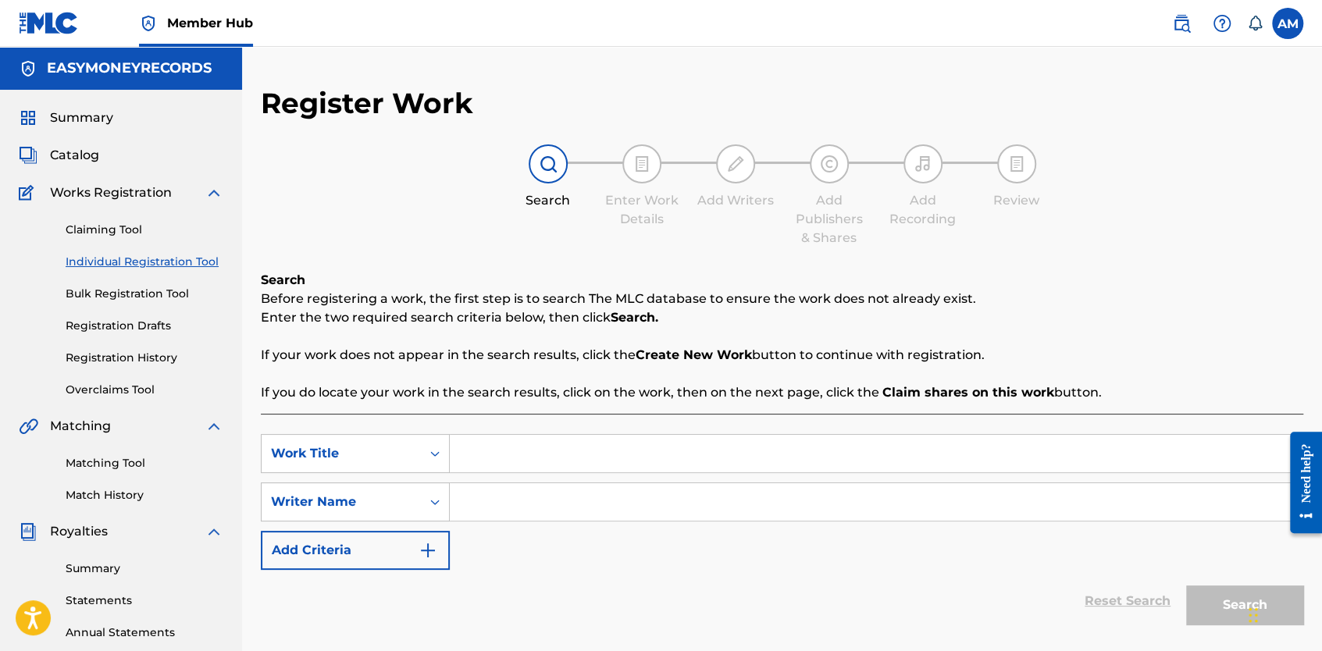
click at [529, 454] on input "Search Form" at bounding box center [876, 453] width 853 height 37
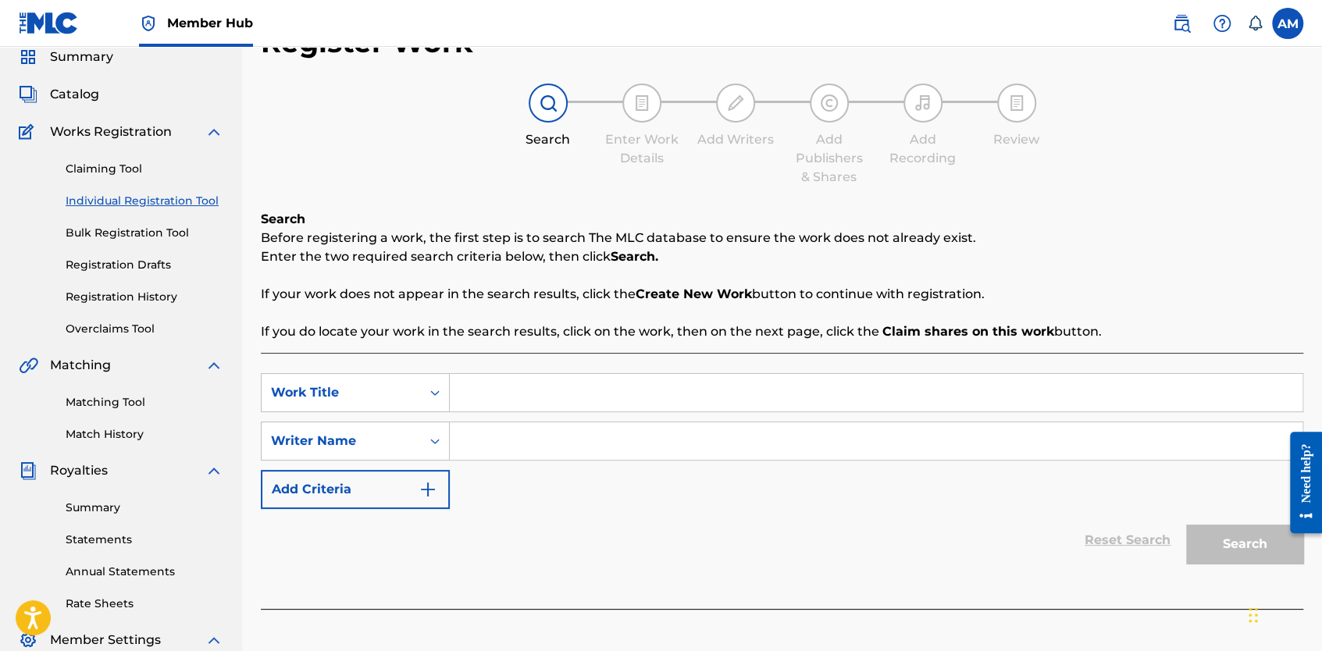
scroll to position [317, 0]
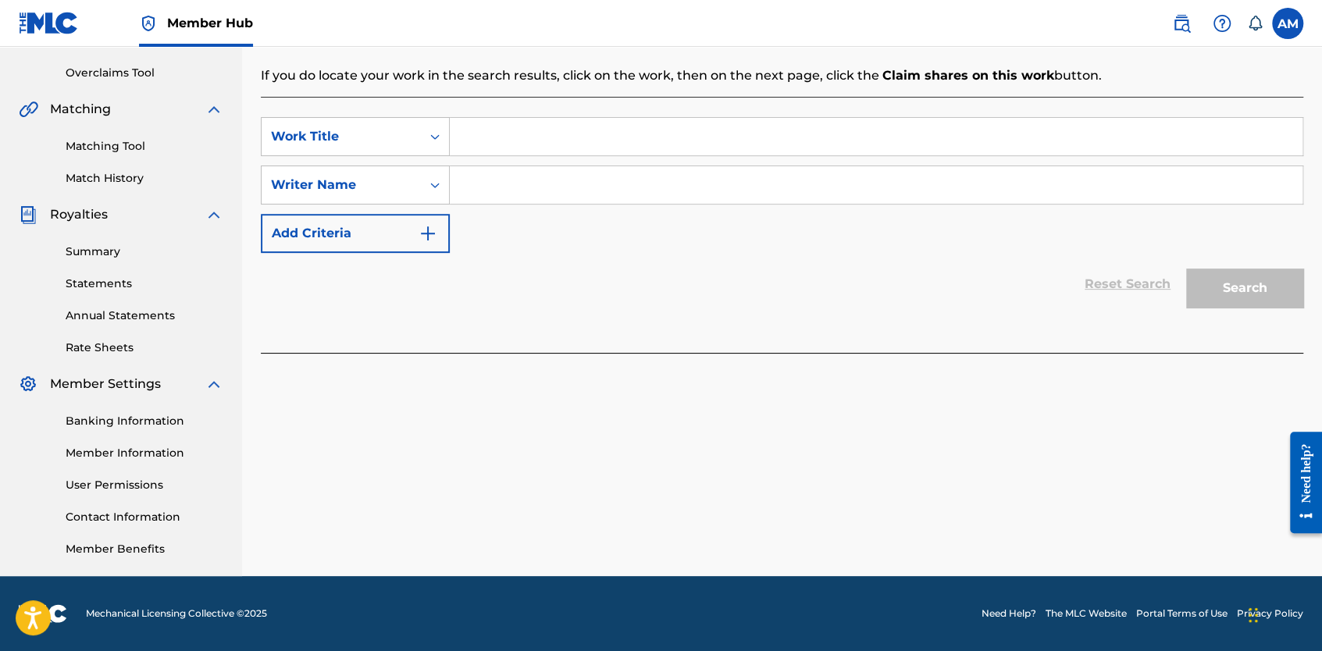
click at [522, 145] on input "Search Form" at bounding box center [876, 136] width 853 height 37
click at [383, 131] on div "Work Title" at bounding box center [341, 136] width 141 height 19
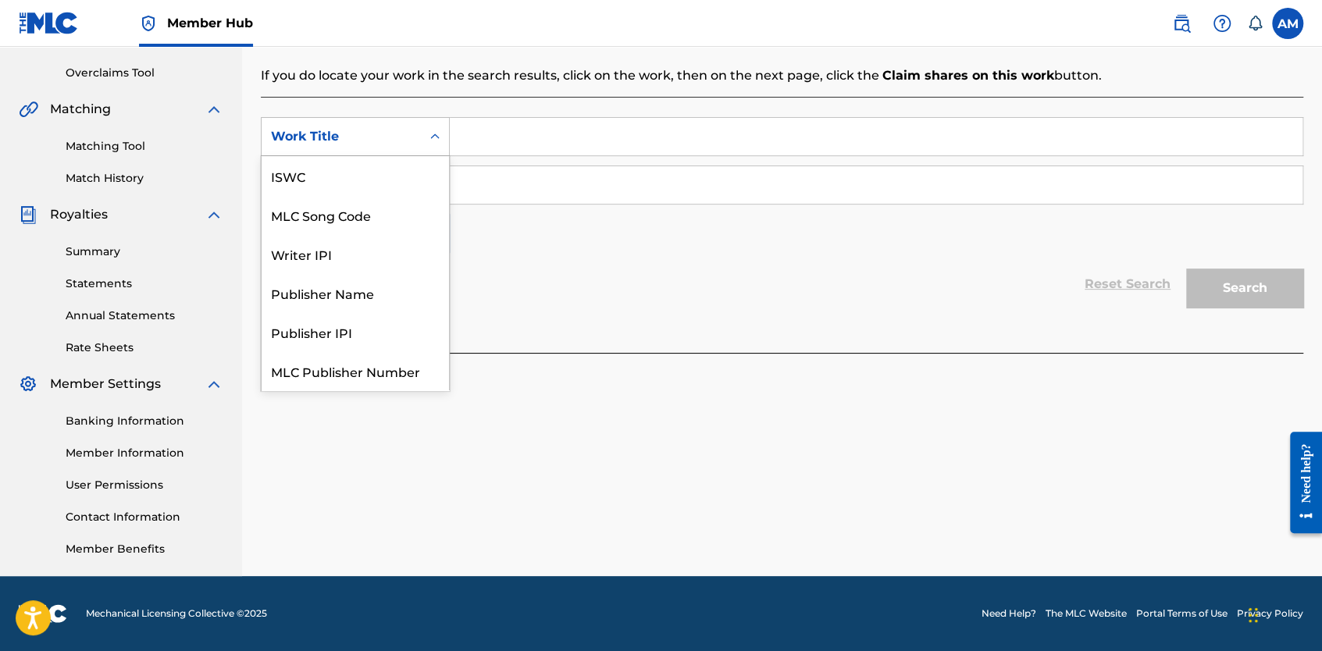
scroll to position [39, 0]
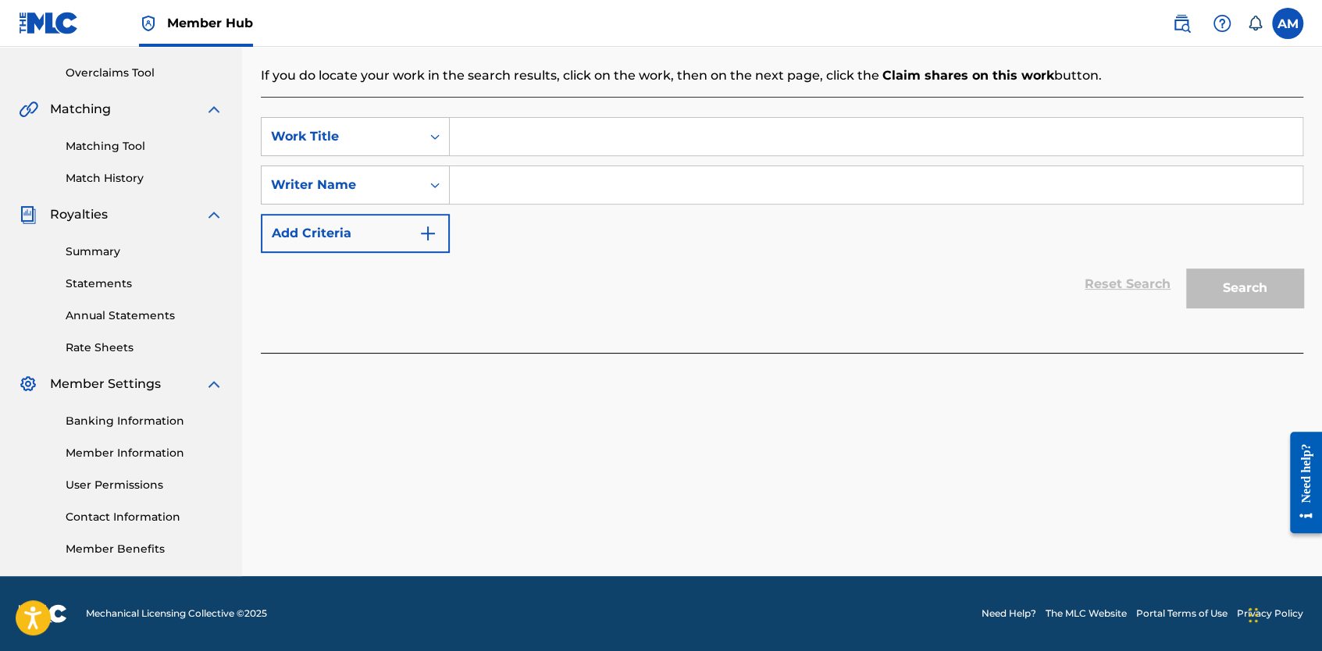
click at [542, 147] on input "Search Form" at bounding box center [876, 136] width 853 height 37
click at [496, 137] on input "Search Form" at bounding box center [876, 136] width 853 height 37
paste input "KKNEL En La Tumba De Fidel"
type input "KKNEL En La Tumba De Fidel"
click at [487, 183] on input "Search Form" at bounding box center [876, 184] width 853 height 37
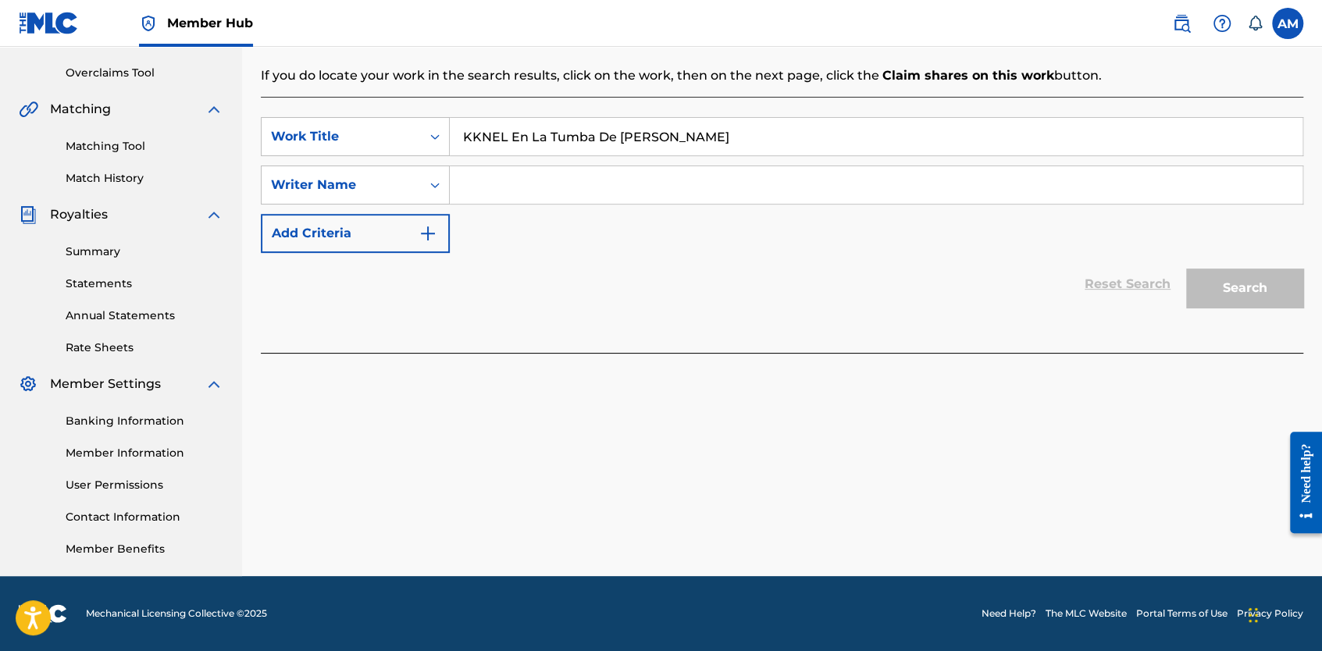
click at [498, 189] on input "Search Form" at bounding box center [876, 184] width 853 height 37
paste input "Osmani Garcia "La Voz""
type input "Osmani Garcia "La Voz""
click at [1227, 287] on button "Search" at bounding box center [1244, 288] width 117 height 39
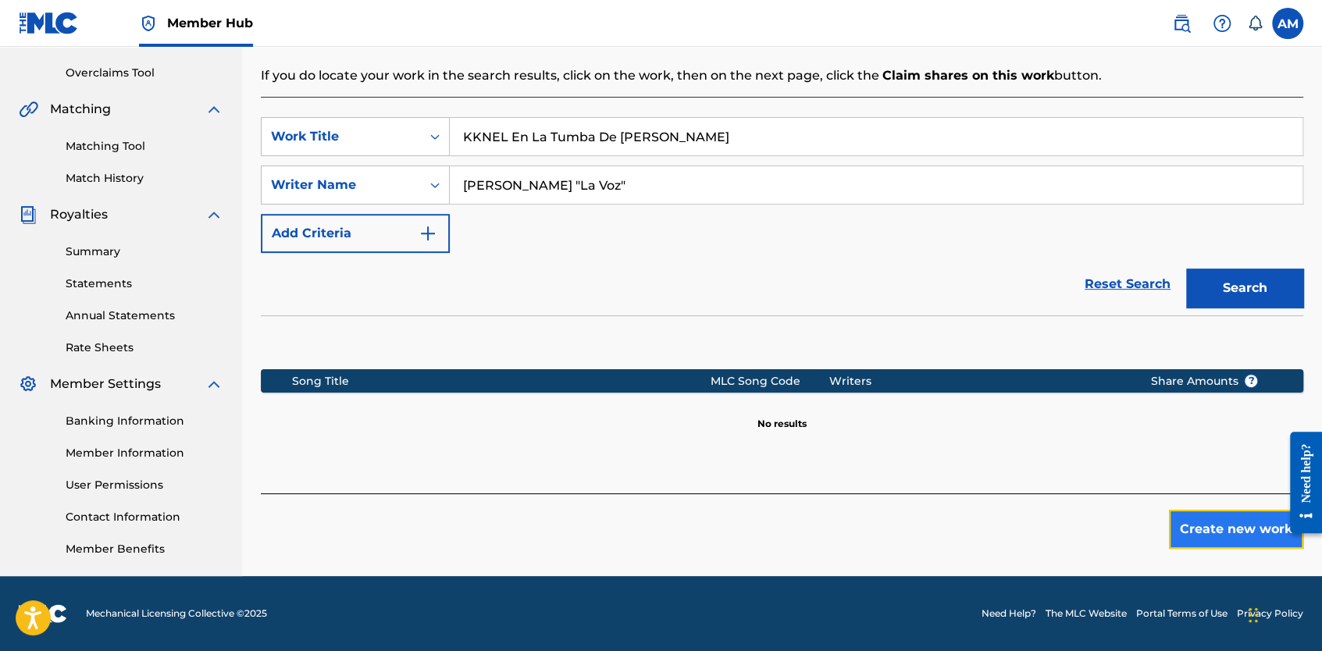
click at [1245, 539] on button "Create new work" at bounding box center [1236, 529] width 134 height 39
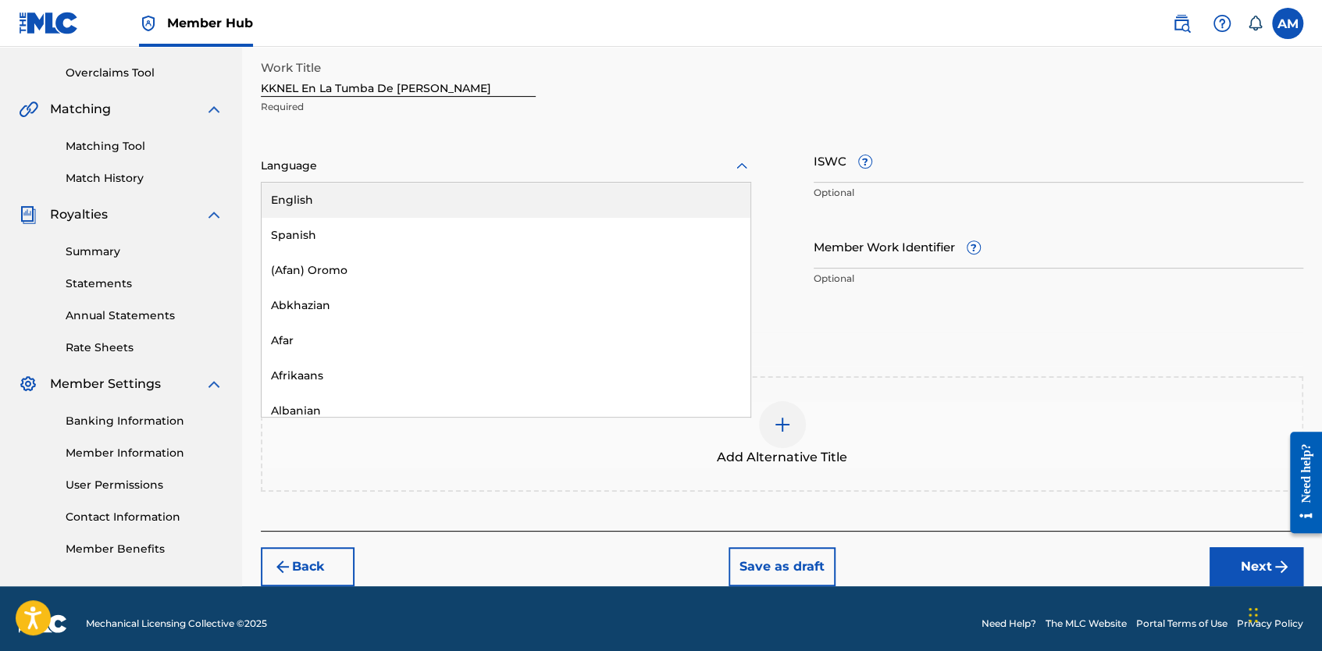
click at [361, 171] on div at bounding box center [506, 166] width 490 height 20
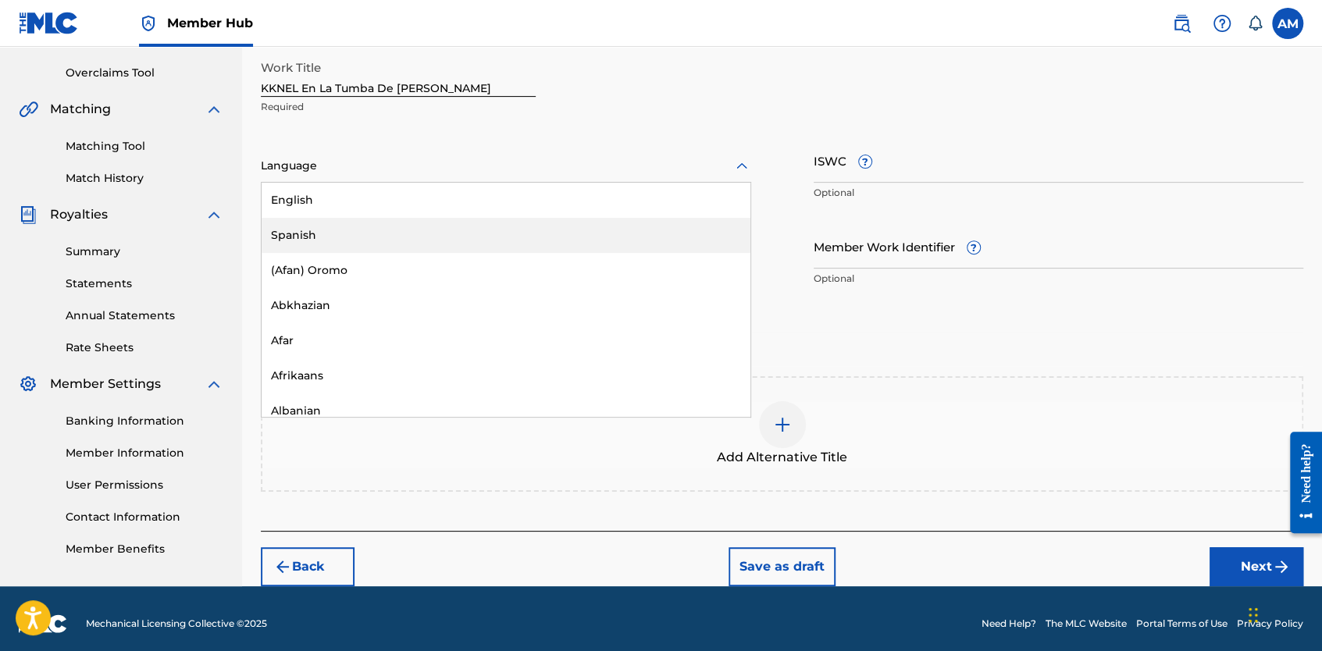
click at [340, 228] on div "Spanish" at bounding box center [506, 235] width 489 height 35
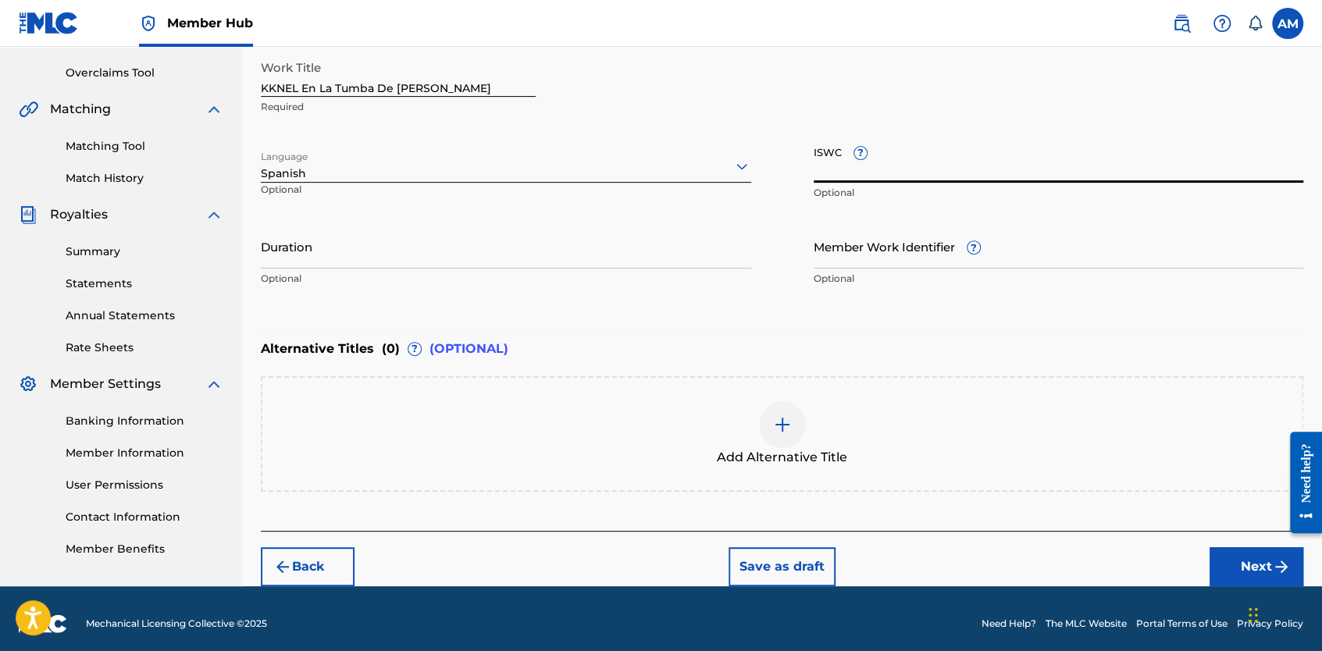
click at [903, 161] on input "ISWC ?" at bounding box center [1059, 160] width 490 height 45
paste input "T3114235068"
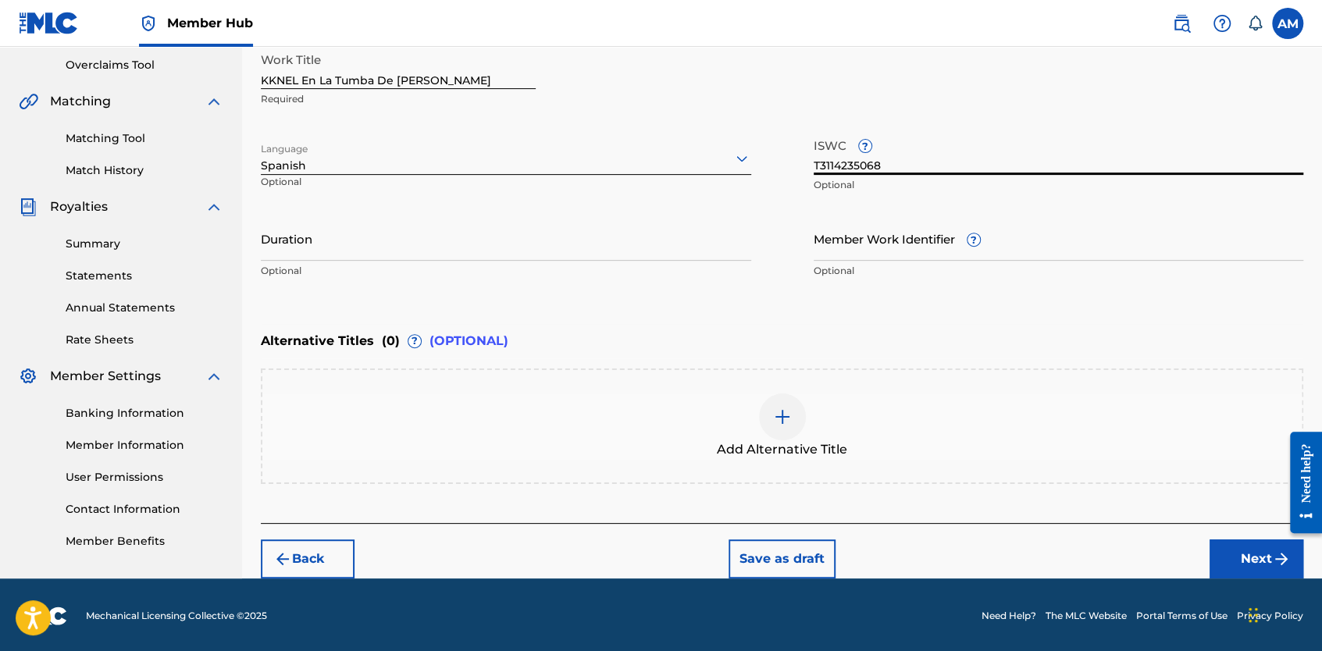
scroll to position [326, 0]
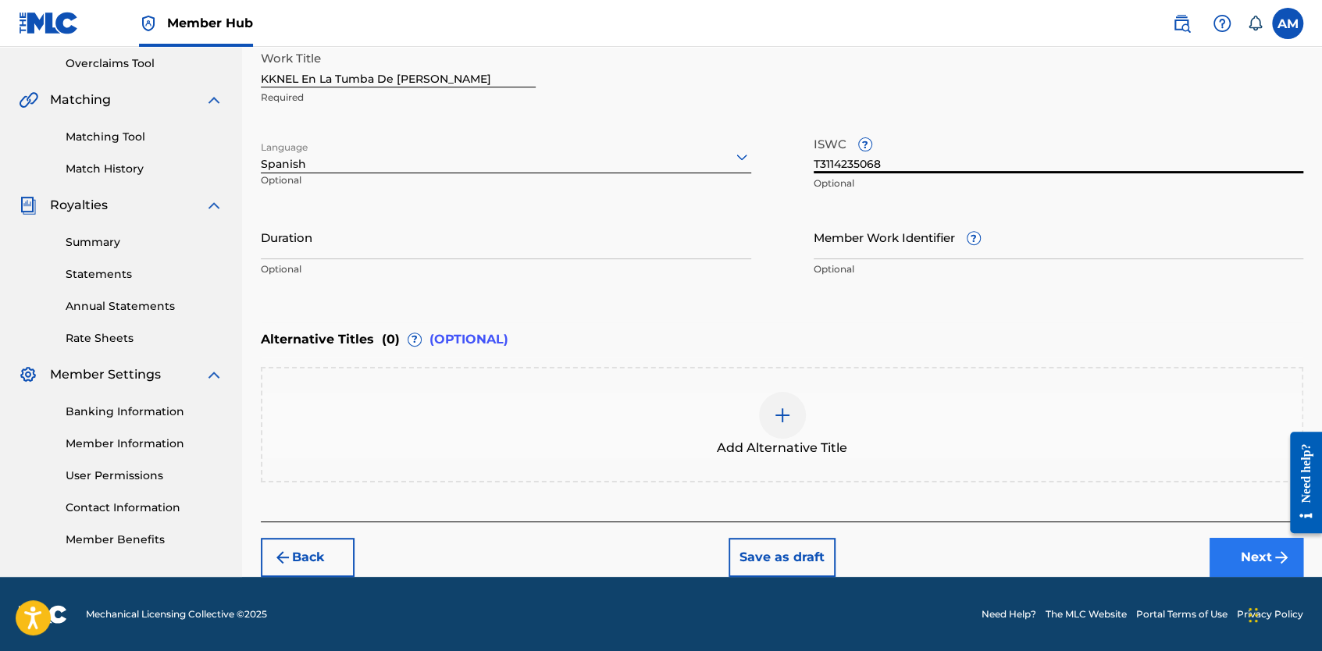
type input "T3114235068"
click at [1258, 561] on button "Next" at bounding box center [1256, 557] width 94 height 39
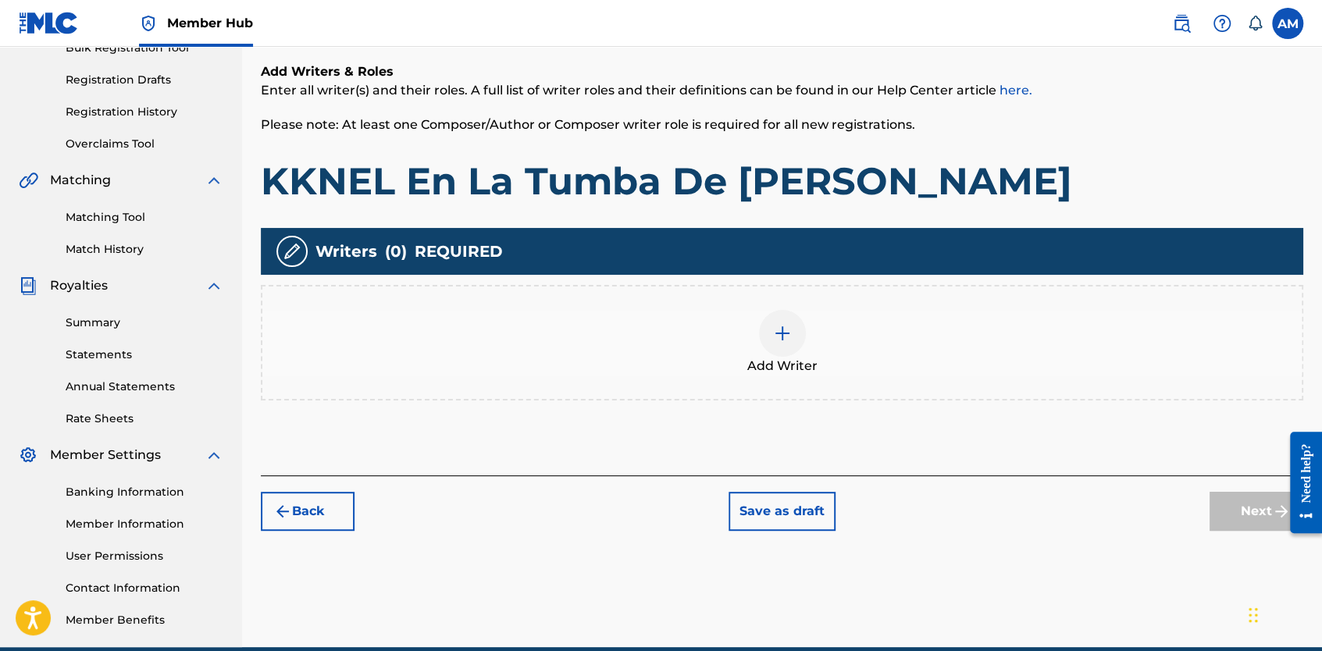
scroll to position [317, 0]
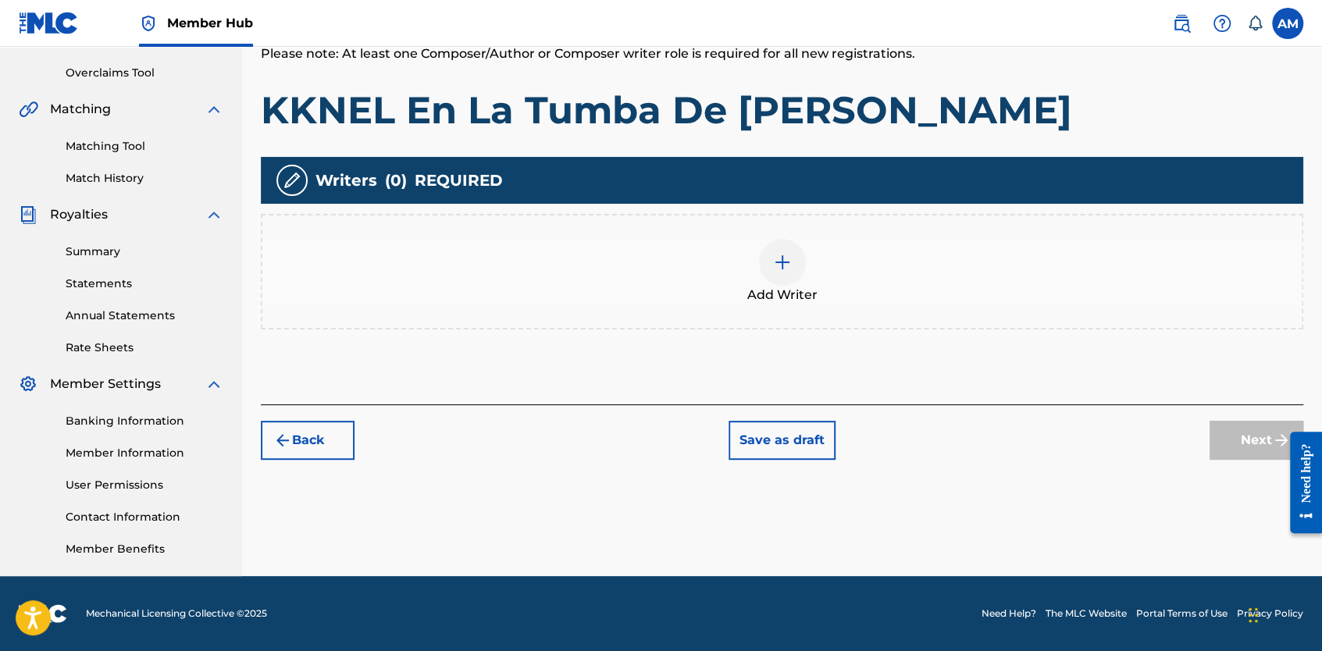
click at [771, 269] on div at bounding box center [782, 262] width 47 height 47
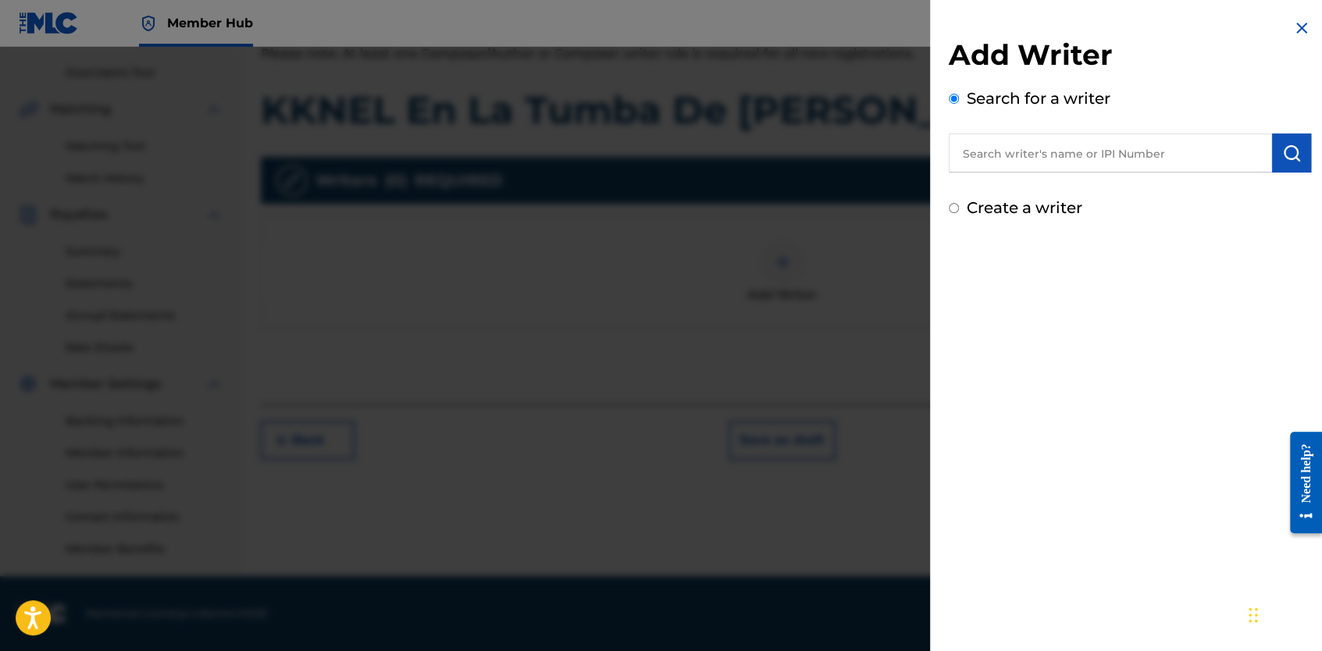
click at [992, 158] on input "text" at bounding box center [1110, 153] width 323 height 39
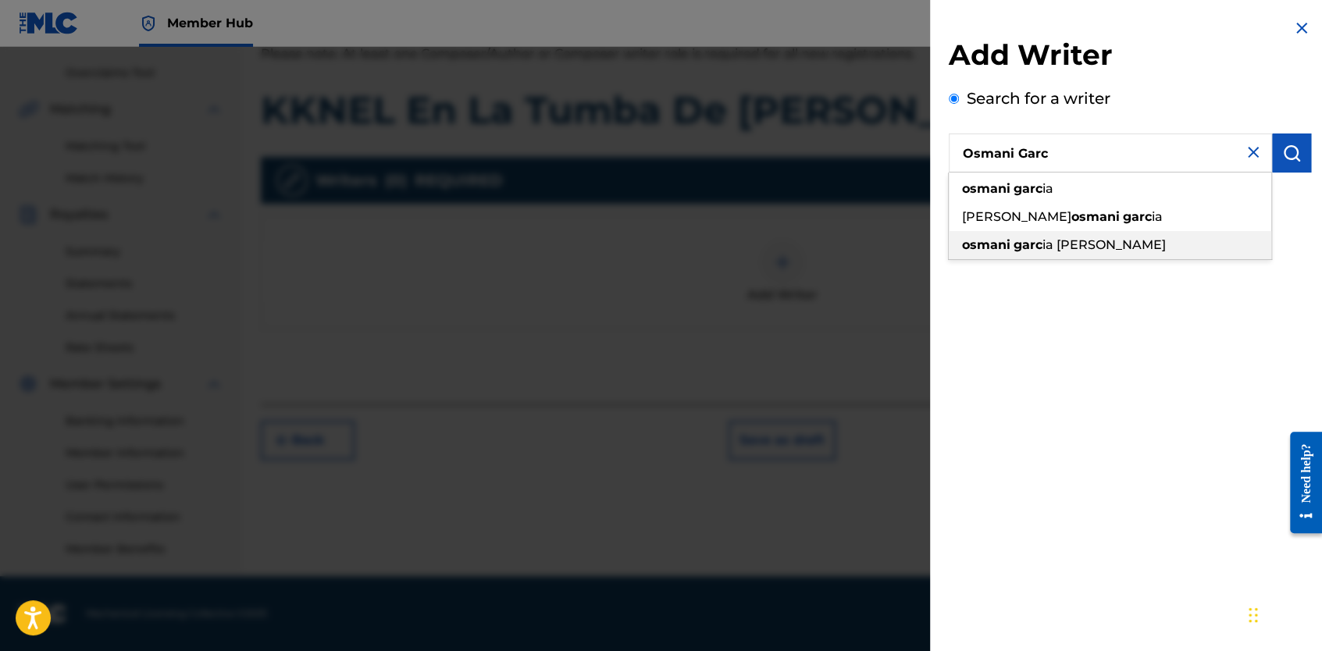
click at [1049, 239] on span "ia gonzalez" at bounding box center [1103, 244] width 123 height 15
type input "osmani garcia gonzalez"
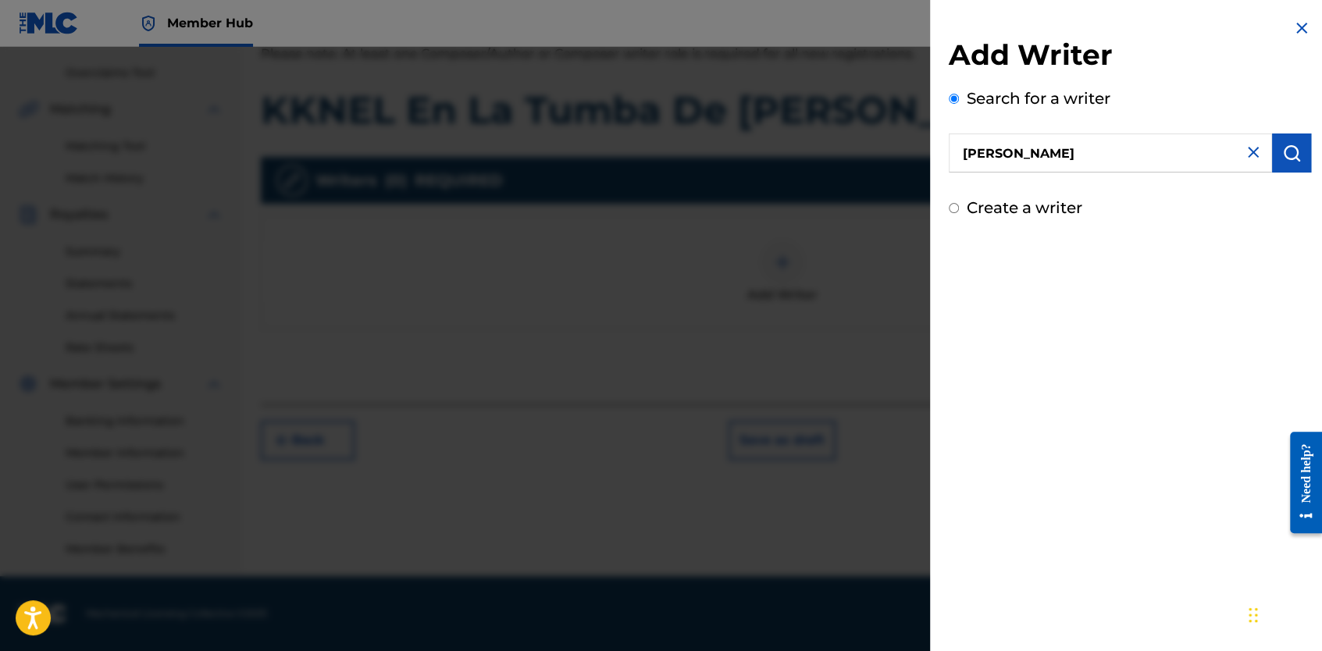
click at [958, 207] on input "Create a writer" at bounding box center [954, 208] width 10 height 10
radio input "false"
radio input "true"
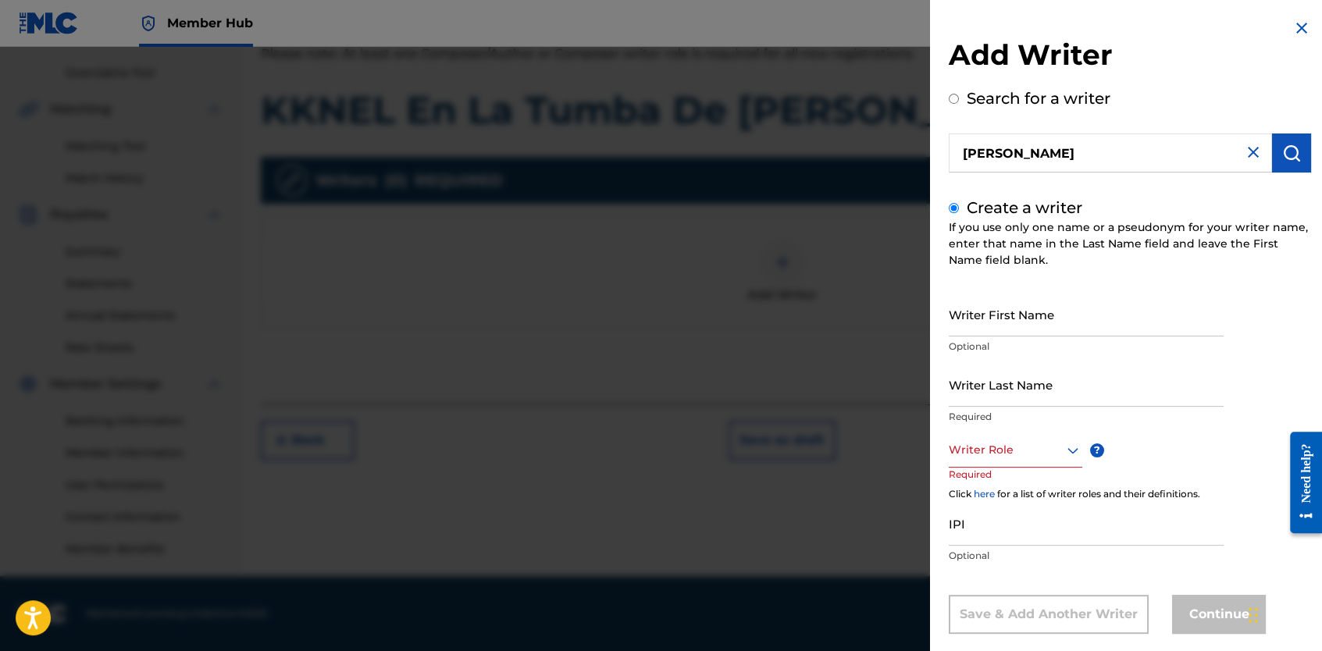
click at [958, 207] on input "Create a writer" at bounding box center [954, 208] width 10 height 10
click at [1037, 320] on input "Writer First Name" at bounding box center [1086, 314] width 275 height 45
type input "Osmani"
click at [1055, 401] on input "Writer Last Name" at bounding box center [1086, 384] width 275 height 45
type input "Garcia Gonzalez"
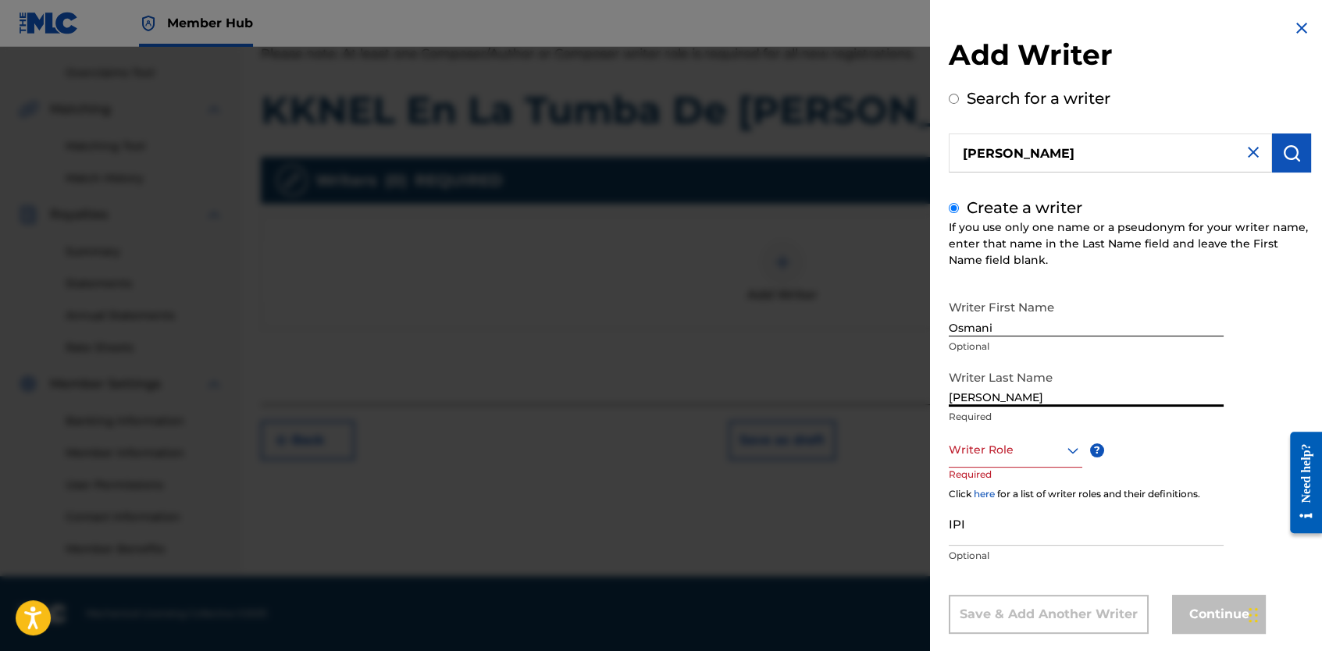
scroll to position [25, 0]
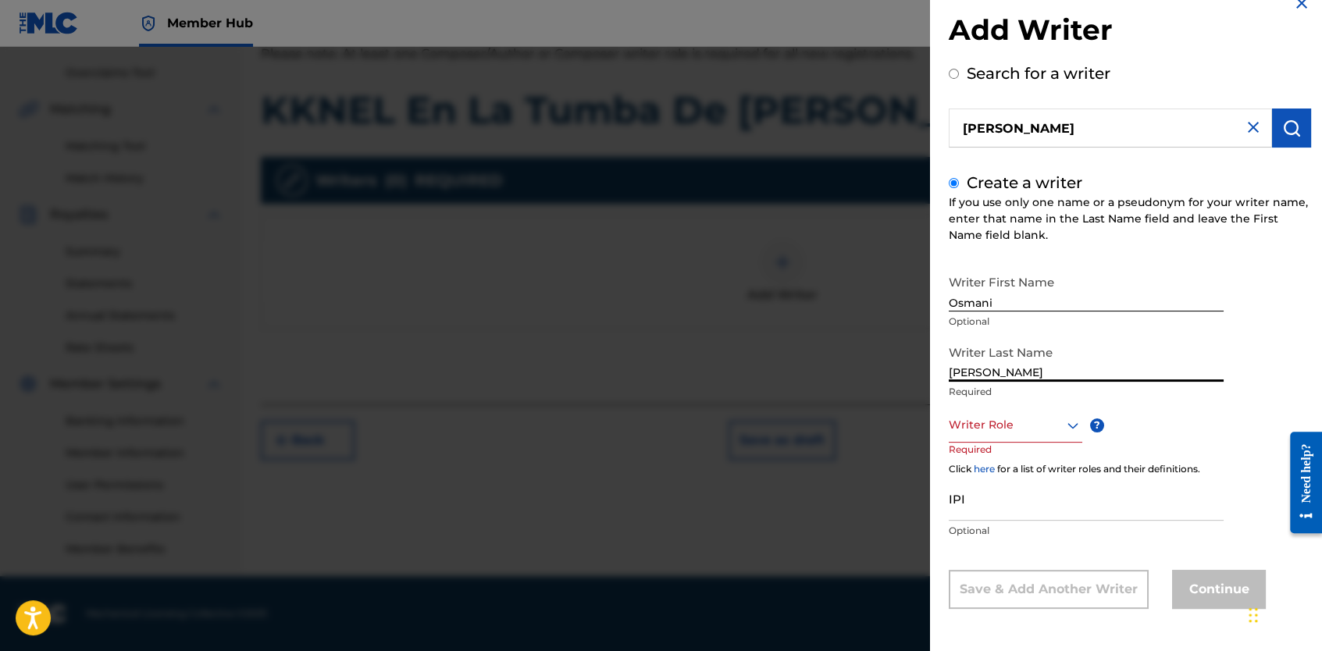
click at [1006, 443] on div "Writer Role" at bounding box center [1016, 425] width 134 height 35
click at [1001, 461] on div "Composer/Author" at bounding box center [1015, 460] width 132 height 35
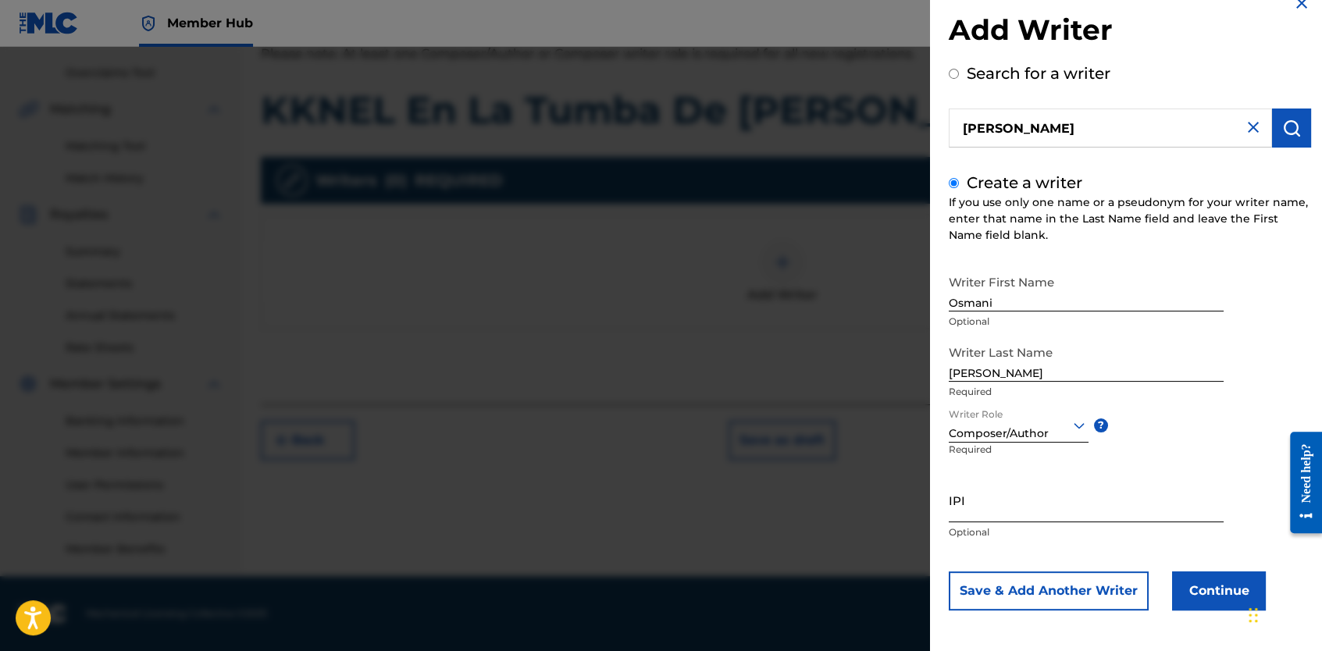
click at [999, 506] on input "IPI" at bounding box center [1086, 500] width 275 height 45
paste input "444328659"
type input "444328659"
click at [1209, 586] on button "Continue" at bounding box center [1219, 591] width 94 height 39
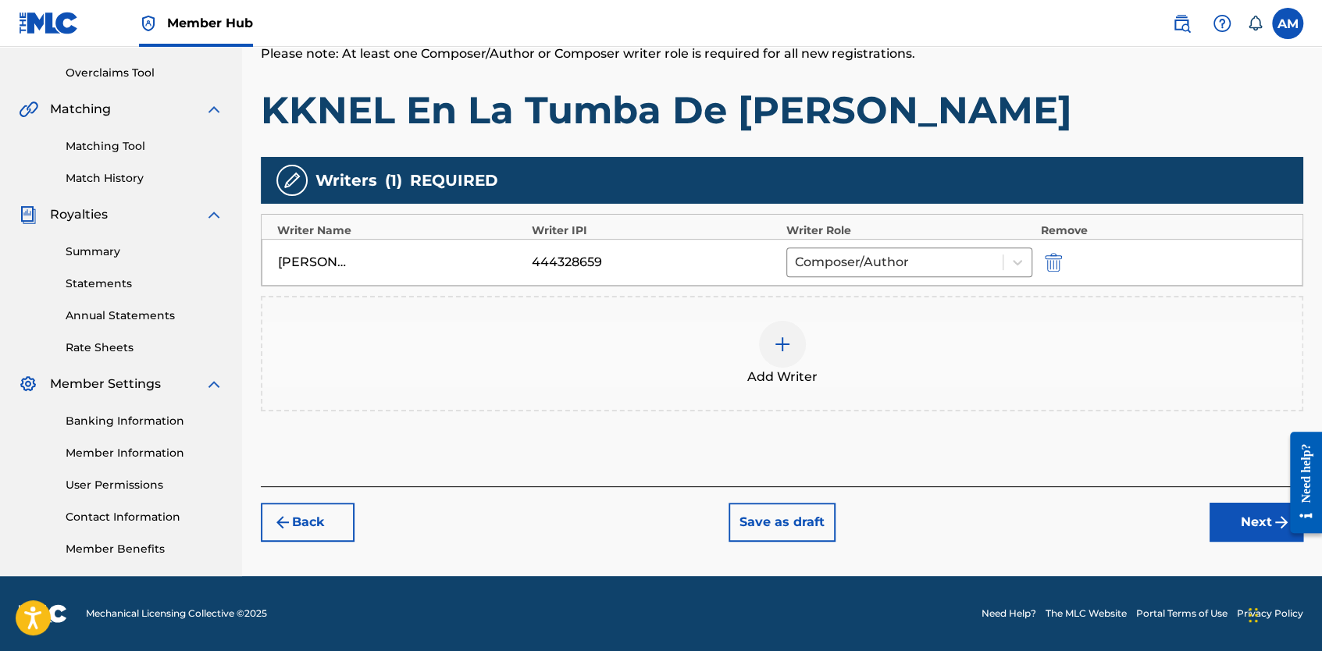
click at [775, 335] on img at bounding box center [782, 344] width 19 height 19
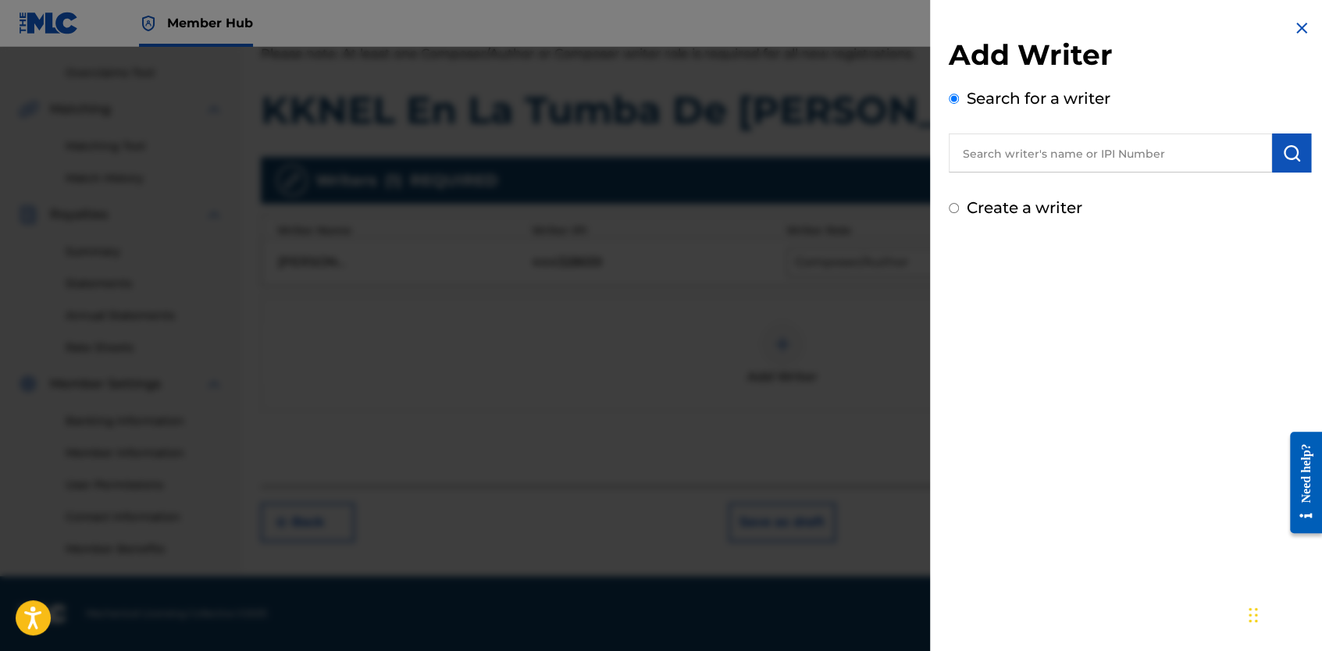
click at [984, 159] on input "text" at bounding box center [1110, 153] width 323 height 39
click at [956, 212] on input "Create a writer" at bounding box center [954, 208] width 10 height 10
radio input "false"
radio input "true"
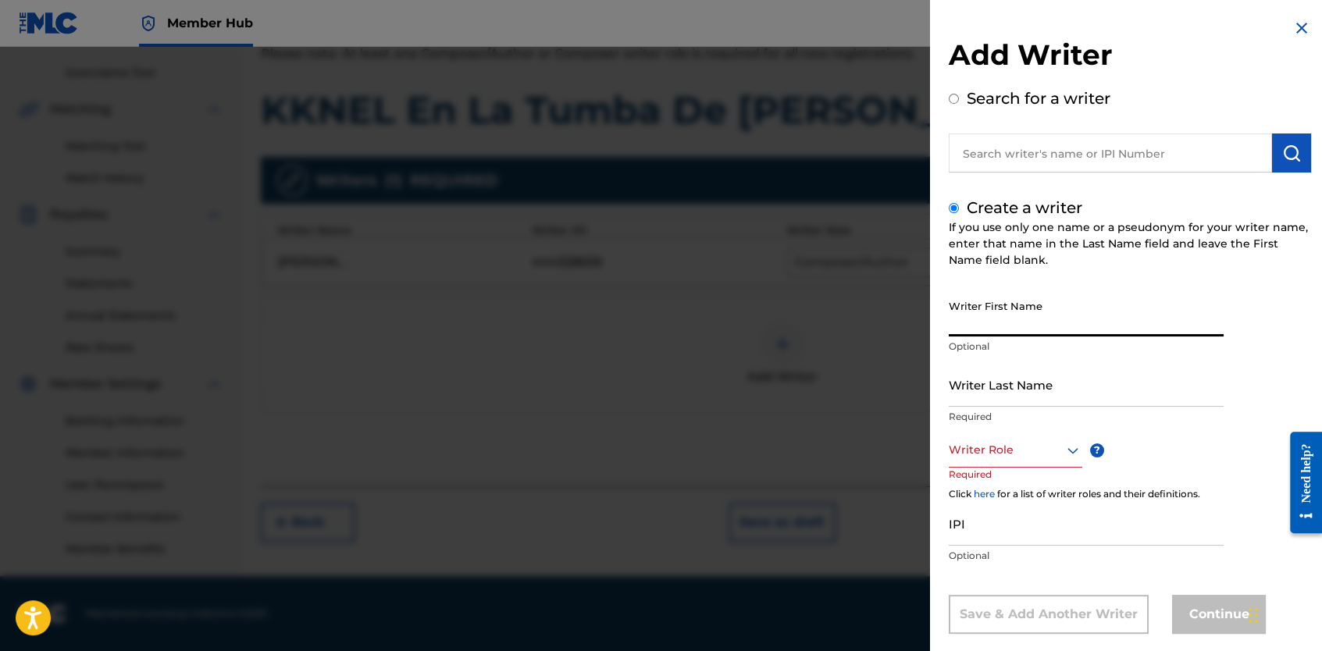
click at [968, 327] on input "Writer First Name" at bounding box center [1086, 314] width 275 height 45
drag, startPoint x: 1088, startPoint y: 325, endPoint x: 995, endPoint y: 348, distance: 96.6
click at [995, 348] on div "Writer First Name Angel L Mengana Mora Optional" at bounding box center [1086, 327] width 275 height 70
type input "Angel L"
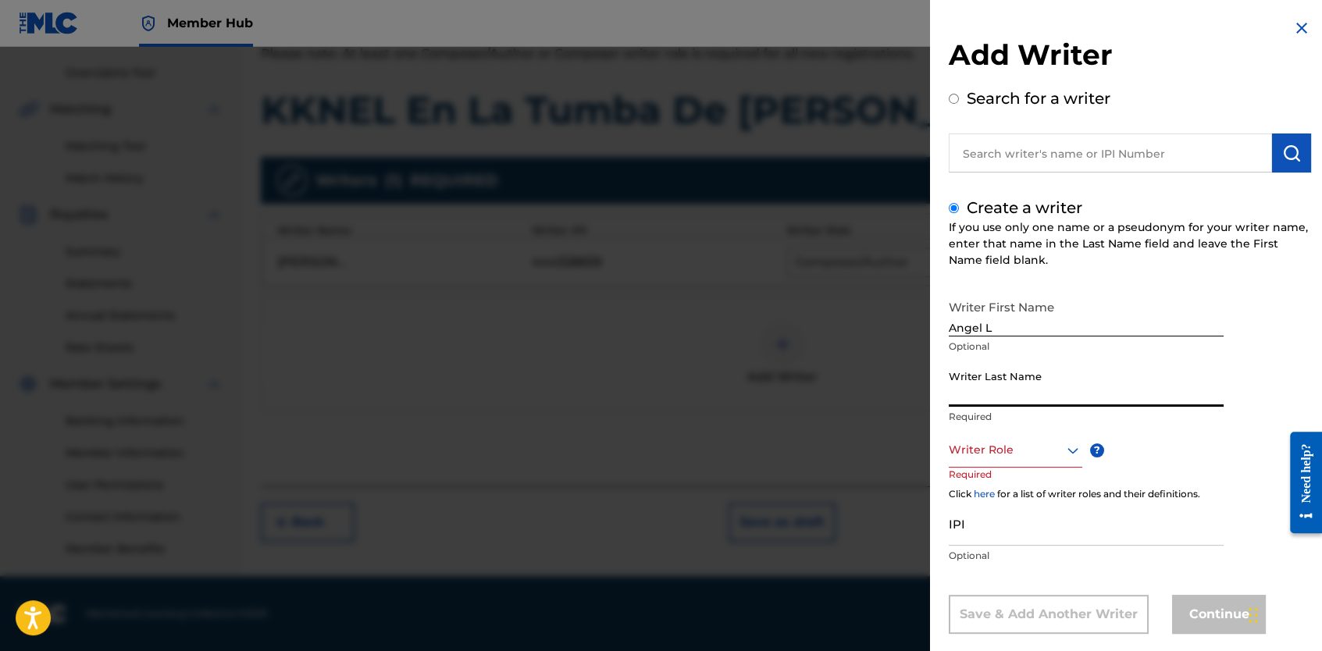
click at [964, 401] on input "Writer Last Name" at bounding box center [1086, 384] width 275 height 45
paste input "Mengana Mora"
type input "Mengana Mora"
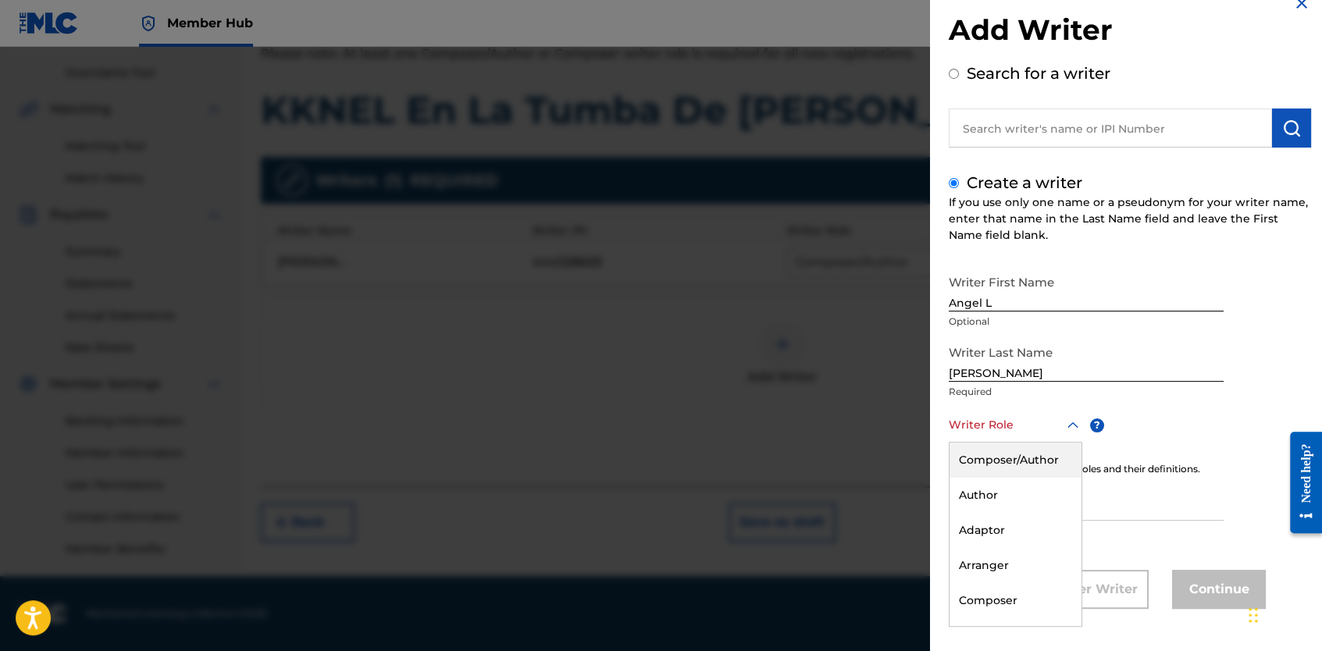
click at [985, 443] on div "8 results available. Use Up and Down to choose options, press Enter to select t…" at bounding box center [1016, 425] width 134 height 35
click at [995, 471] on div "Composer/Author" at bounding box center [1015, 460] width 132 height 35
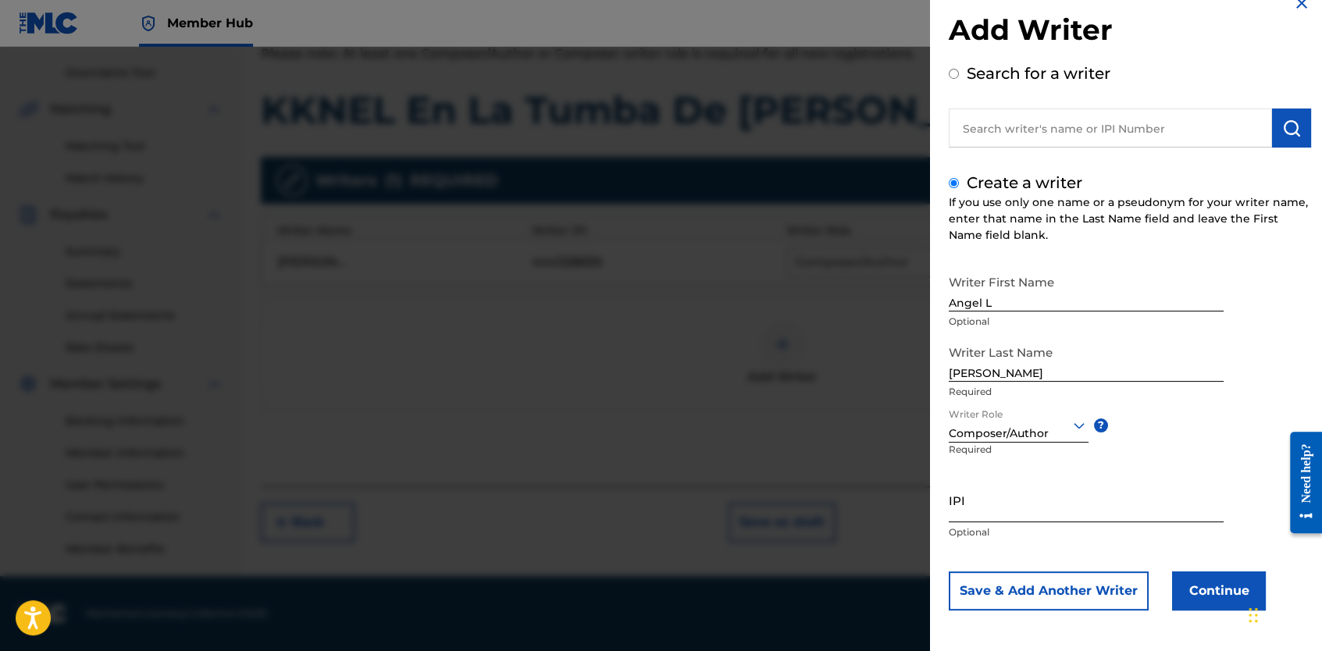
click at [1033, 505] on input "IPI" at bounding box center [1086, 500] width 275 height 45
paste input "841442258"
type input "841442258"
click at [1193, 583] on button "Continue" at bounding box center [1219, 591] width 94 height 39
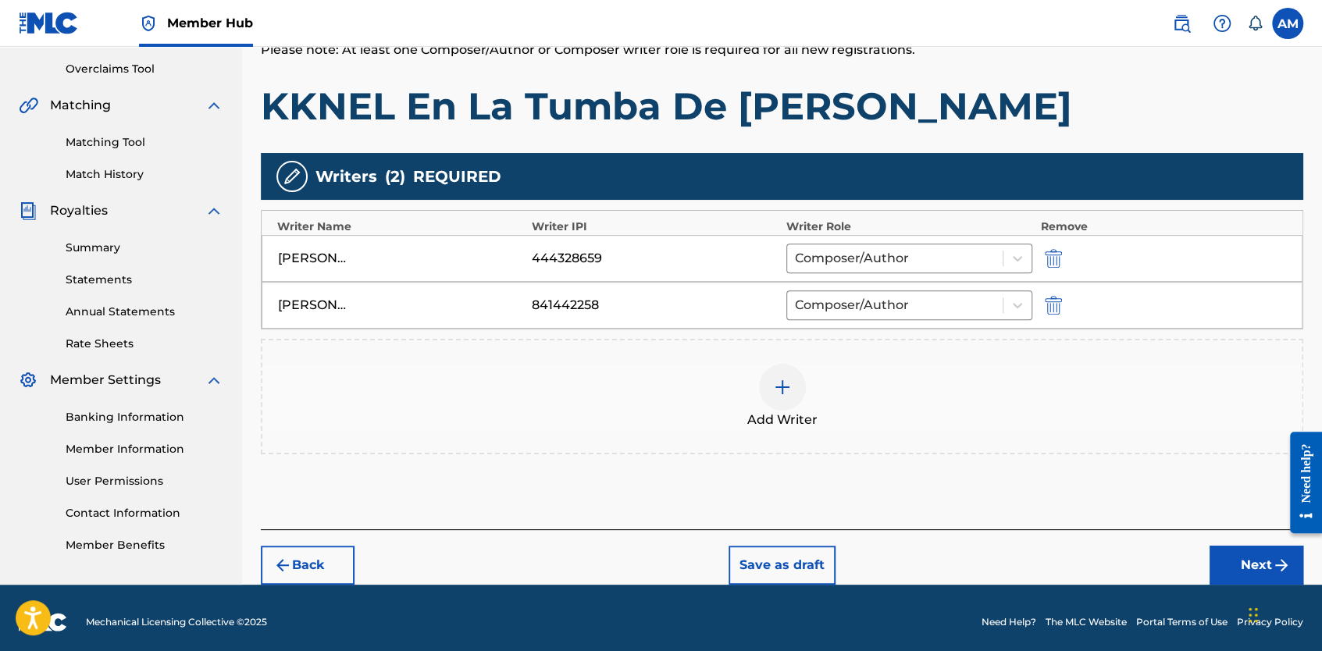
scroll to position [328, 0]
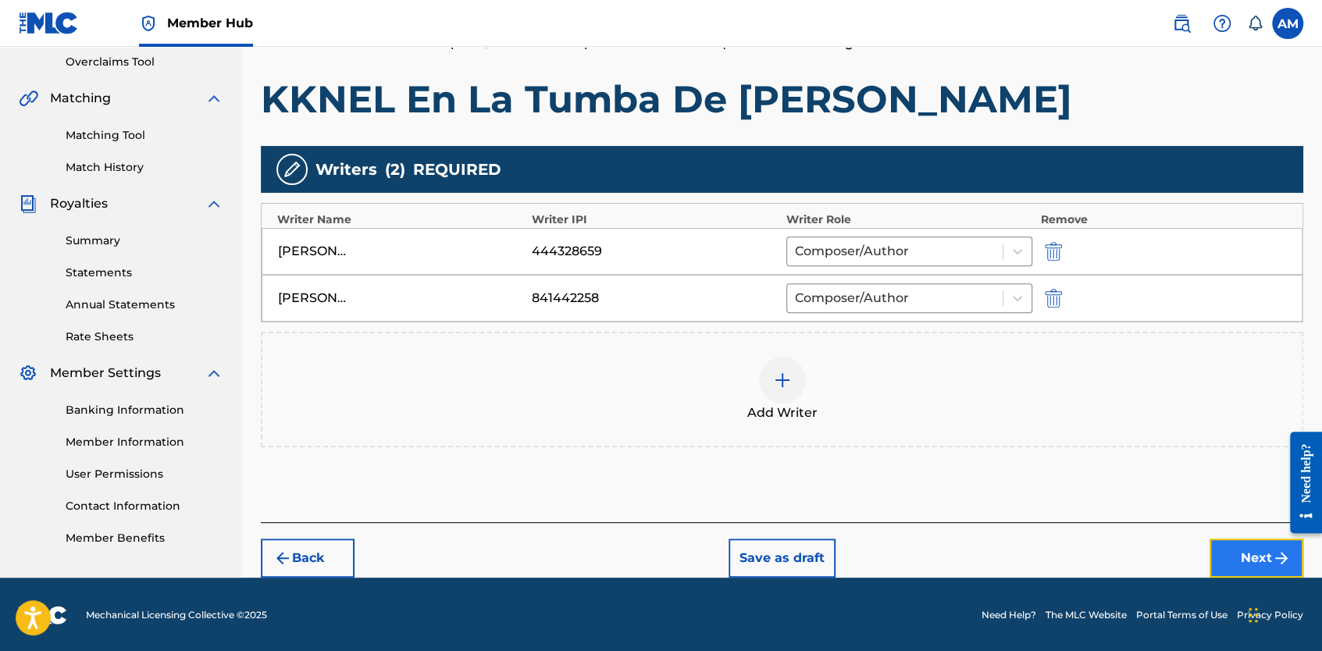
click at [1235, 551] on button "Next" at bounding box center [1256, 558] width 94 height 39
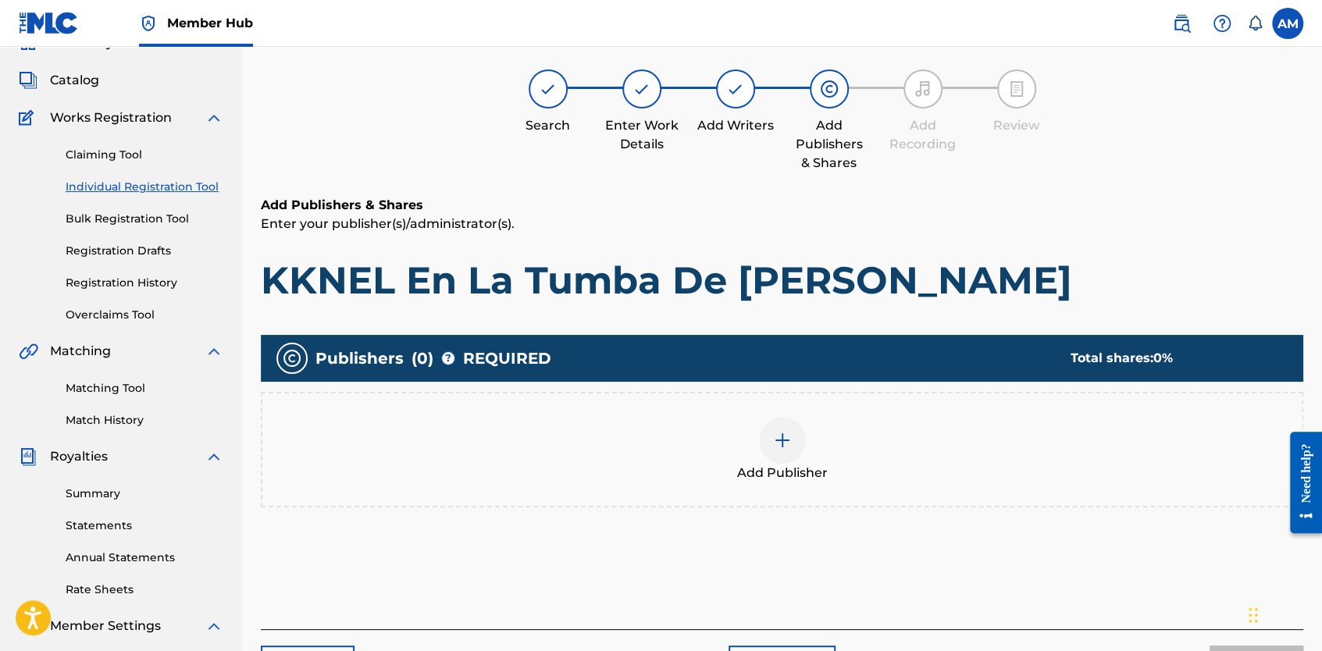
scroll to position [70, 0]
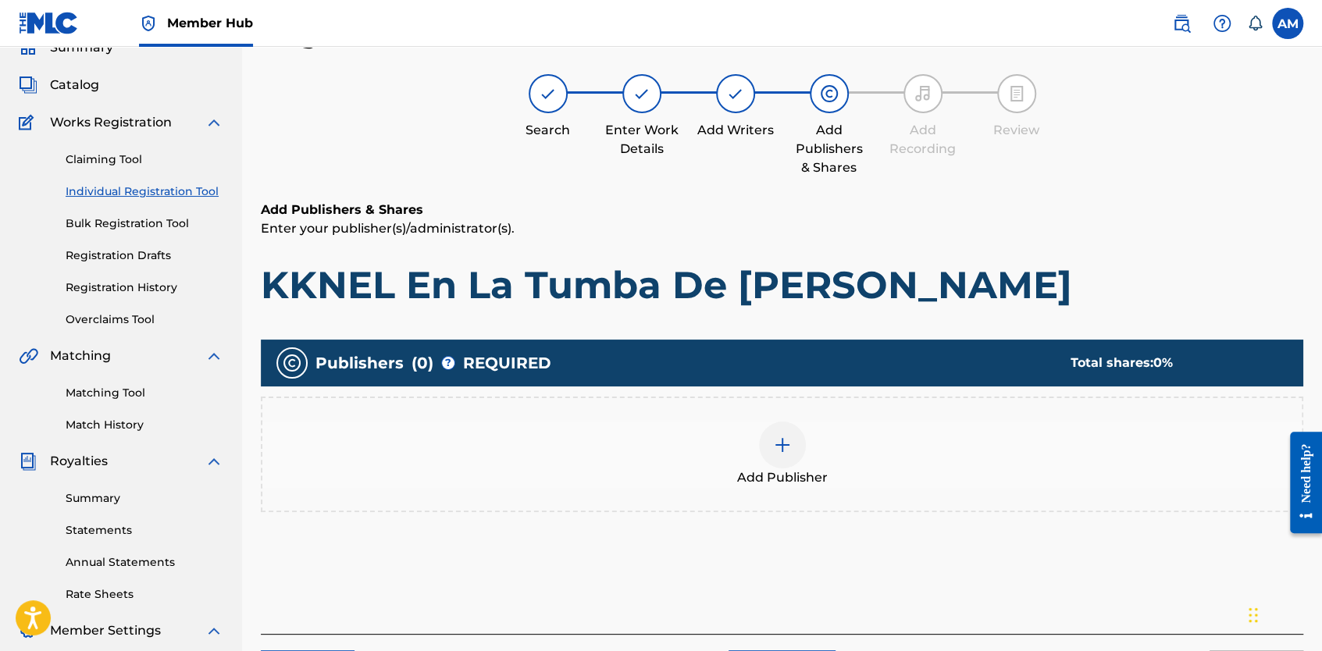
click at [815, 450] on div "Add Publisher" at bounding box center [781, 455] width 1039 height 66
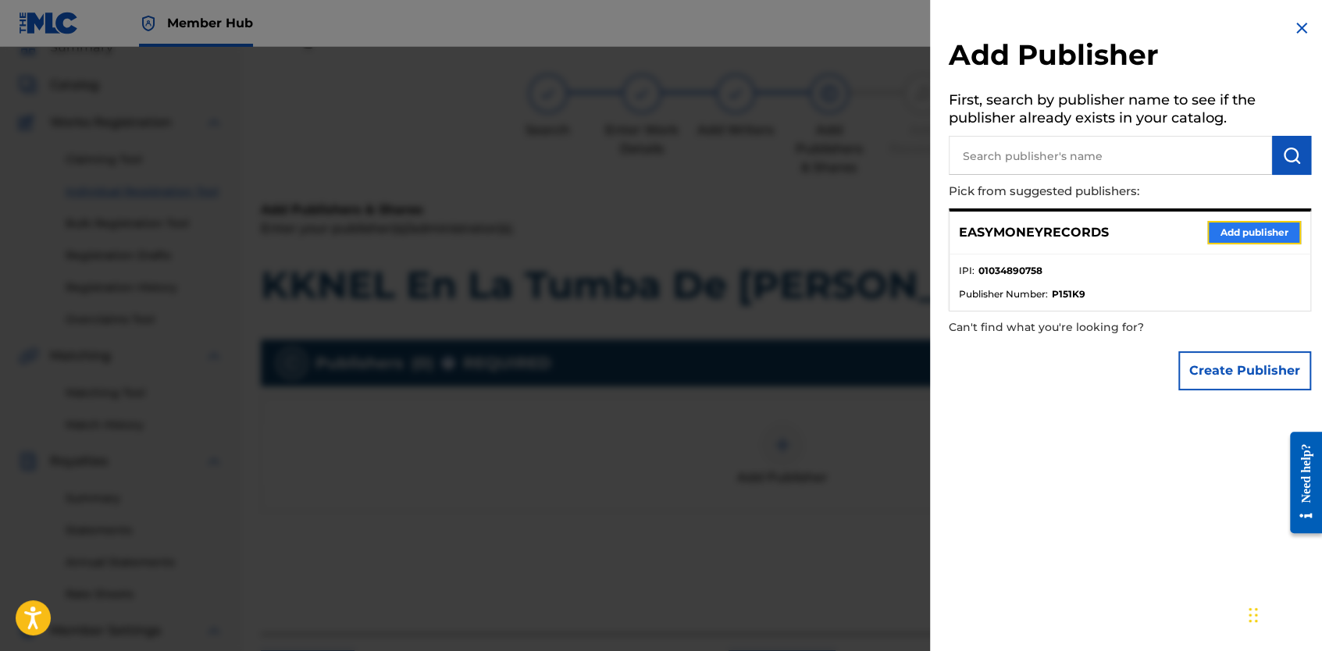
click at [1241, 234] on button "Add publisher" at bounding box center [1254, 232] width 94 height 23
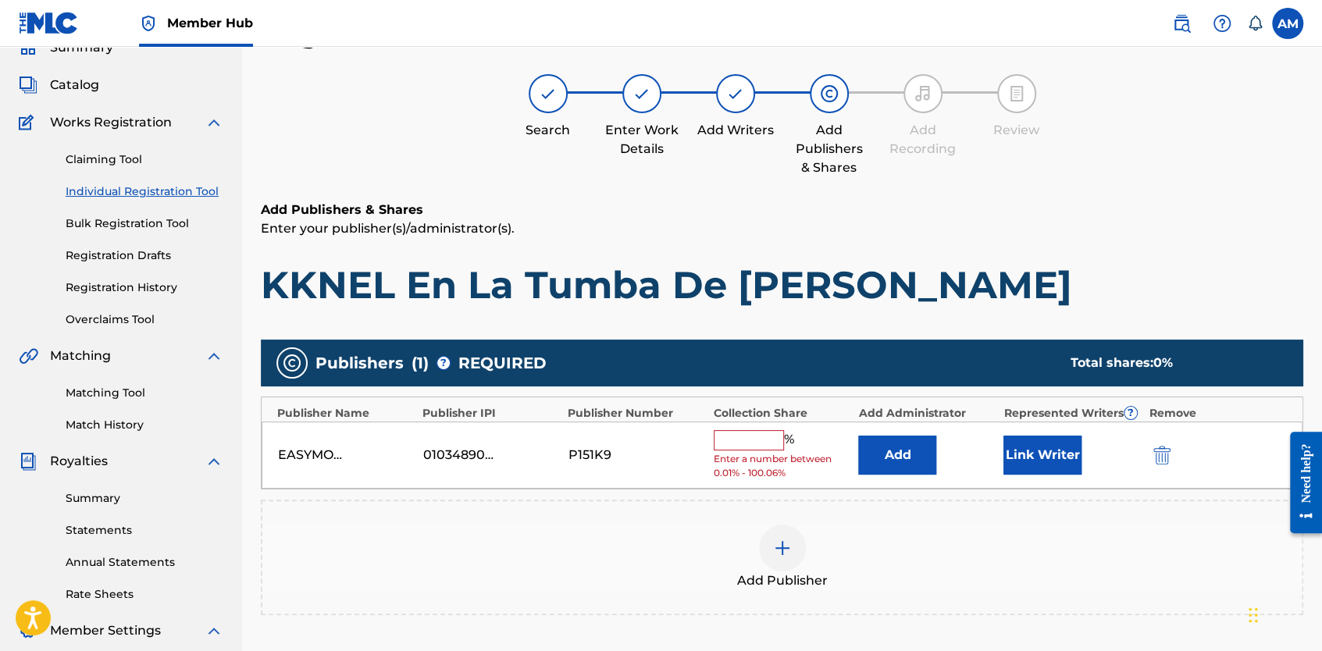
click at [777, 443] on input "text" at bounding box center [749, 440] width 70 height 20
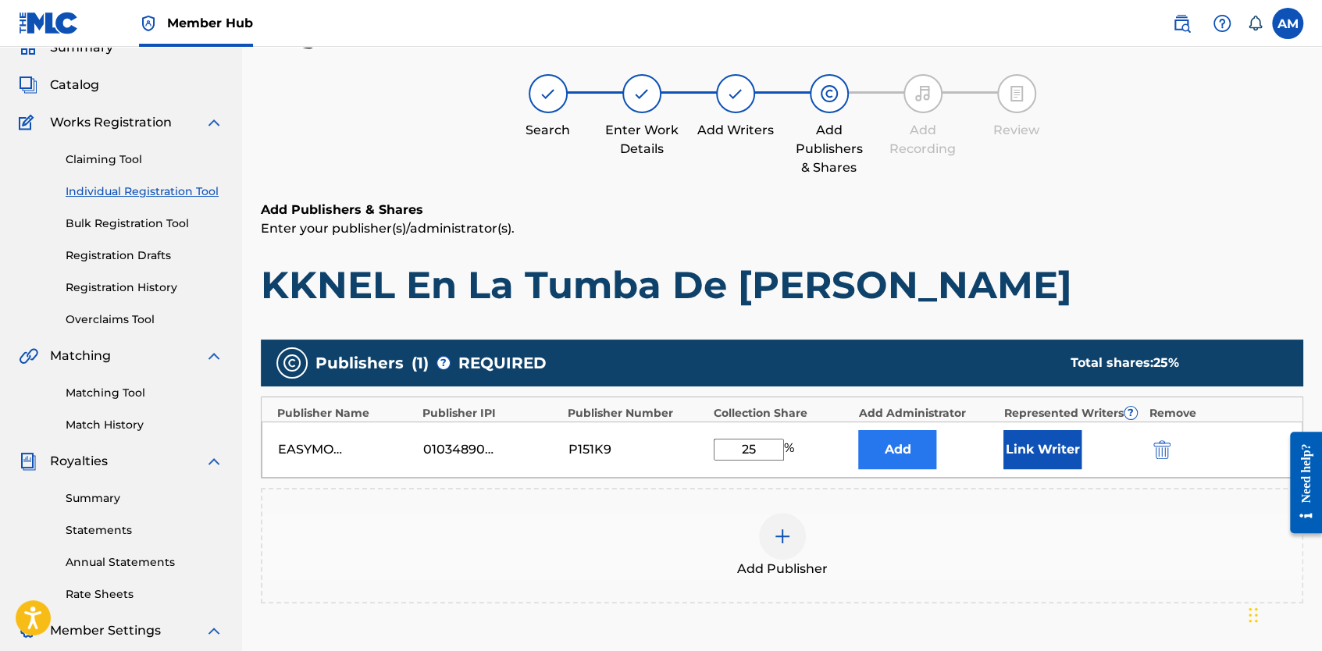
type input "25"
click at [899, 464] on button "Add" at bounding box center [897, 449] width 78 height 39
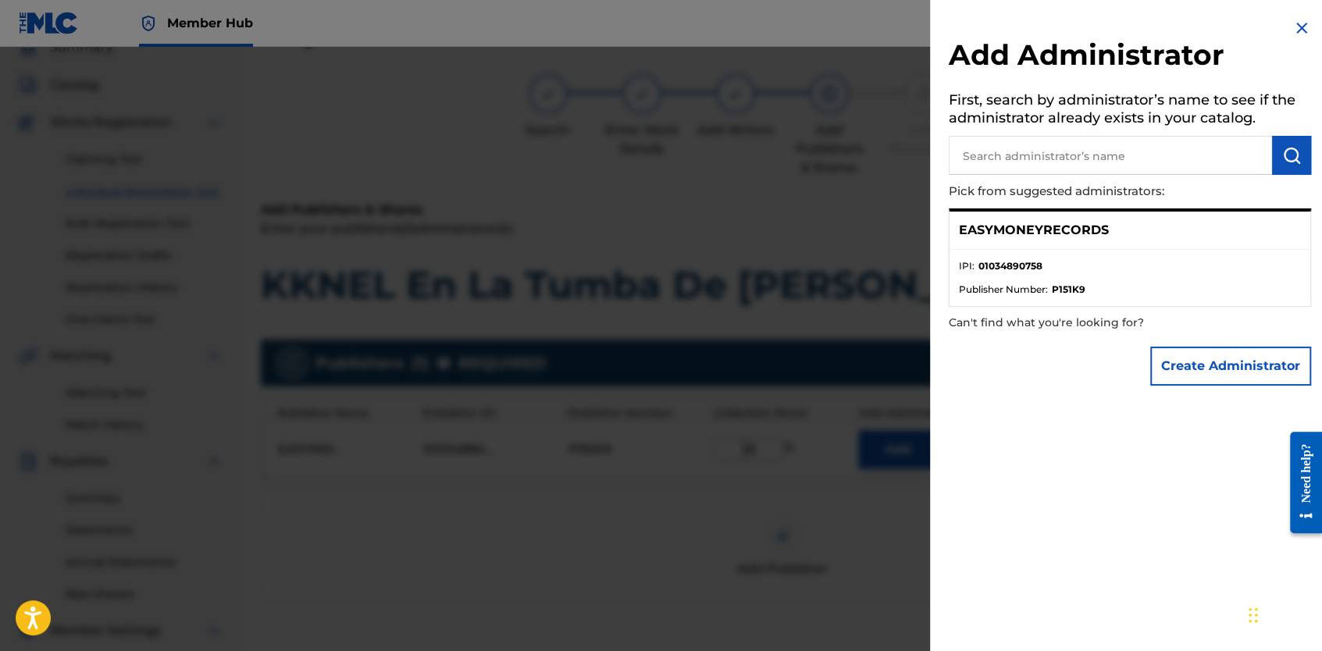
click at [586, 543] on div at bounding box center [661, 372] width 1322 height 651
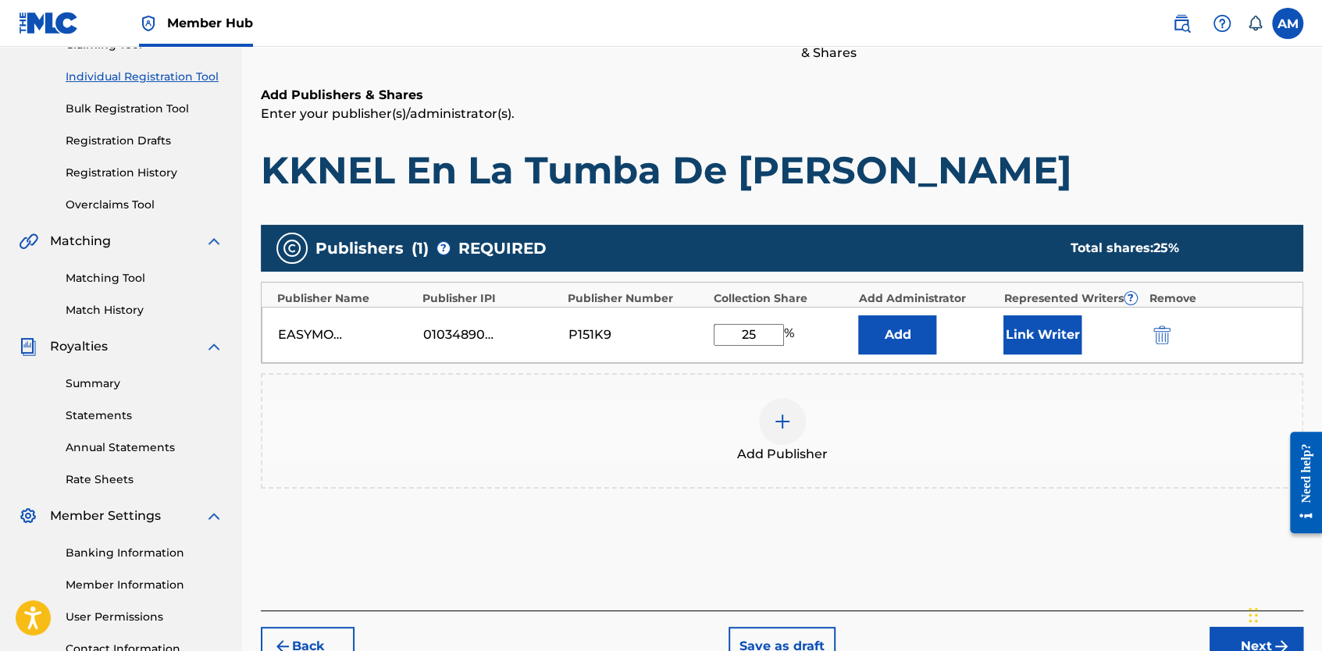
scroll to position [278, 0]
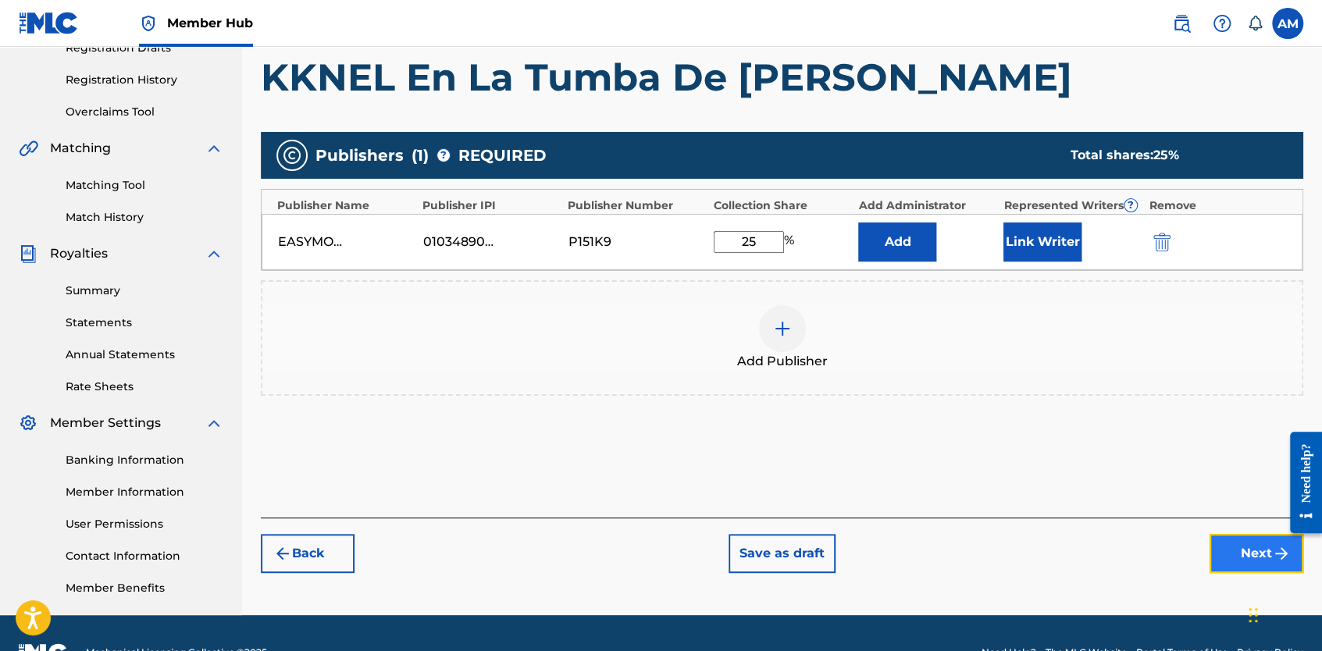
click at [1251, 562] on button "Next" at bounding box center [1256, 553] width 94 height 39
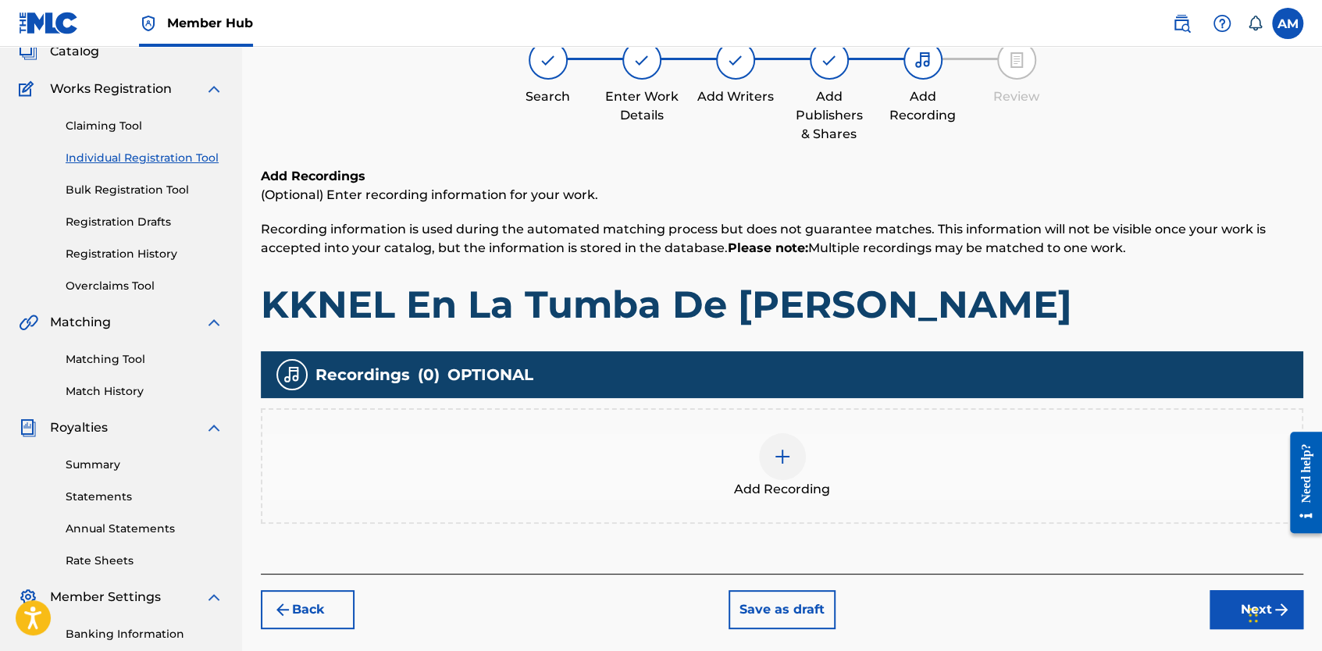
scroll to position [317, 0]
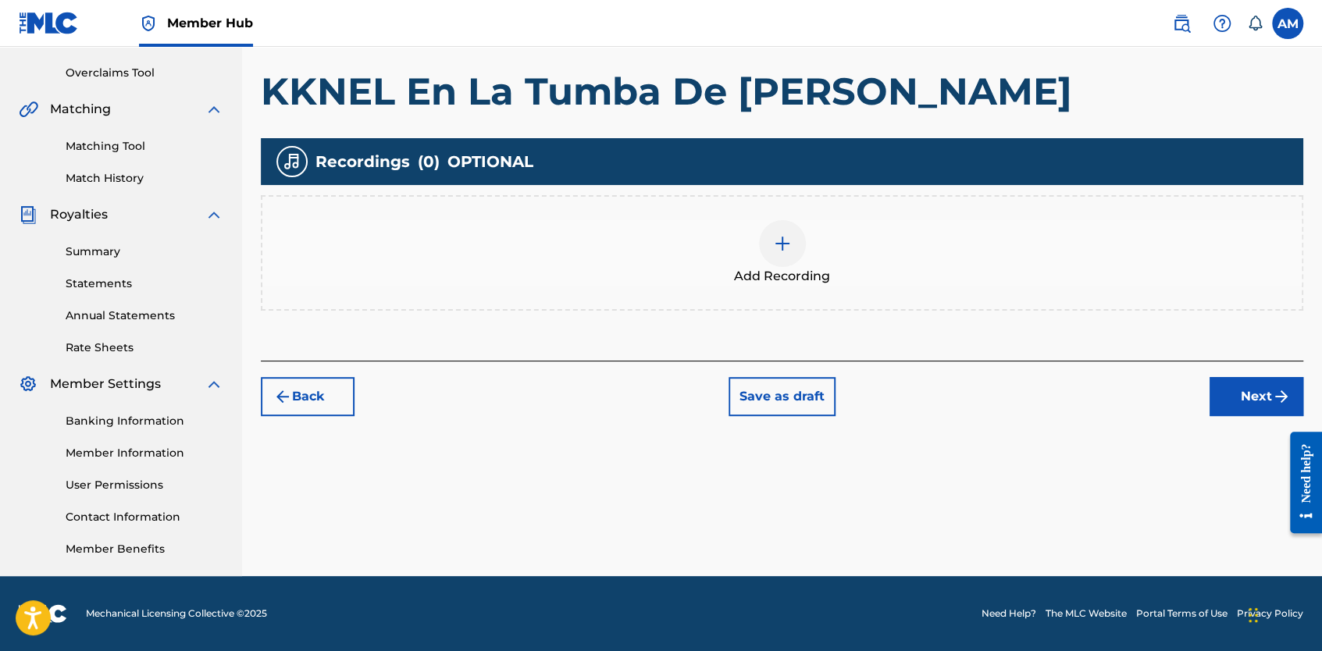
click at [782, 235] on img at bounding box center [782, 243] width 19 height 19
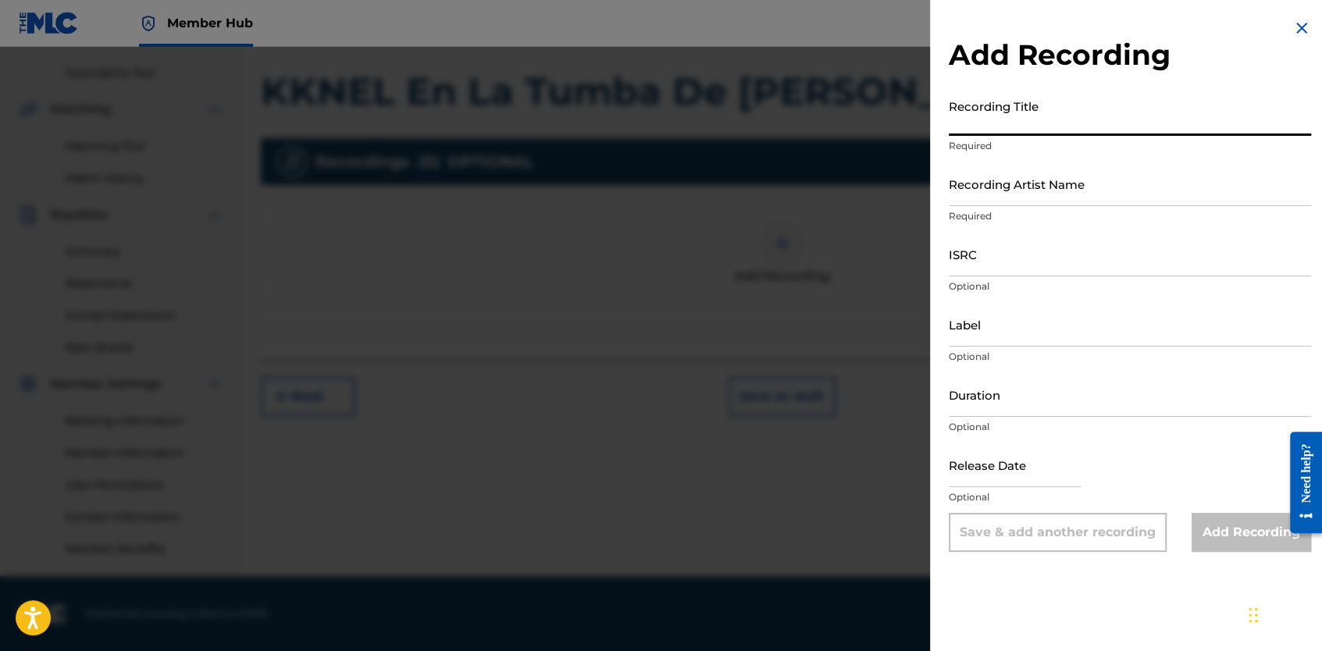
click at [993, 121] on input "Recording Title" at bounding box center [1130, 113] width 362 height 45
paste input "KKNEL En La Tumba De Fidel"
type input "KKNEL En La Tumba De Fidel"
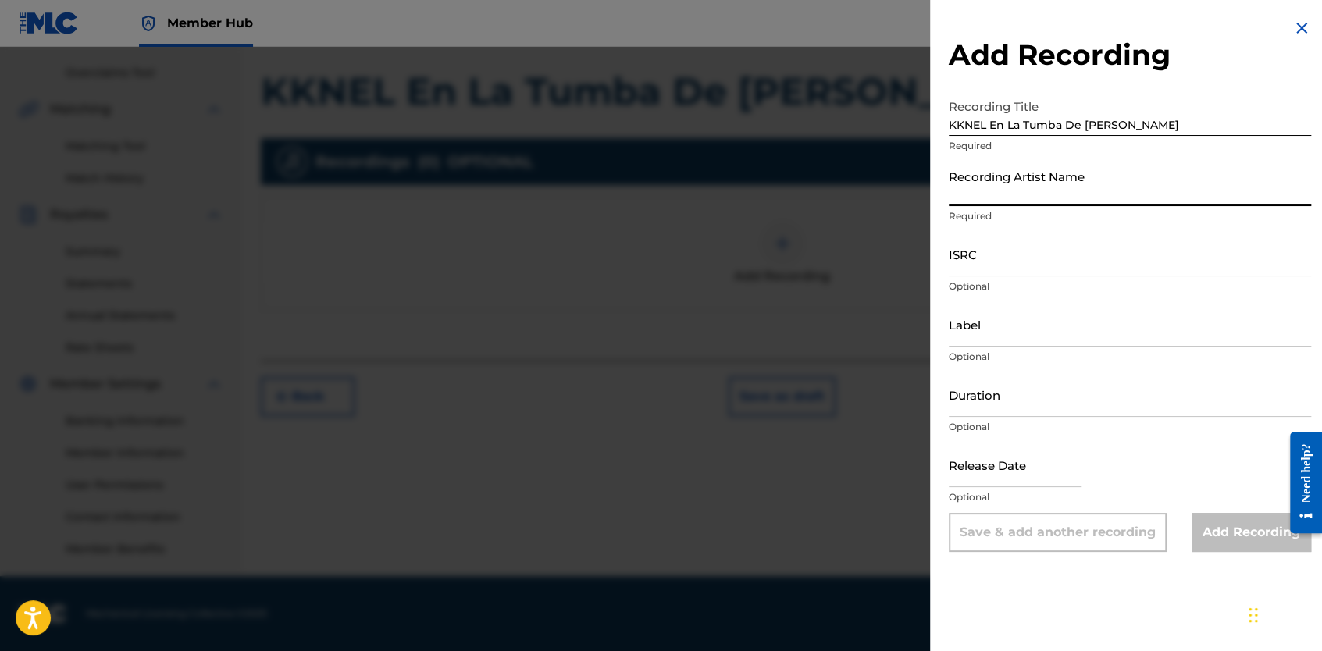
click at [981, 191] on input "Recording Artist Name" at bounding box center [1130, 184] width 362 height 45
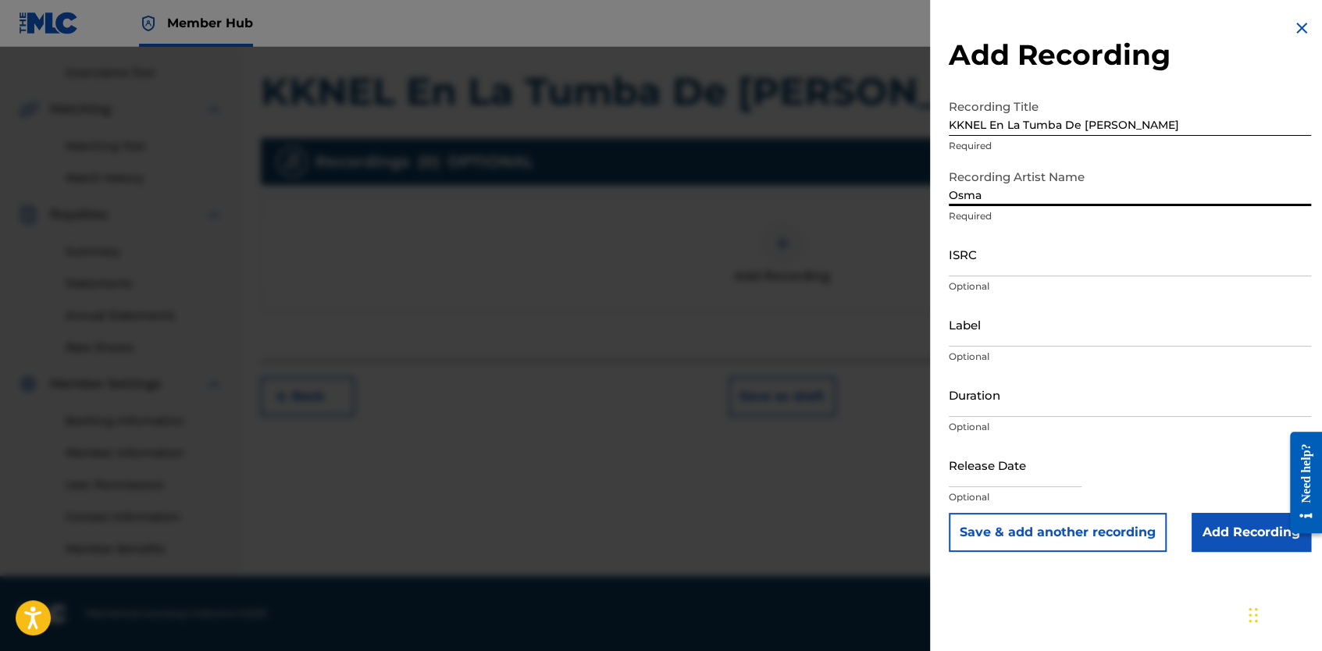
drag, startPoint x: 1004, startPoint y: 198, endPoint x: 923, endPoint y: 200, distance: 81.2
click at [923, 200] on div "Add Recording Recording Title KKNEL En La Tumba De Fidel Required Recording Art…" at bounding box center [661, 349] width 1322 height 604
paste input "ni Garcia "La Voz""
type input "Osmani Garcia "La Voz""
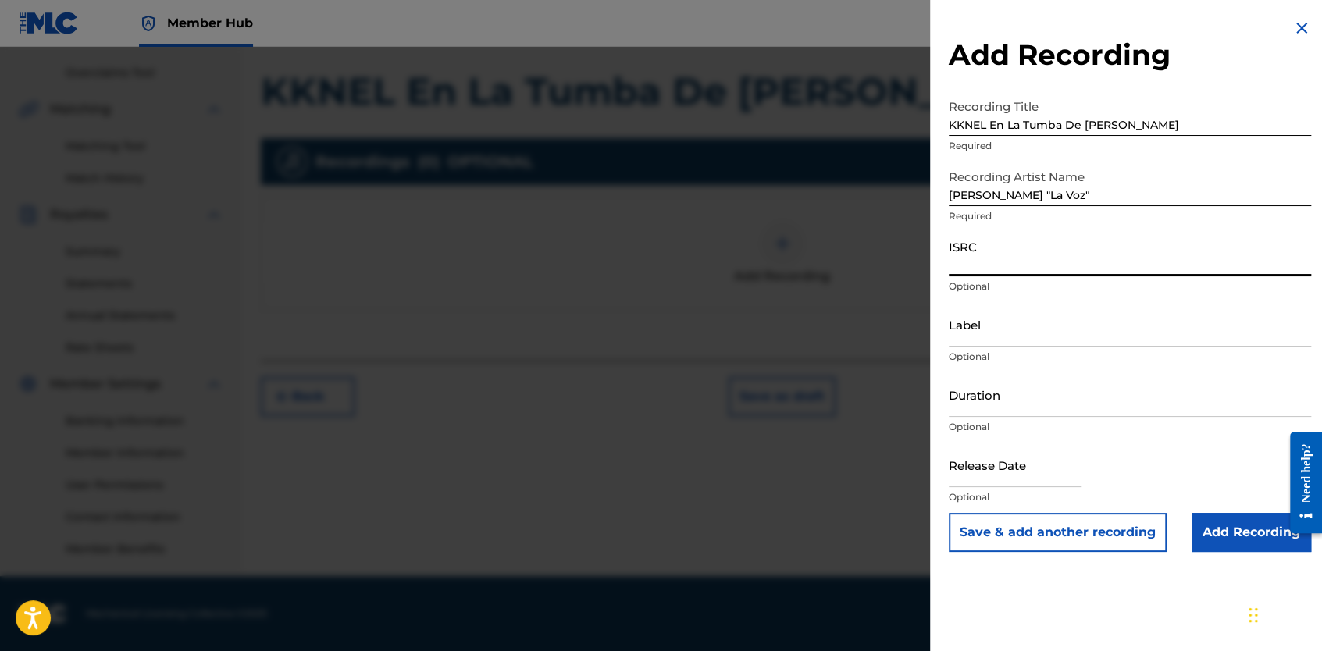
click at [981, 267] on input "ISRC" at bounding box center [1130, 254] width 362 height 45
paste input "QZK6G2205711"
type input "QZK6G2205711"
click at [985, 340] on input "Label" at bounding box center [1130, 324] width 362 height 45
click at [1029, 475] on input "text" at bounding box center [1015, 465] width 133 height 45
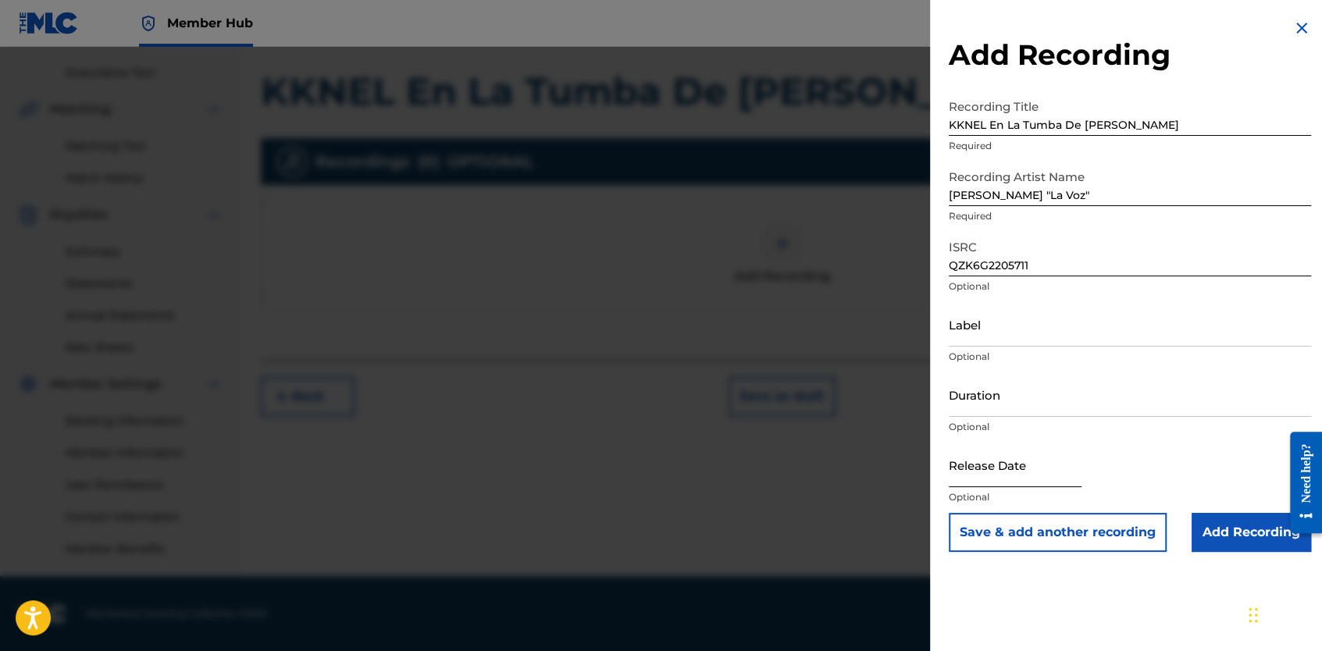
select select "8"
select select "2025"
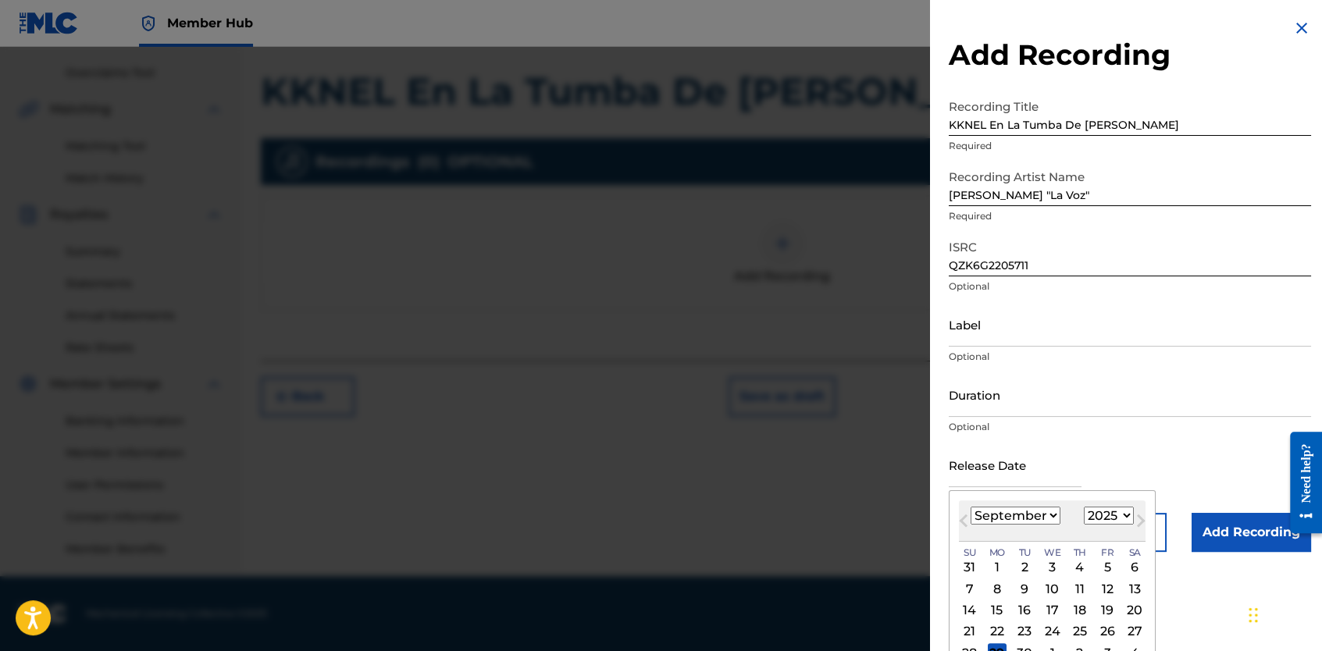
click at [1167, 460] on div "Release Date Previous Month Next Month September 2025 January February March Ap…" at bounding box center [1130, 478] width 362 height 70
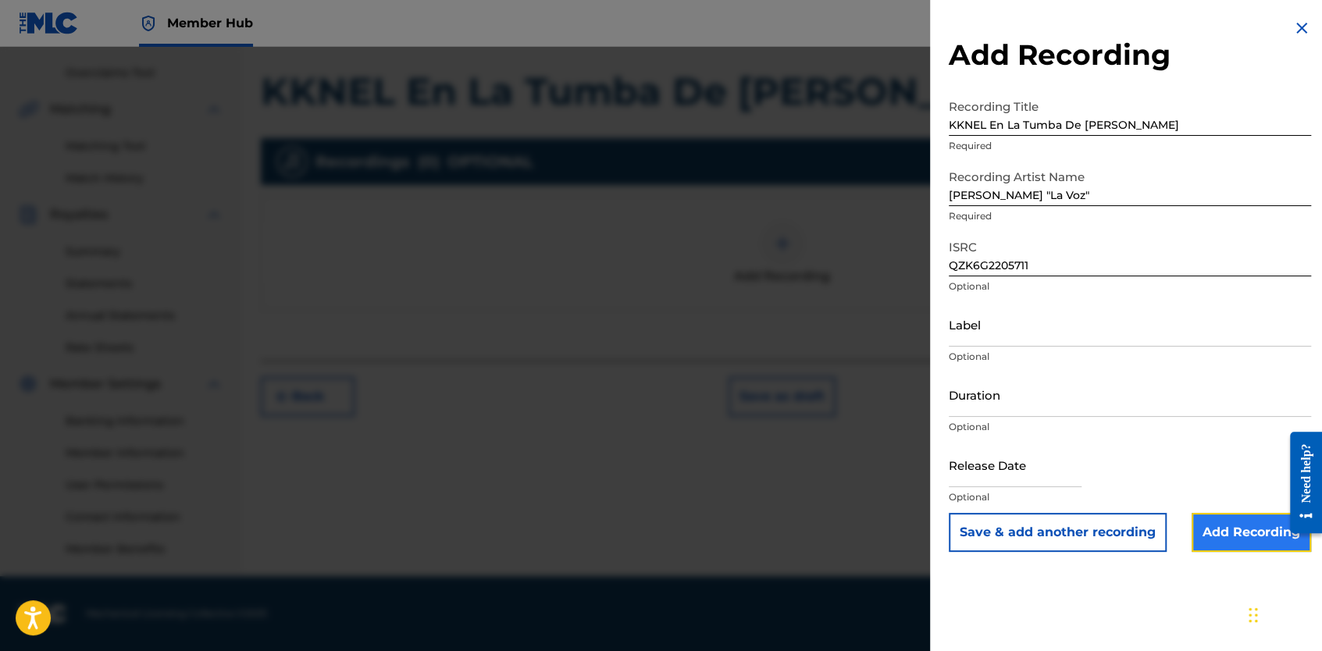
click at [1230, 528] on input "Add Recording" at bounding box center [1250, 532] width 119 height 39
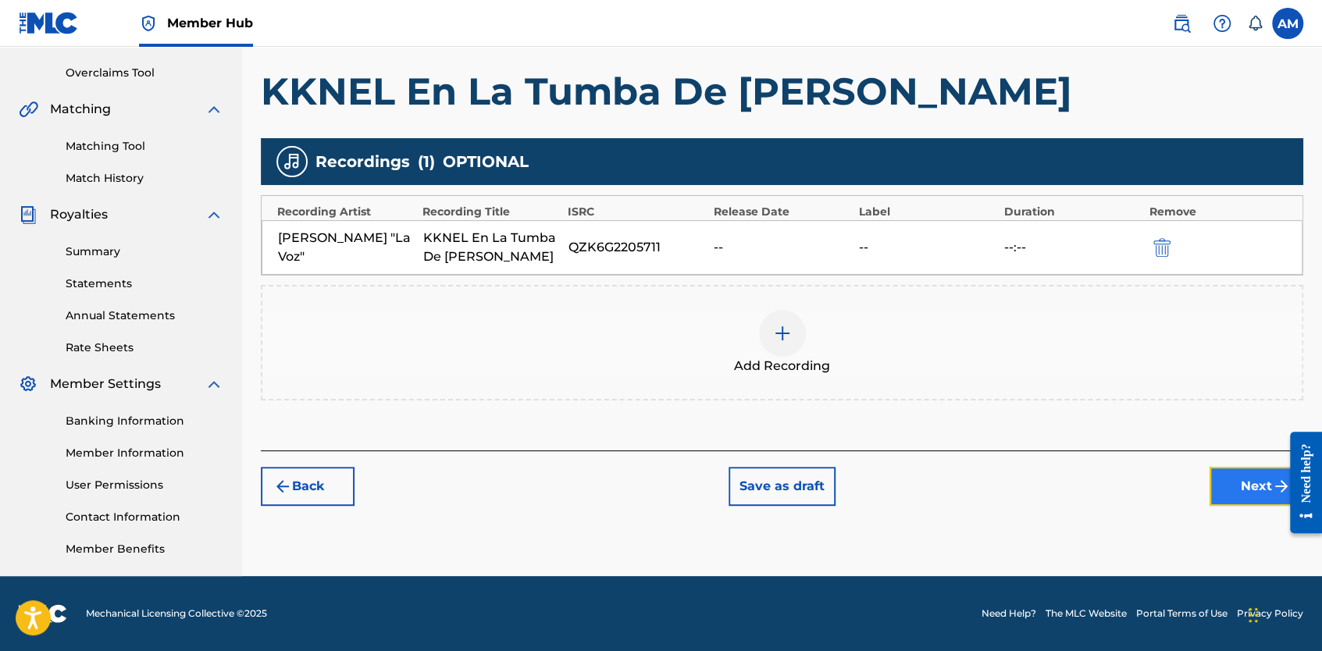
click at [1243, 487] on button "Next" at bounding box center [1256, 486] width 94 height 39
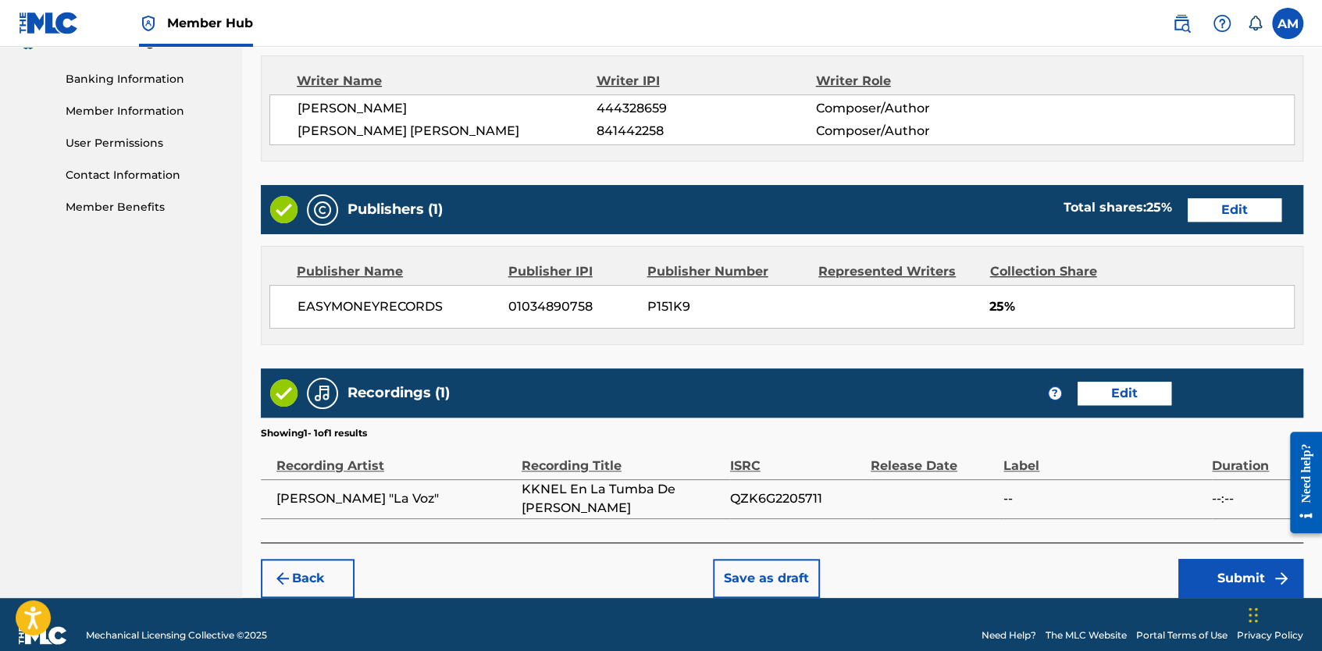
scroll to position [678, 0]
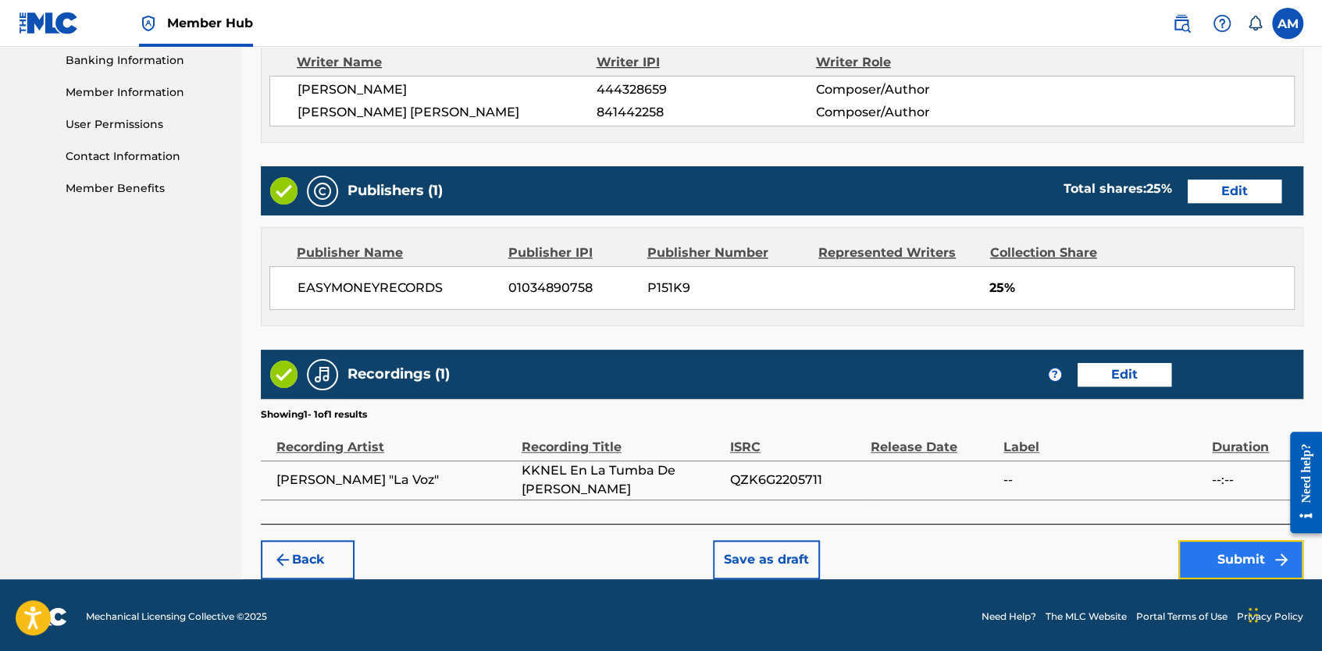
click at [1252, 550] on button "Submit" at bounding box center [1240, 559] width 125 height 39
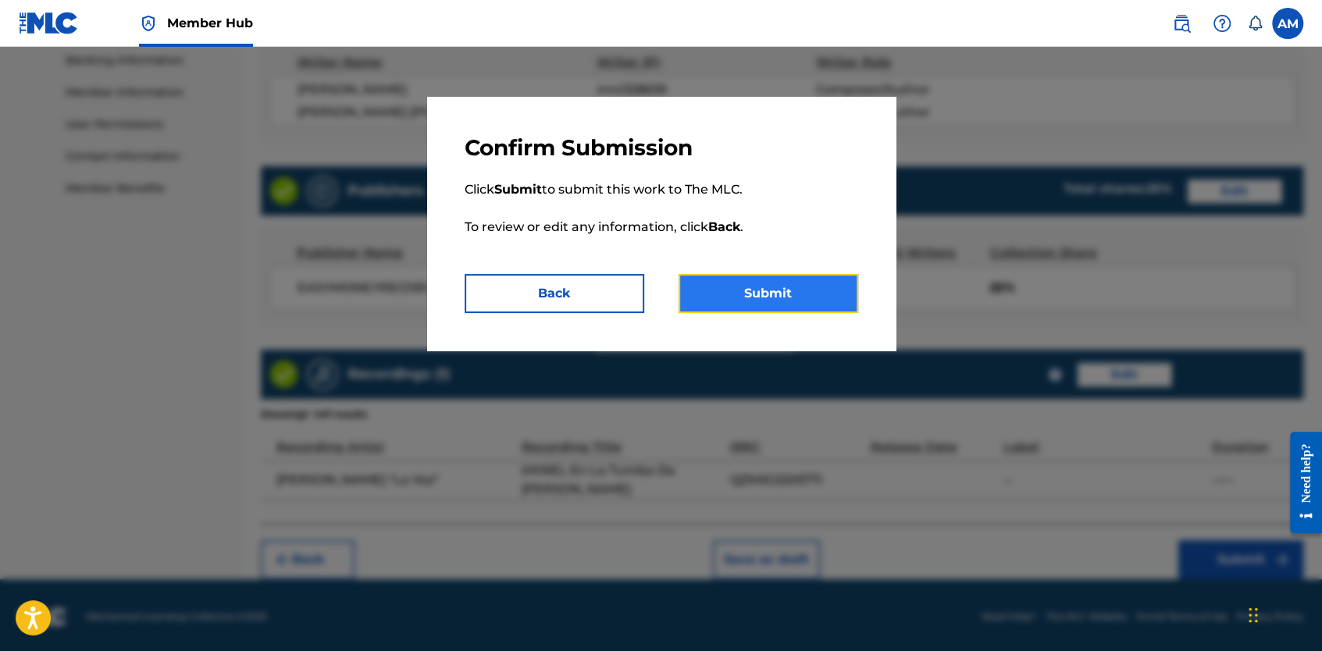
click at [807, 297] on button "Submit" at bounding box center [768, 293] width 180 height 39
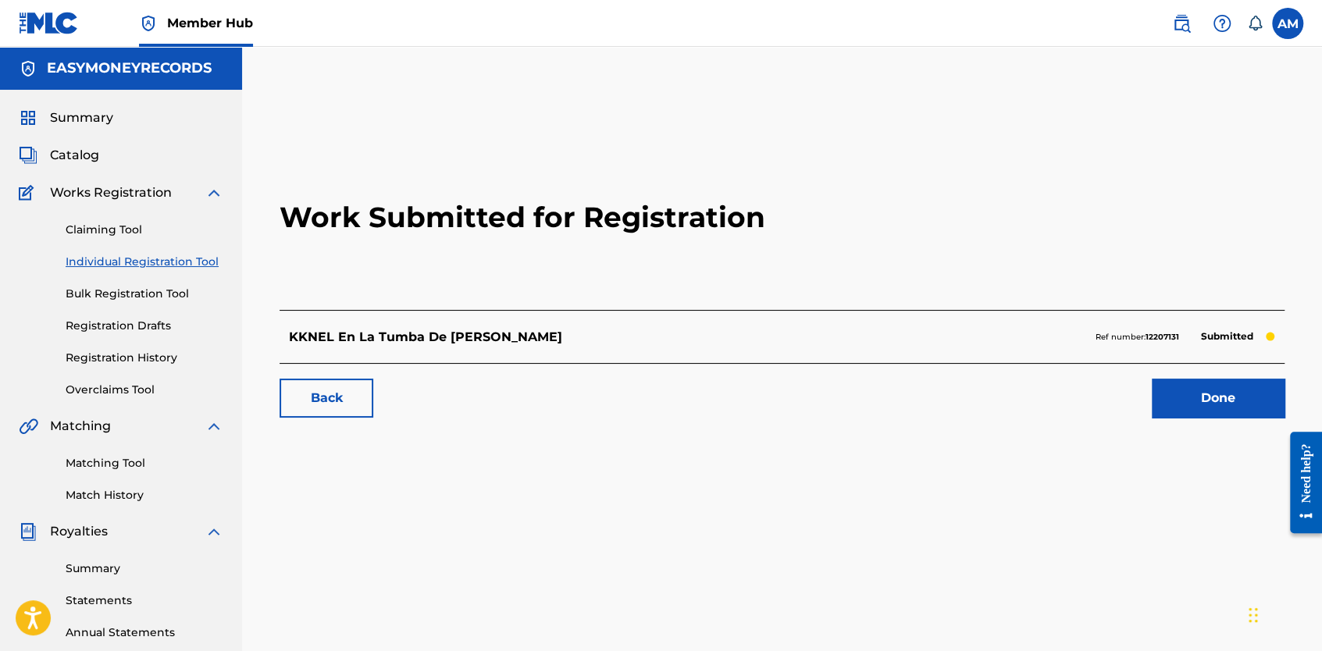
click at [743, 183] on h2 "Work Submitted for Registration" at bounding box center [782, 217] width 1005 height 185
click at [61, 169] on div "Summary Catalog Works Registration Claiming Tool Individual Registration Tool B…" at bounding box center [121, 491] width 242 height 803
click at [66, 160] on span "Catalog" at bounding box center [74, 155] width 49 height 19
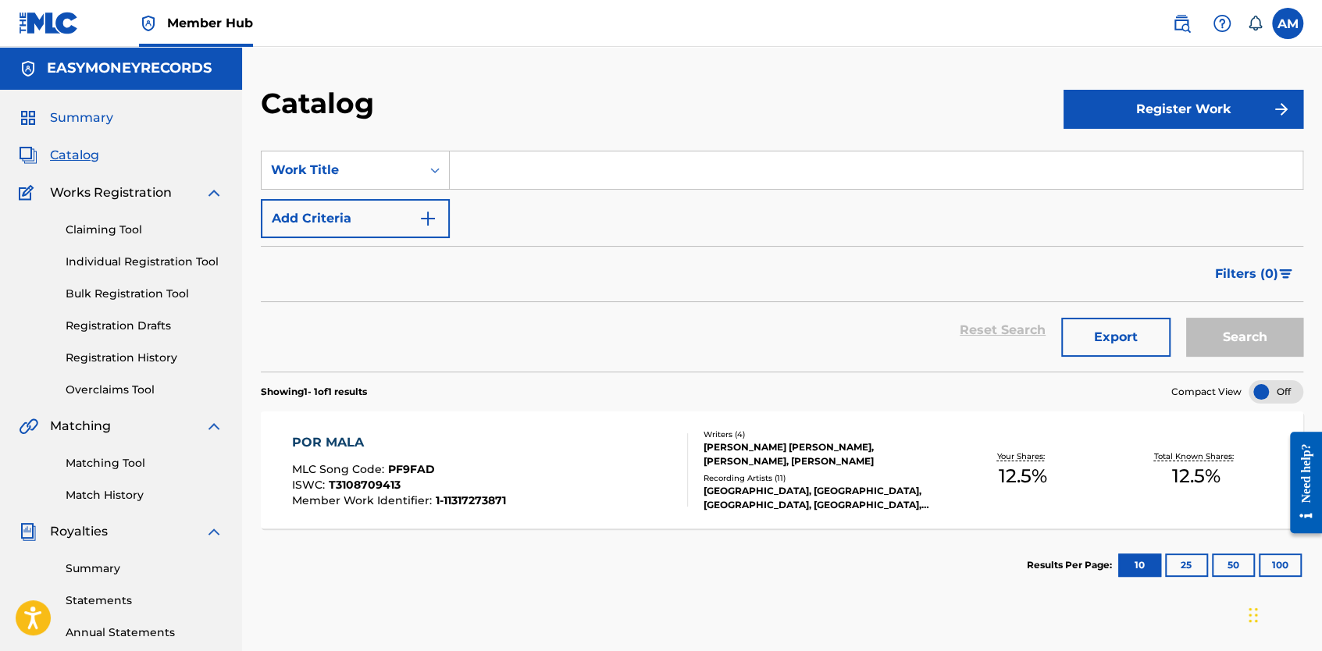
click at [77, 122] on span "Summary" at bounding box center [81, 118] width 63 height 19
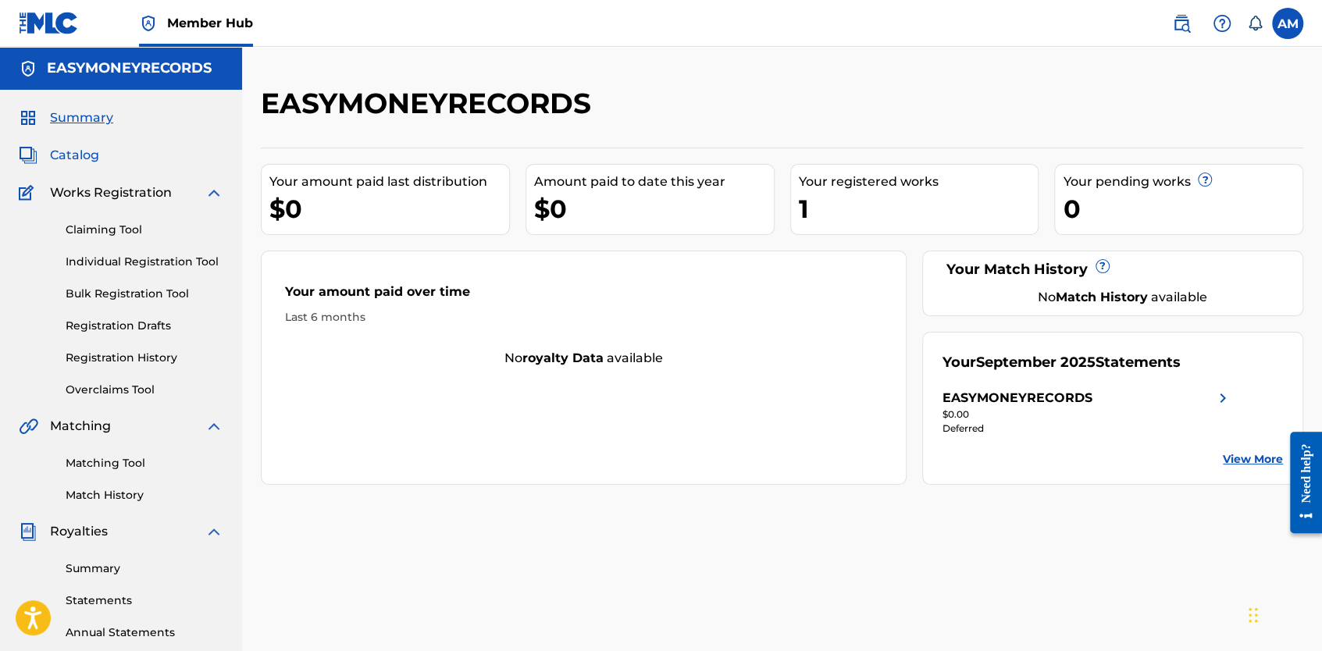
click at [88, 161] on span "Catalog" at bounding box center [74, 155] width 49 height 19
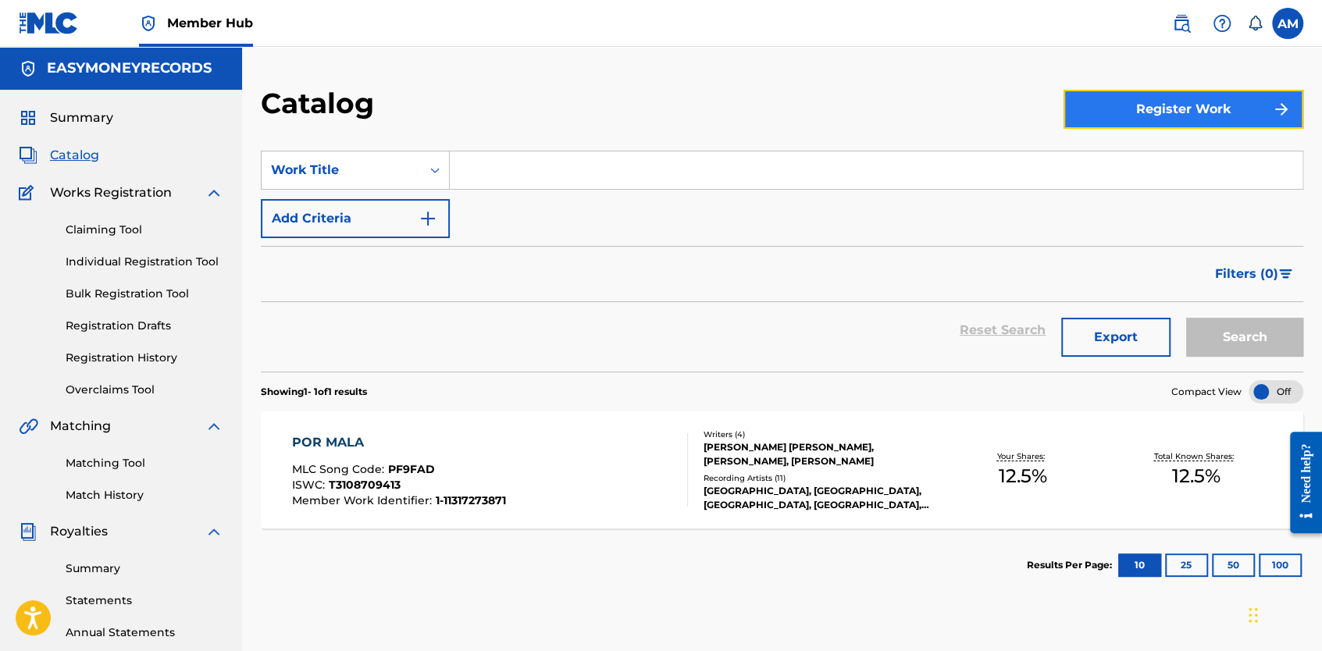
click at [1138, 100] on button "Register Work" at bounding box center [1183, 109] width 240 height 39
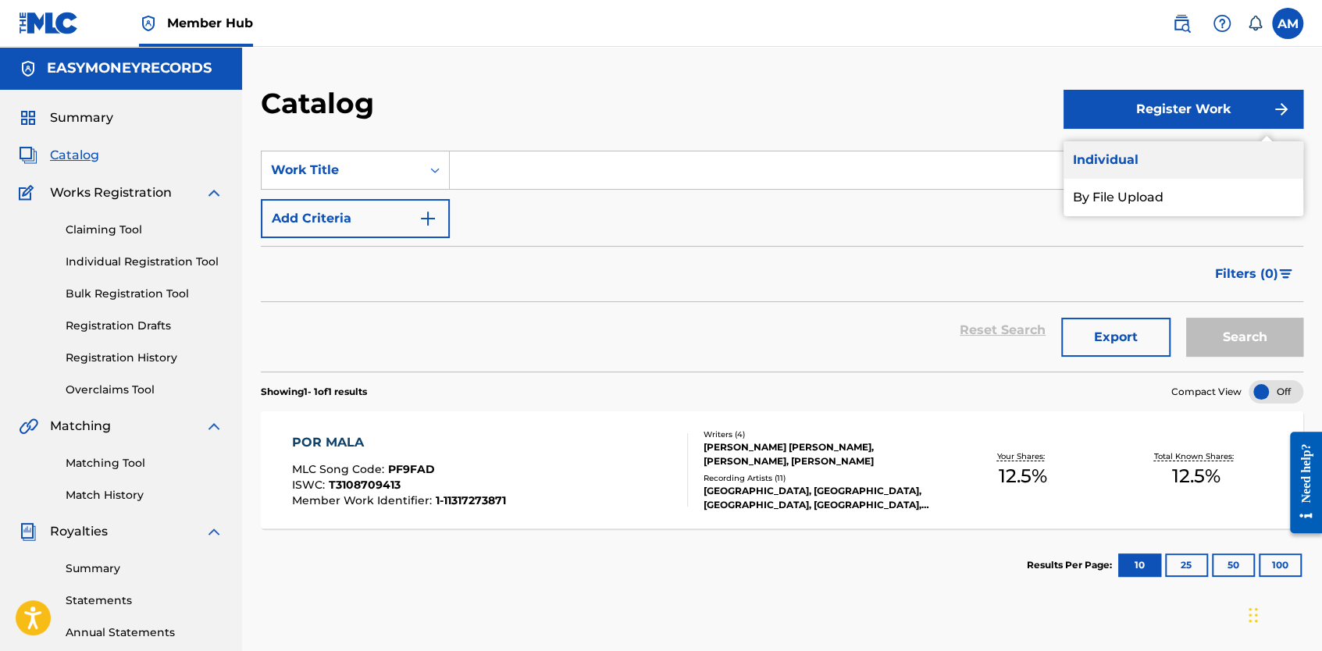
click at [1131, 166] on link "Individual" at bounding box center [1183, 159] width 240 height 37
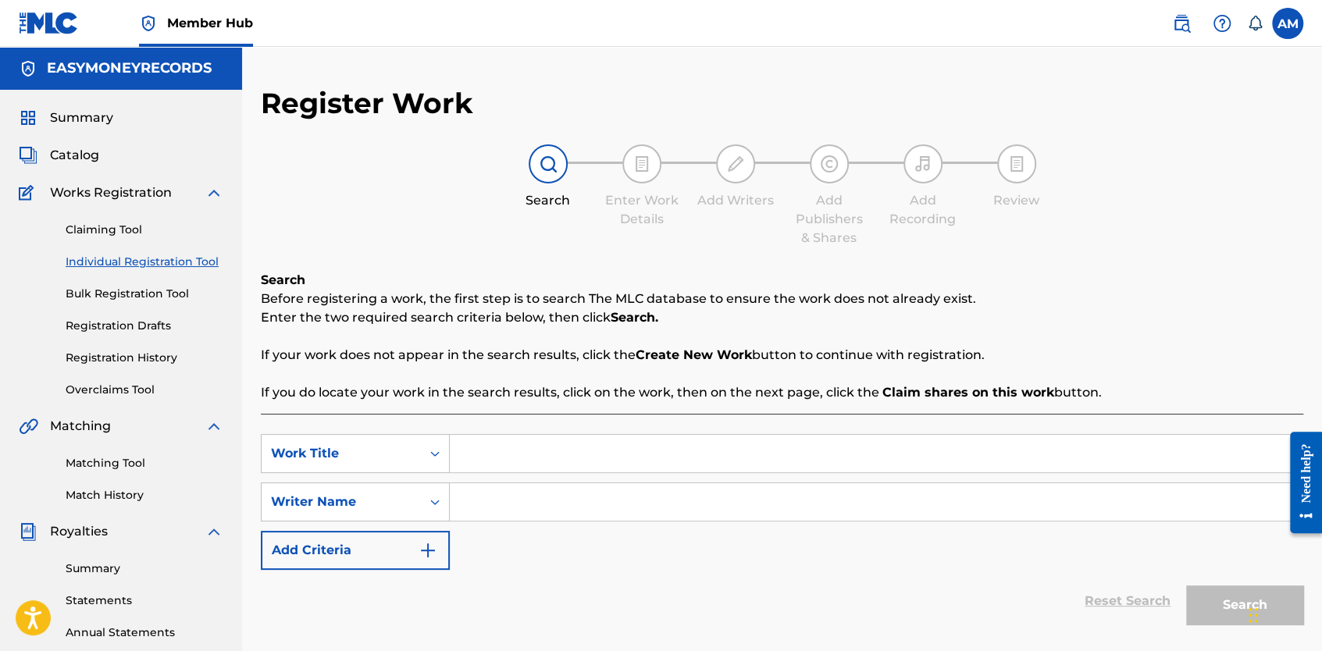
click at [472, 464] on input "Search Form" at bounding box center [876, 453] width 853 height 37
paste input "WA' VIVIR"
type input "WA' VIVIR"
click at [504, 501] on input "Search Form" at bounding box center [876, 501] width 853 height 37
click at [1241, 603] on button "Search" at bounding box center [1244, 605] width 117 height 39
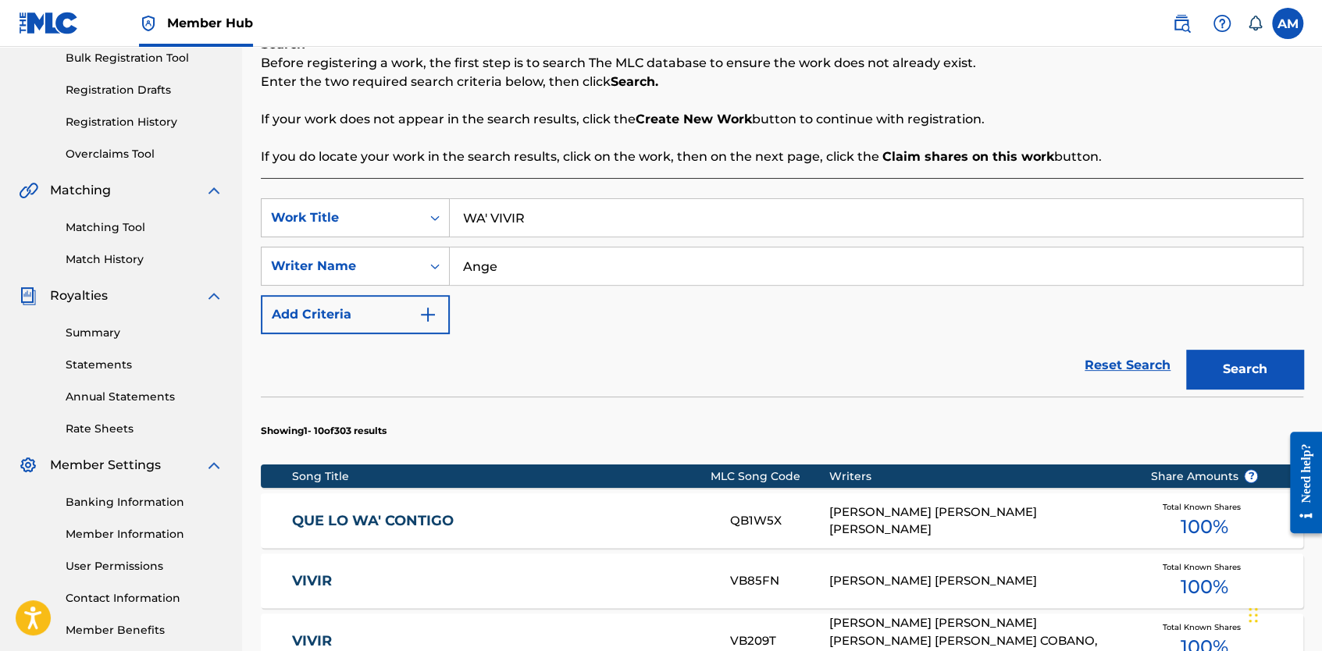
scroll to position [312, 0]
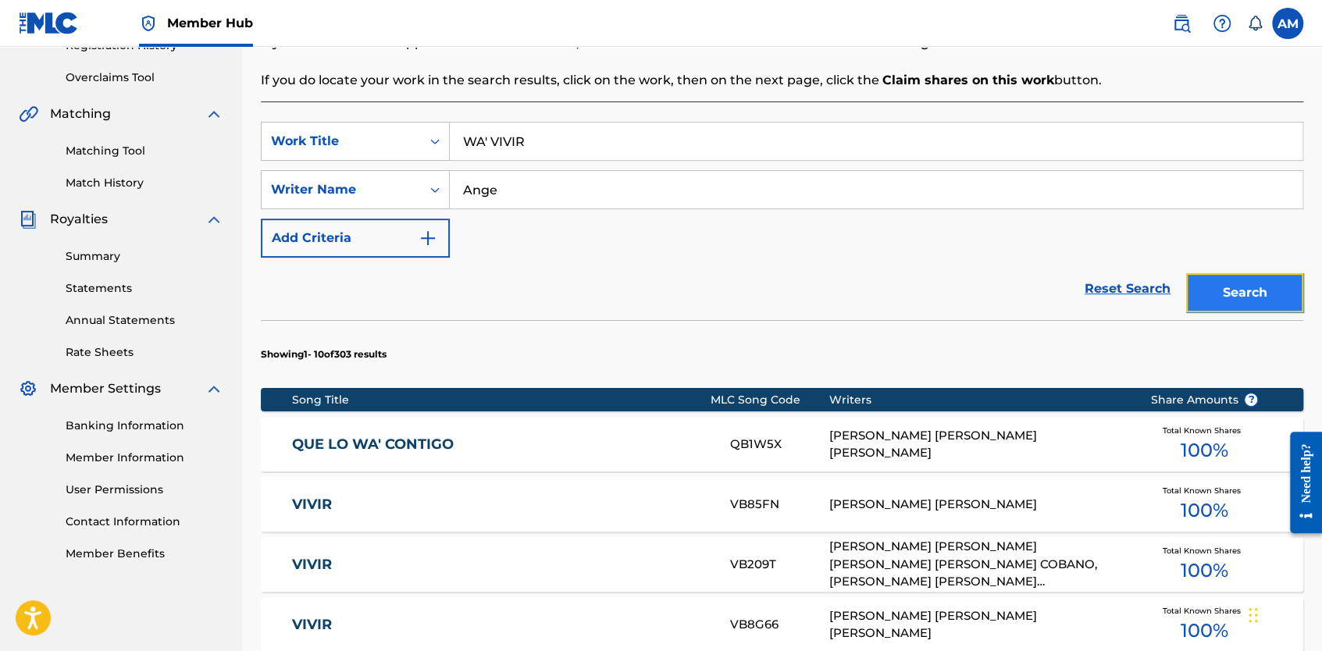
click at [1238, 301] on button "Search" at bounding box center [1244, 292] width 117 height 39
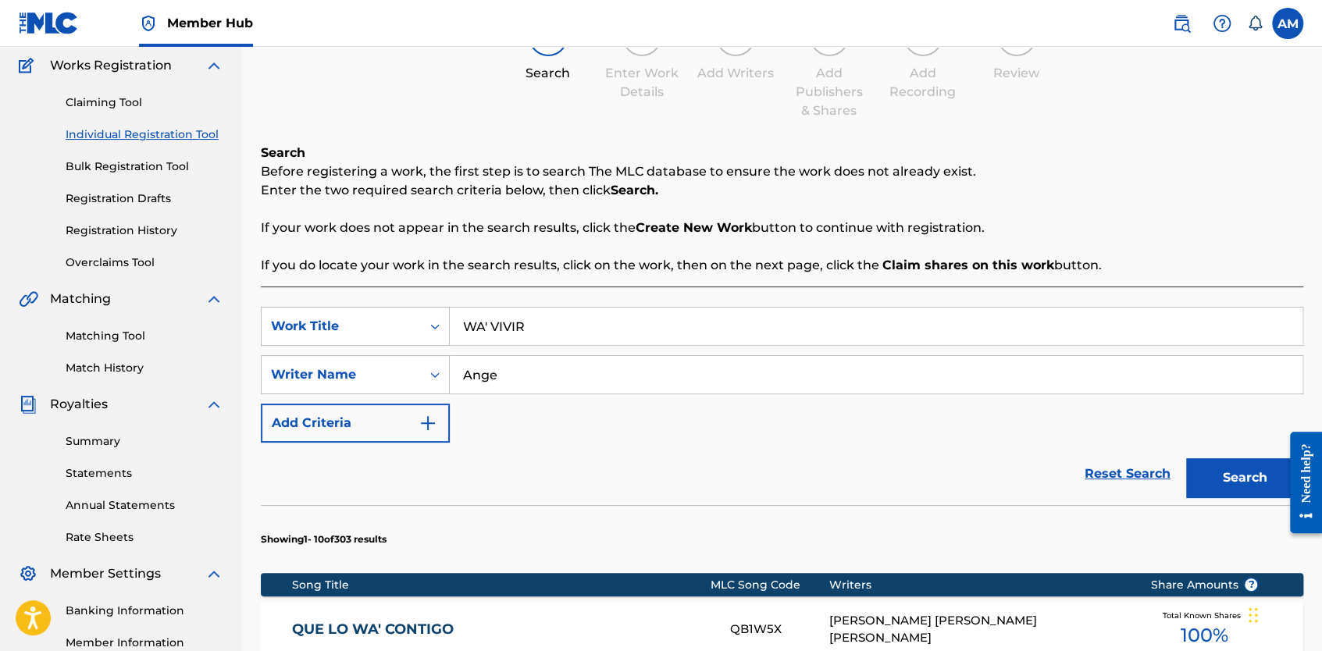
scroll to position [104, 0]
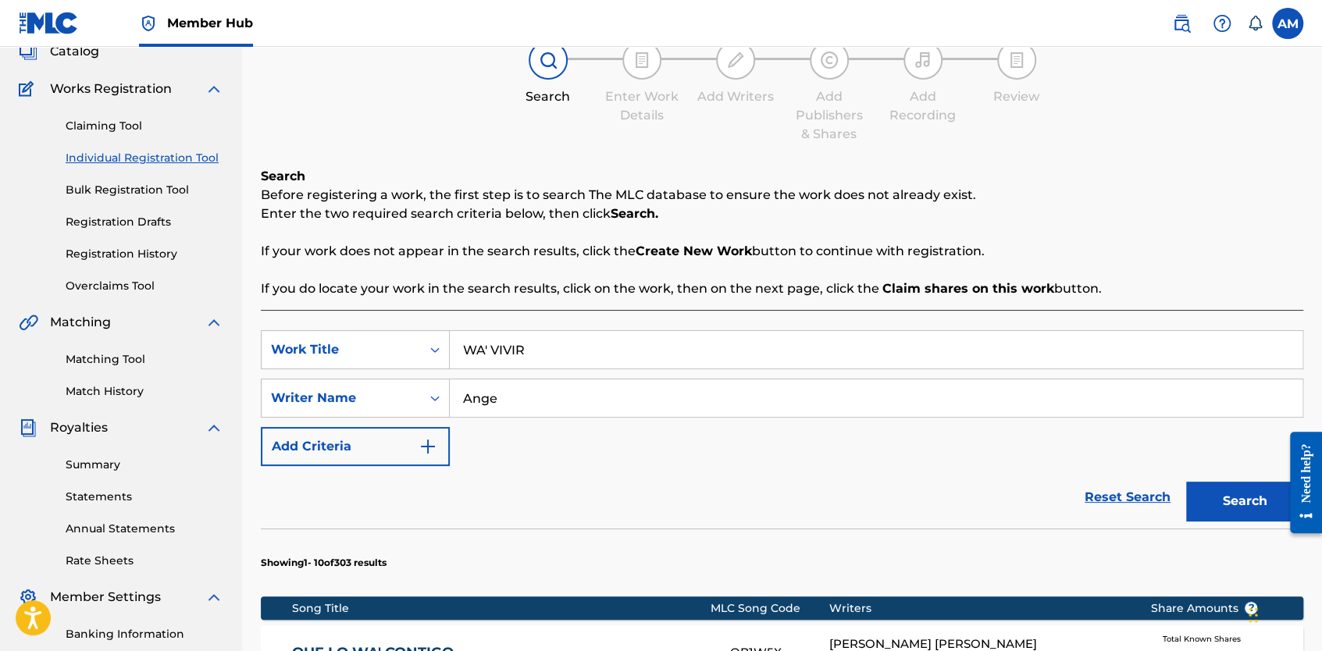
click at [494, 395] on input "Ange" at bounding box center [876, 397] width 853 height 37
click at [1227, 505] on button "Search" at bounding box center [1244, 501] width 117 height 39
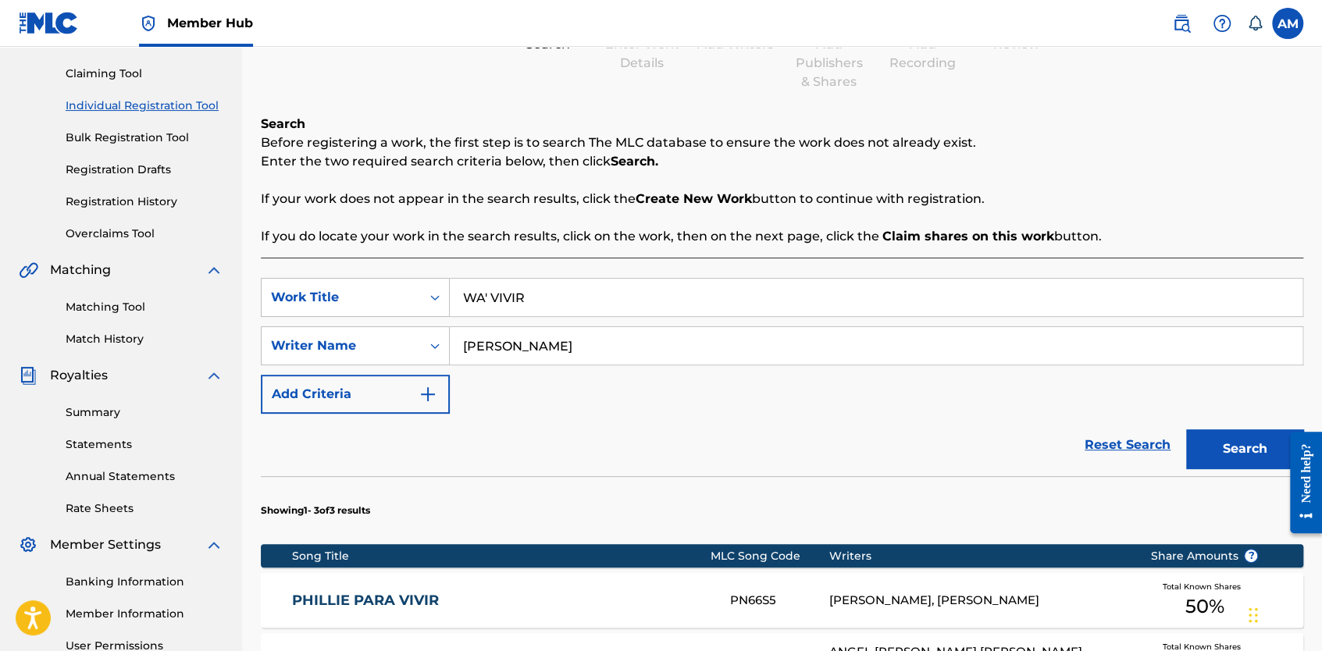
scroll to position [156, 0]
click at [653, 360] on input "Angel Torres" at bounding box center [876, 345] width 853 height 37
type input "Angel Torres Callard"
click at [1186, 429] on button "Search" at bounding box center [1244, 448] width 117 height 39
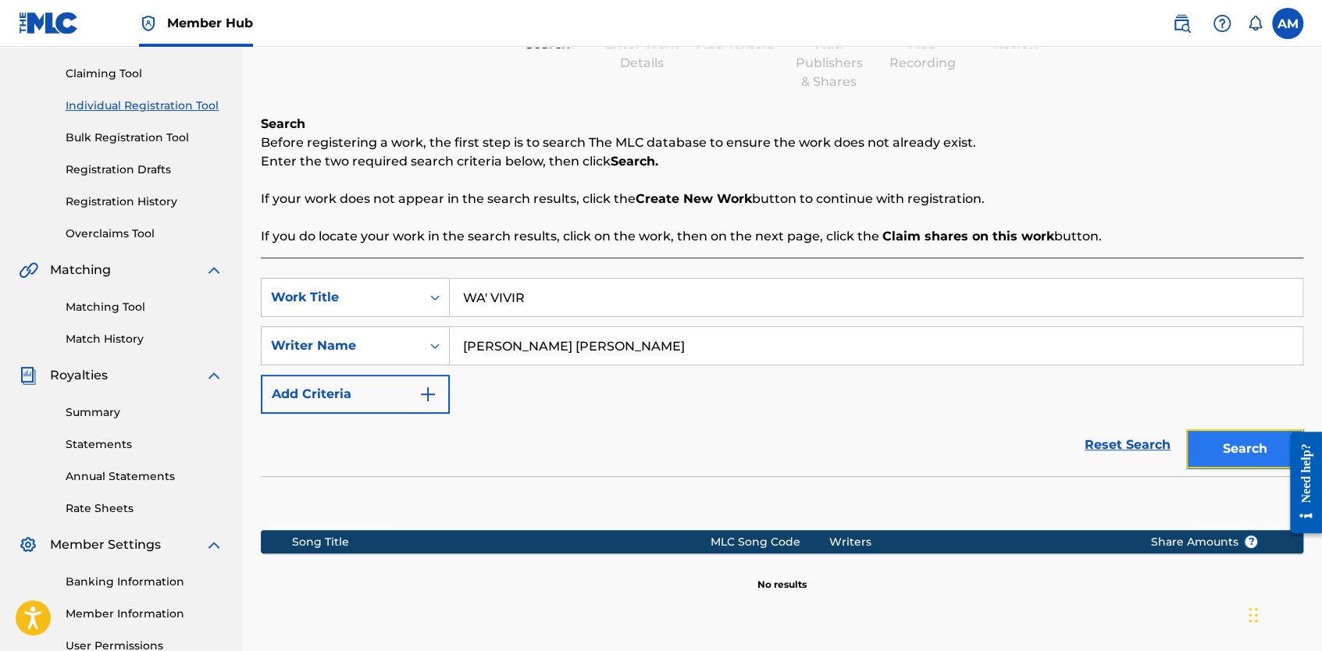
click at [1204, 450] on button "Search" at bounding box center [1244, 448] width 117 height 39
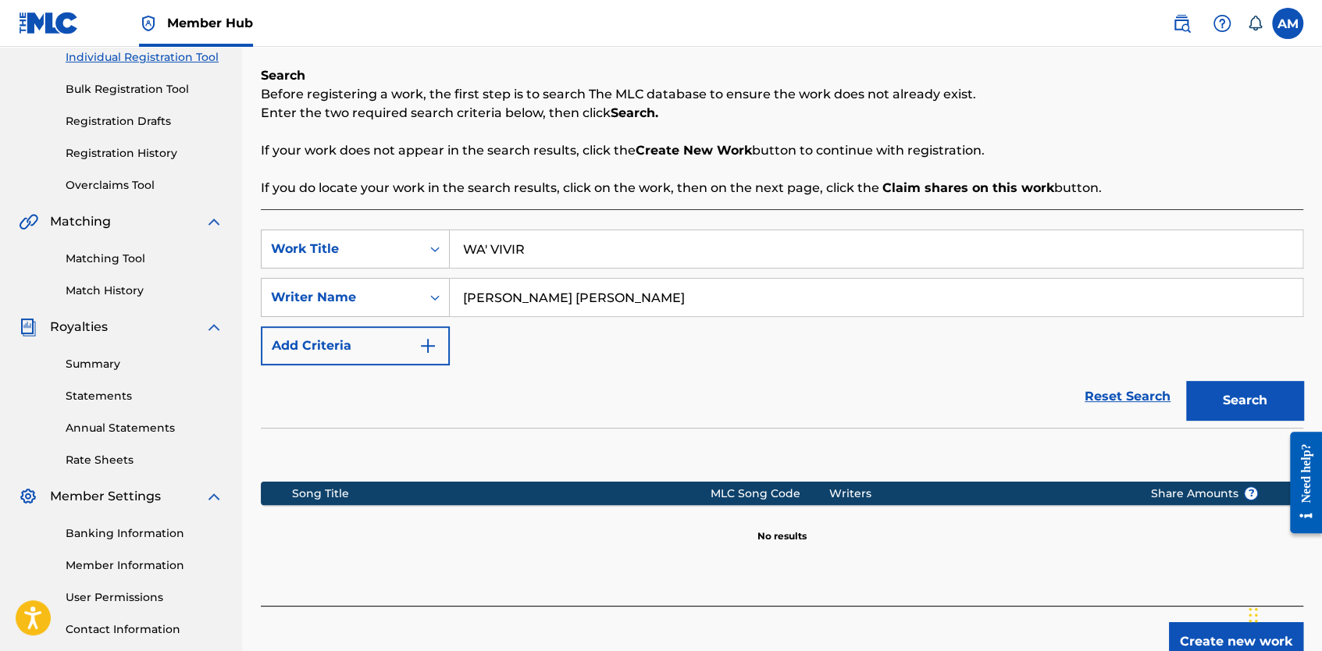
scroll to position [0, 0]
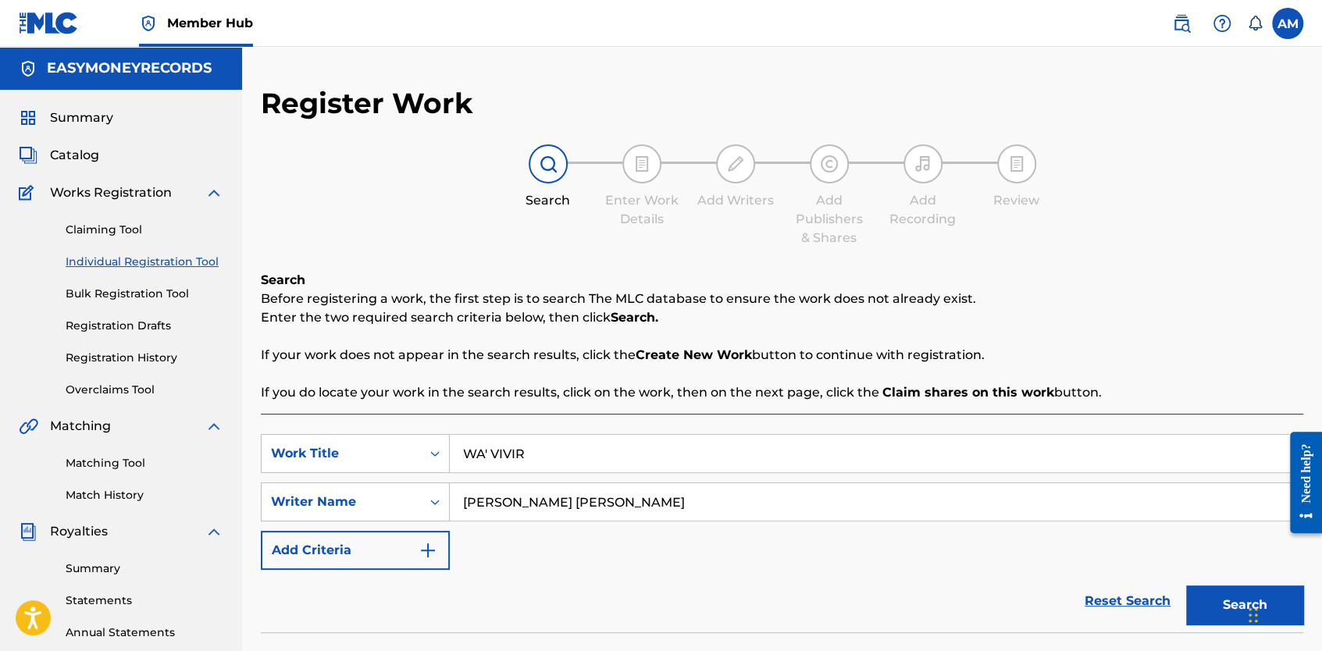
click at [642, 168] on img at bounding box center [641, 164] width 19 height 19
click at [641, 170] on img at bounding box center [641, 164] width 19 height 19
click at [58, 158] on span "Catalog" at bounding box center [74, 155] width 49 height 19
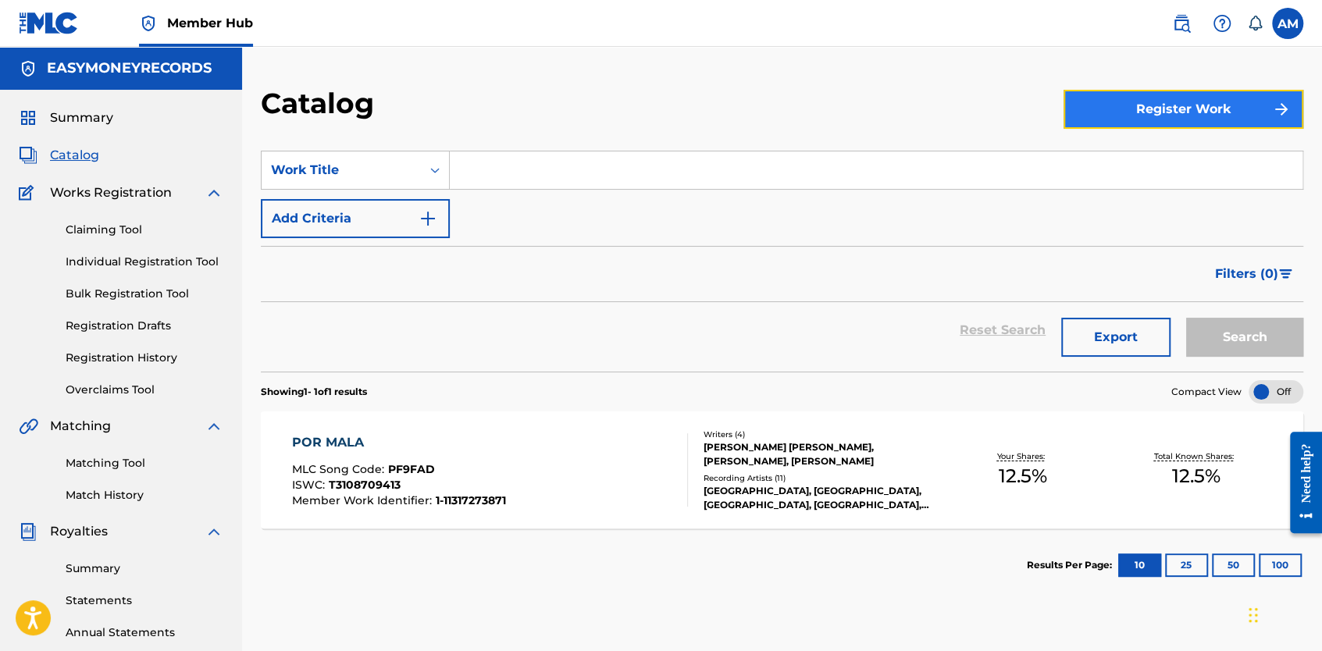
click at [1150, 122] on button "Register Work" at bounding box center [1183, 109] width 240 height 39
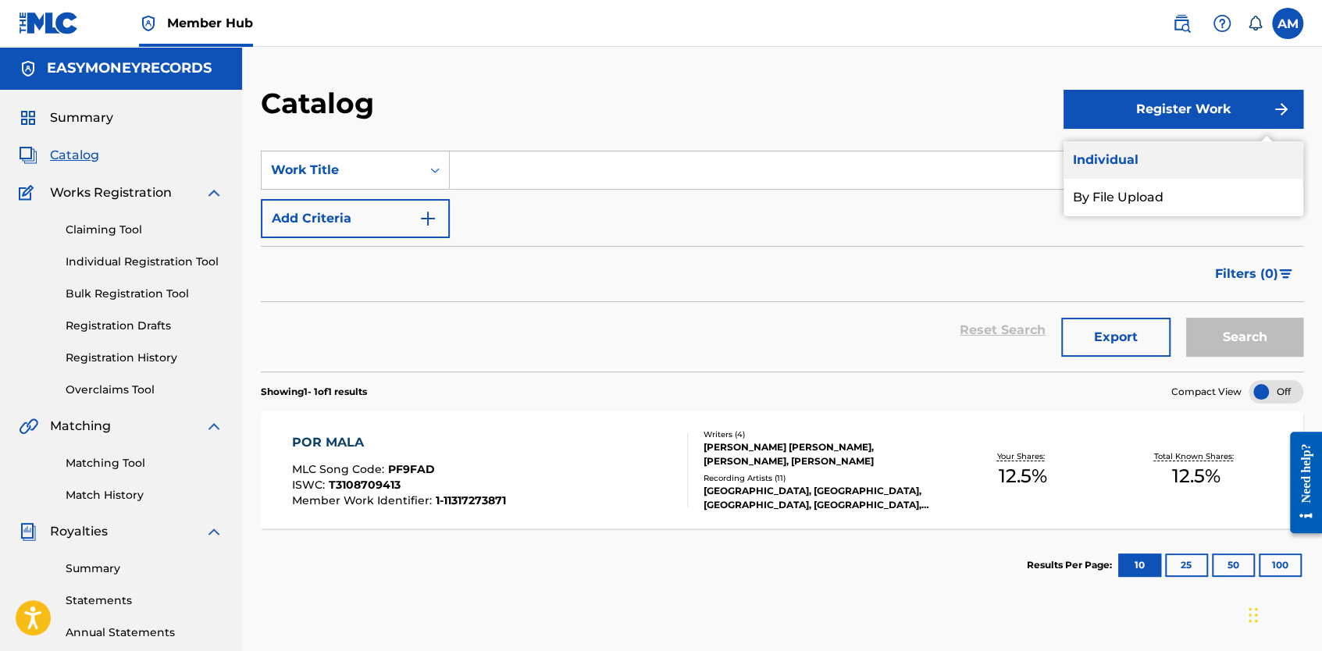
click at [1141, 153] on link "Individual" at bounding box center [1183, 159] width 240 height 37
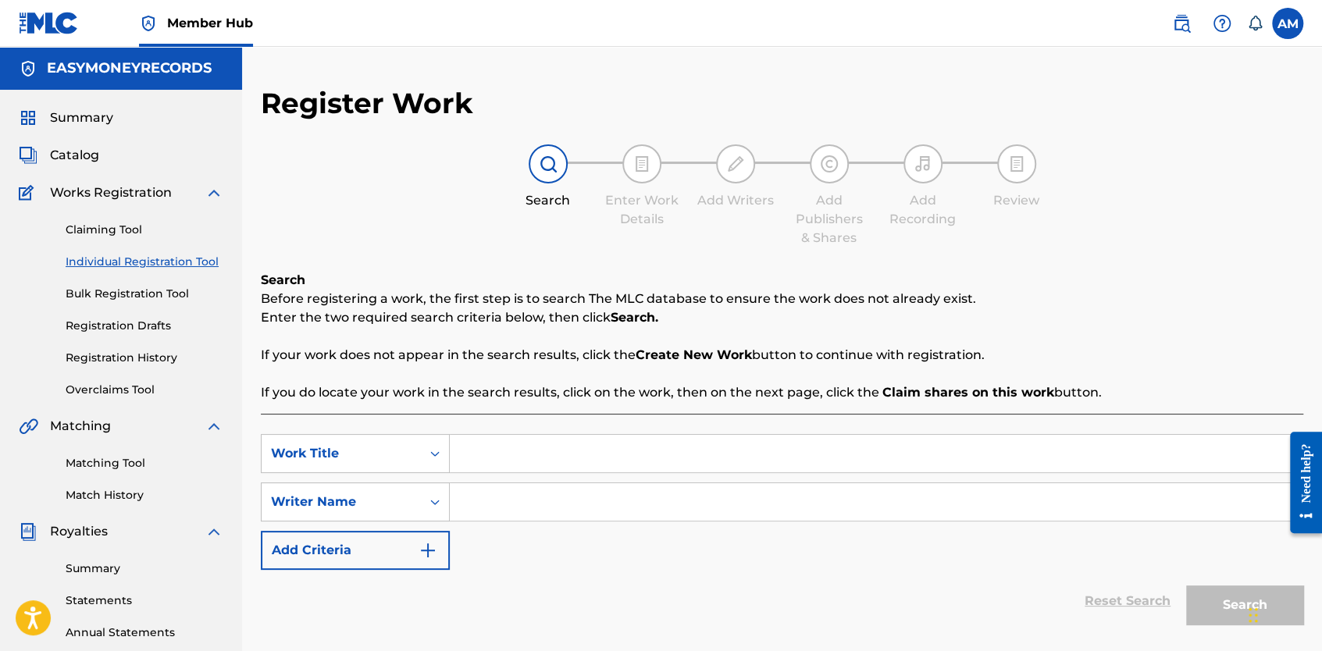
click at [516, 452] on input "Search Form" at bounding box center [876, 453] width 853 height 37
type input "Wa' Vivir"
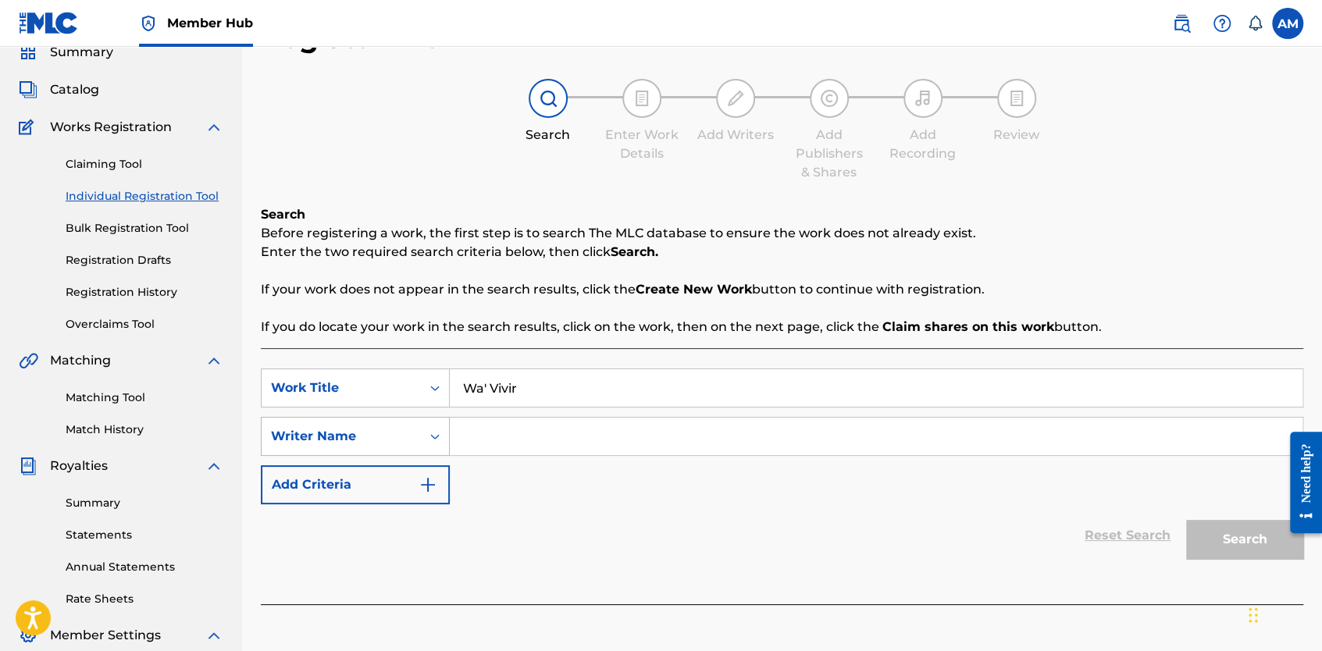
click at [373, 456] on div "Writer Name" at bounding box center [355, 436] width 189 height 39
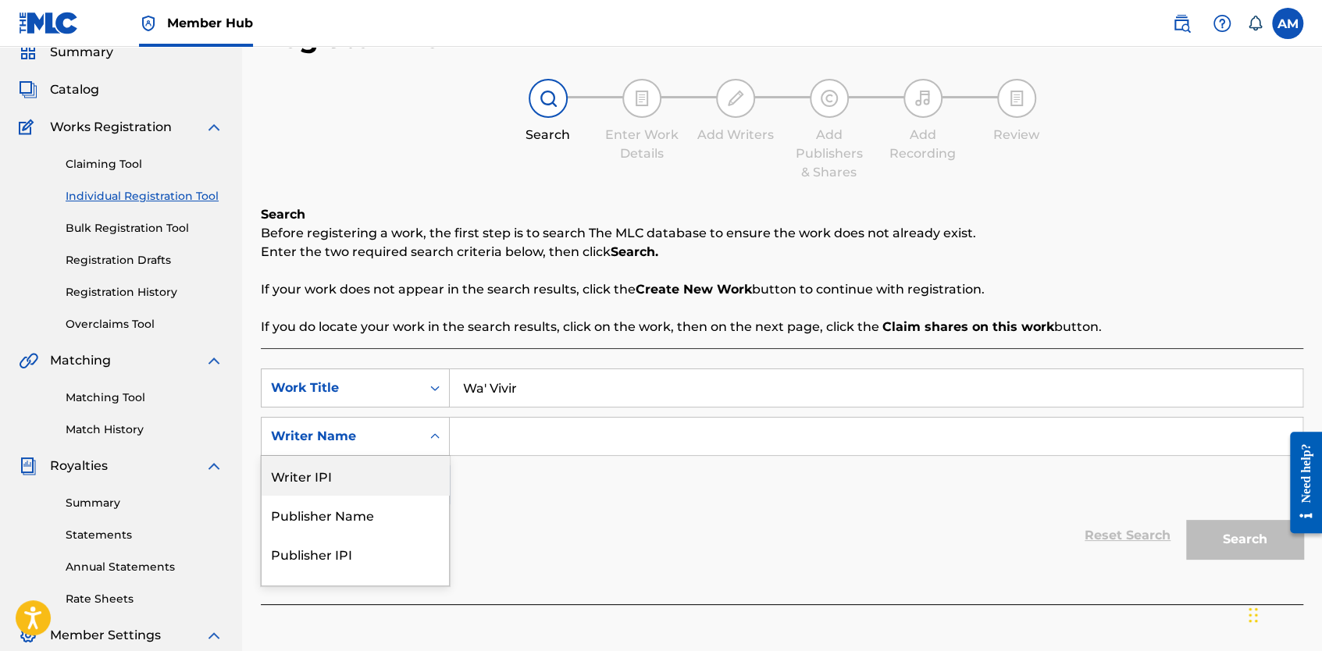
click at [543, 428] on input "Search Form" at bounding box center [876, 436] width 853 height 37
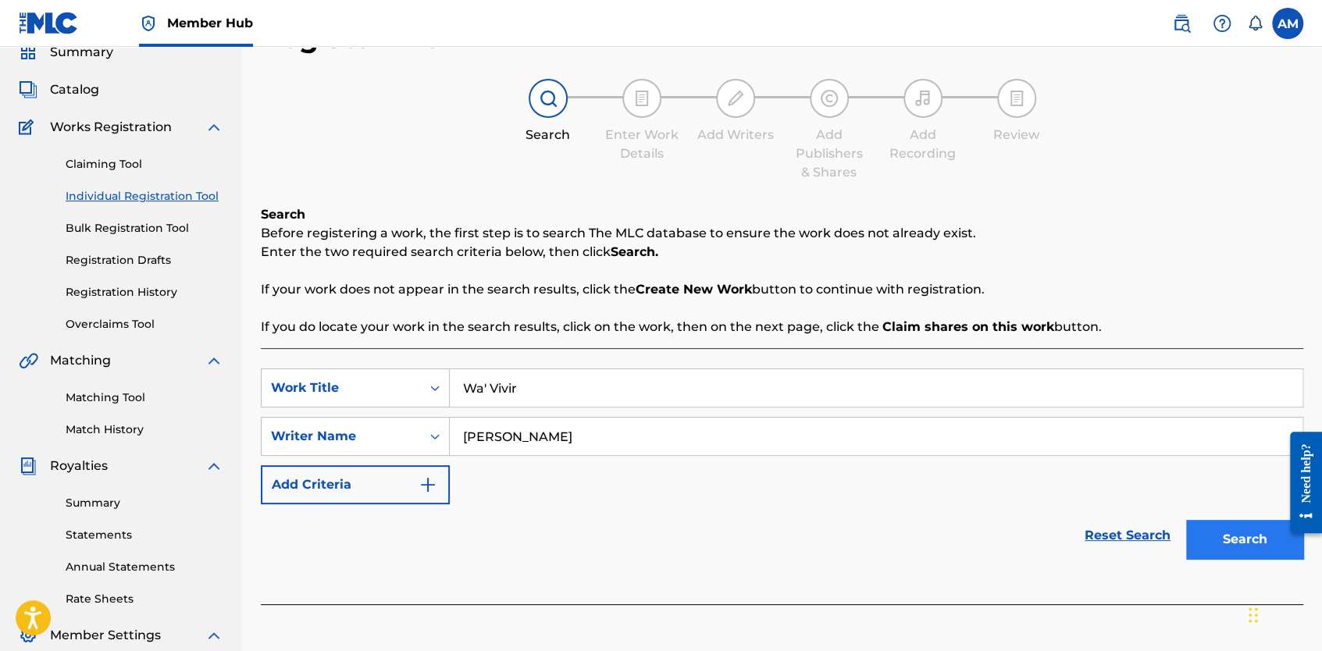
type input "Kola Loka"
click at [1206, 529] on button "Search" at bounding box center [1244, 539] width 117 height 39
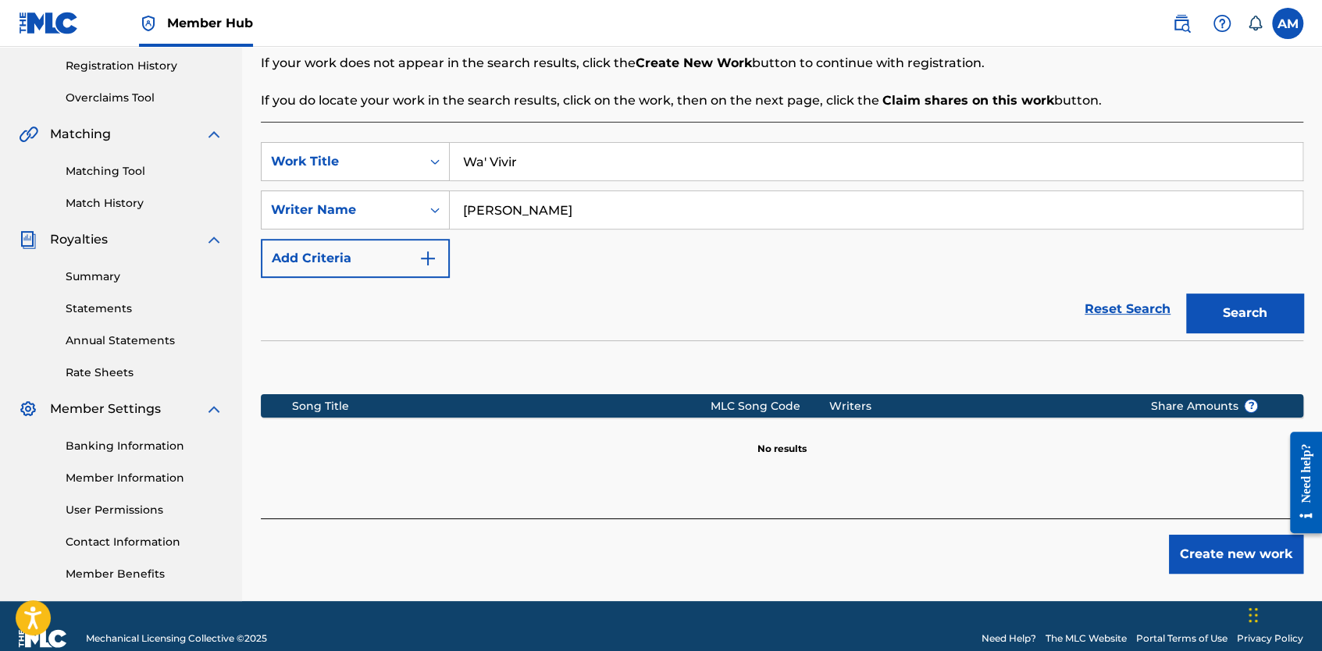
scroll to position [317, 0]
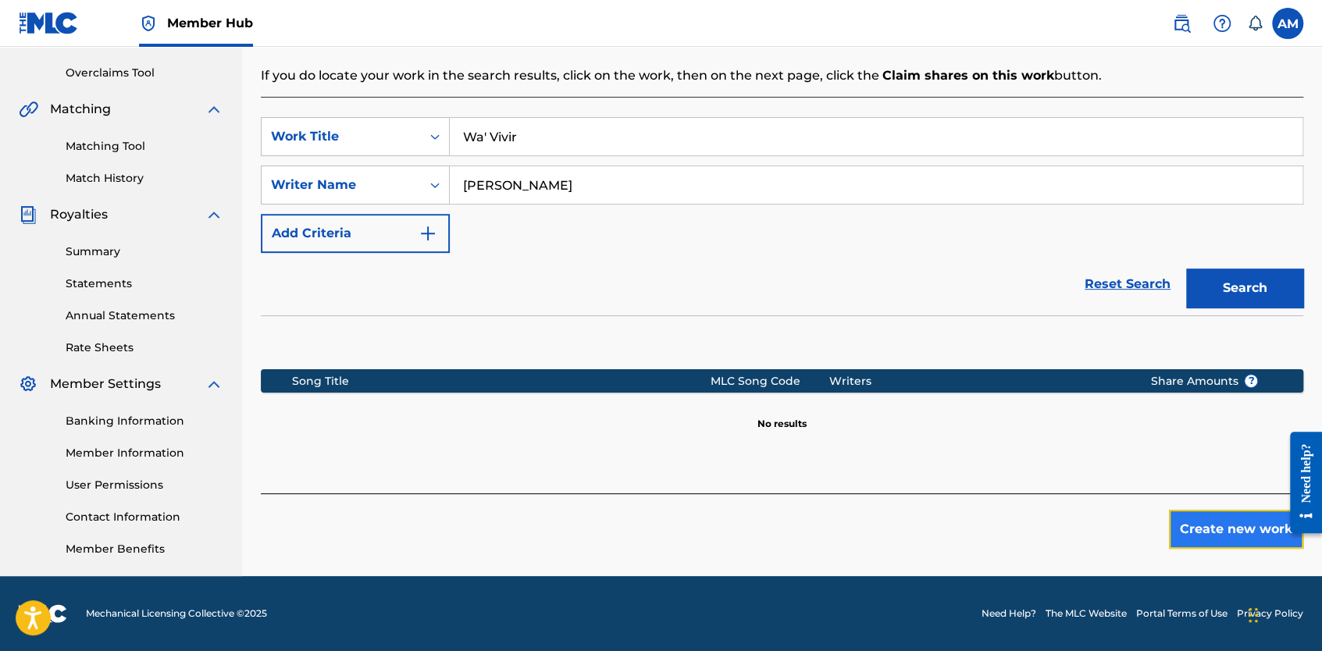
click at [1240, 540] on button "Create new work" at bounding box center [1236, 529] width 134 height 39
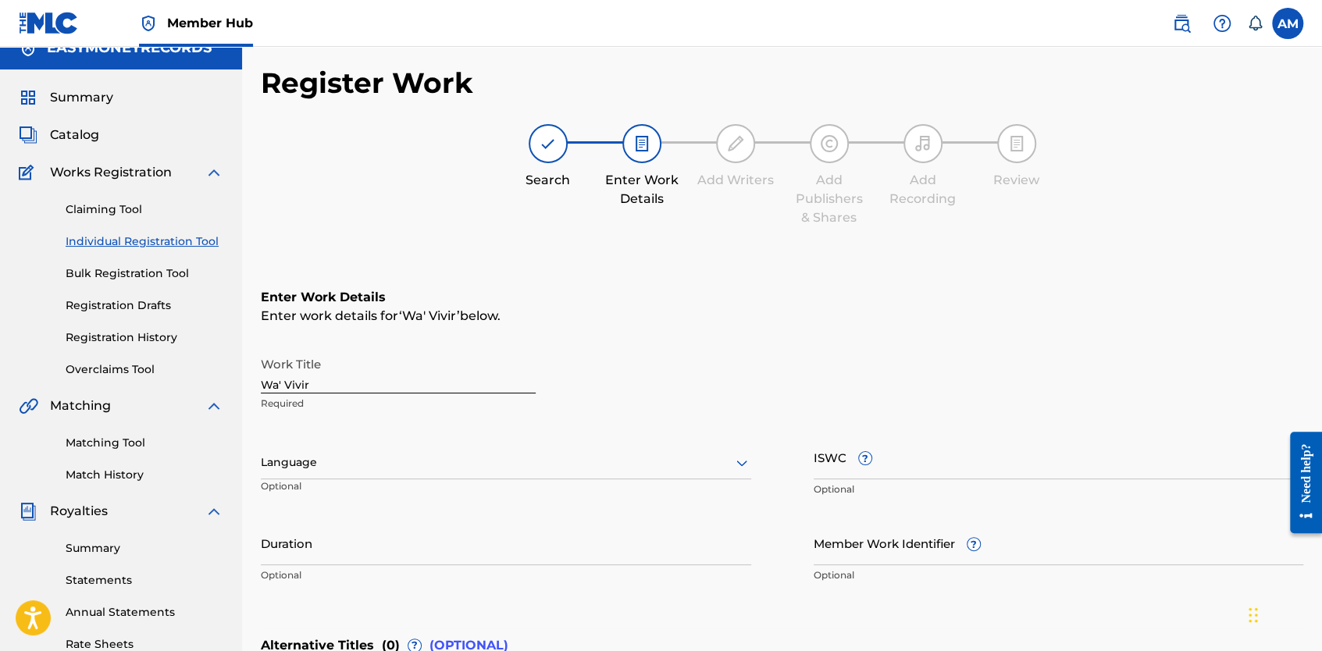
scroll to position [104, 0]
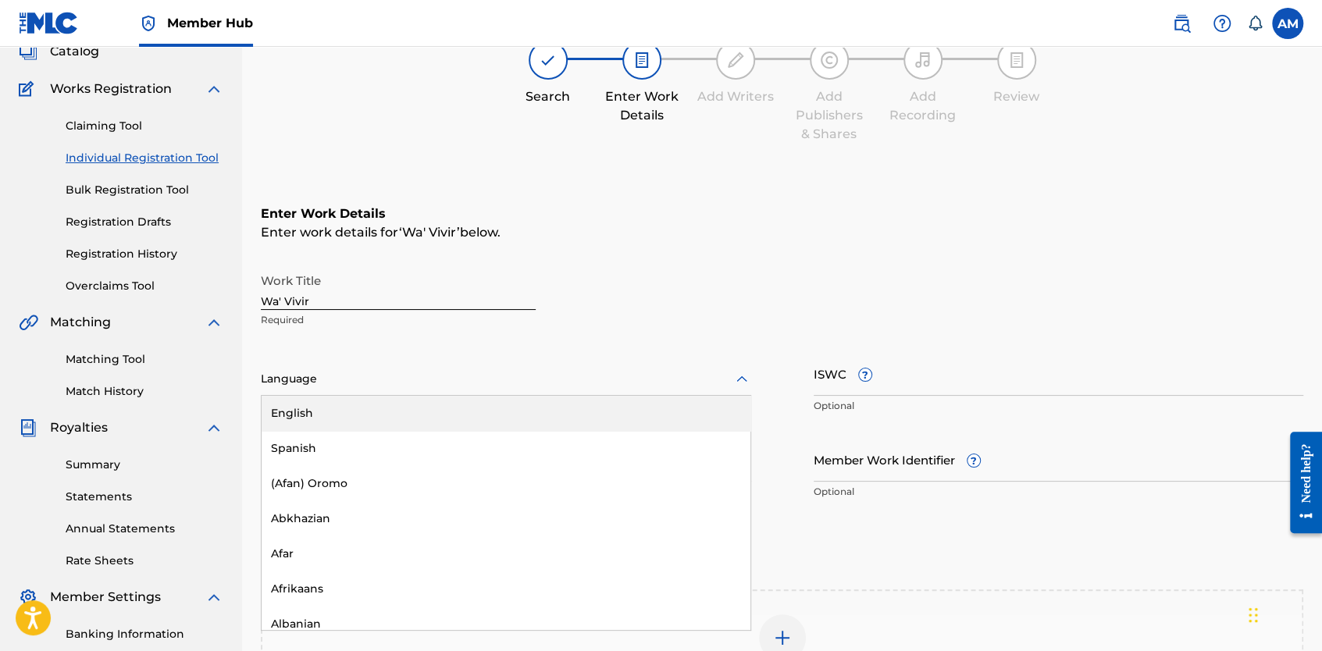
click at [376, 383] on div at bounding box center [506, 379] width 490 height 20
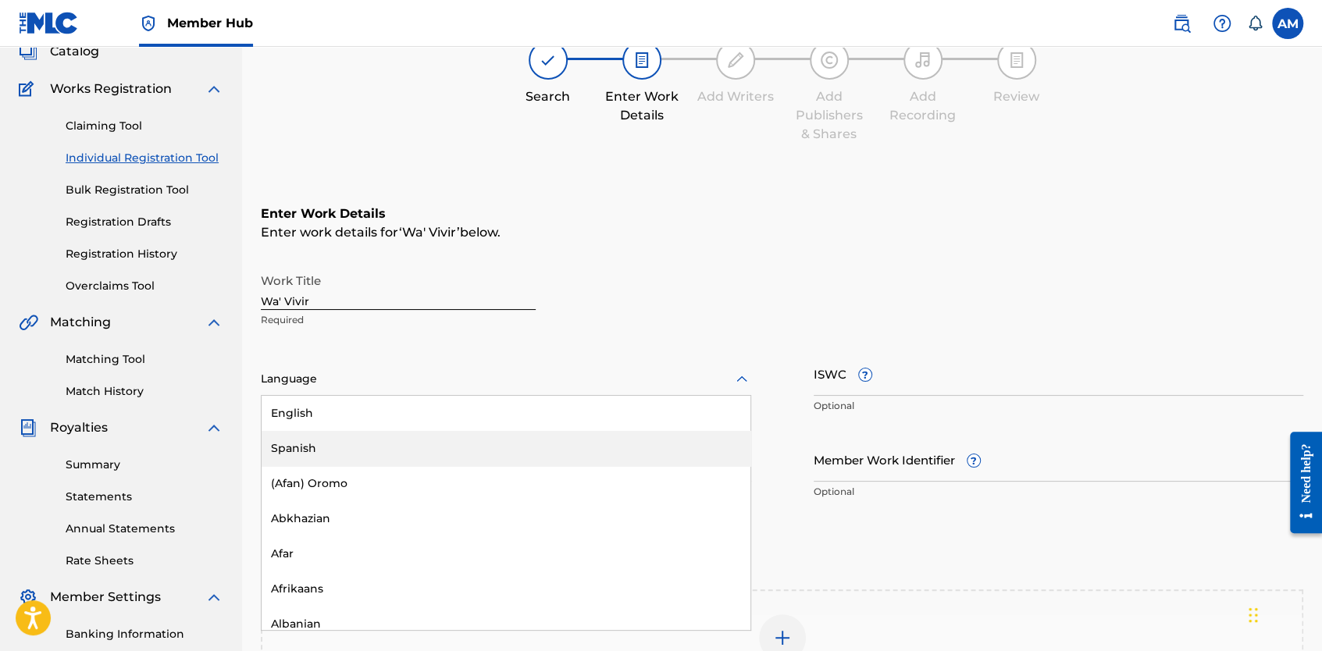
click at [344, 437] on div "Spanish" at bounding box center [506, 448] width 489 height 35
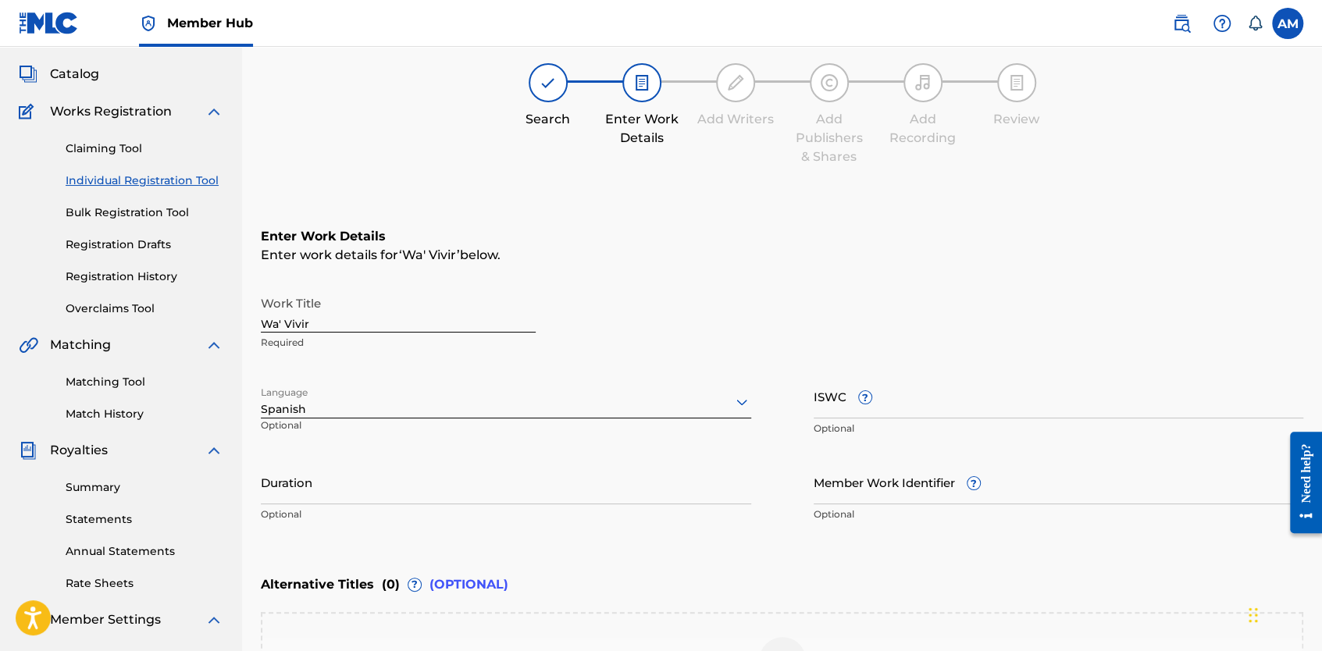
scroll to position [66, 0]
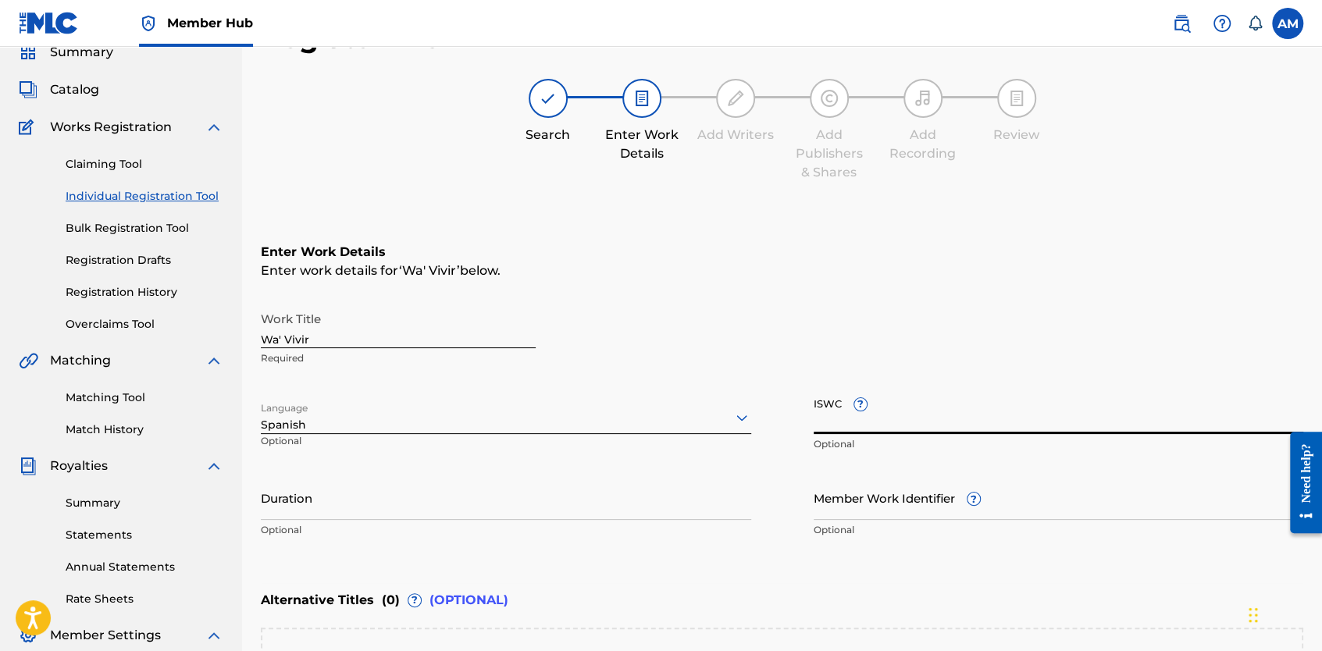
paste input "T3114060156"
type input "T3114060156"
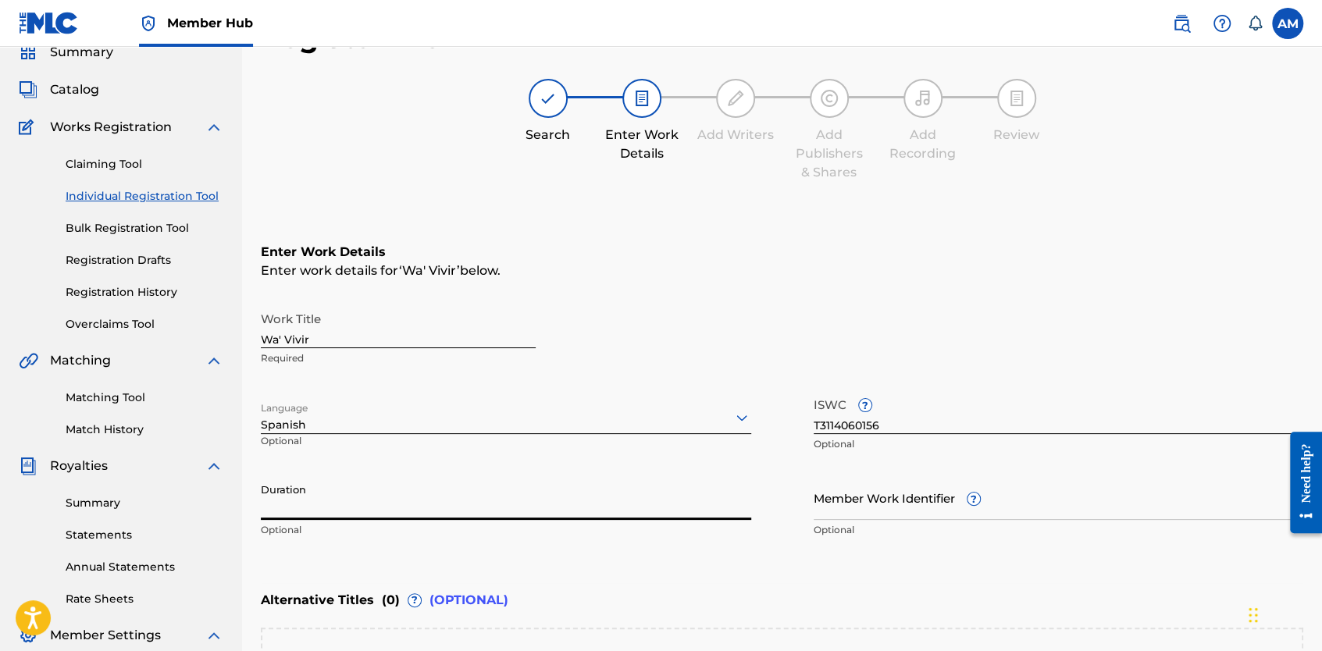
click at [436, 512] on input "Duration" at bounding box center [506, 497] width 490 height 45
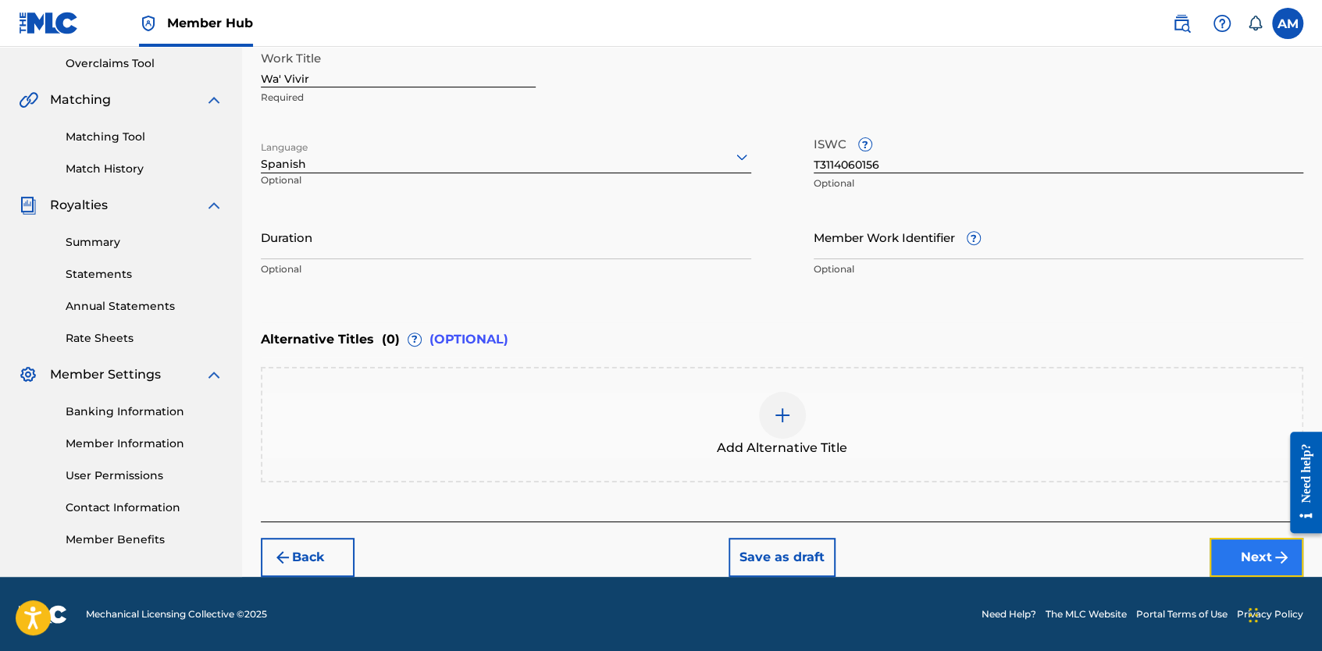
click at [1236, 559] on button "Next" at bounding box center [1256, 557] width 94 height 39
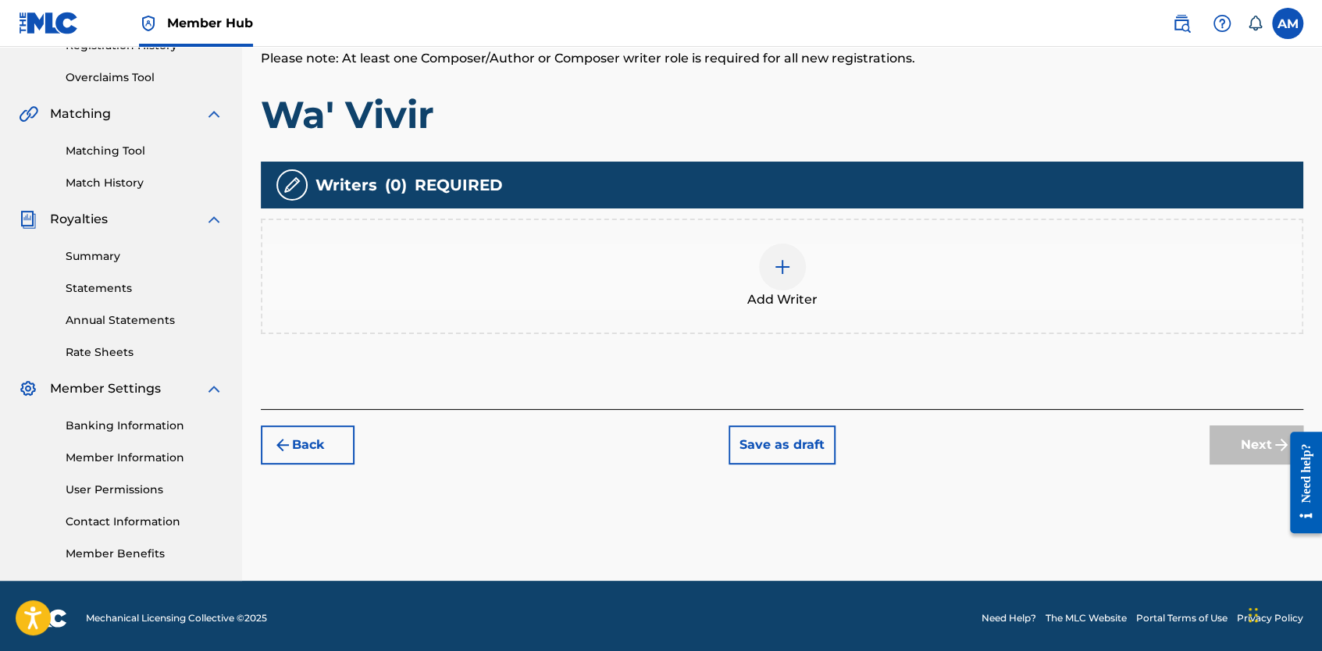
scroll to position [317, 0]
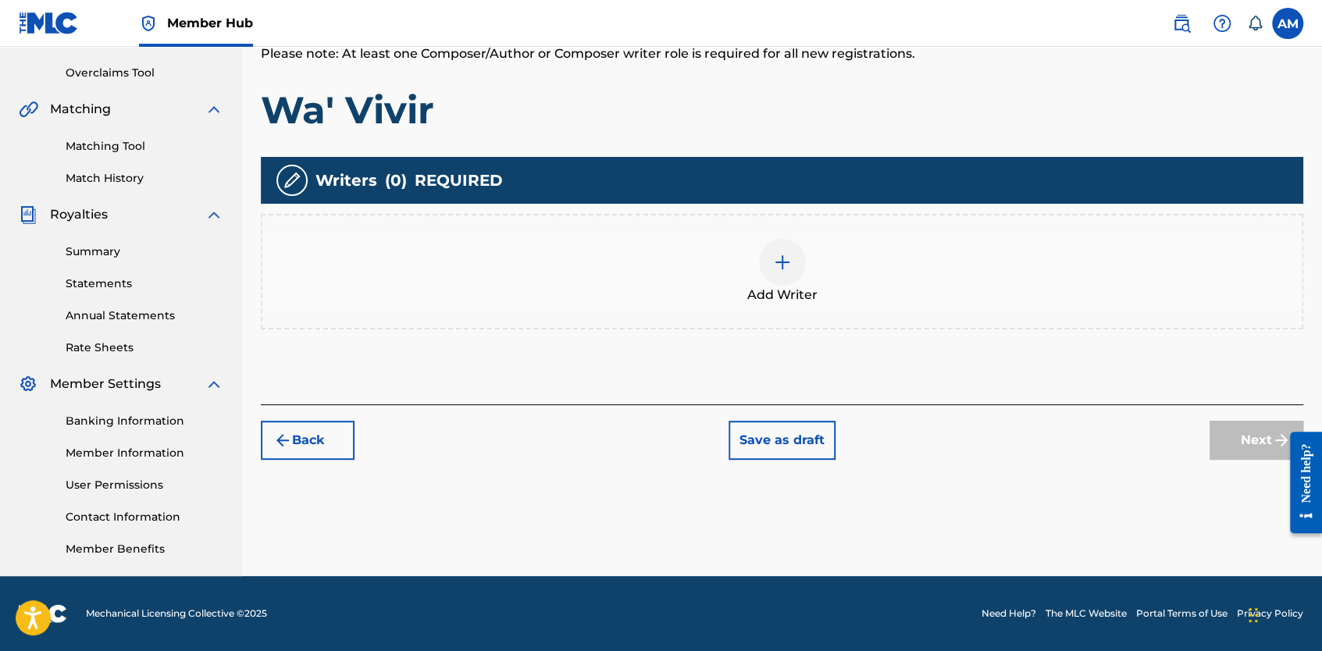
click at [778, 270] on img at bounding box center [782, 262] width 19 height 19
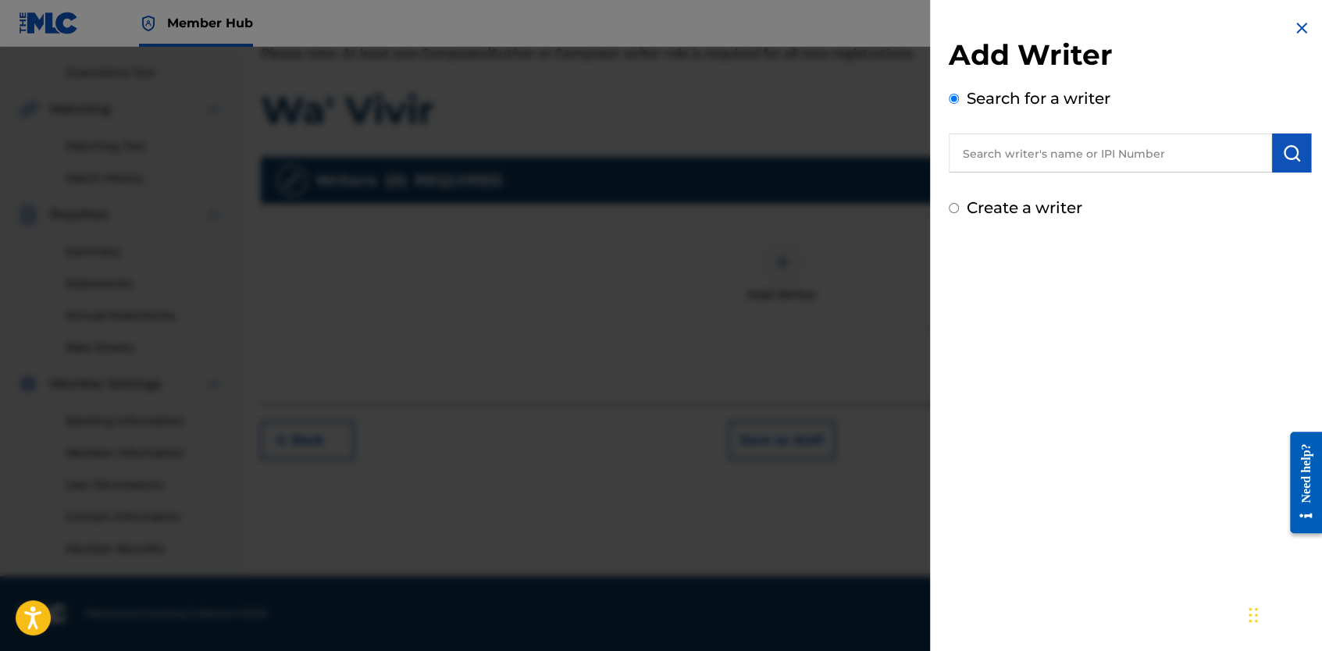
click at [1004, 155] on input "text" at bounding box center [1110, 153] width 323 height 39
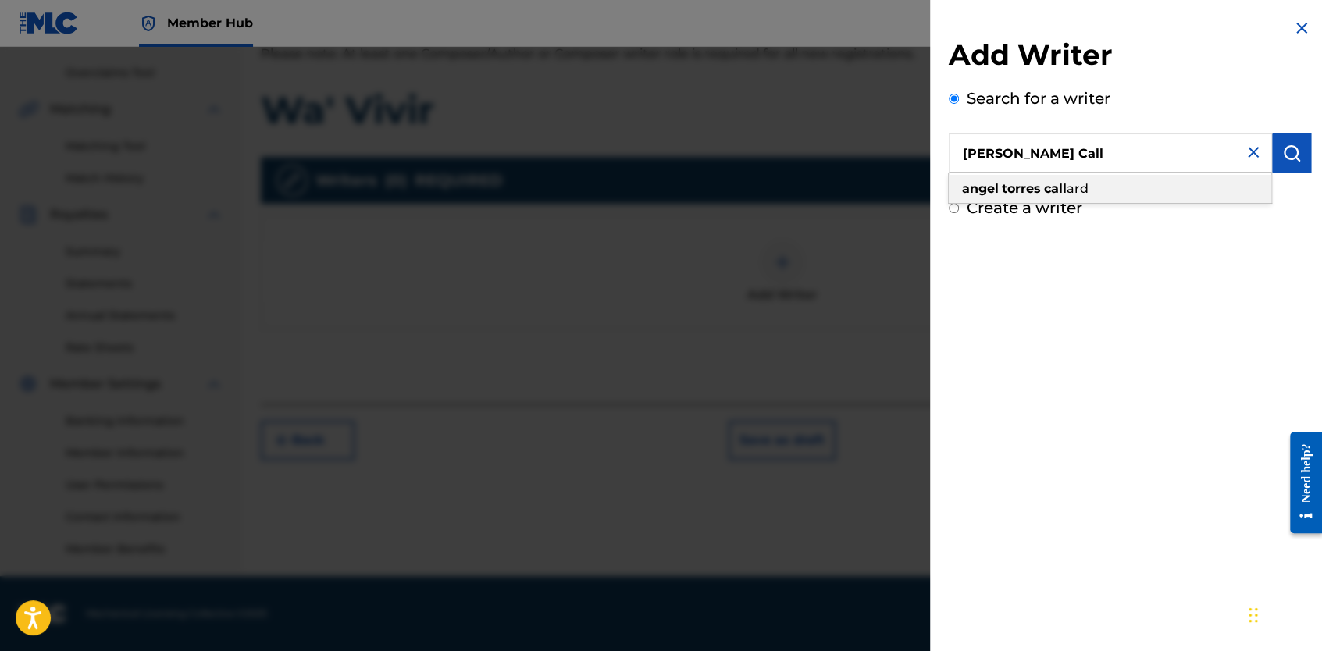
click at [1064, 189] on strong "call" at bounding box center [1055, 188] width 23 height 15
type input "angel torres callard"
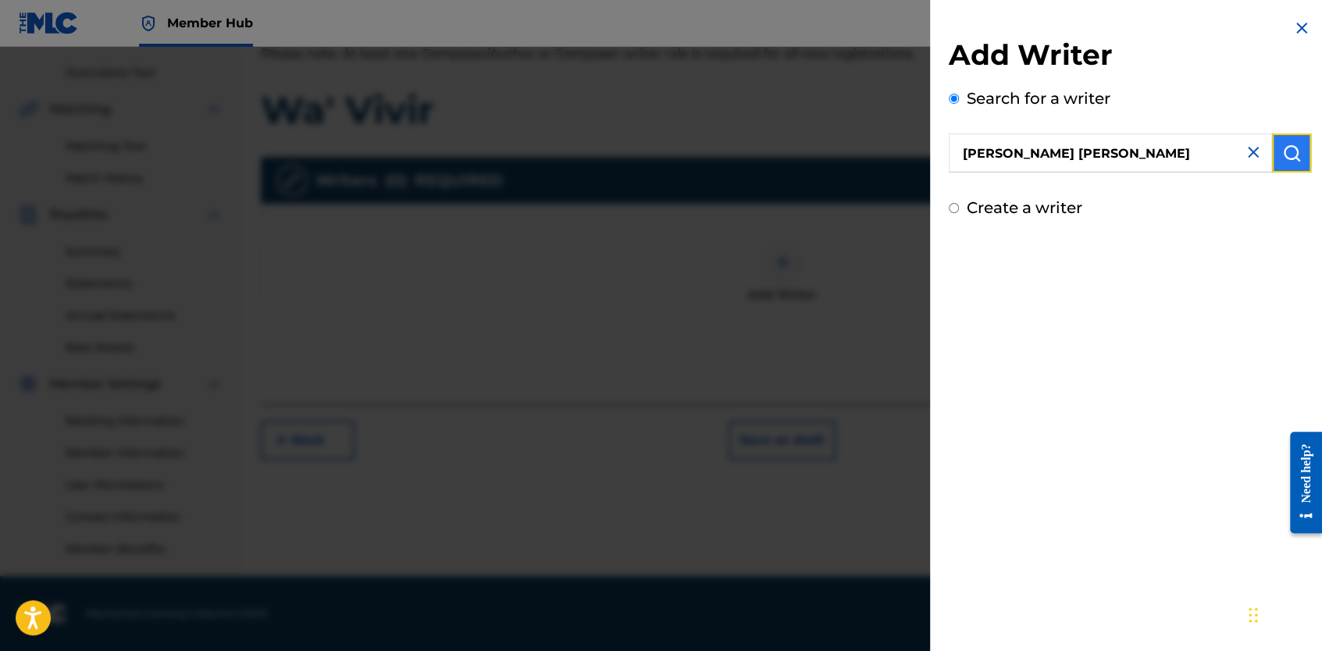
click at [1294, 155] on img "submit" at bounding box center [1291, 153] width 19 height 19
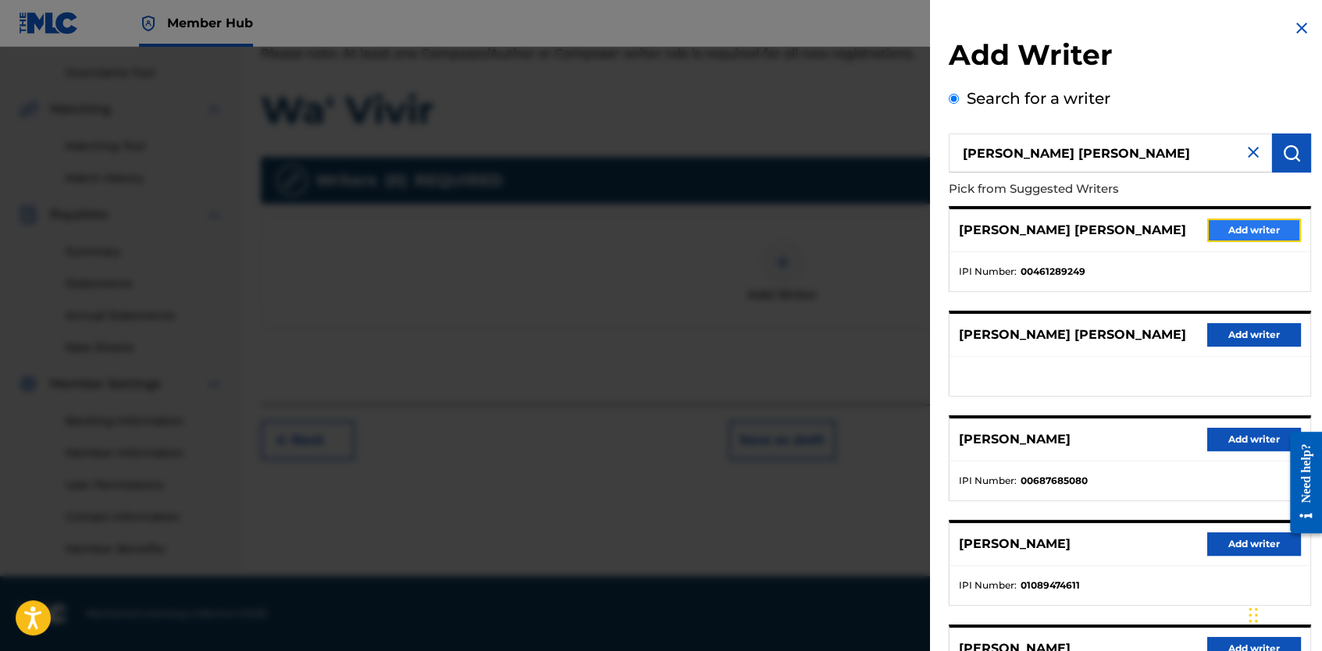
click at [1231, 235] on button "Add writer" at bounding box center [1254, 230] width 94 height 23
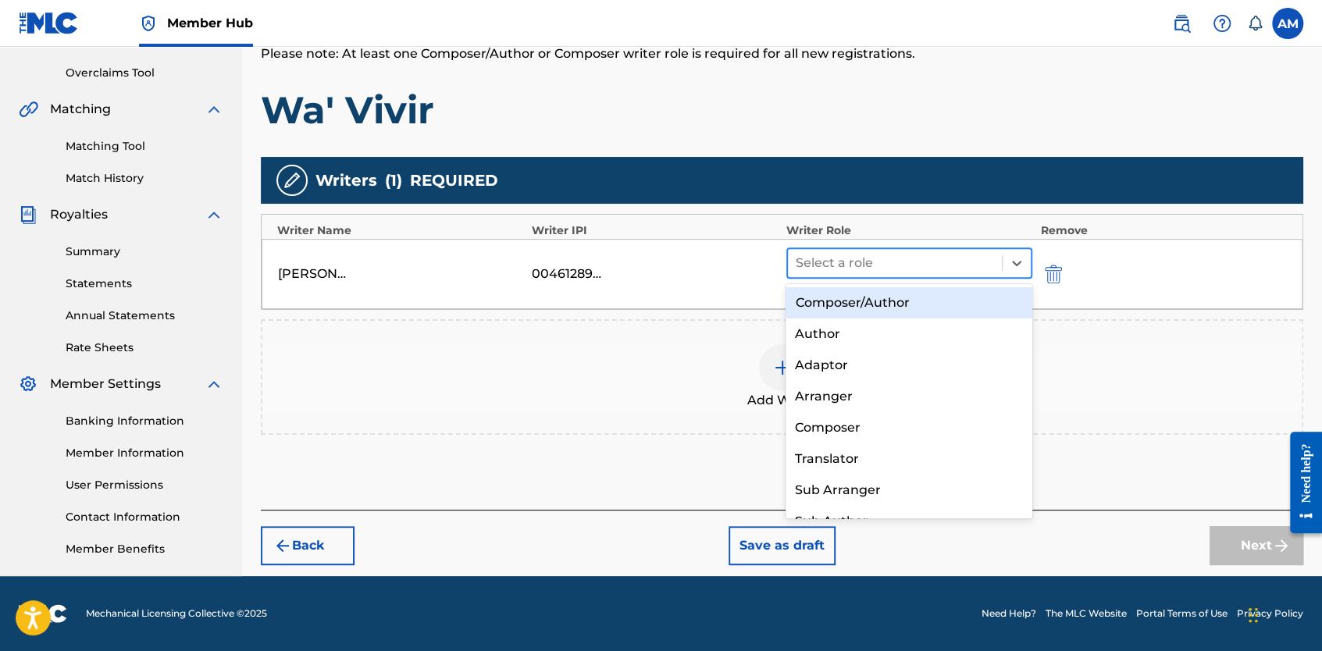
click at [969, 258] on div at bounding box center [895, 263] width 198 height 22
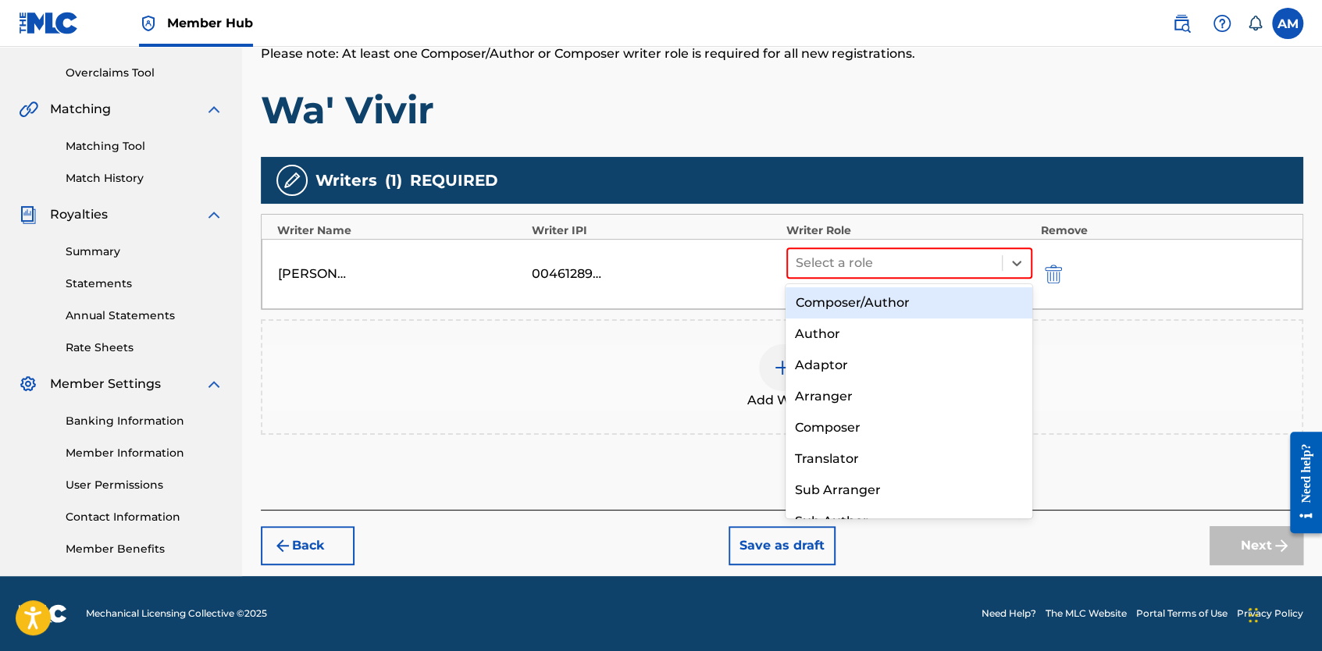
click at [887, 300] on div "Composer/Author" at bounding box center [908, 302] width 247 height 31
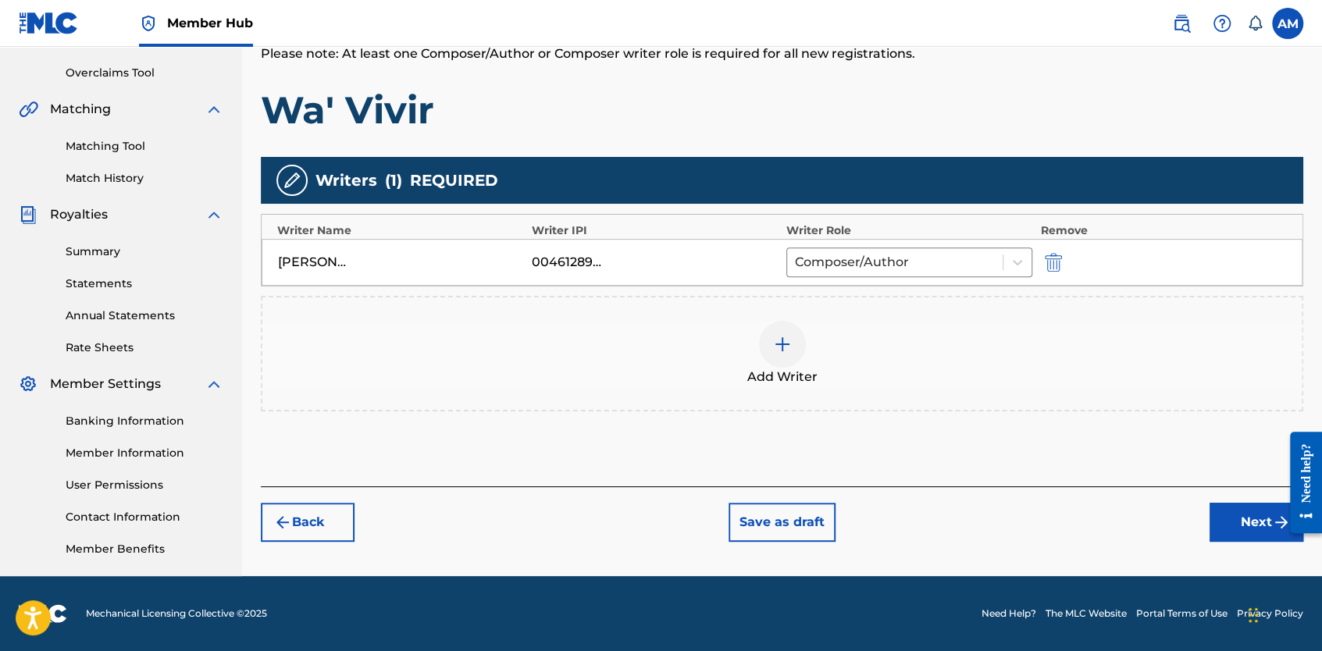
click at [785, 342] on img at bounding box center [782, 344] width 19 height 19
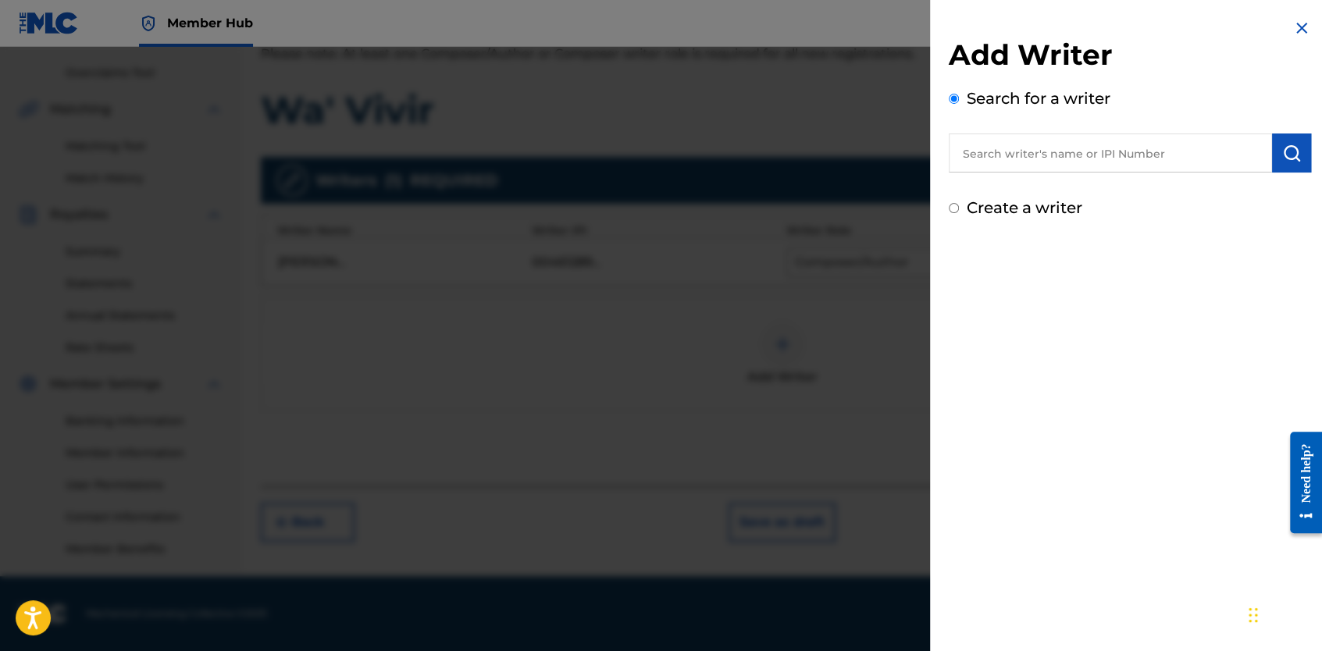
click at [1096, 162] on input "text" at bounding box center [1110, 153] width 323 height 39
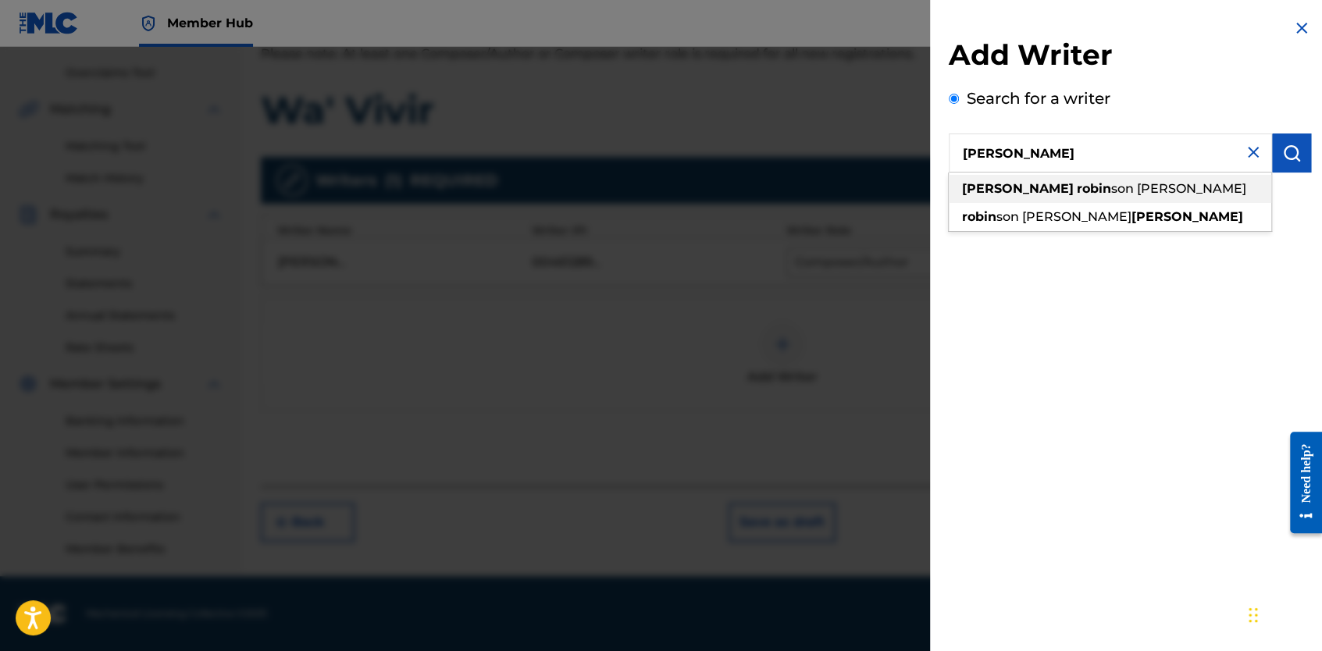
click at [1111, 194] on span "son puente" at bounding box center [1178, 188] width 135 height 15
type input "yasser robinson puente"
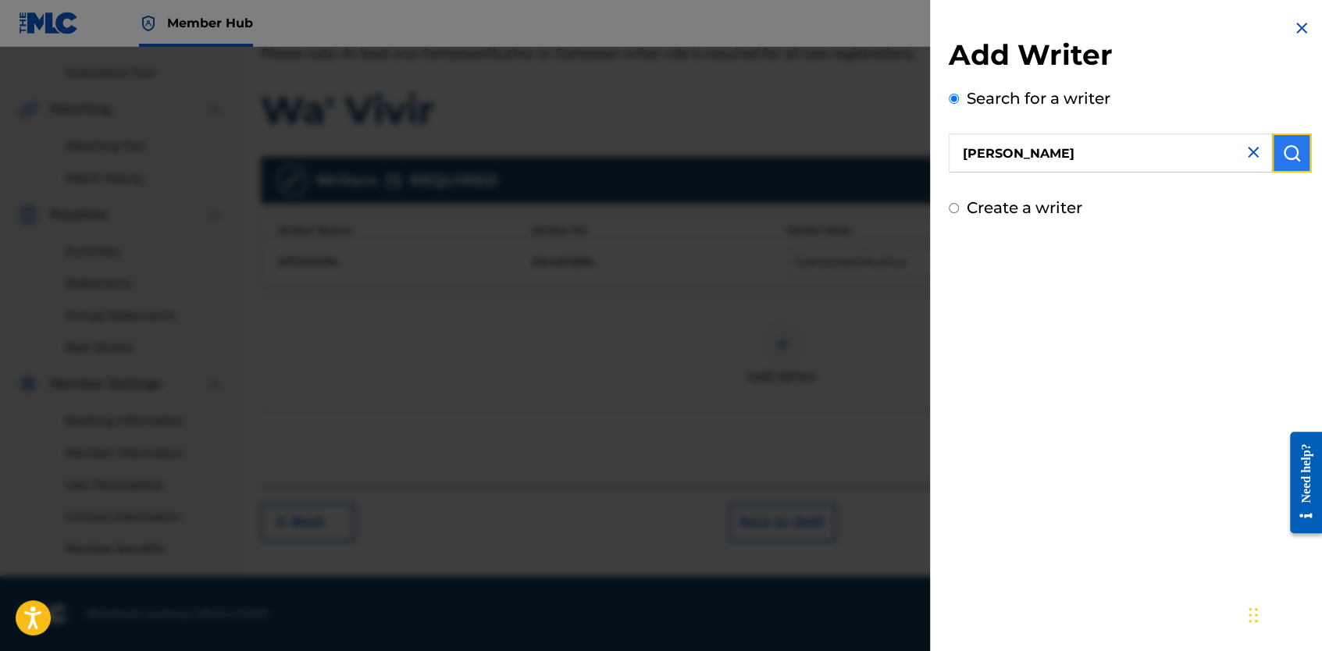
click at [1293, 152] on img "submit" at bounding box center [1291, 153] width 19 height 19
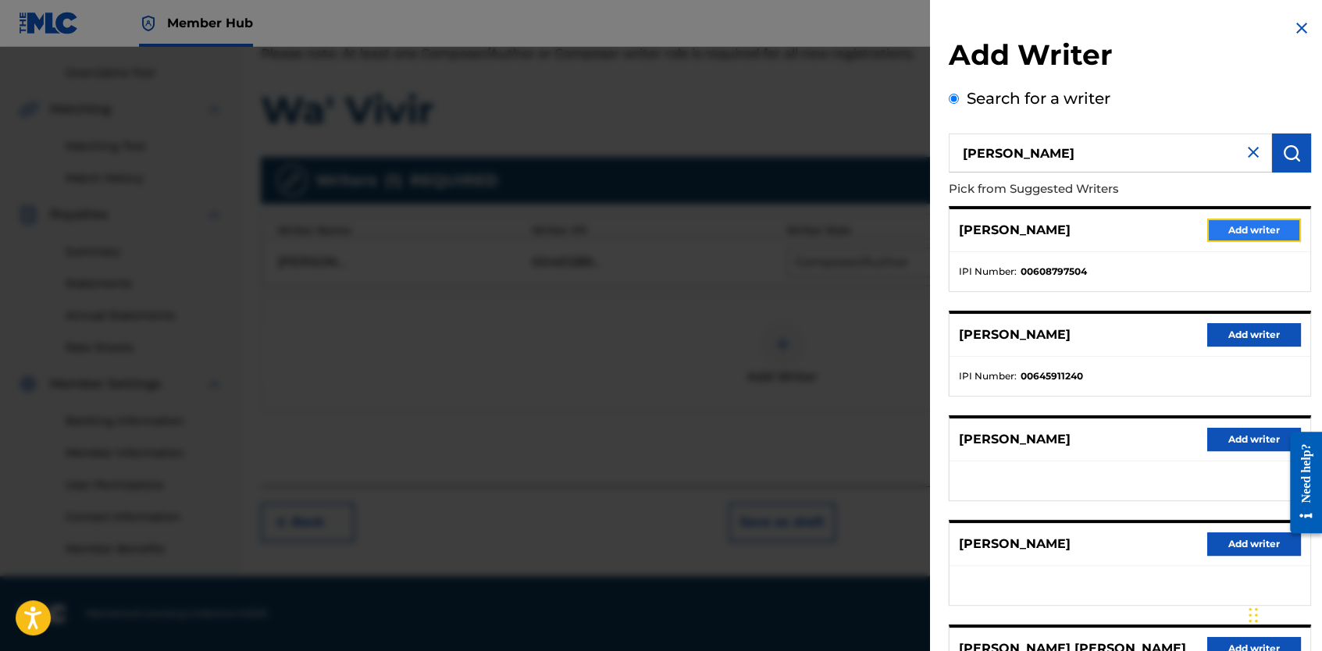
click at [1239, 230] on button "Add writer" at bounding box center [1254, 230] width 94 height 23
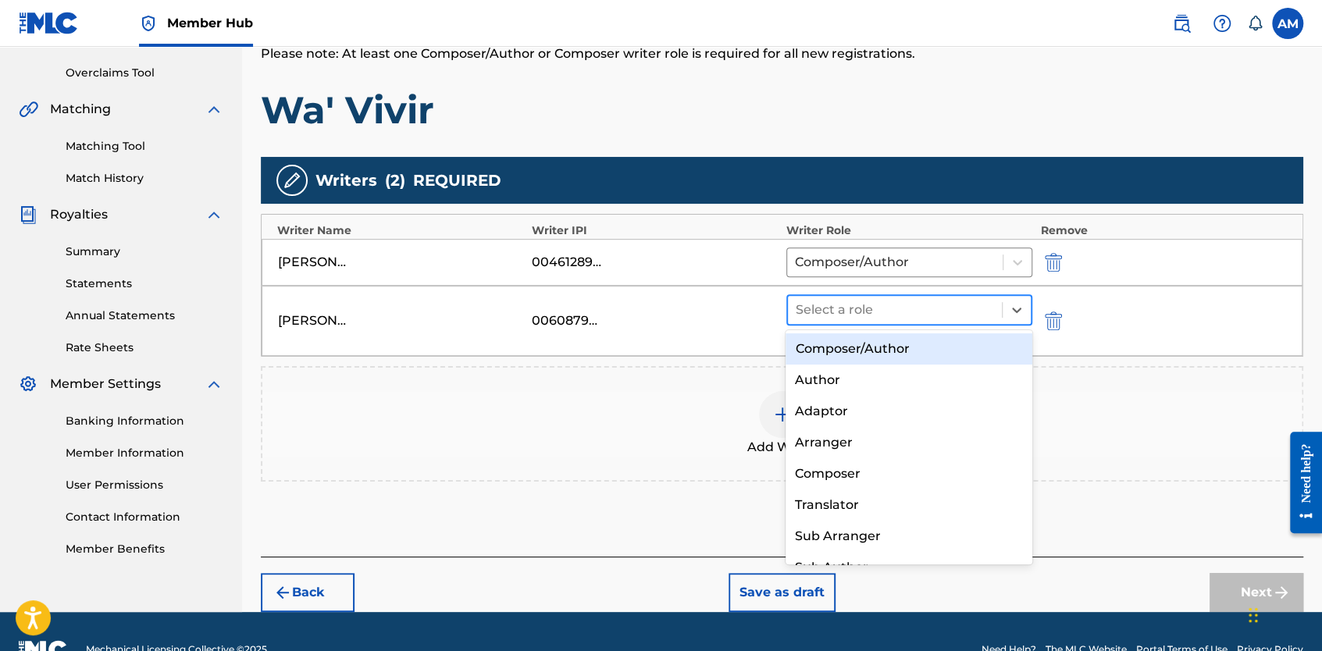
click at [937, 296] on div "Select a role" at bounding box center [895, 310] width 214 height 28
click at [860, 353] on div "Composer/Author" at bounding box center [908, 348] width 247 height 31
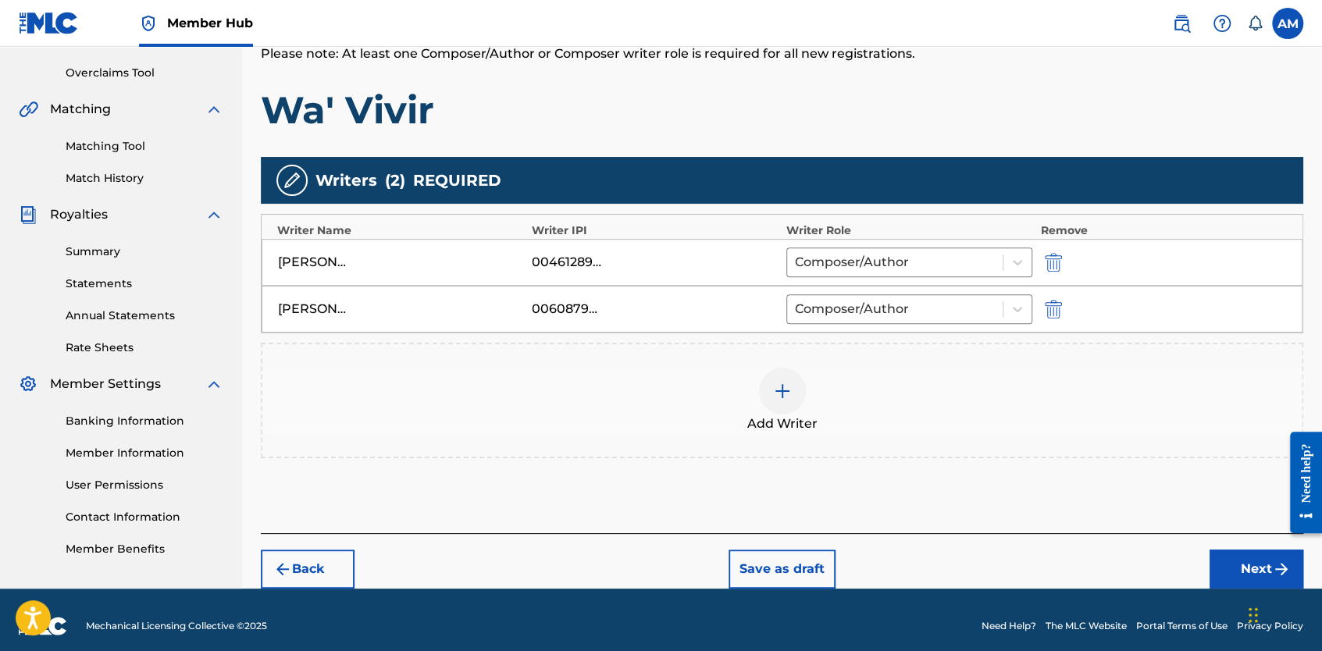
click at [786, 401] on div at bounding box center [782, 391] width 47 height 47
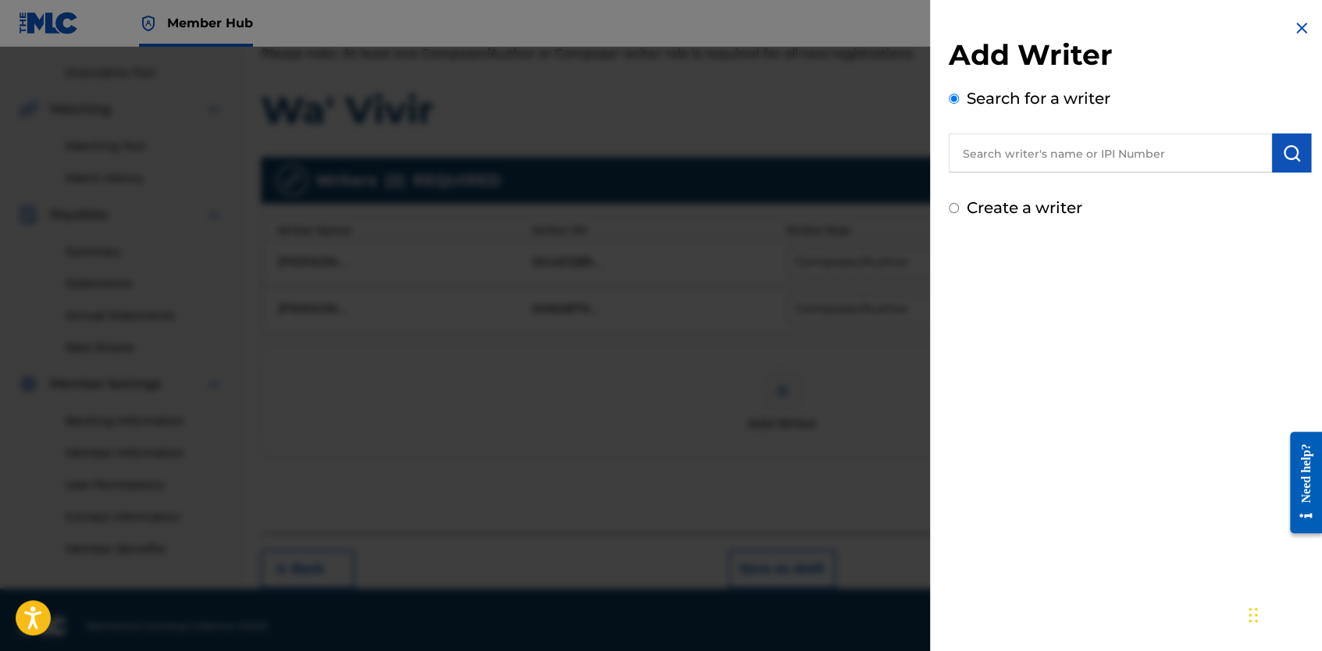
click at [1044, 169] on input "text" at bounding box center [1110, 153] width 323 height 39
click at [1082, 190] on div "sianmi s ilva" at bounding box center [1110, 189] width 322 height 28
type input "sianmi silva"
click at [1282, 157] on img "submit" at bounding box center [1291, 153] width 19 height 19
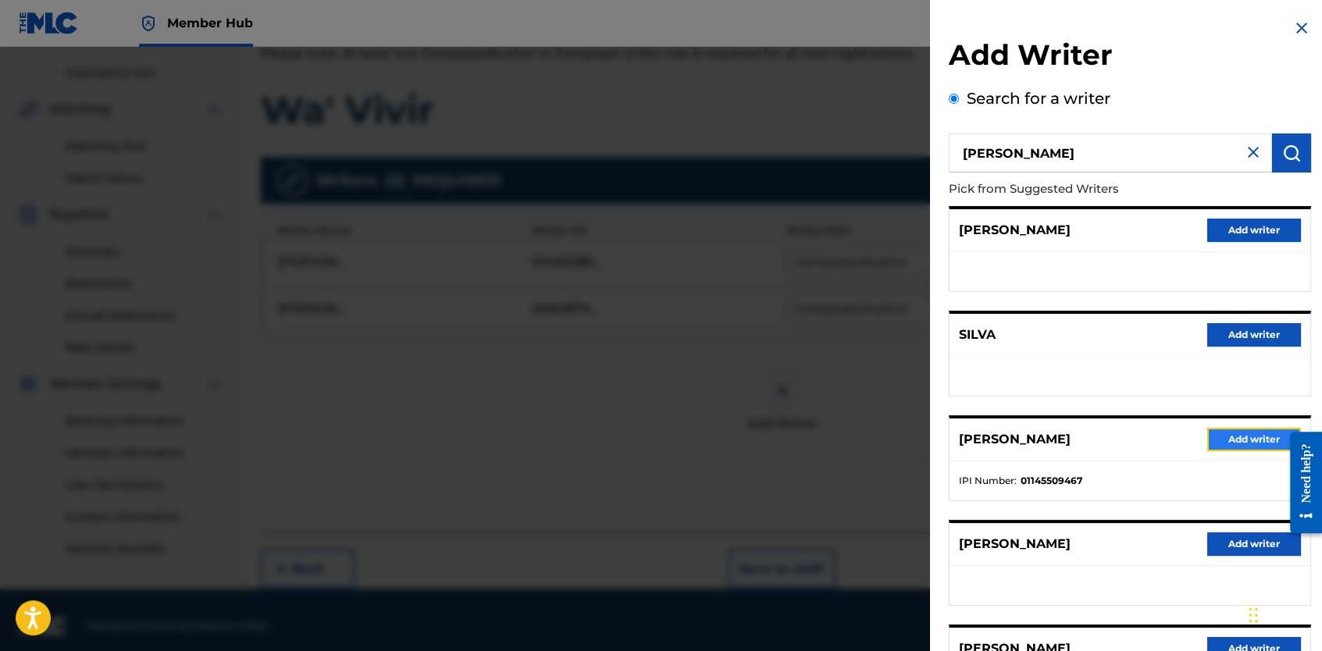
click at [1249, 440] on button "Add writer" at bounding box center [1254, 439] width 94 height 23
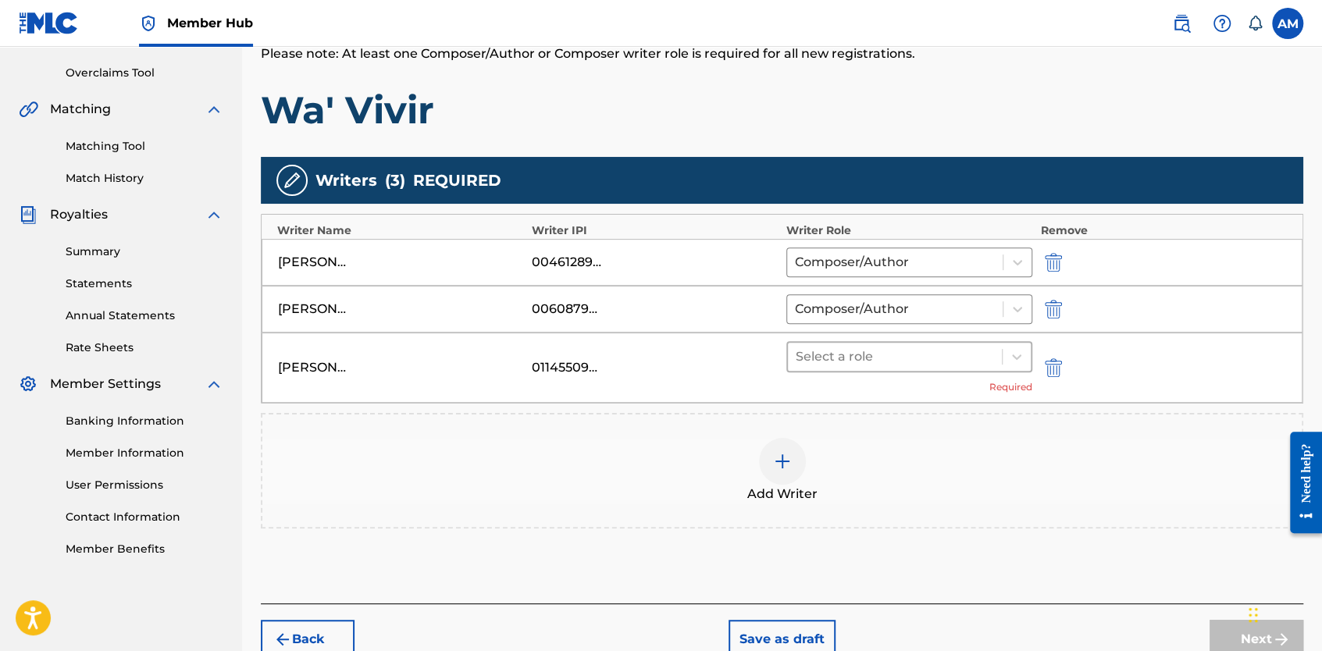
click at [964, 359] on div at bounding box center [895, 357] width 198 height 22
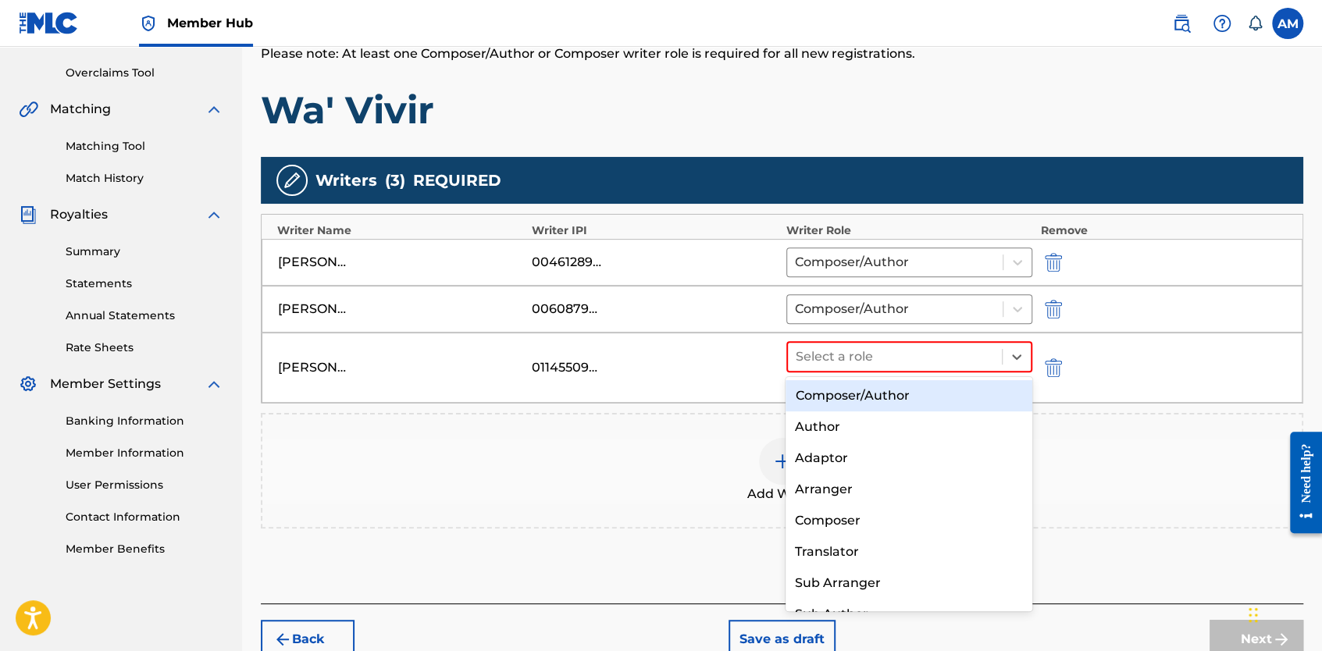
click at [899, 402] on div "Composer/Author" at bounding box center [908, 395] width 247 height 31
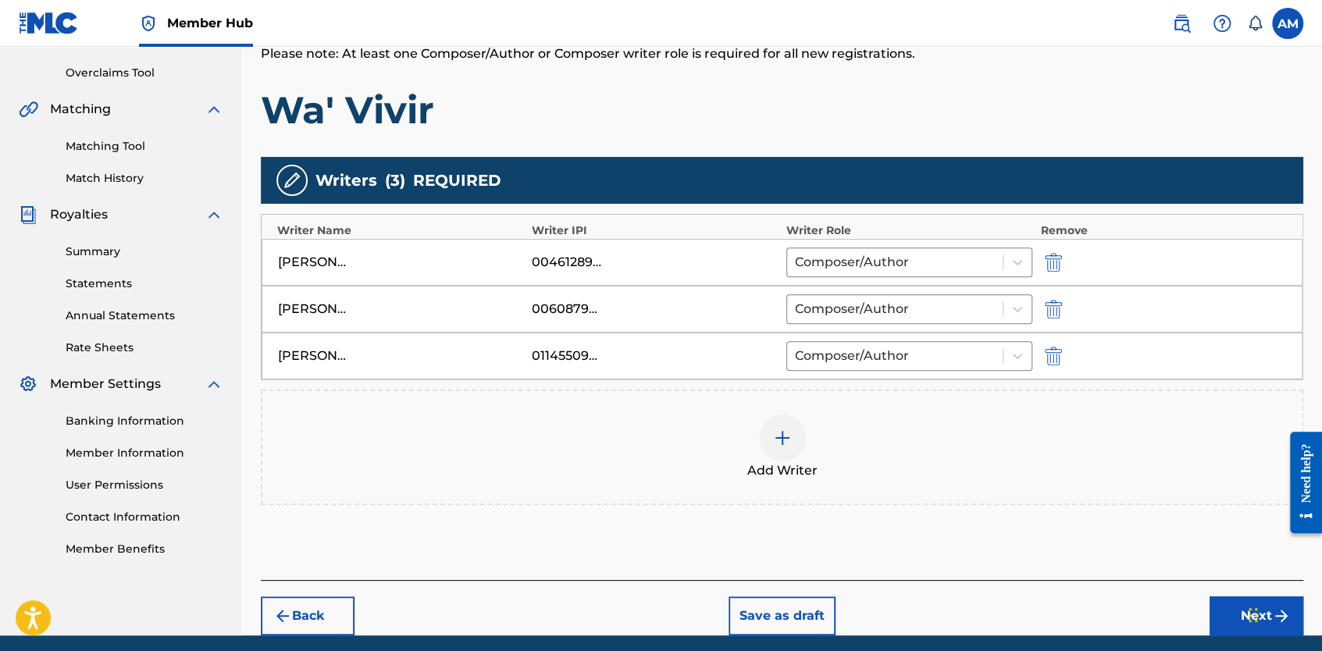
click at [770, 446] on div at bounding box center [782, 438] width 47 height 47
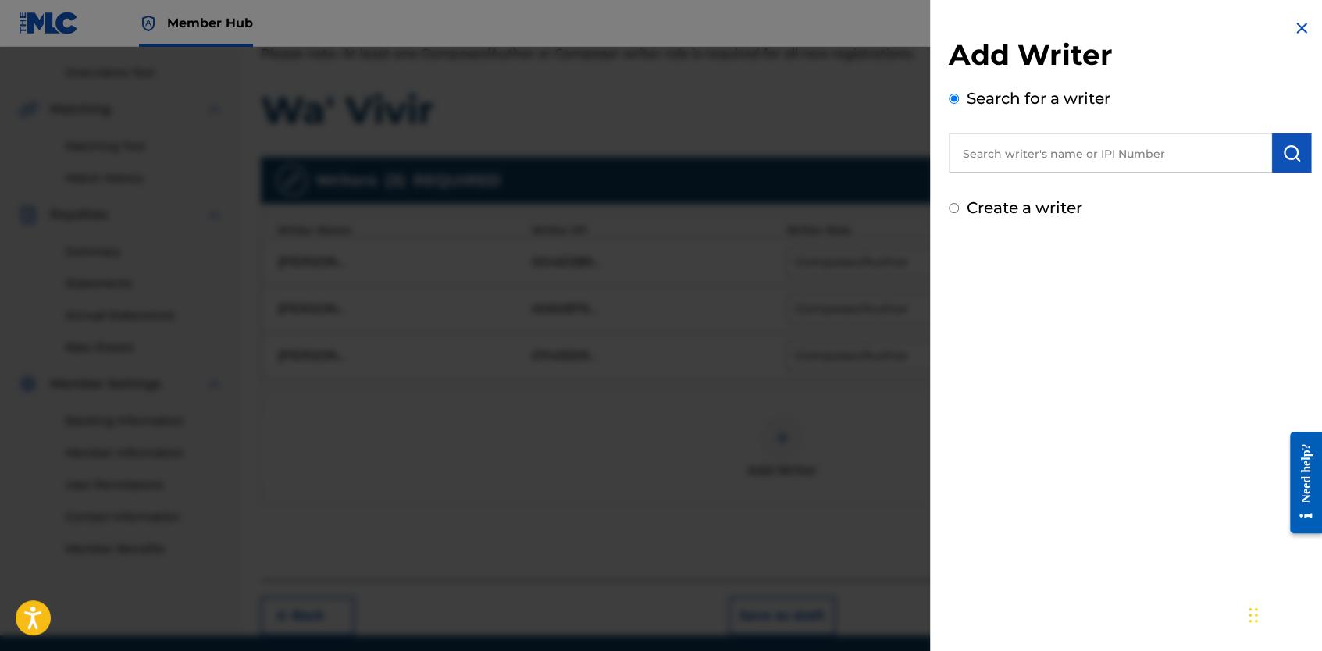
click at [1067, 153] on input "text" at bounding box center [1110, 153] width 323 height 39
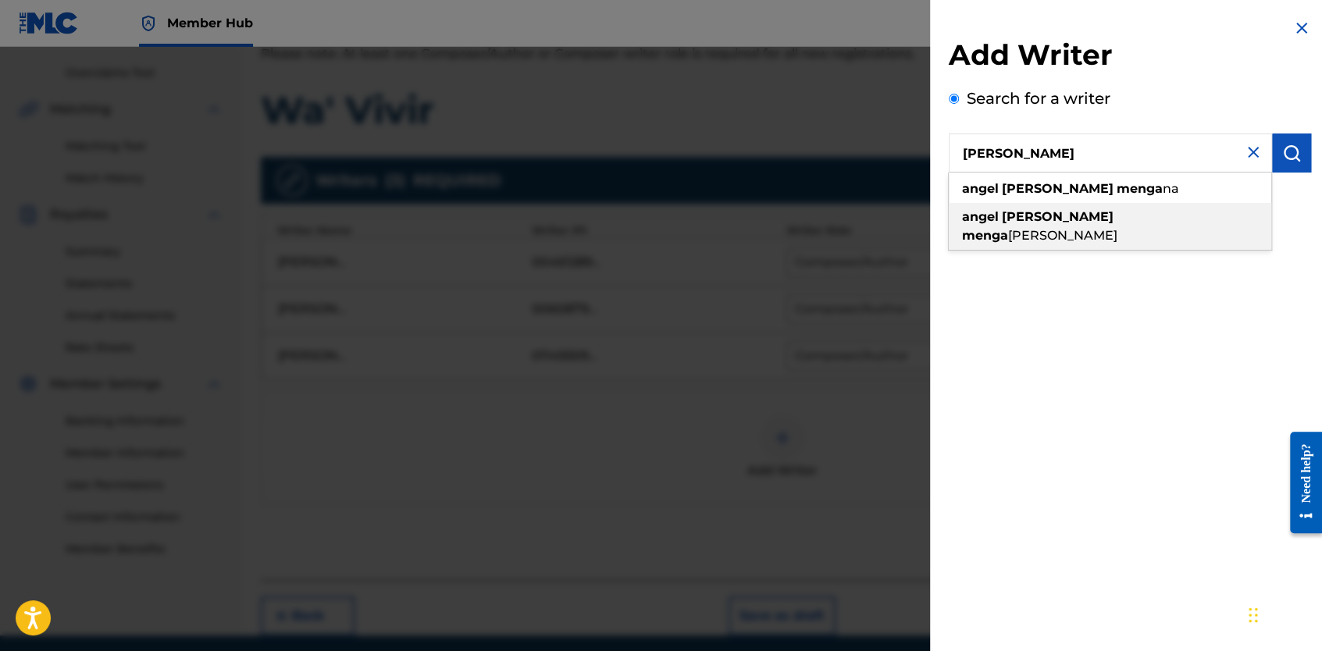
click at [1048, 230] on div "angel luis menga na mora" at bounding box center [1110, 226] width 322 height 47
type input "angel luis mengana mora"
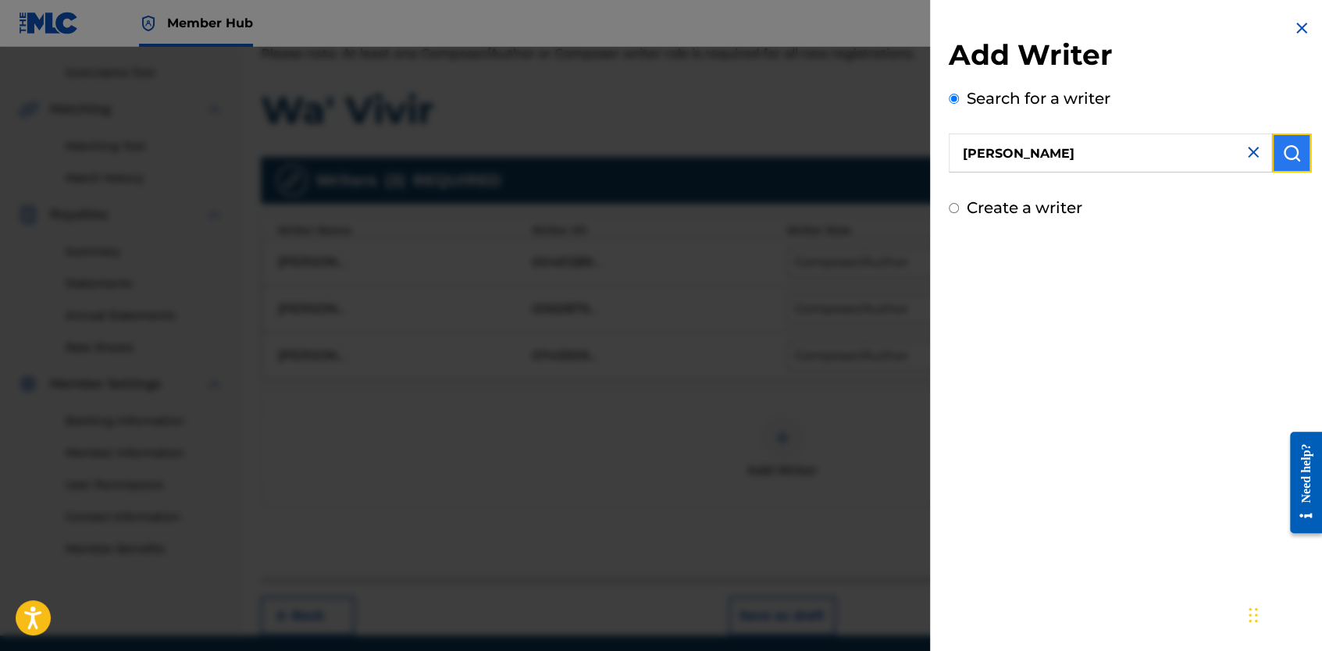
click at [1295, 144] on button "submit" at bounding box center [1291, 153] width 39 height 39
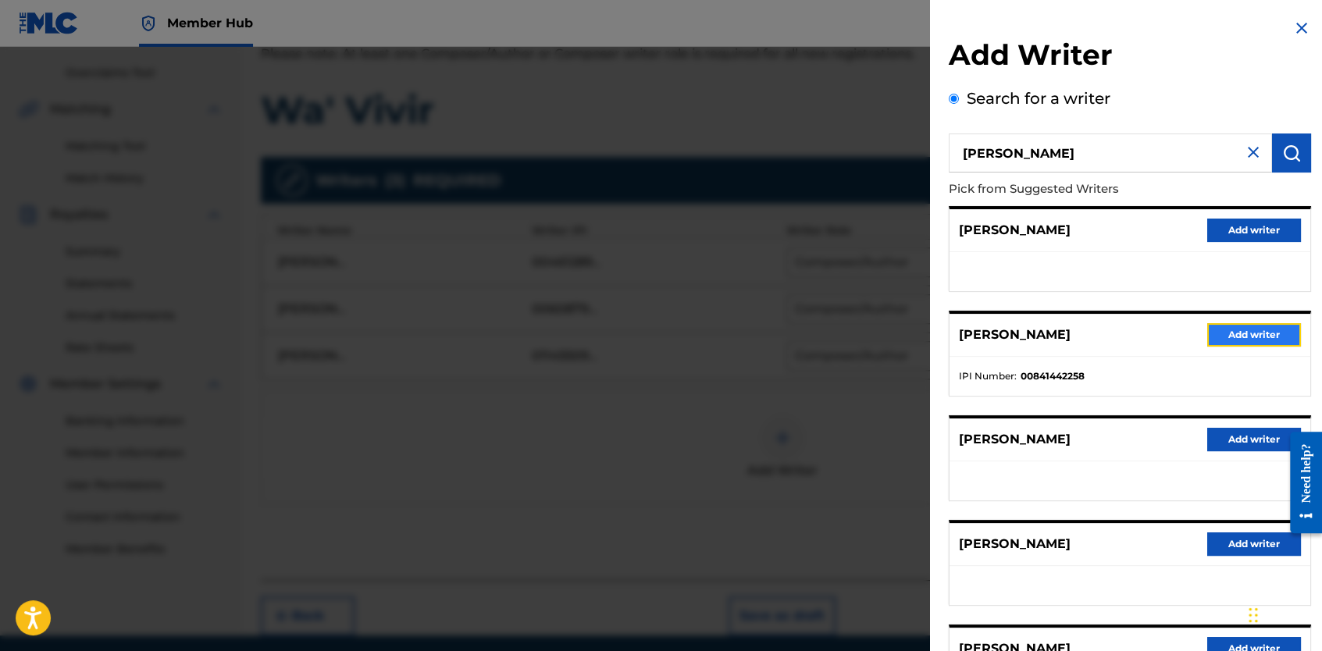
click at [1243, 340] on button "Add writer" at bounding box center [1254, 334] width 94 height 23
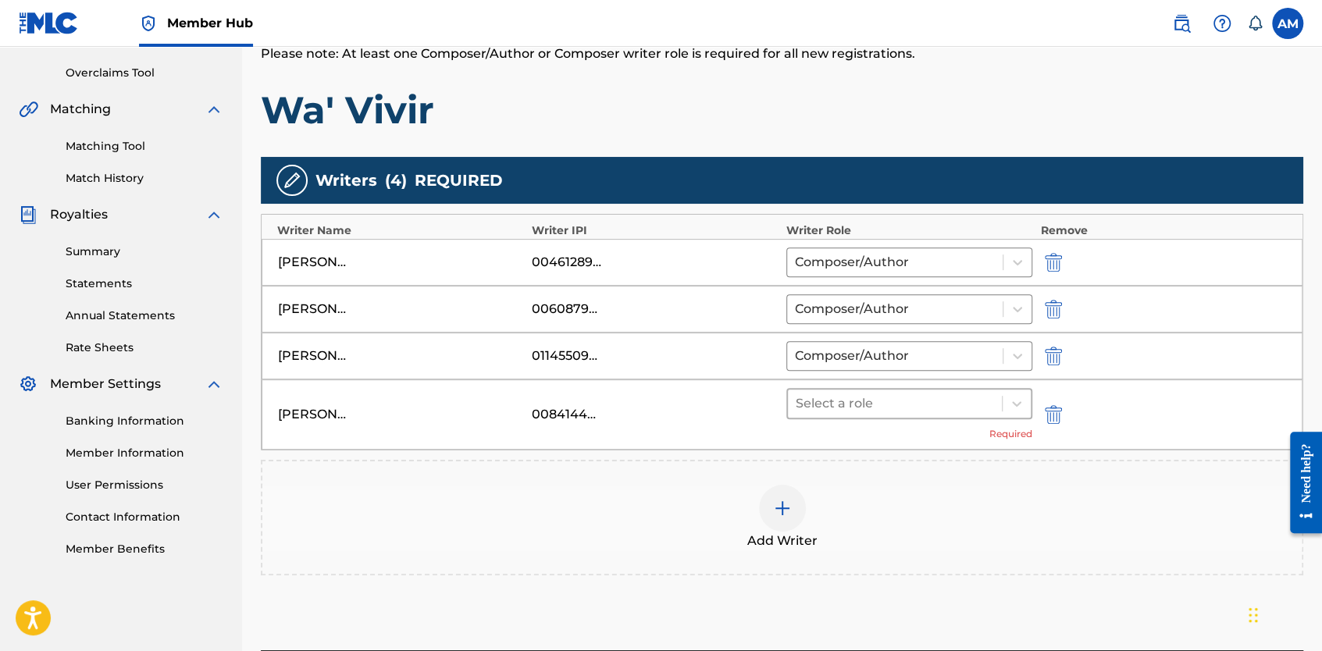
click at [917, 393] on div at bounding box center [895, 404] width 198 height 22
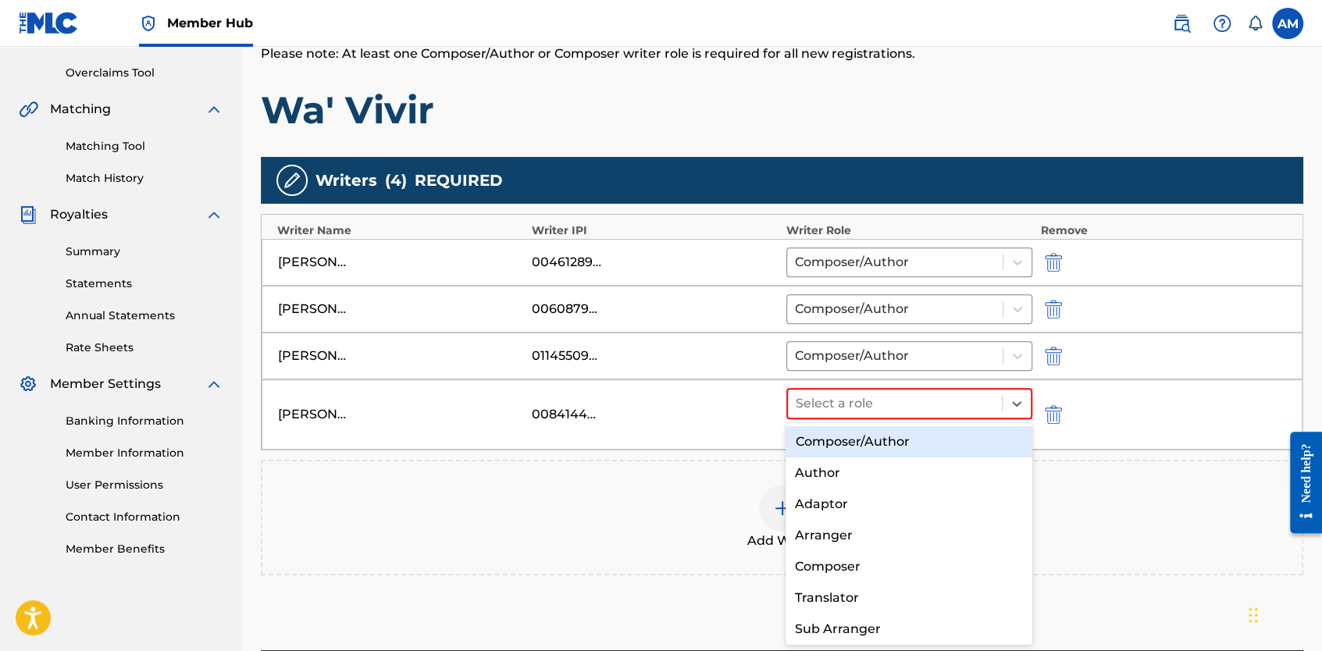
click at [850, 445] on div "Composer/Author" at bounding box center [908, 441] width 247 height 31
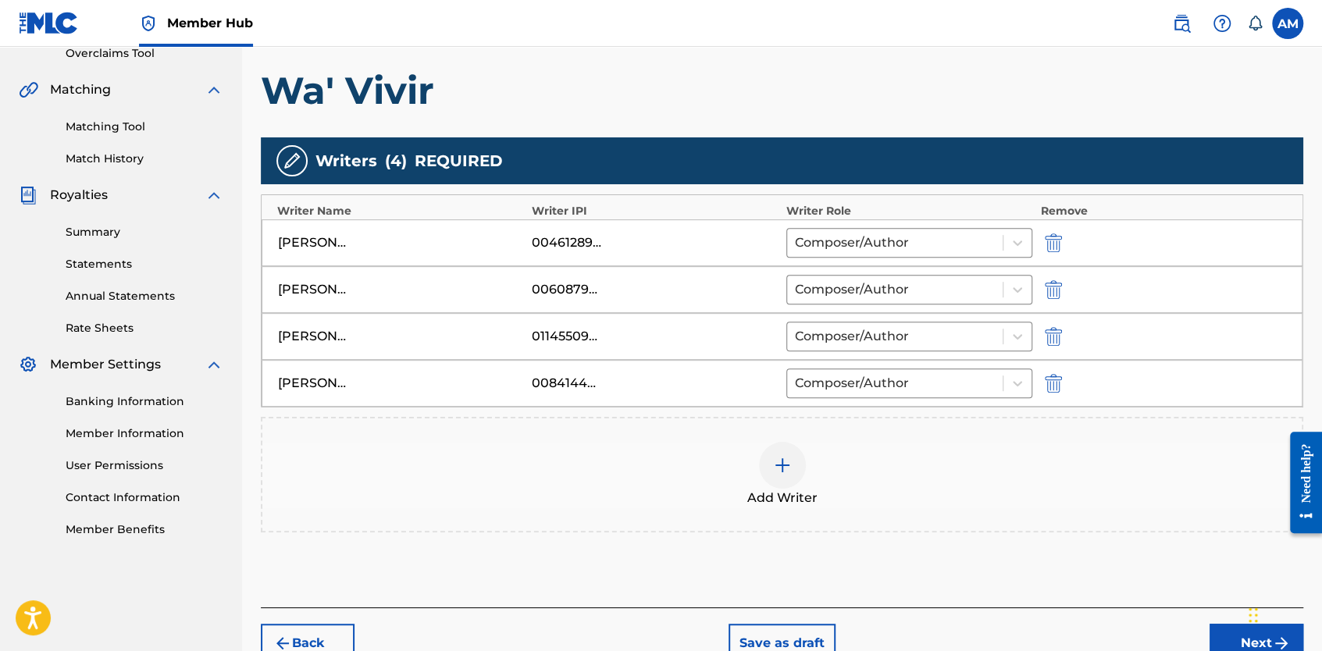
scroll to position [420, 0]
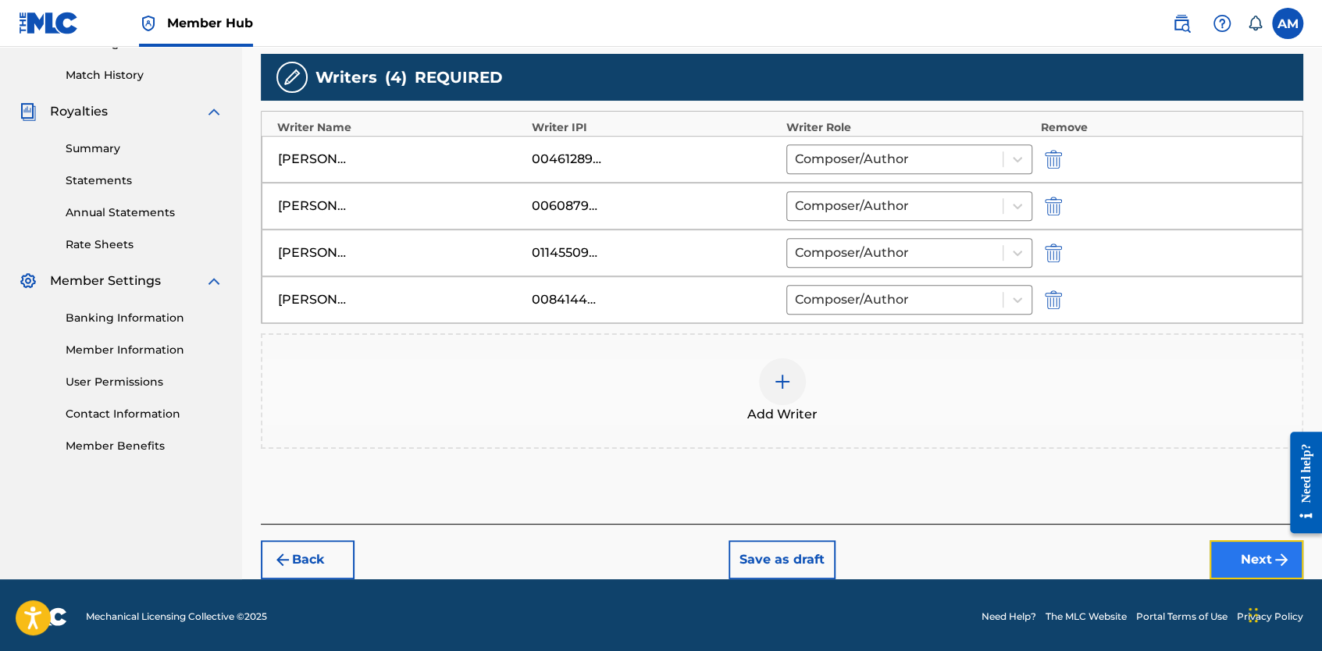
click at [1257, 570] on button "Next" at bounding box center [1256, 559] width 94 height 39
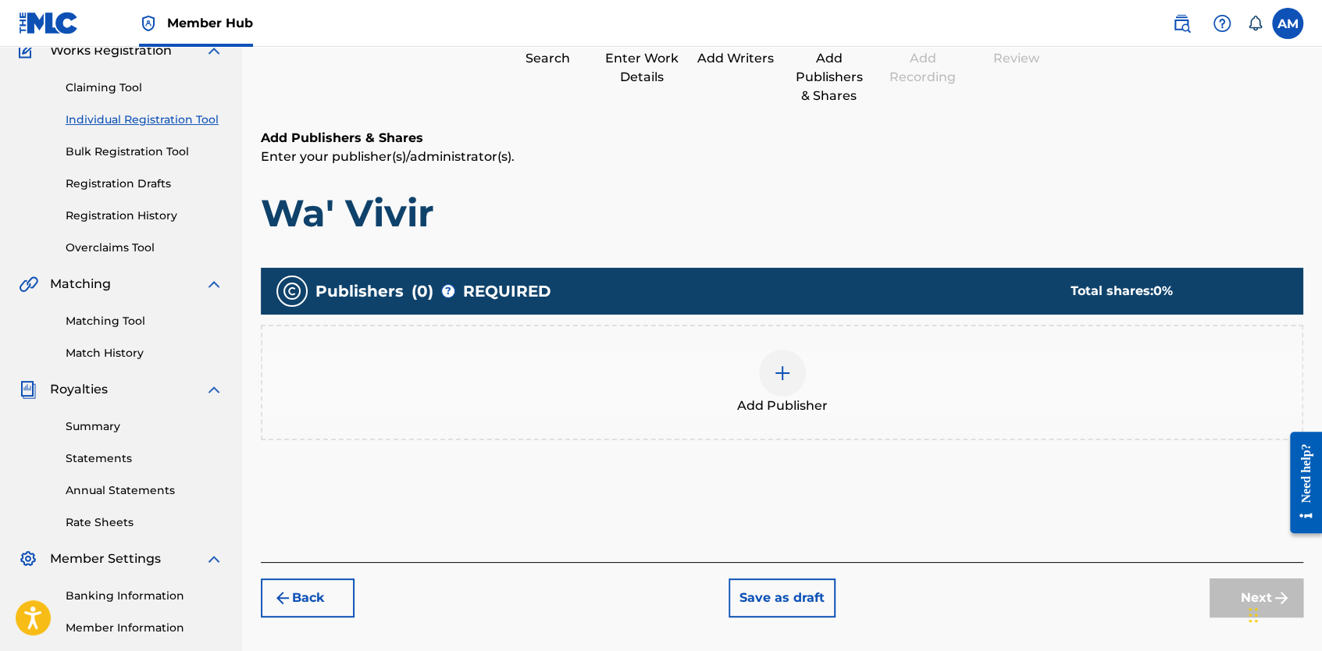
scroll to position [174, 0]
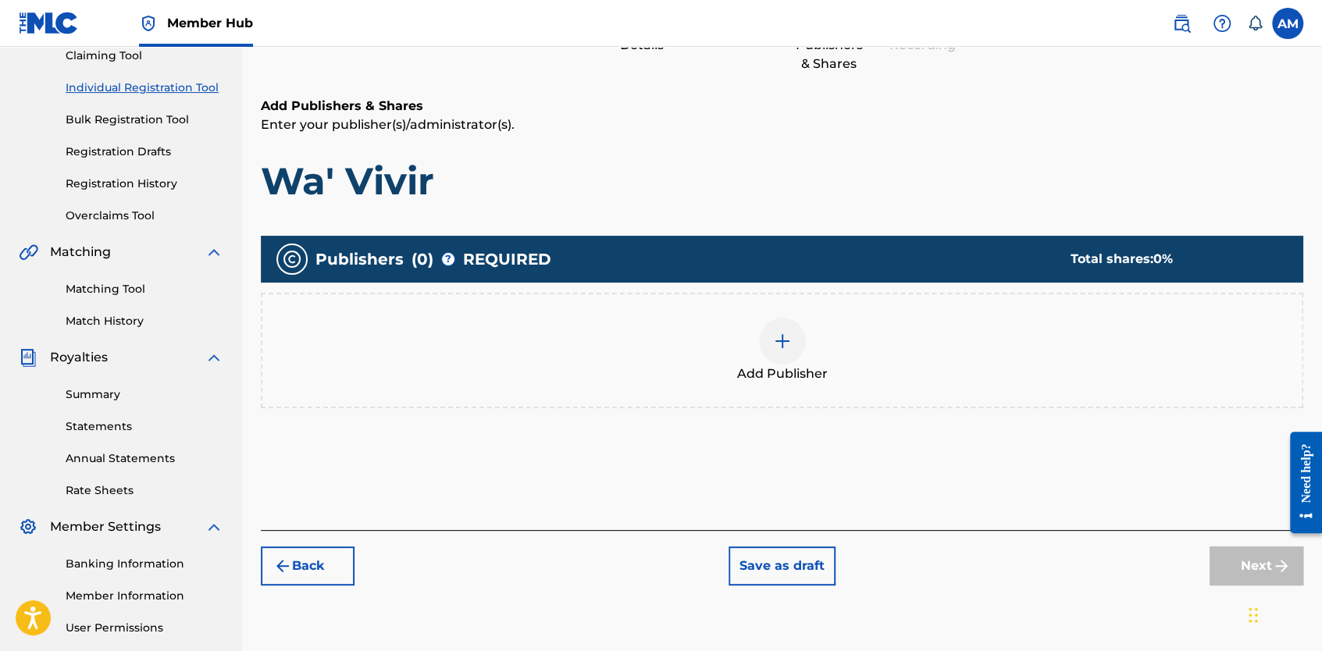
click at [775, 340] on img at bounding box center [782, 341] width 19 height 19
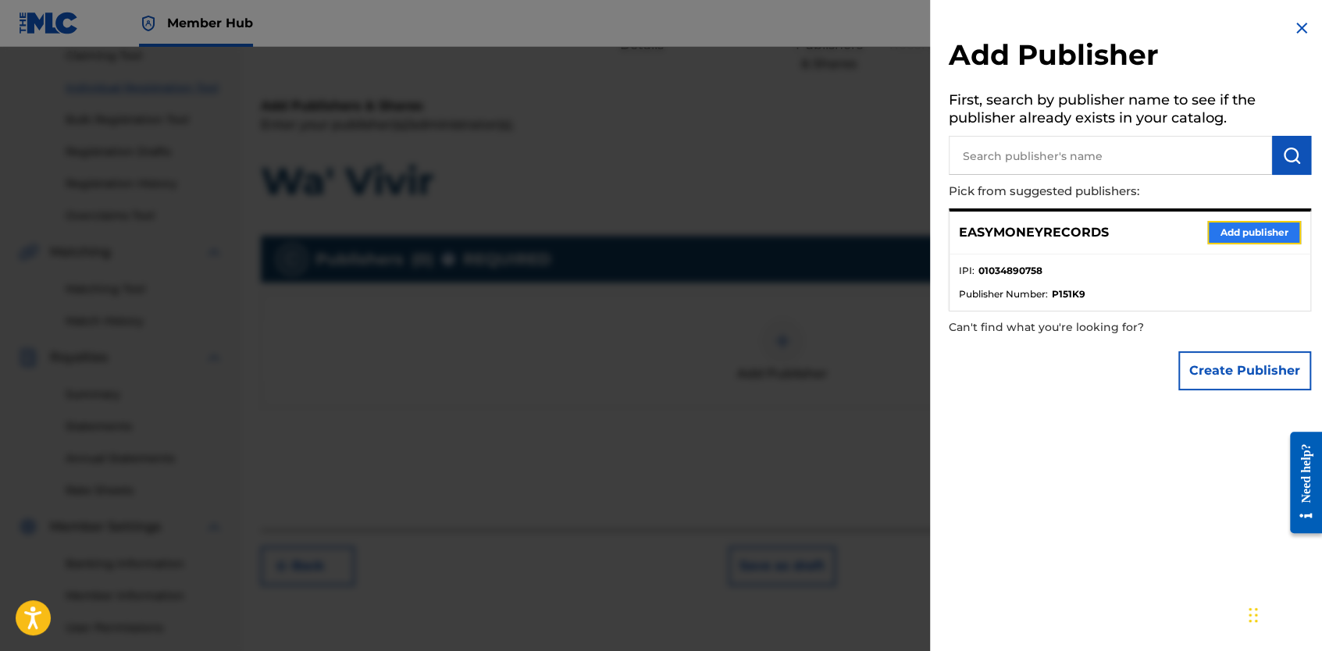
click at [1226, 237] on button "Add publisher" at bounding box center [1254, 232] width 94 height 23
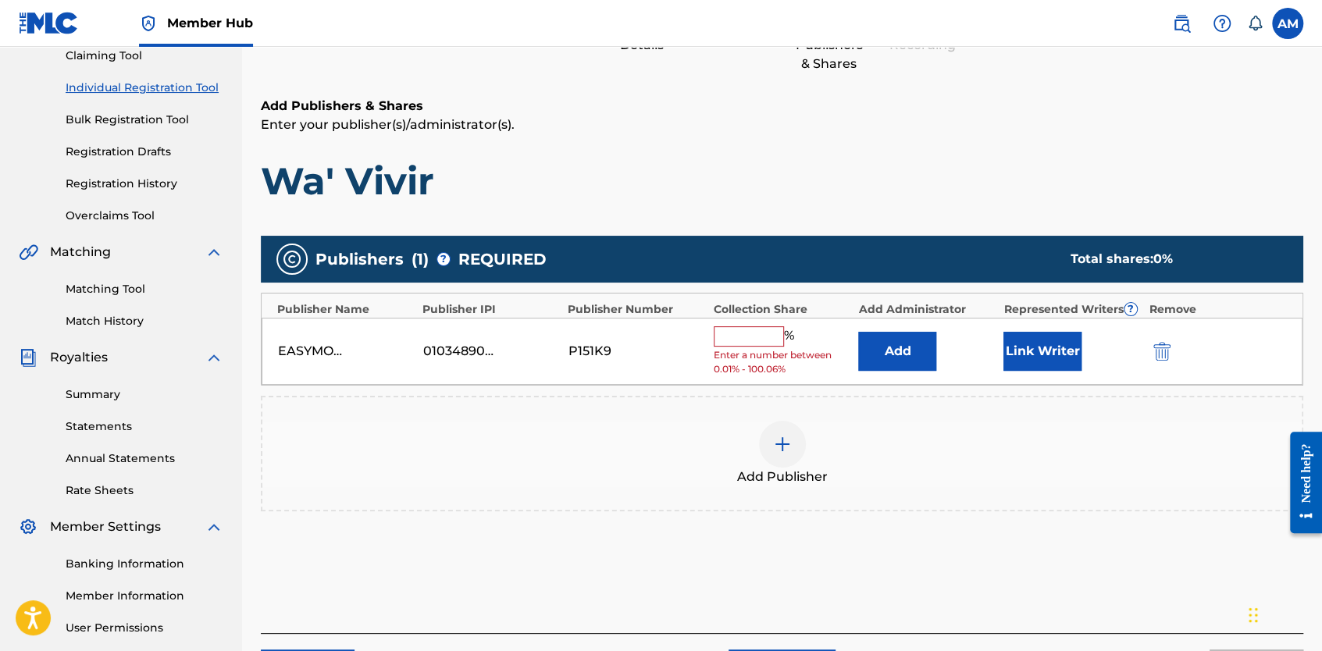
click at [742, 343] on input "text" at bounding box center [749, 336] width 70 height 20
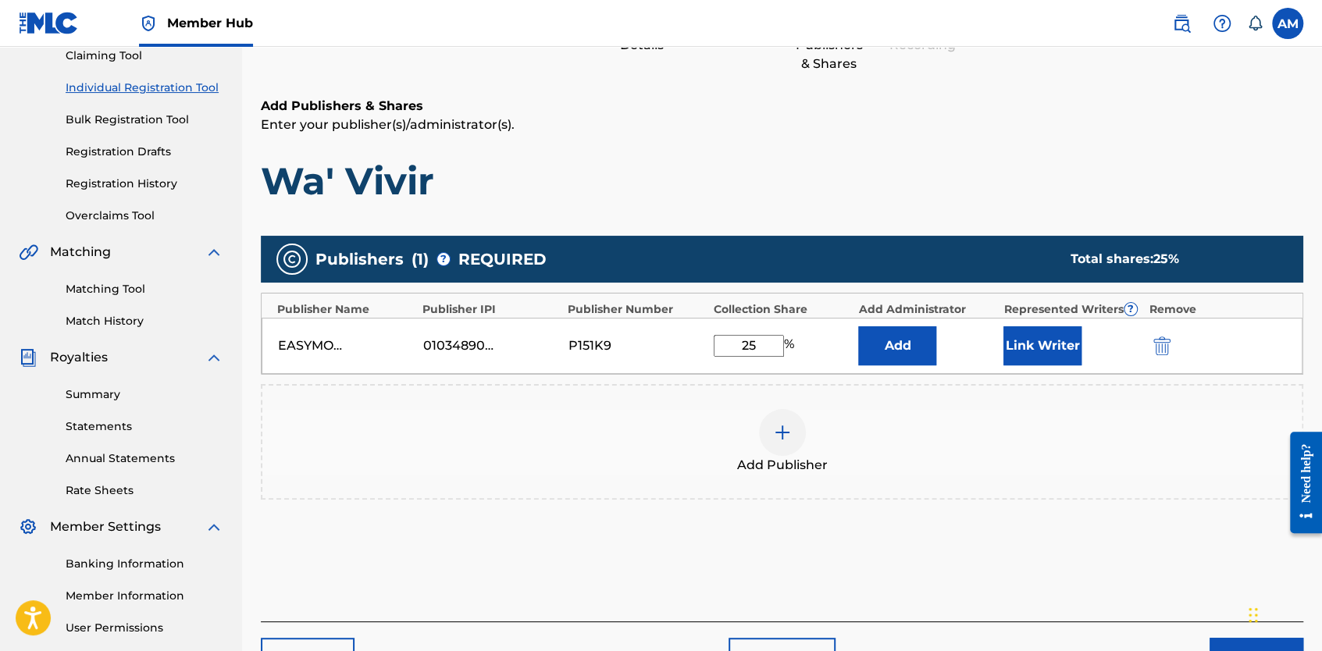
type input "25"
click at [867, 411] on div "Add Publisher" at bounding box center [781, 442] width 1039 height 66
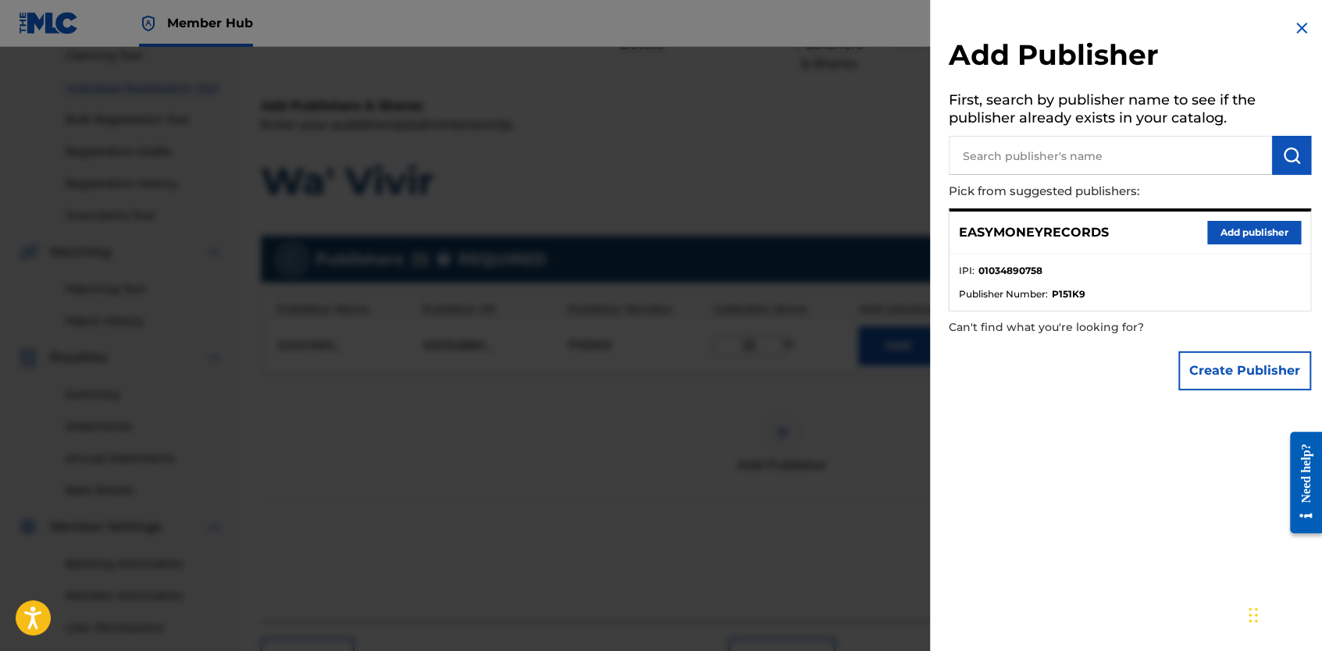
click at [1292, 28] on img at bounding box center [1301, 28] width 19 height 19
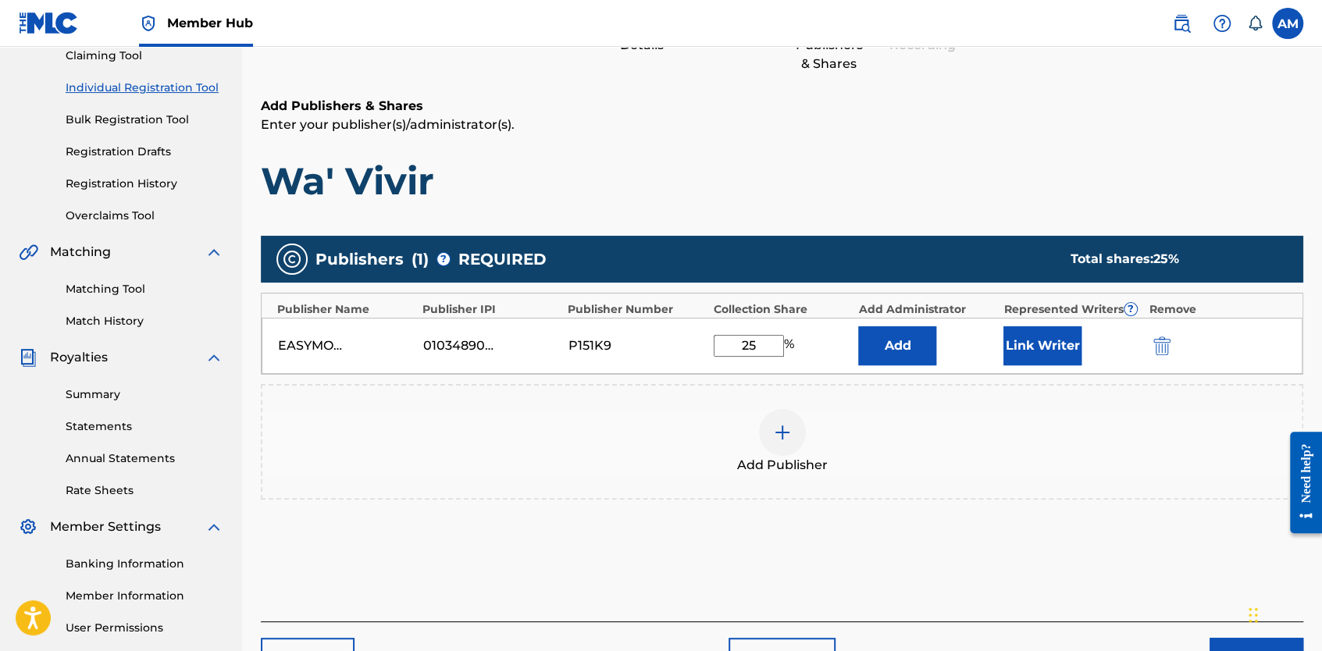
click at [942, 456] on div "Add Publisher" at bounding box center [781, 442] width 1039 height 66
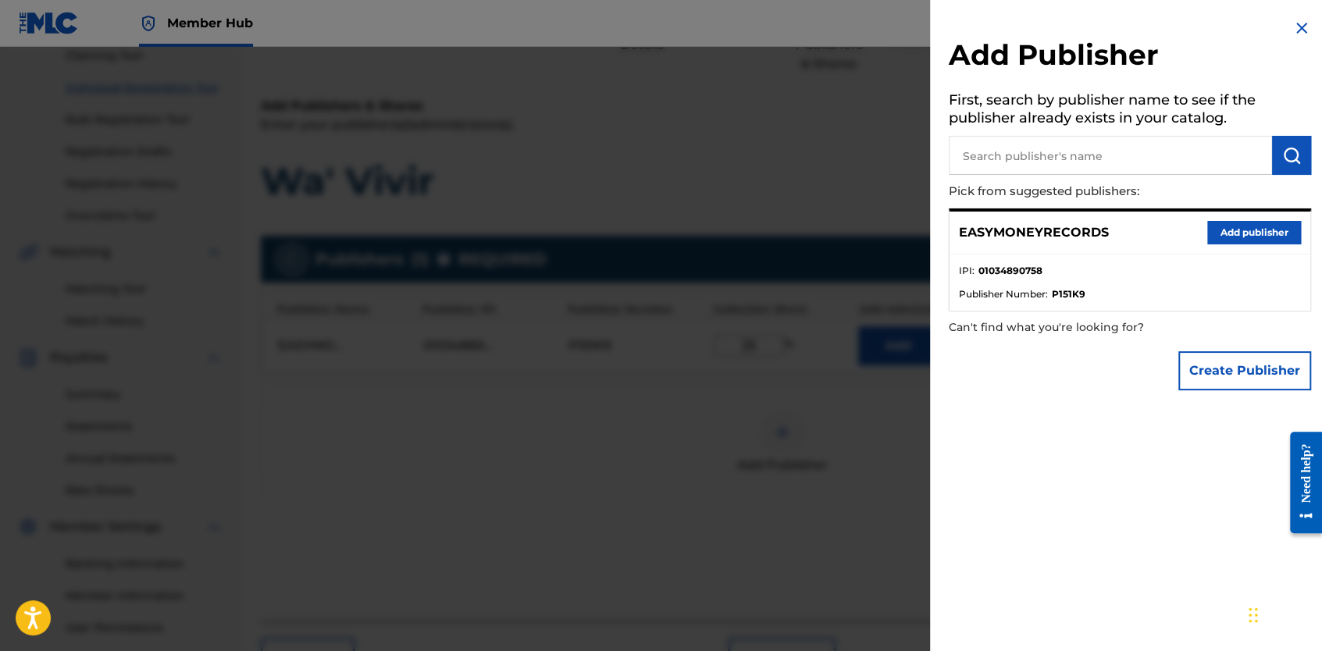
click at [545, 472] on div at bounding box center [661, 372] width 1322 height 651
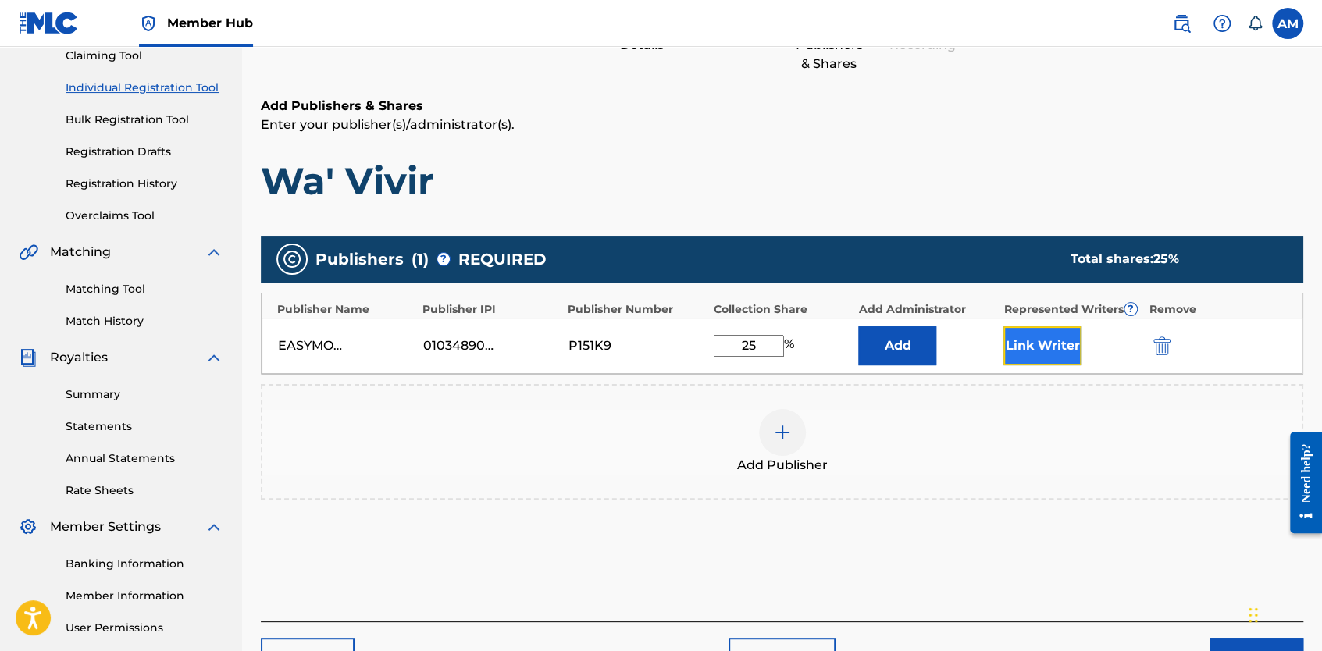
click at [1035, 352] on button "Link Writer" at bounding box center [1042, 345] width 78 height 39
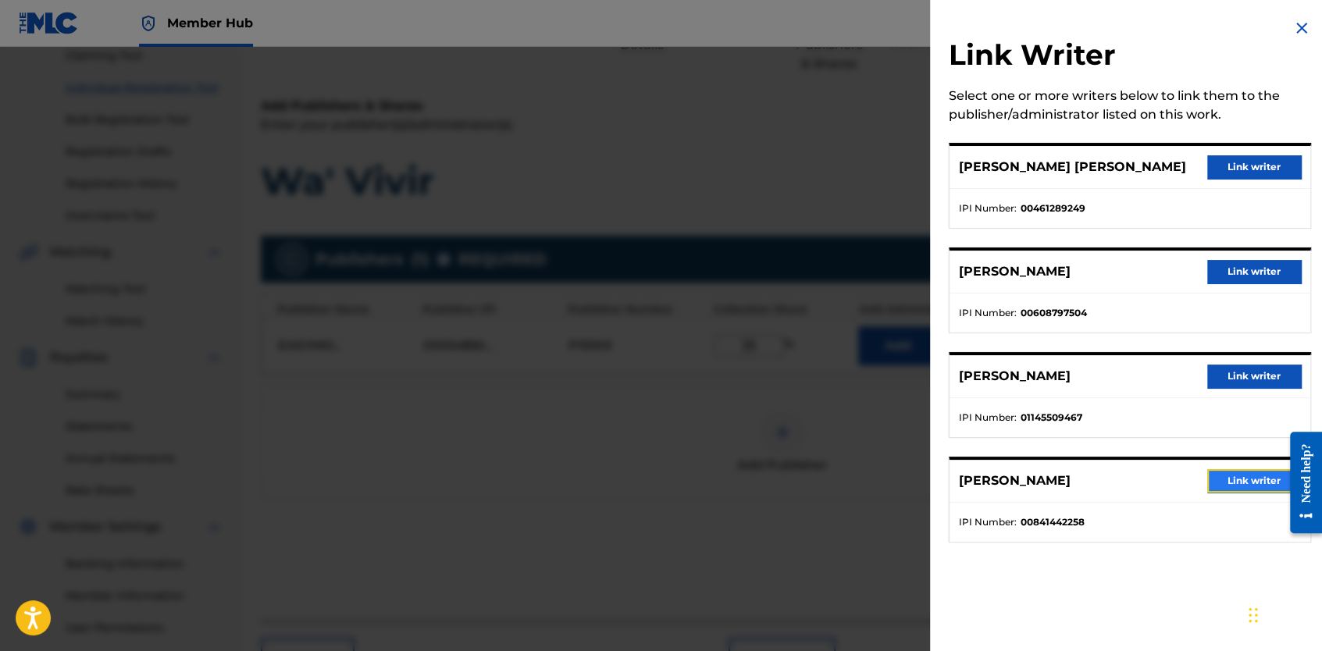
click at [1230, 484] on button "Link writer" at bounding box center [1254, 480] width 94 height 23
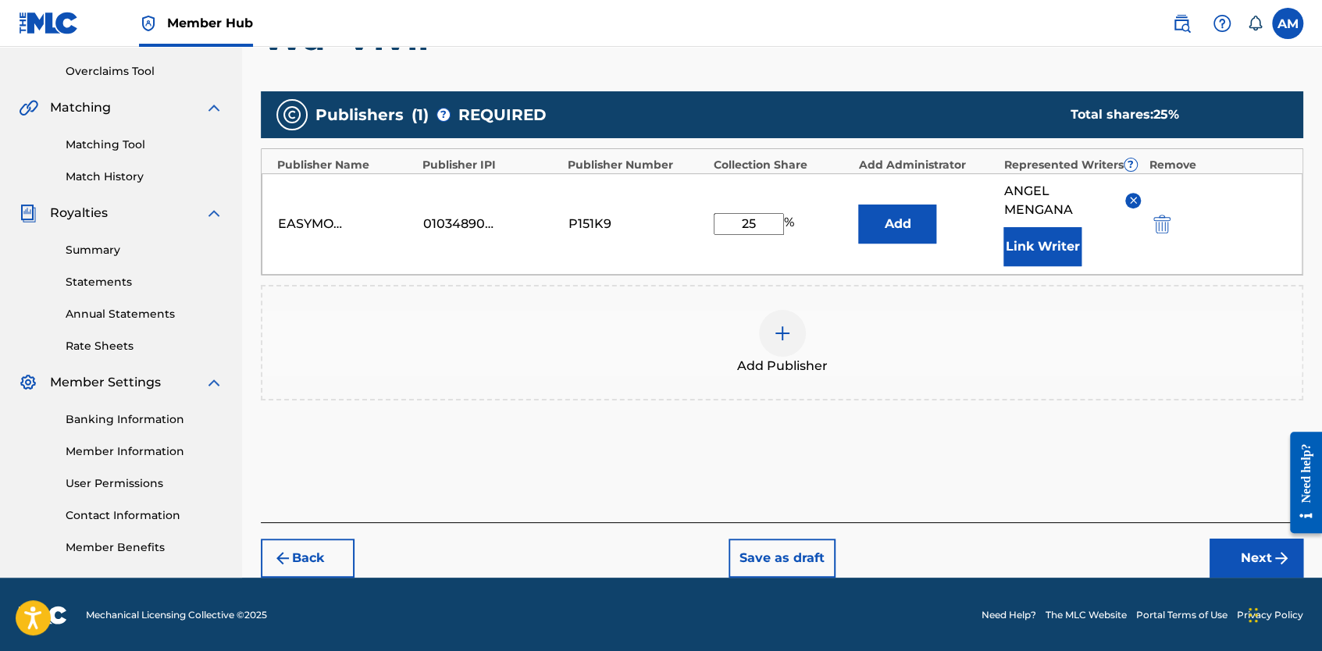
scroll to position [319, 0]
click at [970, 459] on div "Add Publishers & Shares Enter your publisher(s)/administrator(s). Wa' Vivir Pub…" at bounding box center [782, 237] width 1042 height 570
click at [1254, 554] on button "Next" at bounding box center [1256, 558] width 94 height 39
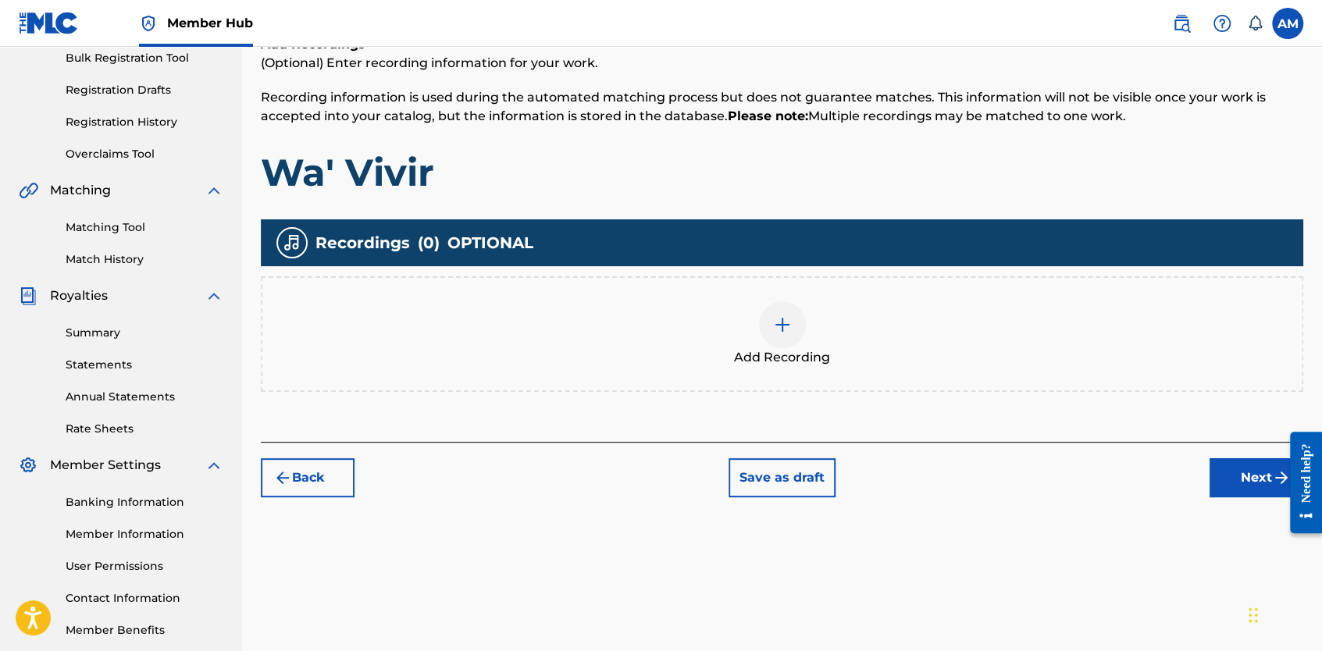
scroll to position [317, 0]
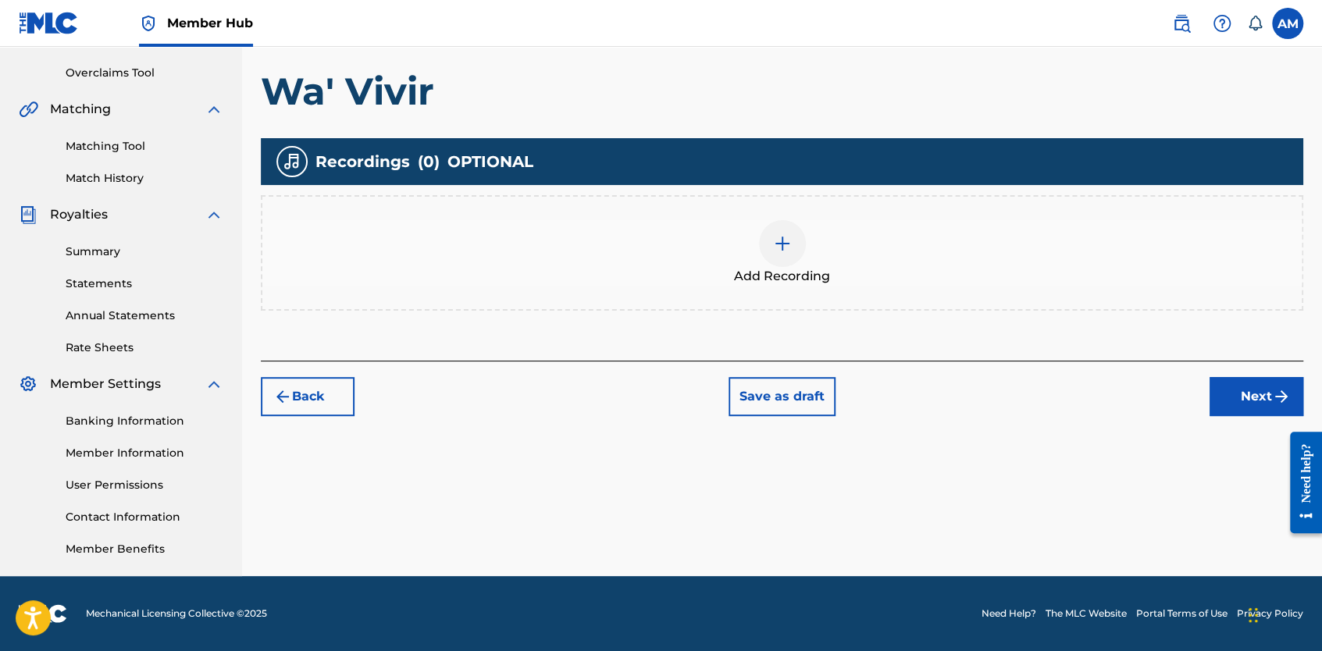
click at [789, 244] on img at bounding box center [782, 243] width 19 height 19
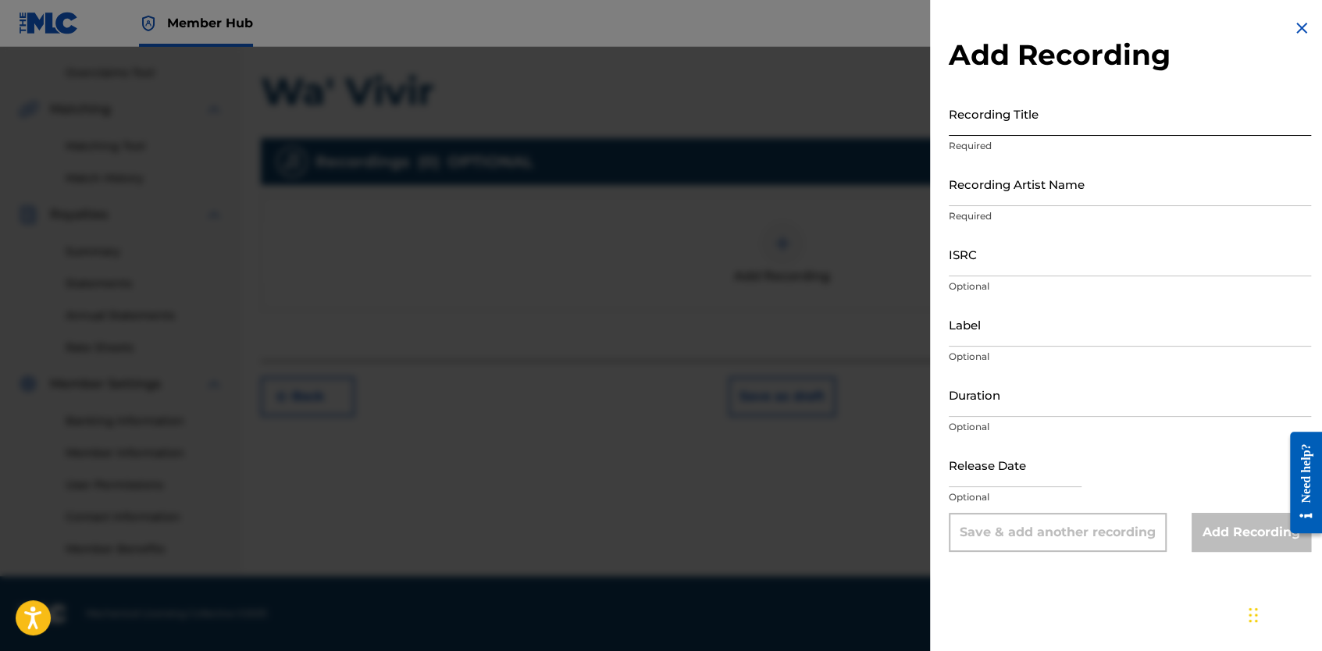
click at [982, 94] on input "Recording Title" at bounding box center [1130, 113] width 362 height 45
click at [998, 180] on input "Recording Artist Name" at bounding box center [1130, 184] width 362 height 45
click at [999, 127] on input "Recording Title" at bounding box center [1130, 113] width 362 height 45
paste input "WA' VIVIR"
type input "WA' VIVIR"
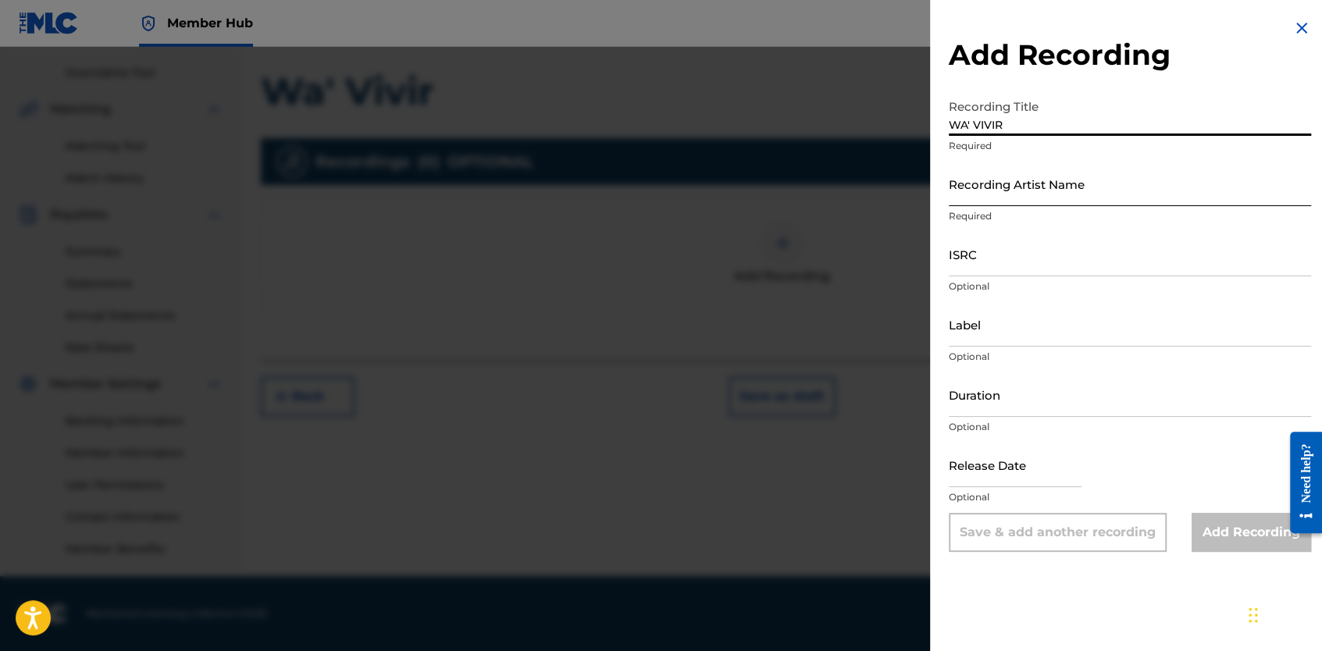
click at [992, 181] on input "Recording Artist Name" at bounding box center [1130, 184] width 362 height 45
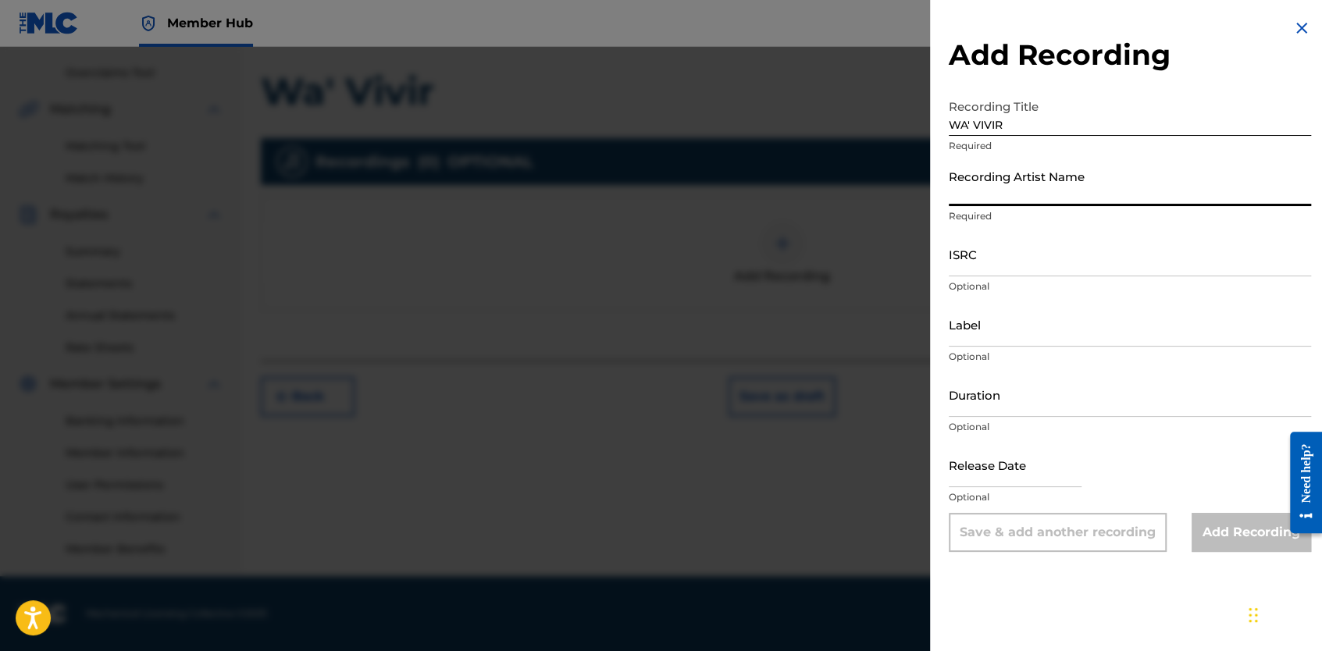
paste input "Kola Loka"
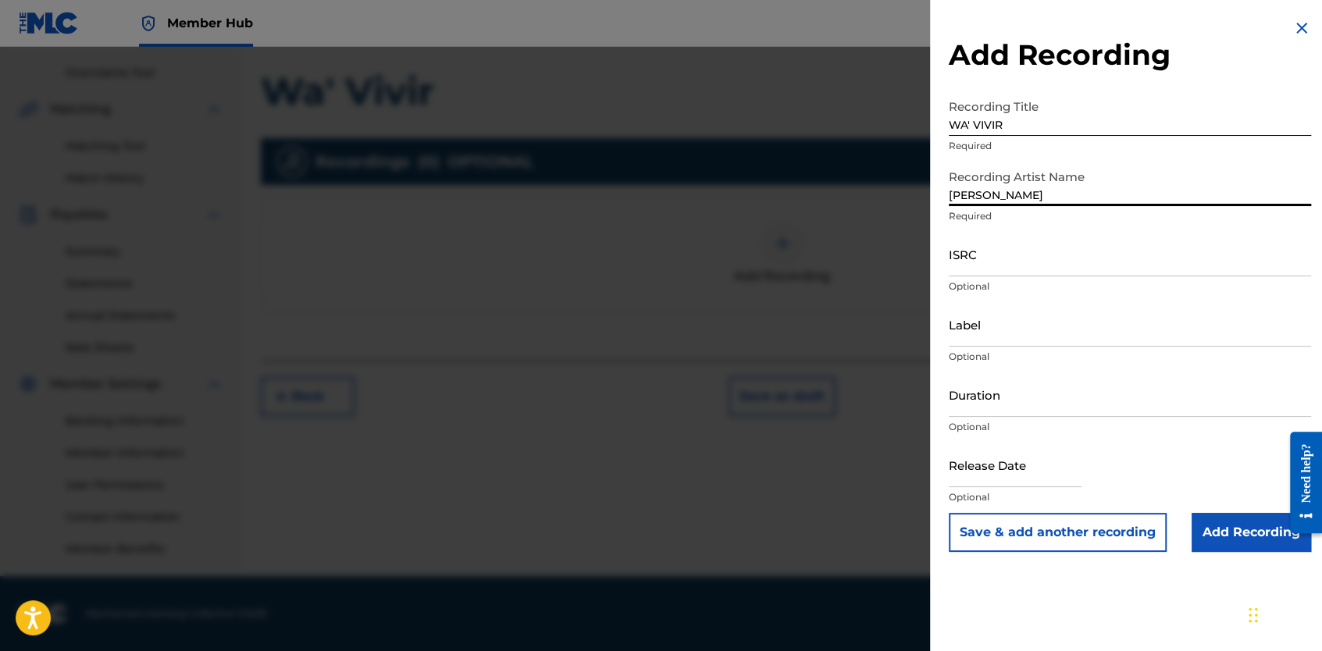
type input "Kola Loka"
click at [935, 247] on div "Add Recording Recording Title WA' VIVIR Required Recording Artist Name Kola Lok…" at bounding box center [1130, 285] width 400 height 571
click at [985, 264] on input "ISRC" at bounding box center [1130, 254] width 362 height 45
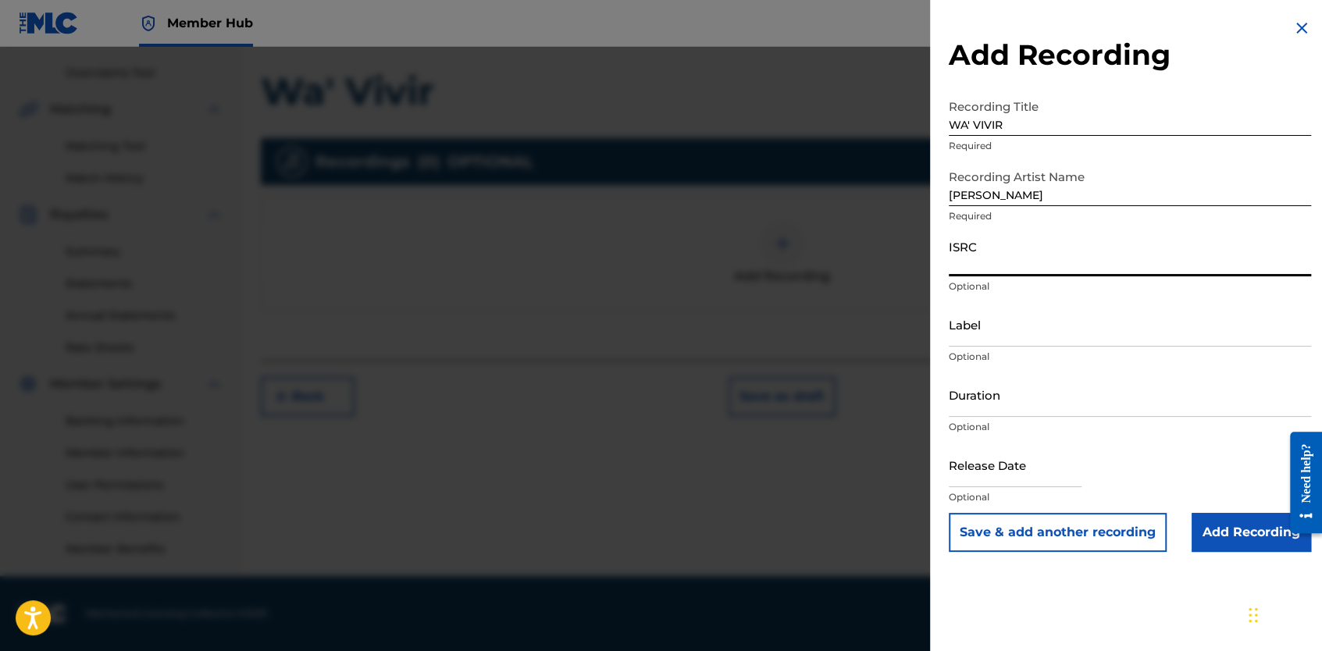
paste input "QZK6H2284191"
type input "QZK6H2284191"
click at [1216, 532] on input "Add Recording" at bounding box center [1250, 532] width 119 height 39
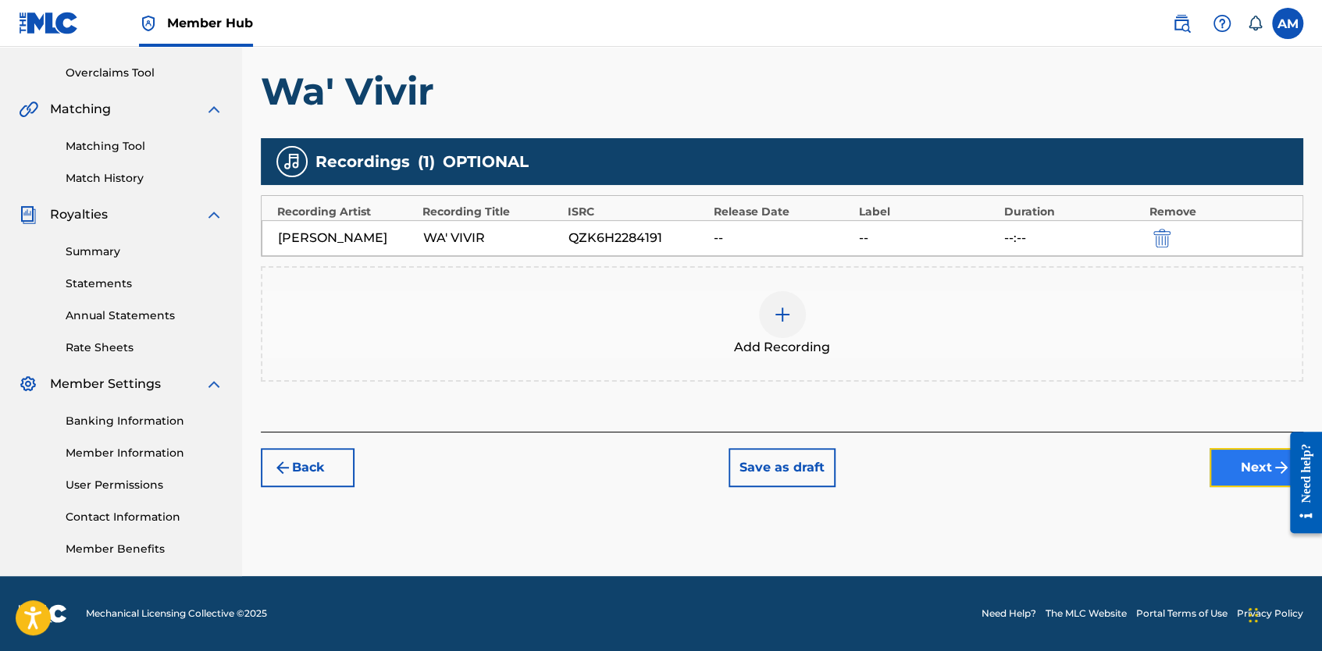
click at [1251, 475] on button "Next" at bounding box center [1256, 467] width 94 height 39
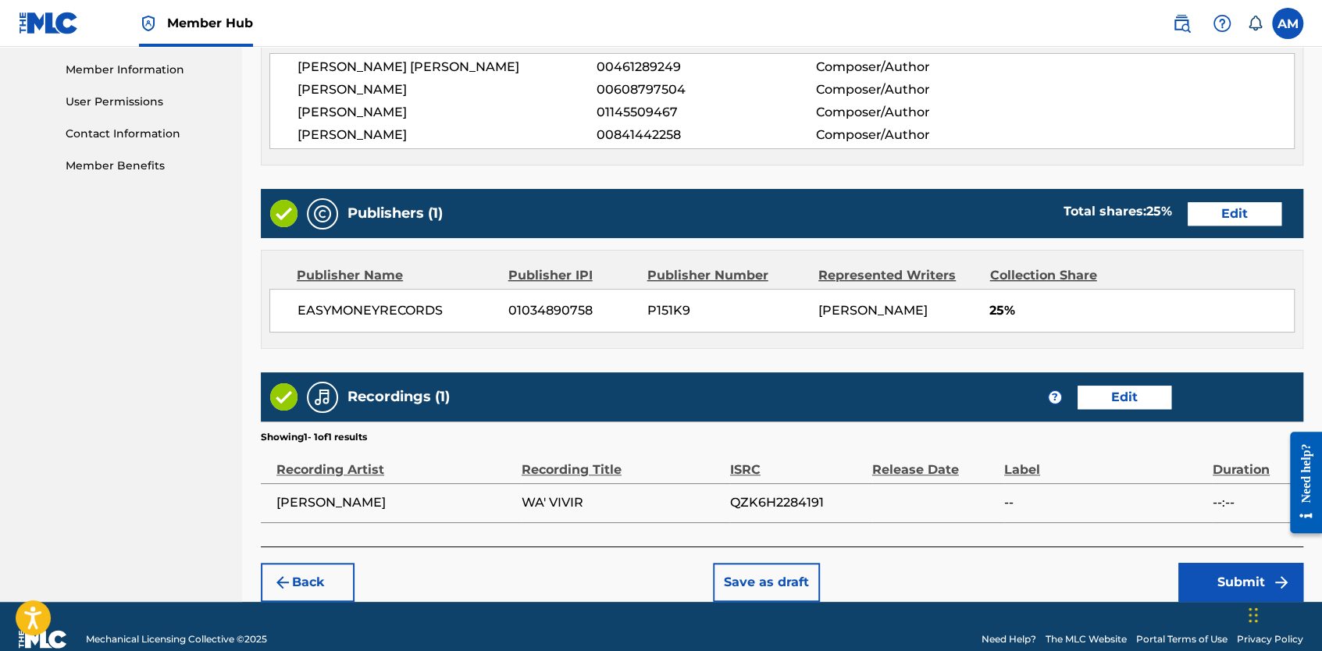
scroll to position [723, 0]
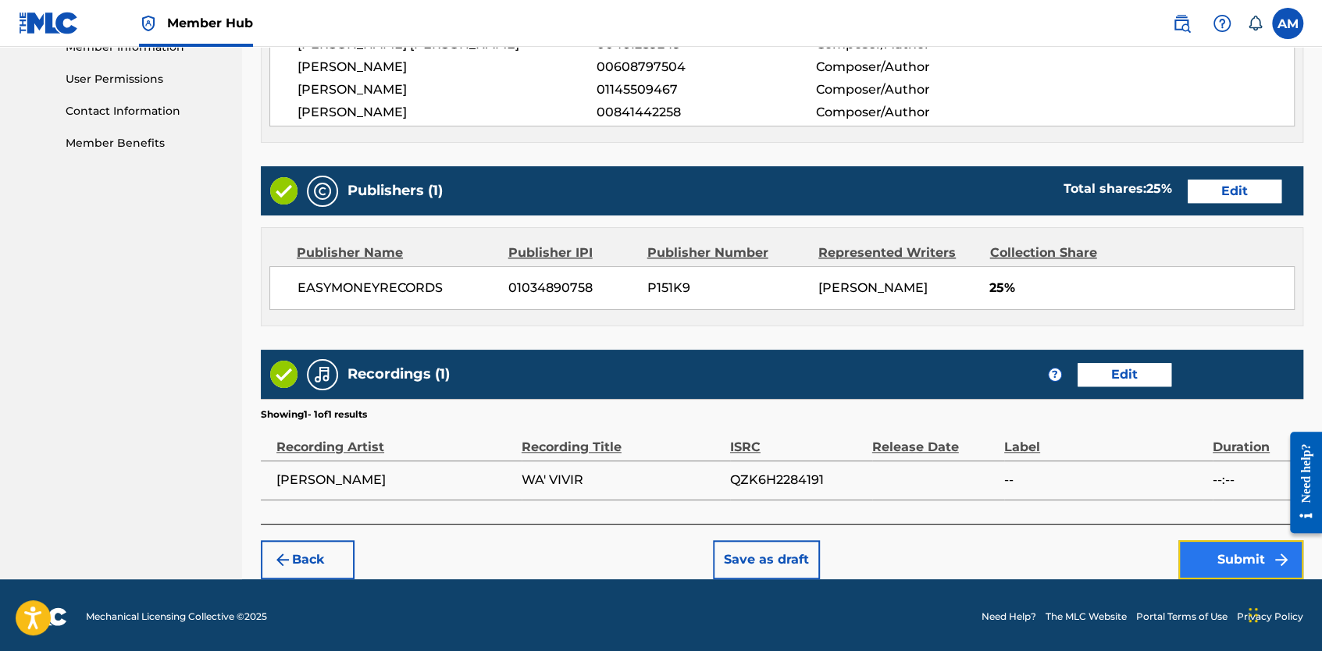
click at [1225, 560] on button "Submit" at bounding box center [1240, 559] width 125 height 39
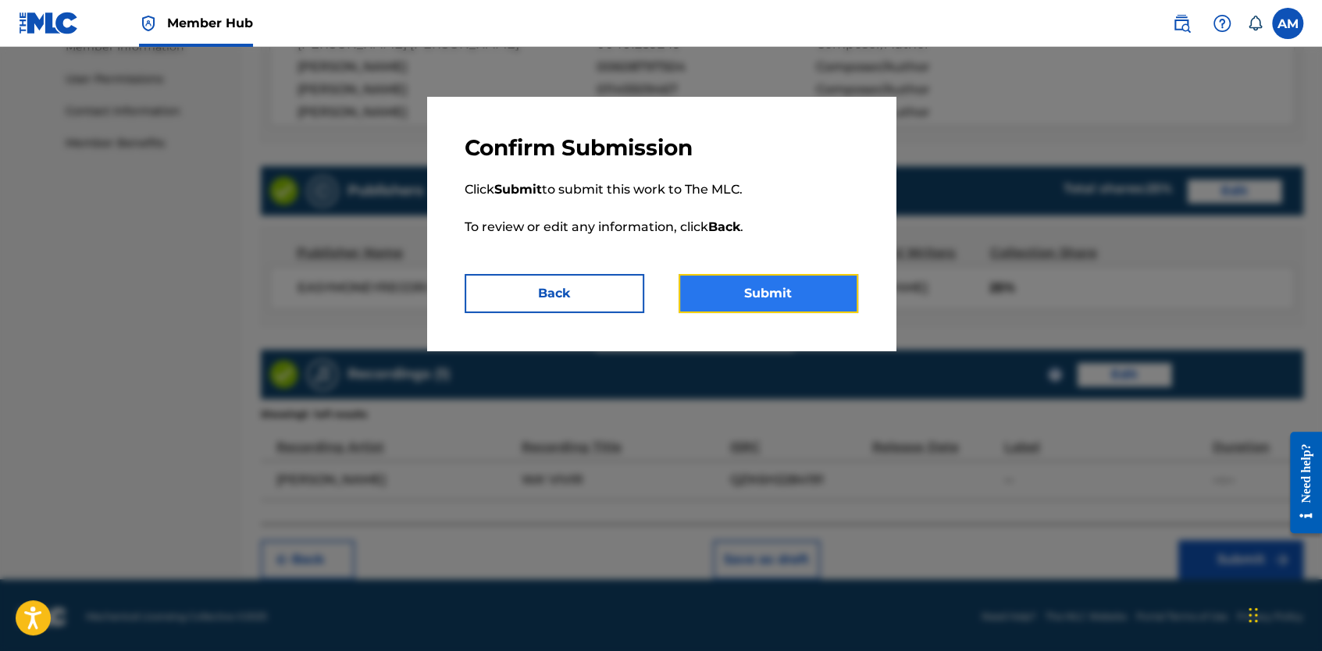
click at [779, 292] on button "Submit" at bounding box center [768, 293] width 180 height 39
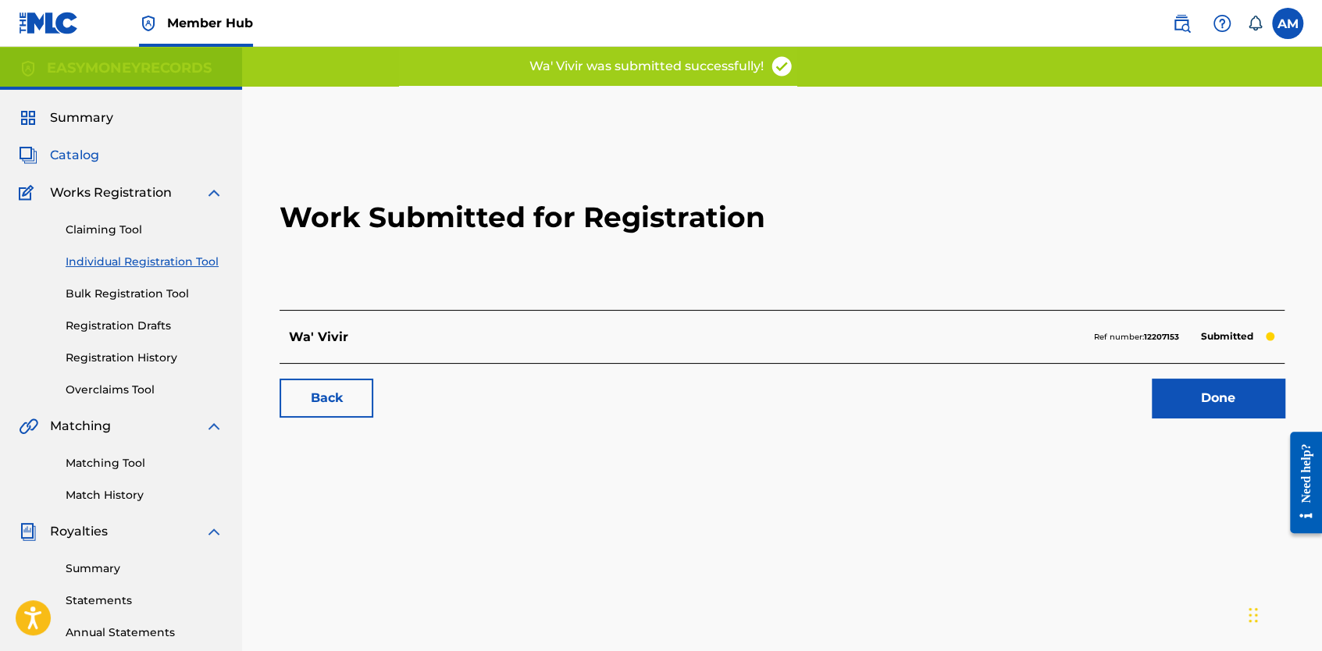
click at [69, 151] on span "Catalog" at bounding box center [74, 155] width 49 height 19
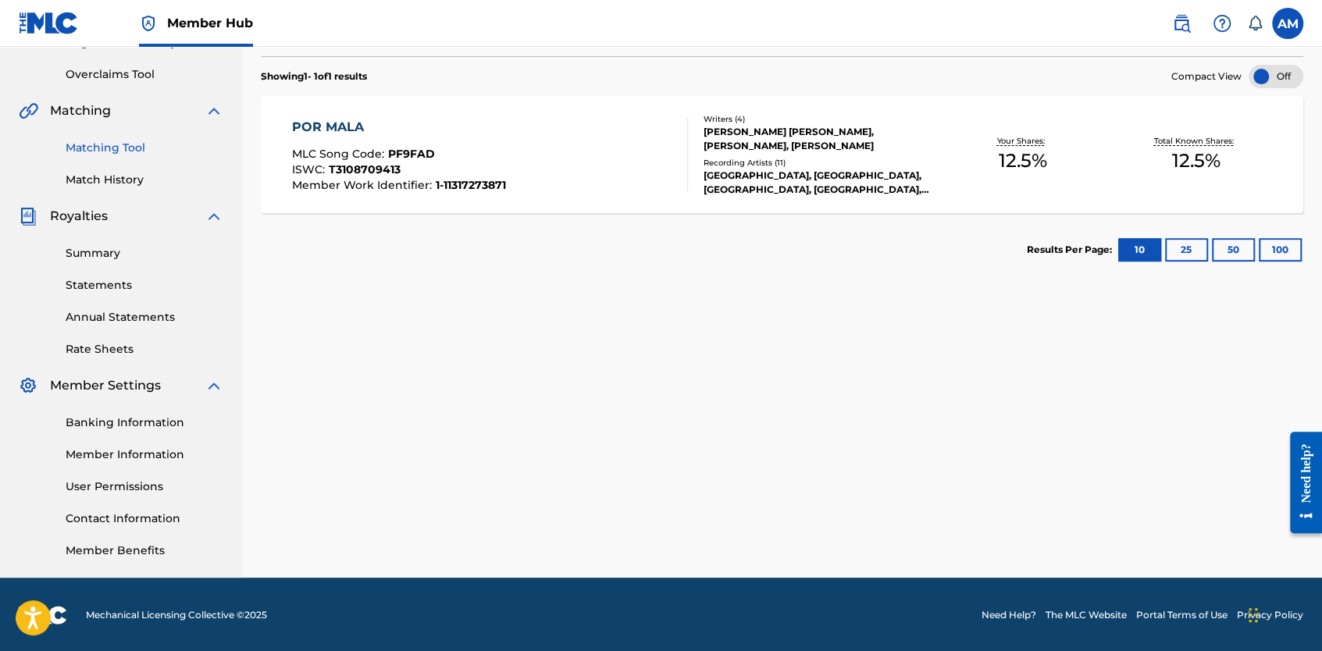
scroll to position [317, 0]
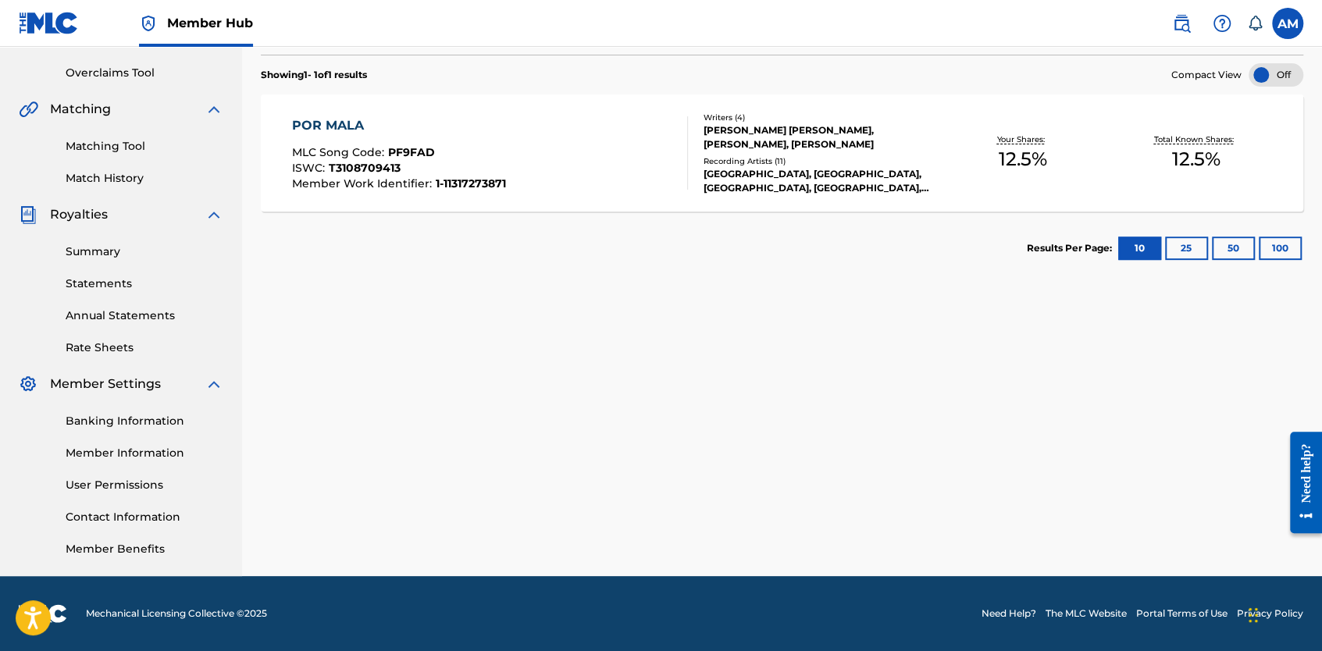
click at [137, 418] on link "Banking Information" at bounding box center [145, 421] width 158 height 16
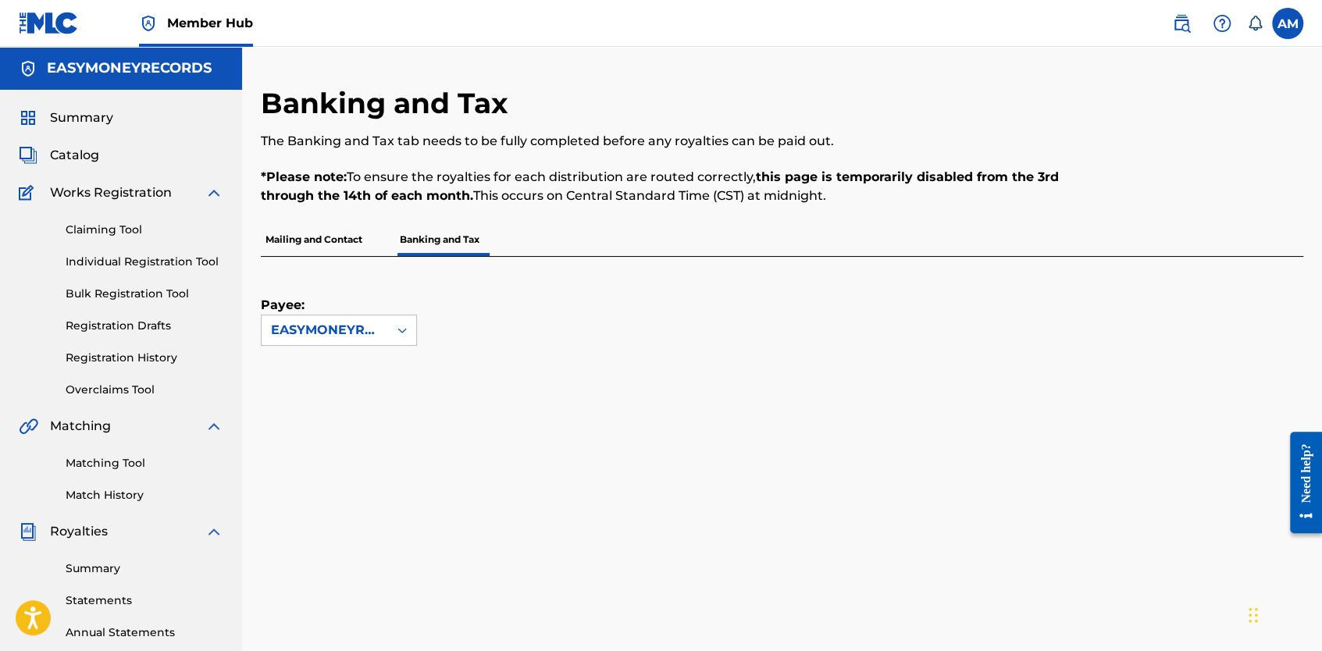
click at [333, 244] on p "Mailing and Contact" at bounding box center [314, 239] width 106 height 33
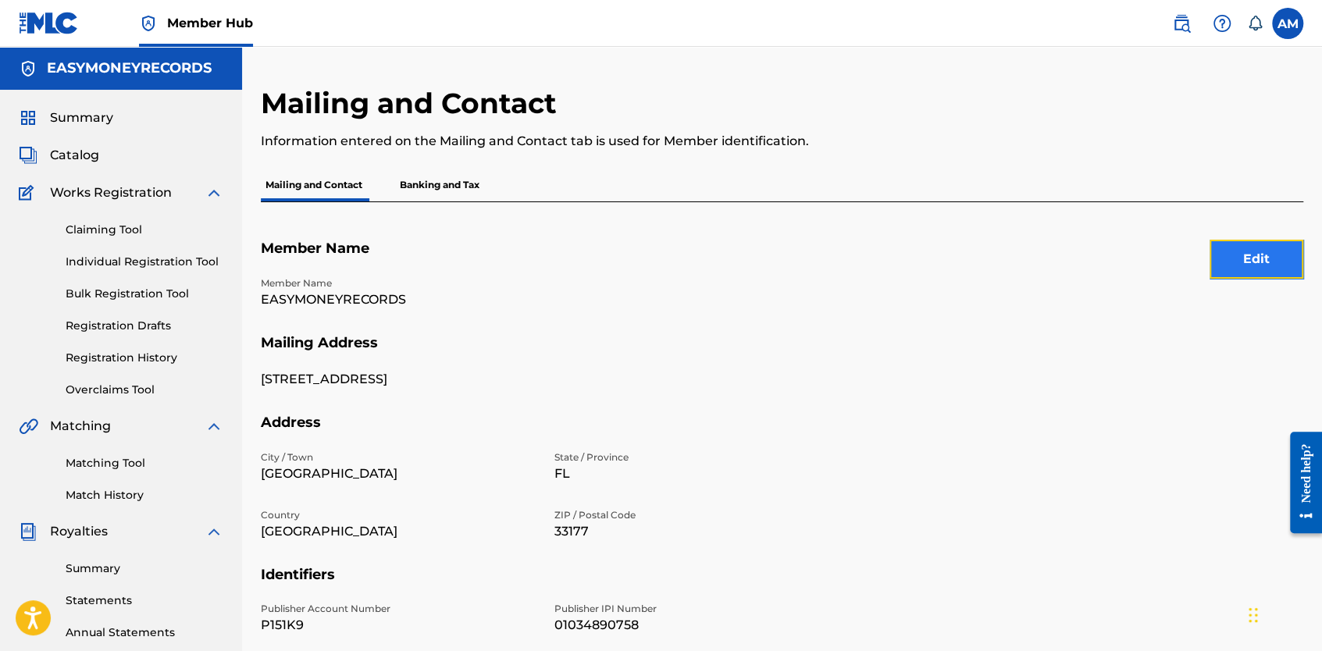
click at [1252, 269] on button "Edit" at bounding box center [1256, 259] width 94 height 39
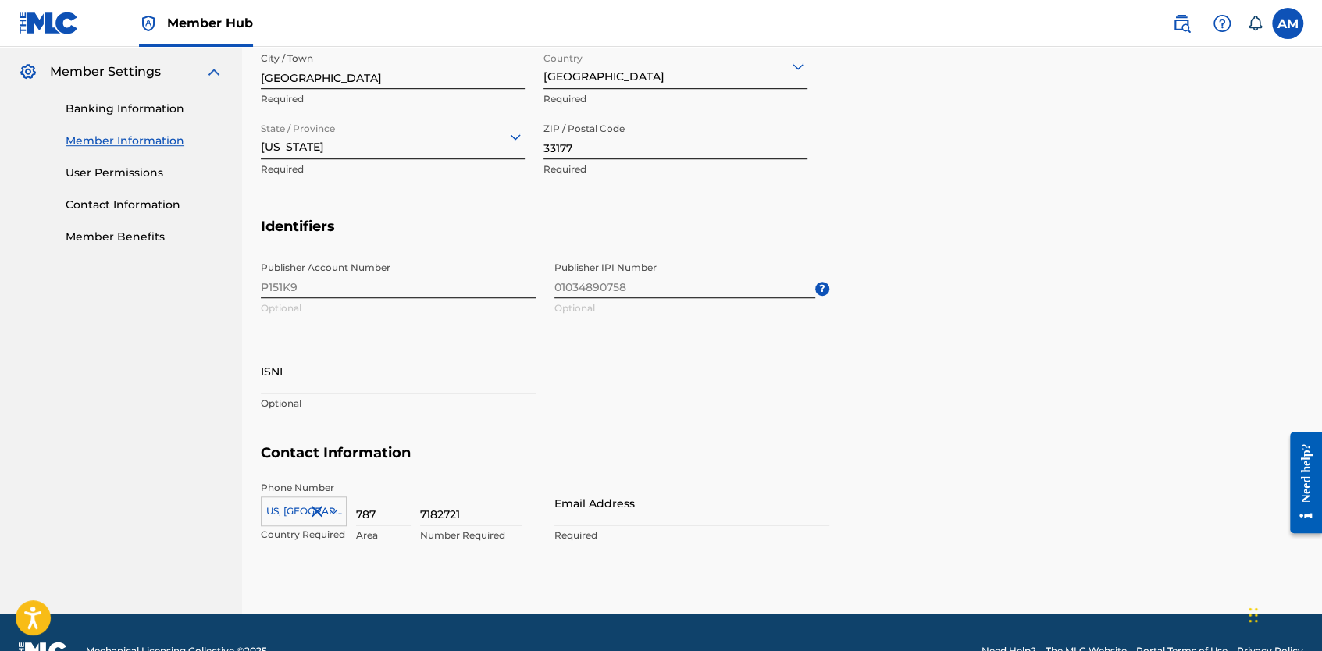
scroll to position [666, 0]
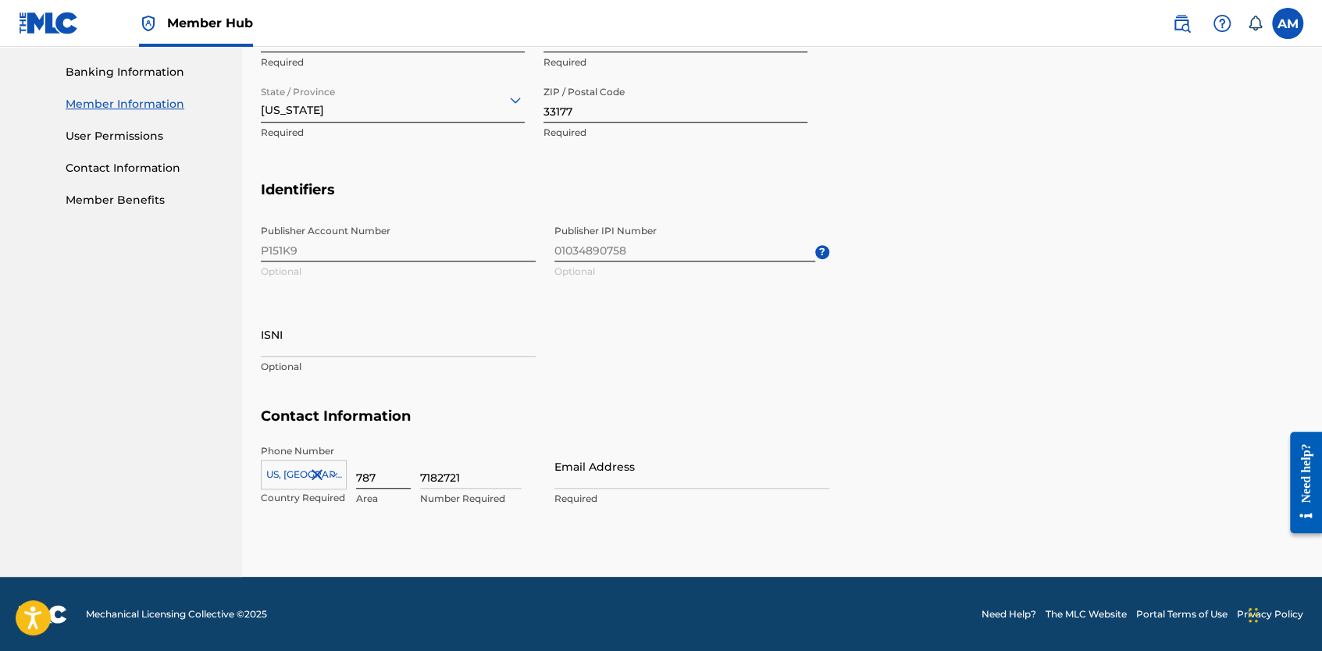
drag, startPoint x: 395, startPoint y: 475, endPoint x: 356, endPoint y: 476, distance: 39.1
click at [356, 476] on input "787" at bounding box center [383, 466] width 55 height 45
type input "305"
drag, startPoint x: 422, startPoint y: 473, endPoint x: 514, endPoint y: 479, distance: 91.5
click at [514, 479] on input "7182721" at bounding box center [471, 466] width 102 height 45
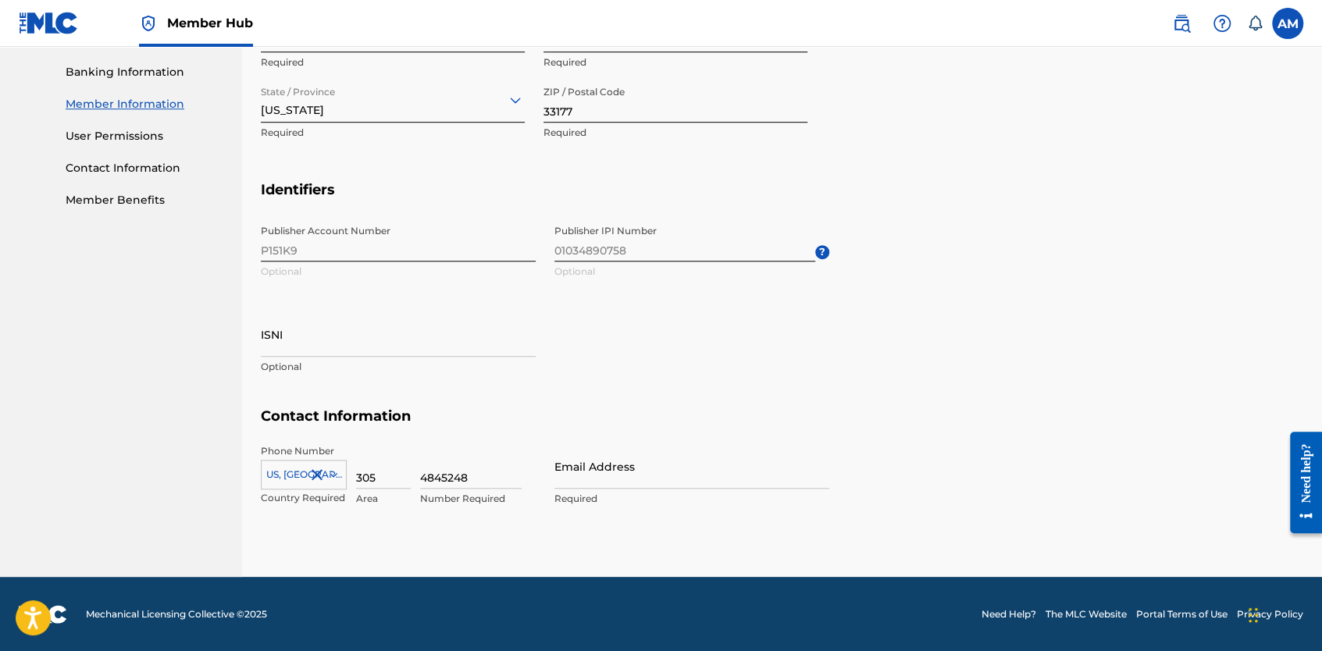
type input "4845248"
click at [903, 426] on h5 "Contact Information" at bounding box center [782, 426] width 1042 height 37
click at [713, 464] on input "Email Address" at bounding box center [691, 466] width 275 height 45
type input "consultheproducer@gmail.com"
type input "United States"
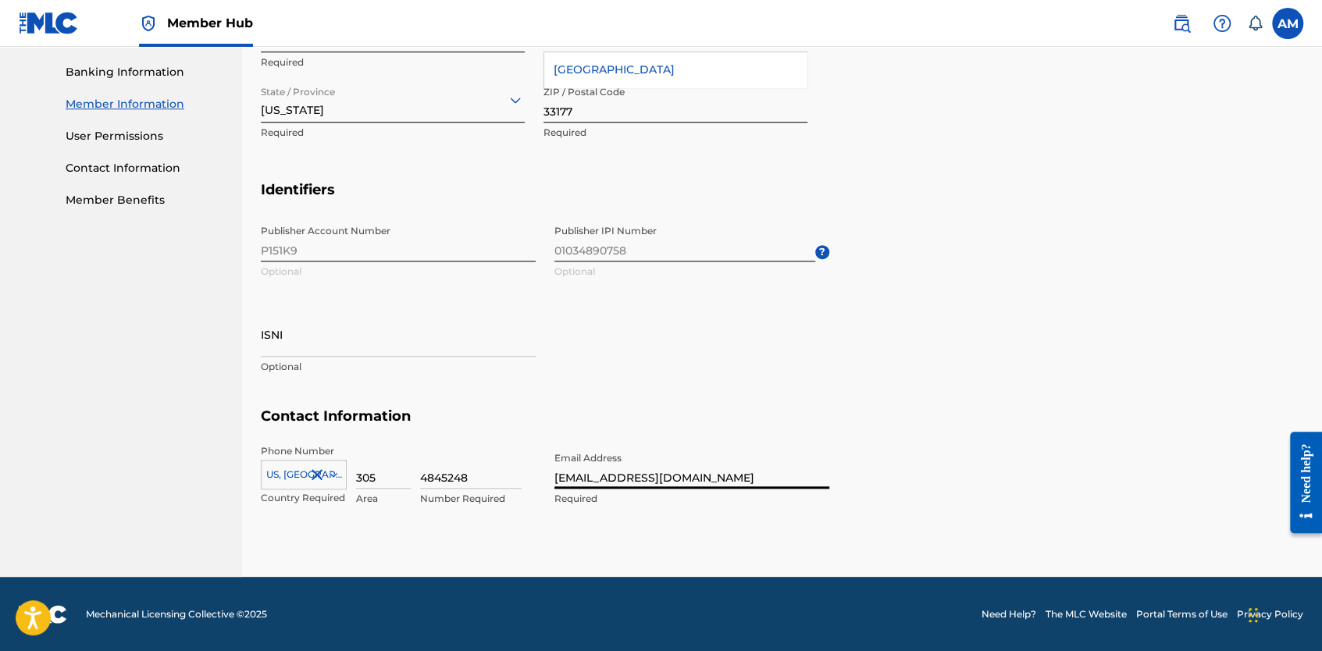
click at [1036, 467] on section "Contact Information Phone Number US, CA +1 Country Required 305 Area 4845248 Nu…" at bounding box center [782, 474] width 1042 height 132
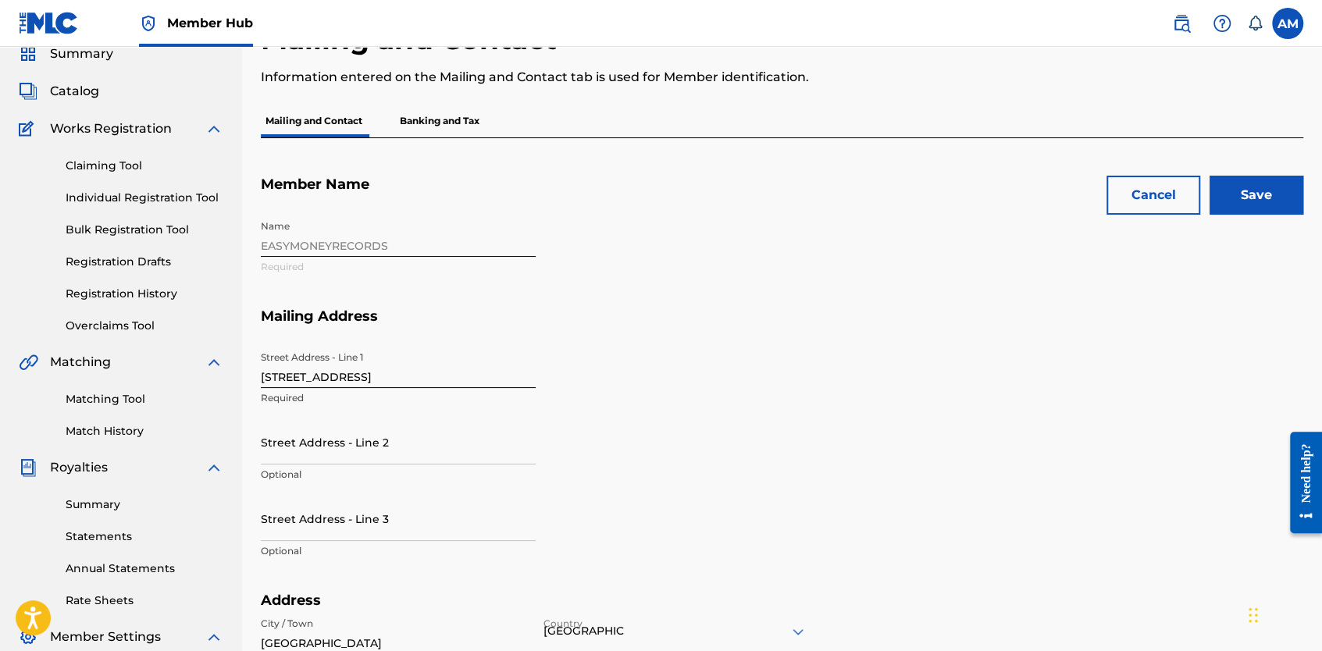
scroll to position [41, 0]
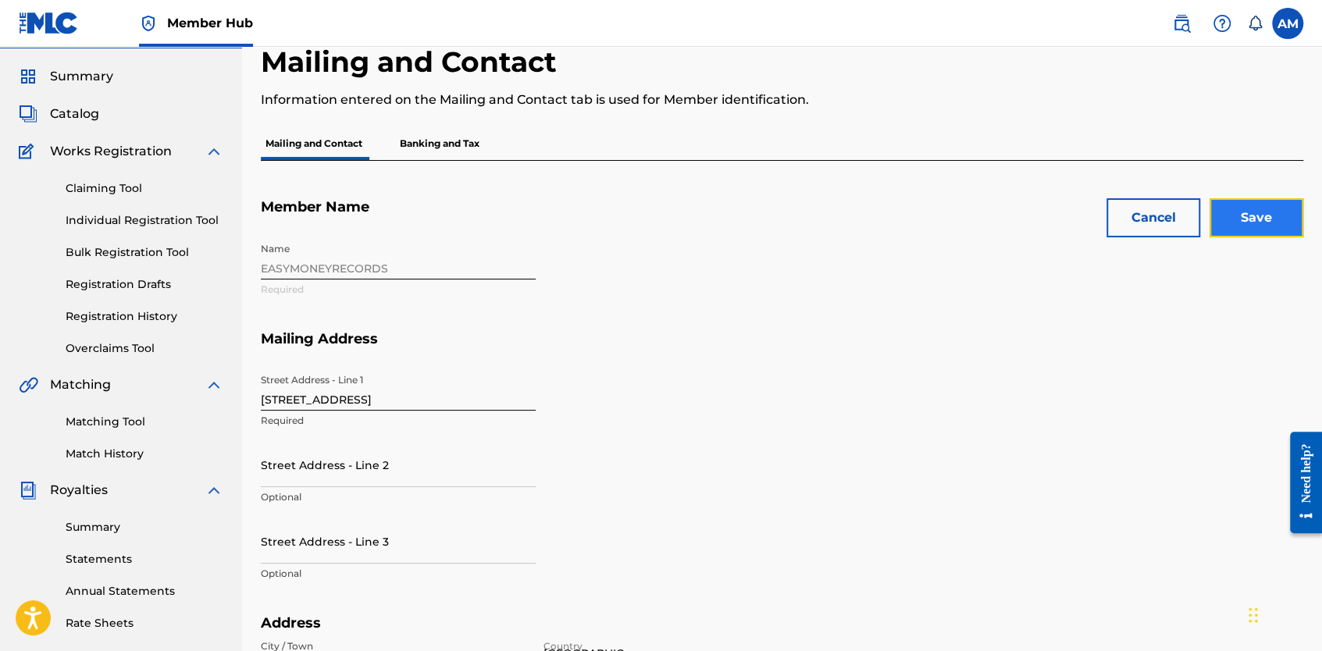
click at [1248, 211] on input "Save" at bounding box center [1256, 217] width 94 height 39
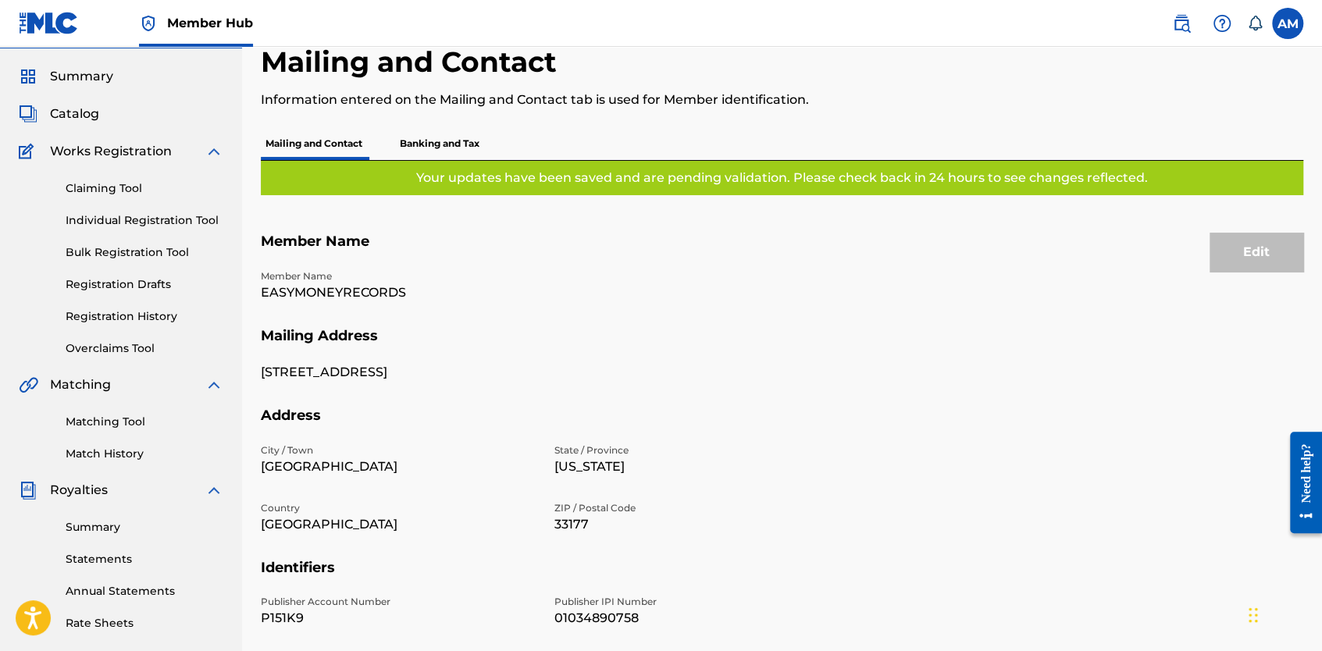
click at [467, 141] on p "Banking and Tax" at bounding box center [439, 143] width 89 height 33
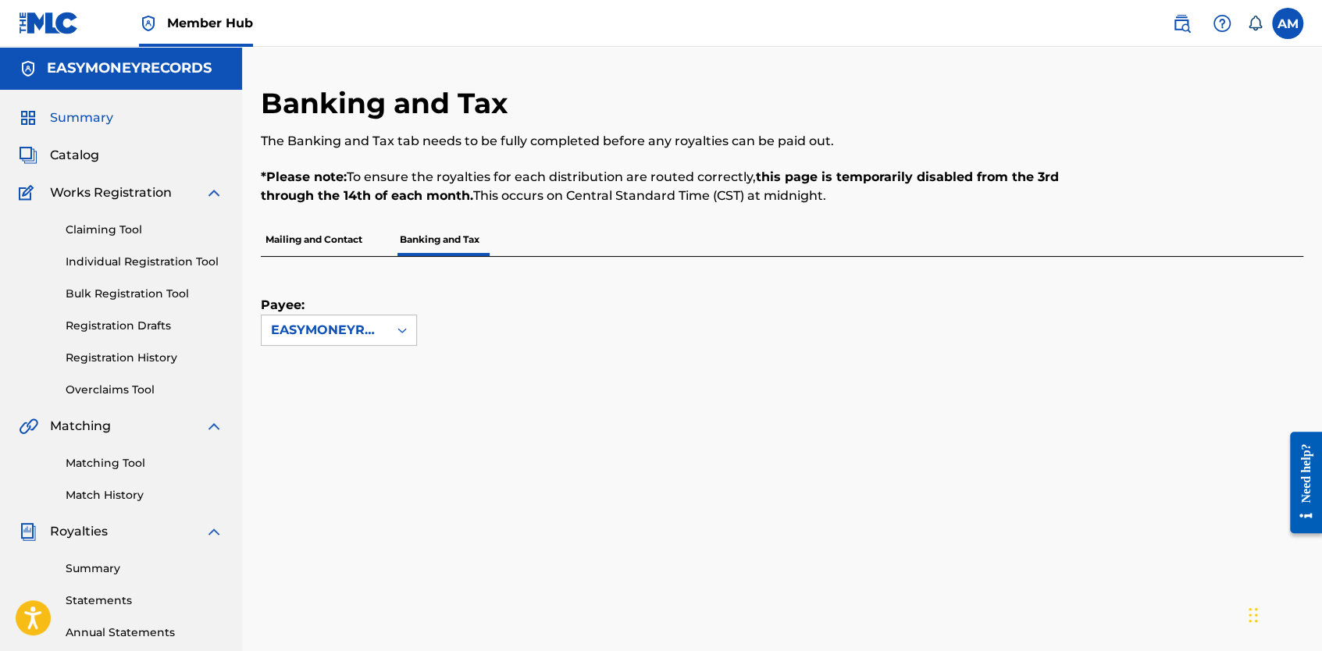
click at [96, 119] on span "Summary" at bounding box center [81, 118] width 63 height 19
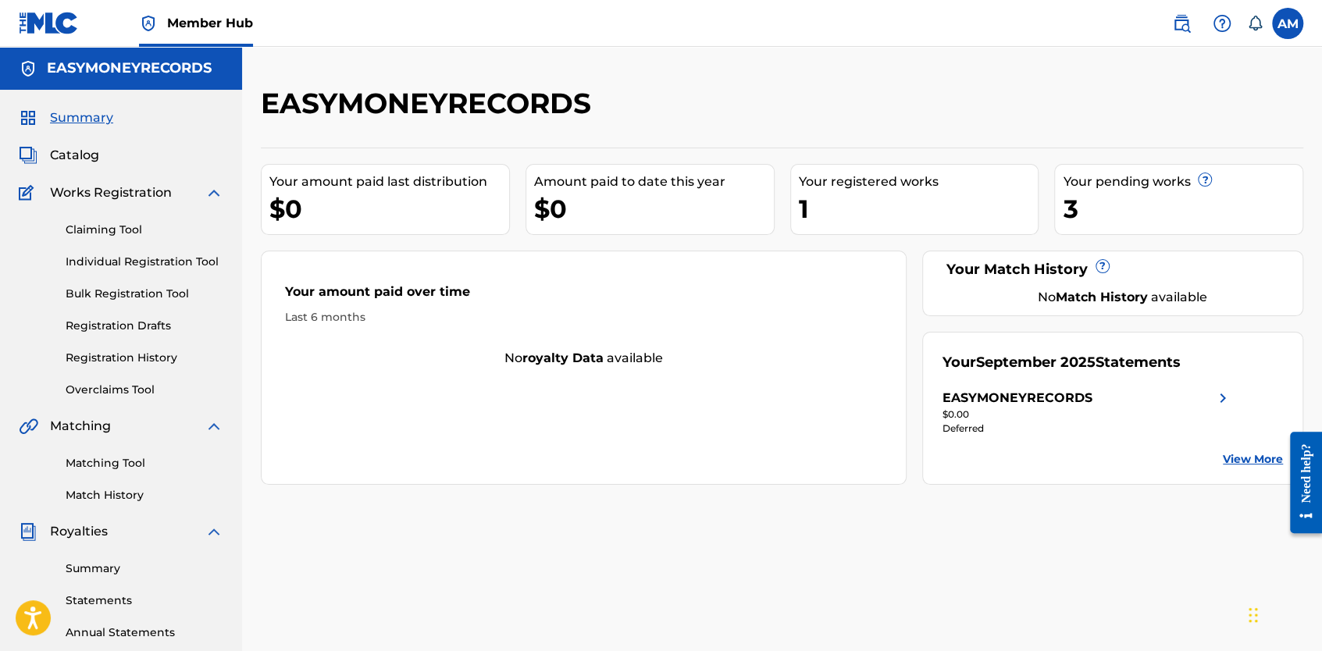
click at [1082, 200] on div "3" at bounding box center [1183, 208] width 240 height 35
click at [78, 118] on span "Summary" at bounding box center [81, 118] width 63 height 19
click at [74, 159] on span "Catalog" at bounding box center [74, 155] width 49 height 19
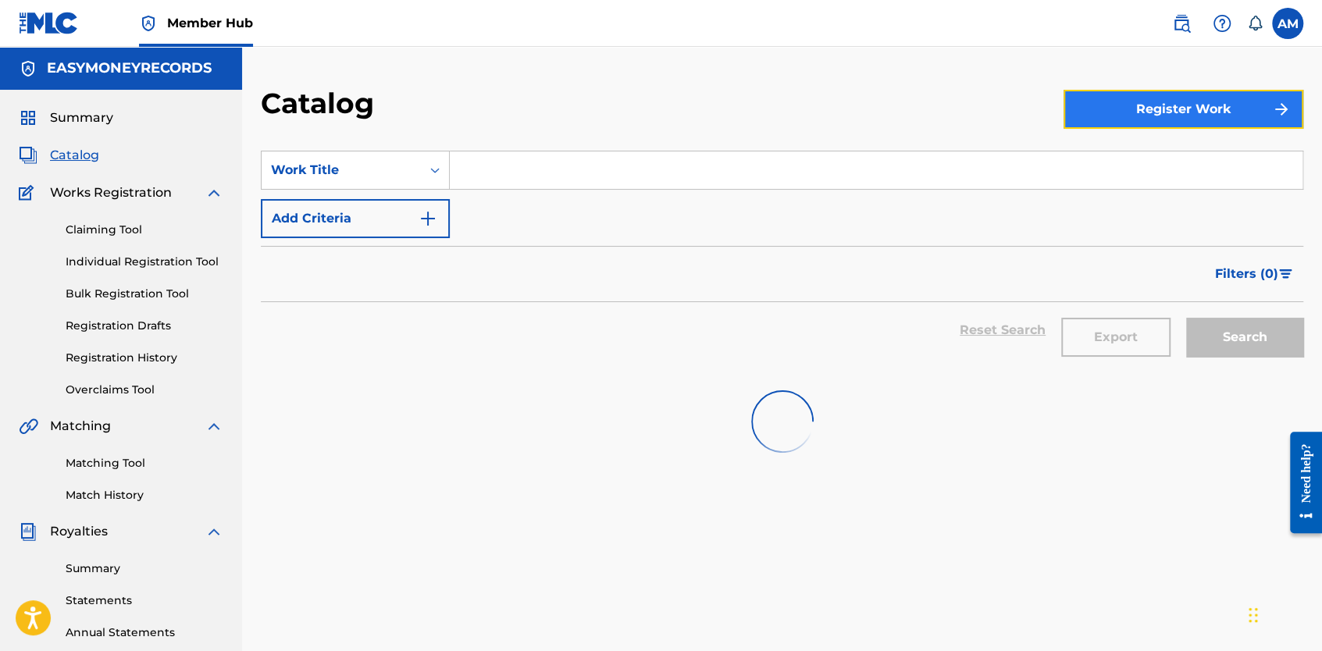
click at [1212, 118] on button "Register Work" at bounding box center [1183, 109] width 240 height 39
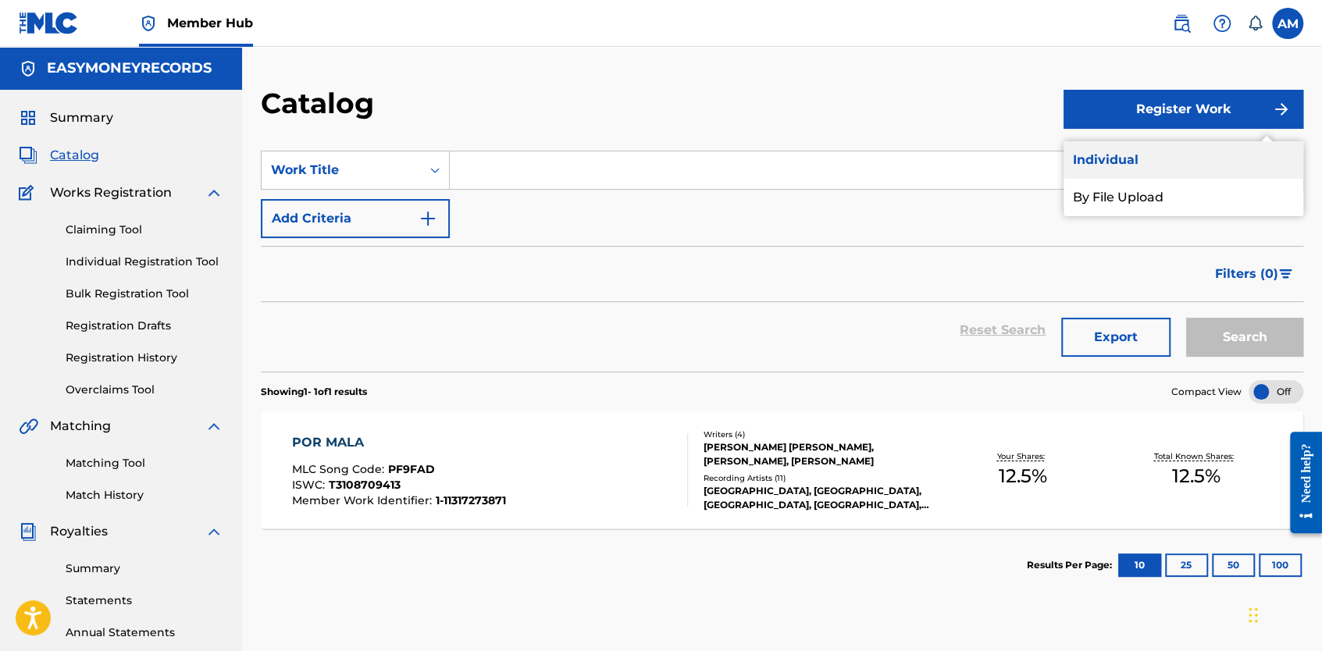
click at [1146, 170] on link "Individual" at bounding box center [1183, 159] width 240 height 37
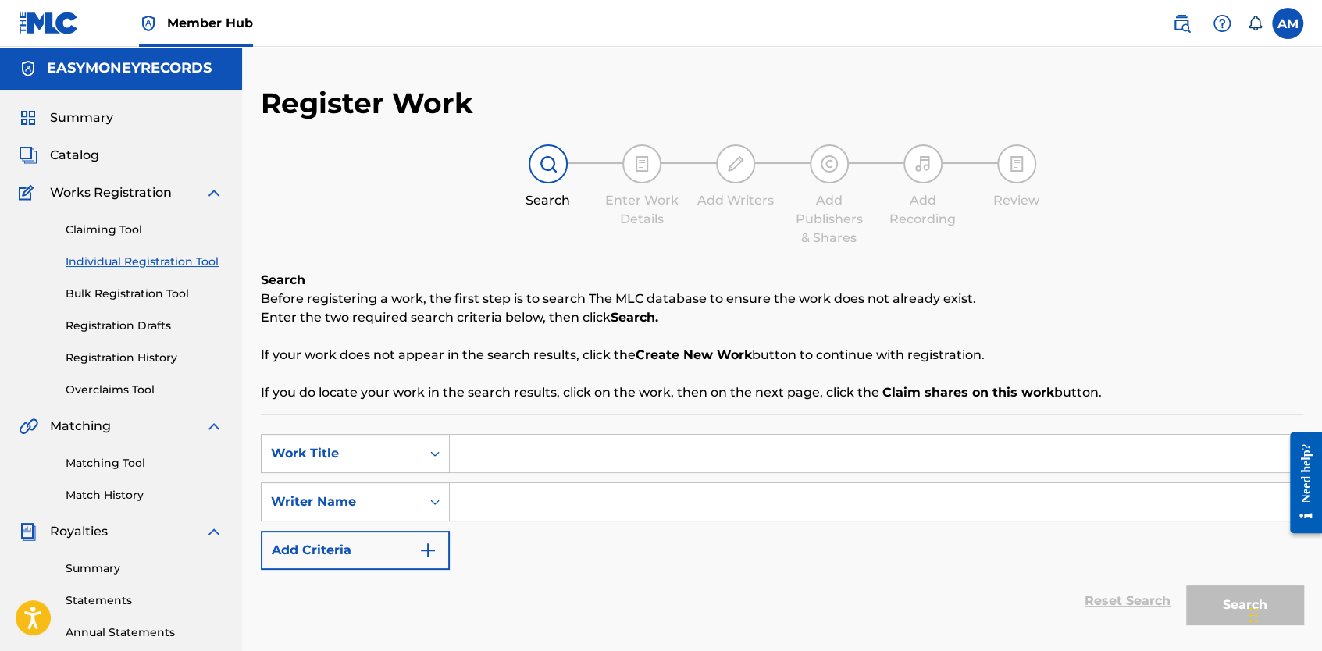
click at [492, 458] on input "Search Form" at bounding box center [876, 453] width 853 height 37
paste input "DE MA BOUCHE SORT LE PLOMB"
type input "DE MA BOUCHE SORT LE PLOMB"
click at [507, 492] on input "Search Form" at bounding box center [876, 501] width 853 height 37
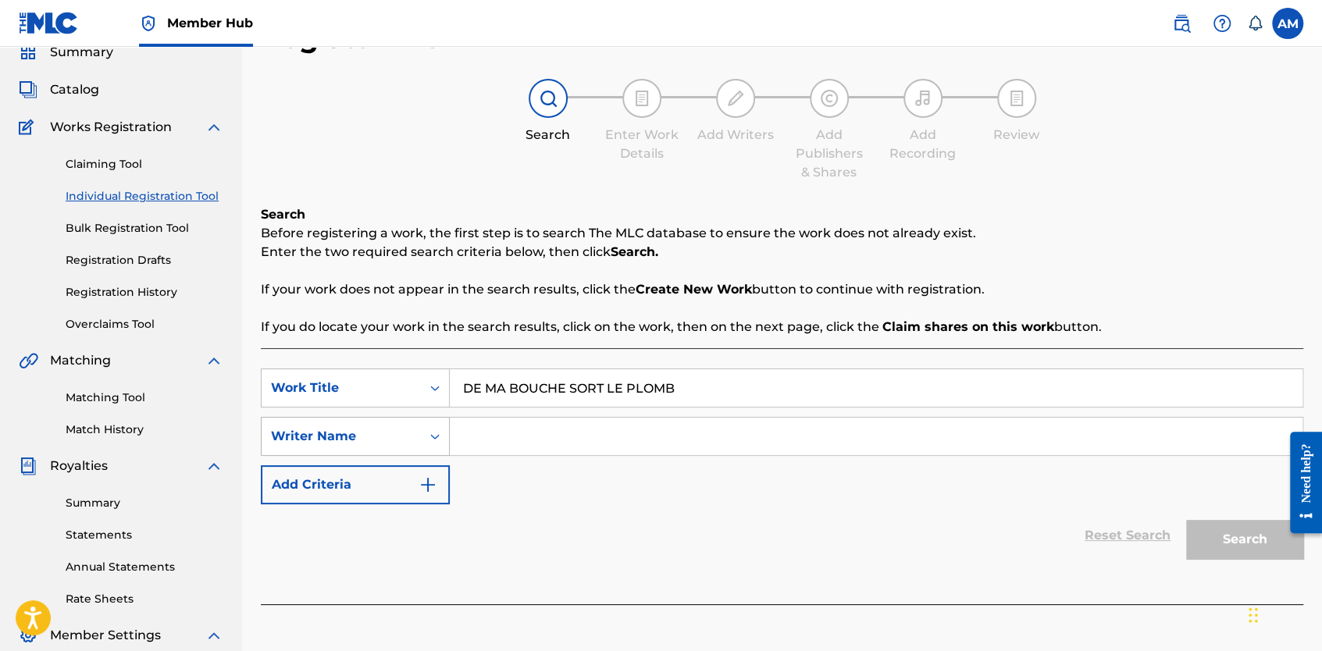
click at [416, 456] on div "Writer Name" at bounding box center [355, 436] width 189 height 39
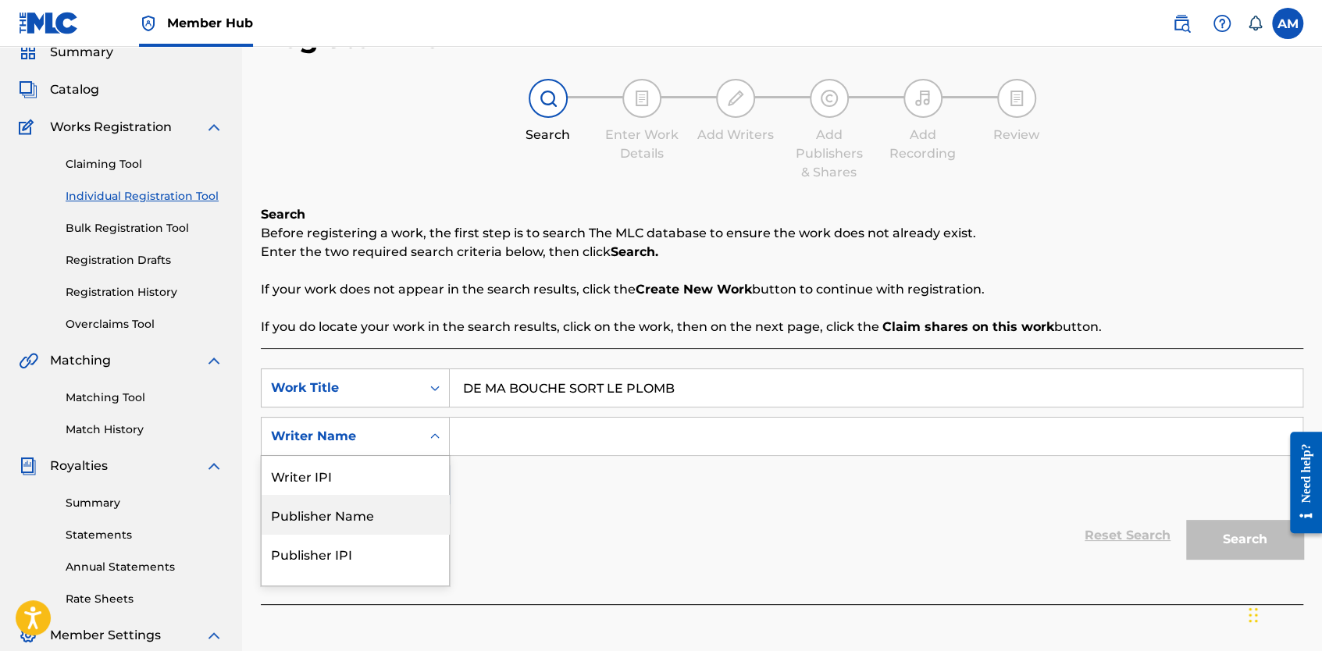
click at [365, 518] on div "Publisher Name" at bounding box center [355, 514] width 187 height 39
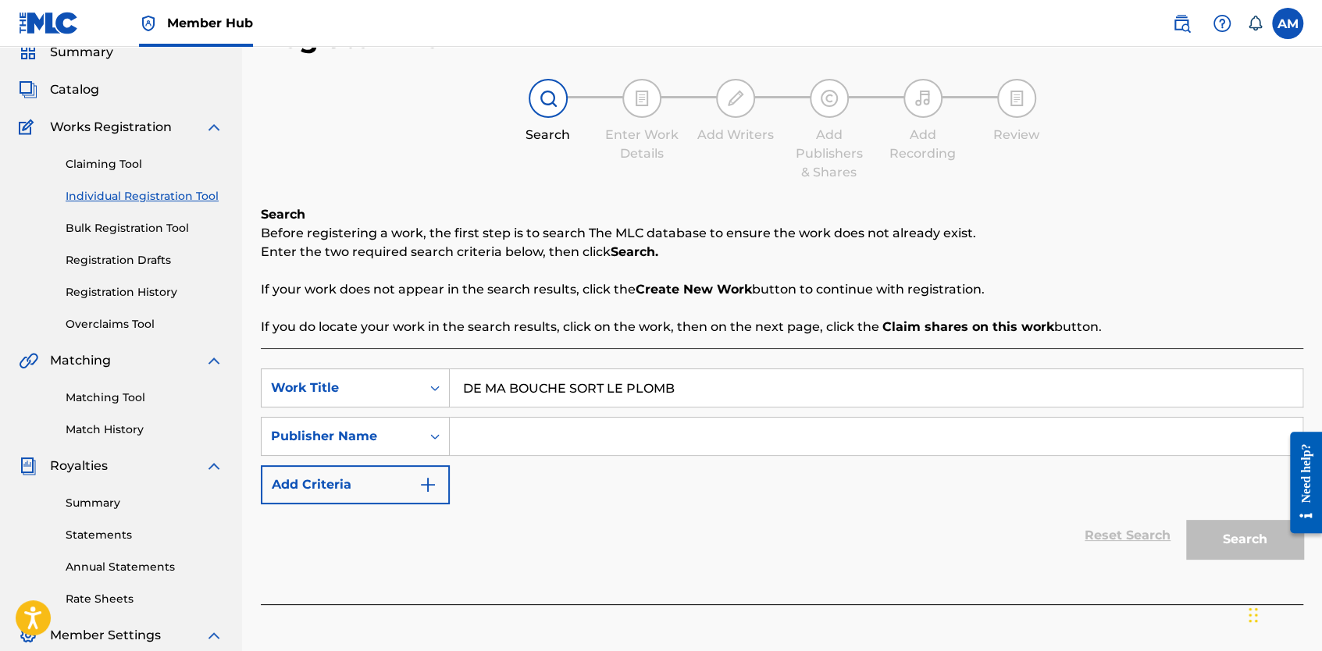
click at [495, 415] on div "SearchWithCriteriac3f37858-251e-40b8-88eb-255c1c8d1e7e Work Title DE MA BOUCHE …" at bounding box center [782, 437] width 1042 height 136
click at [477, 447] on input "Search Form" at bounding box center [876, 436] width 853 height 37
type input "Narra"
click at [1273, 537] on button "Search" at bounding box center [1244, 539] width 117 height 39
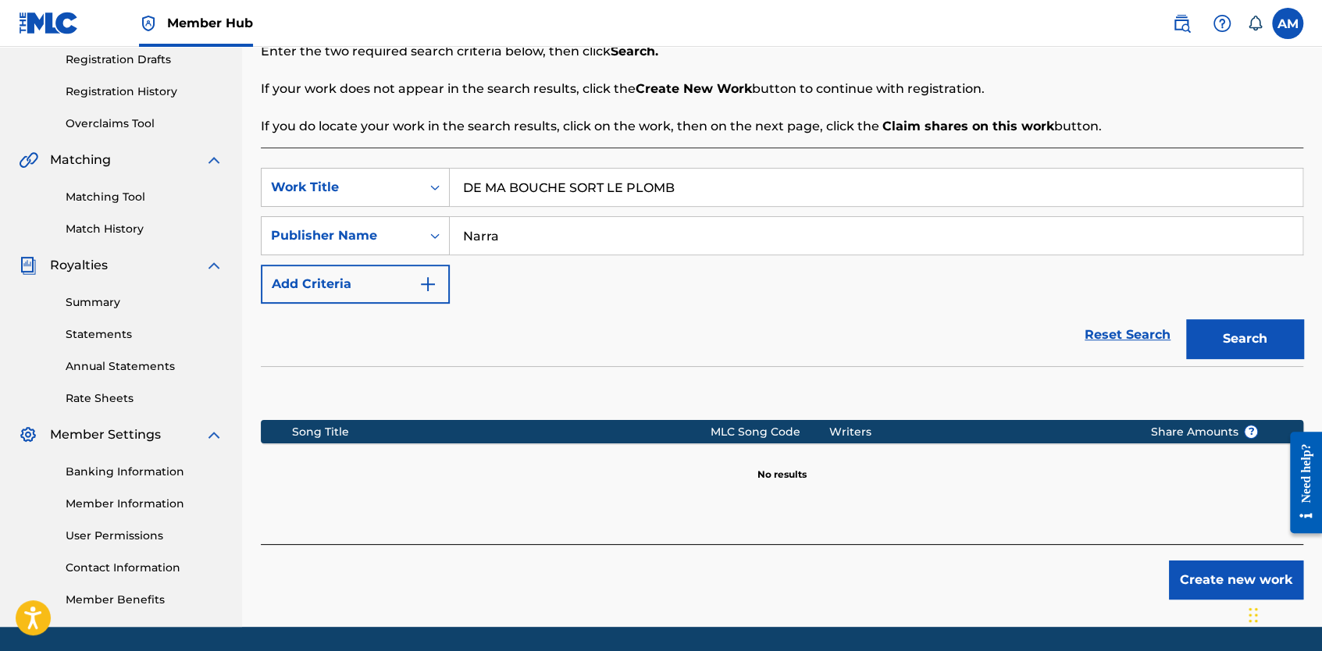
scroll to position [317, 0]
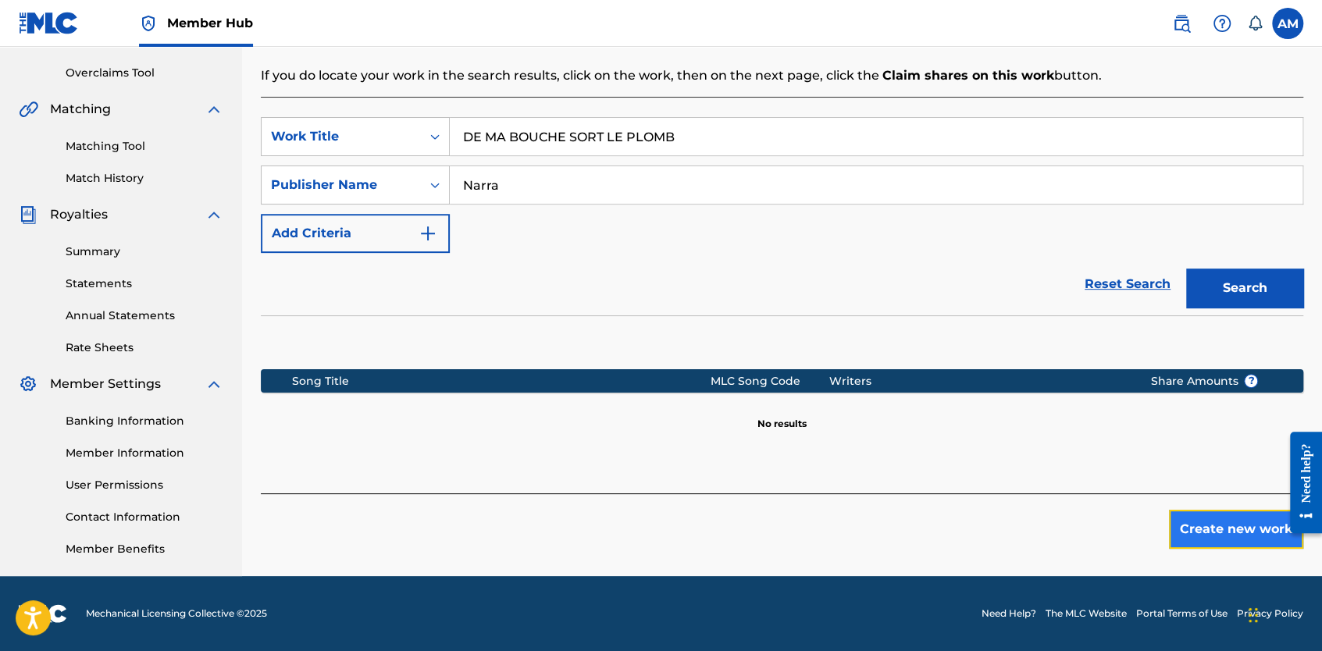
click at [1217, 540] on button "Create new work" at bounding box center [1236, 529] width 134 height 39
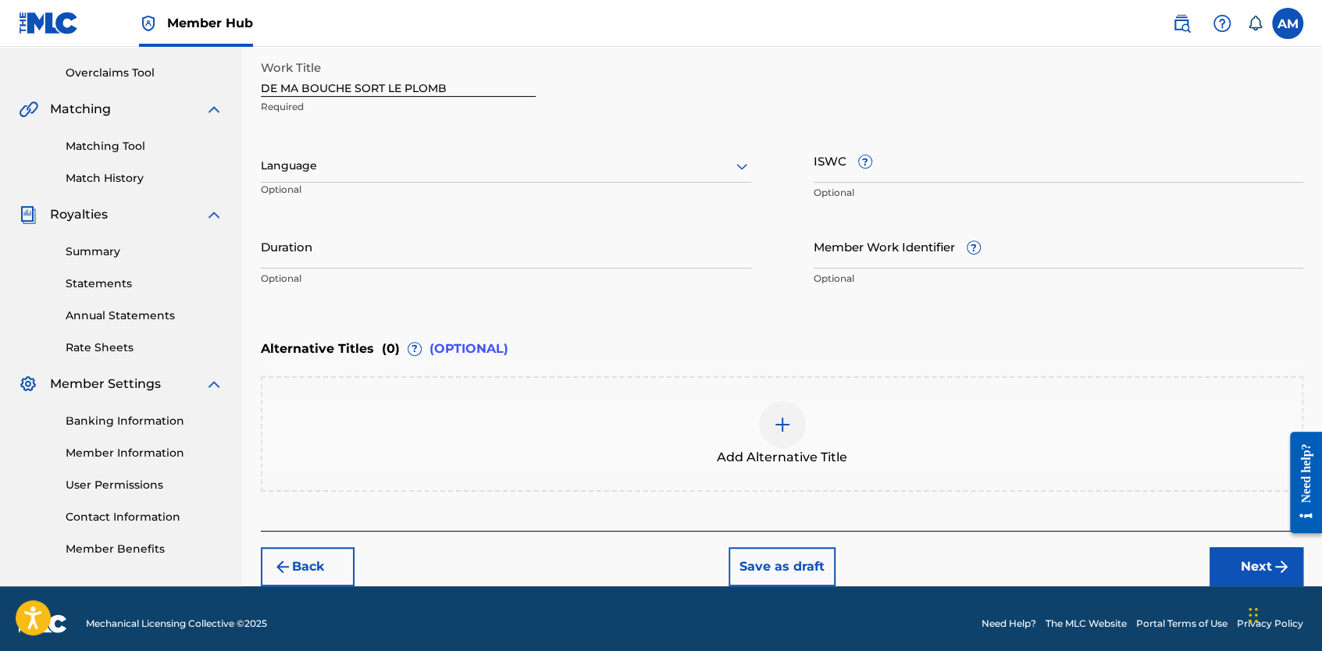
click at [383, 173] on div at bounding box center [506, 166] width 490 height 20
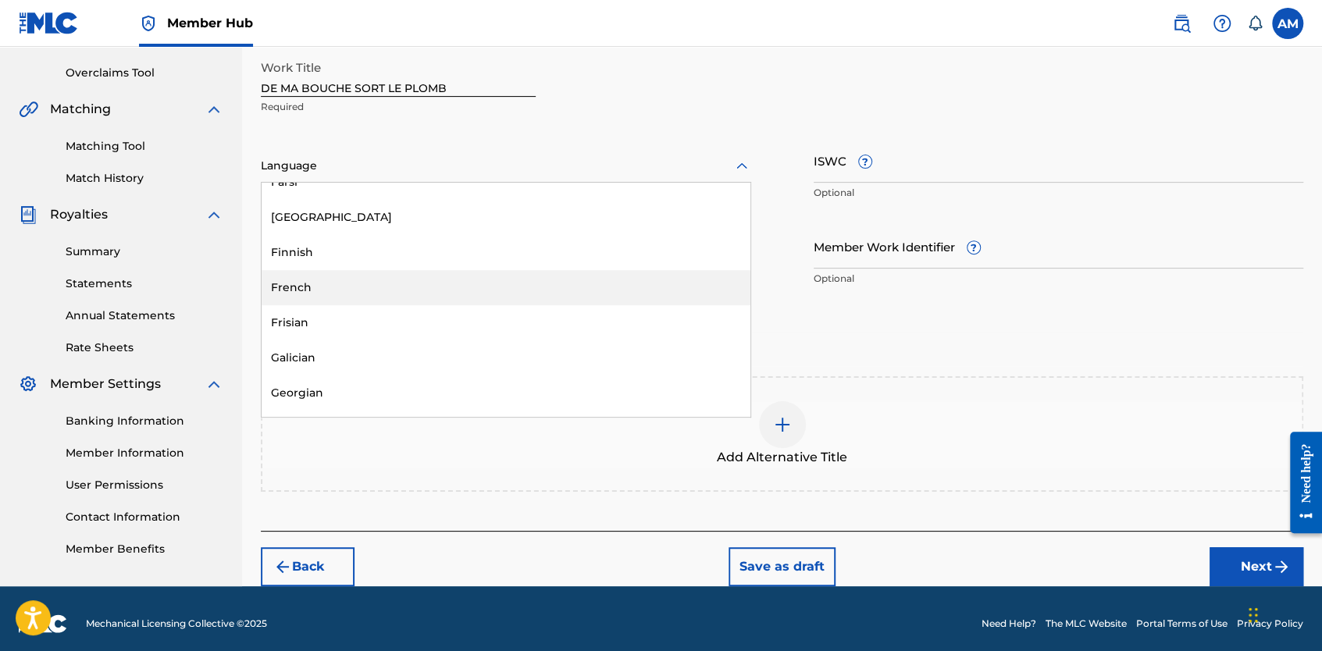
scroll to position [1249, 0]
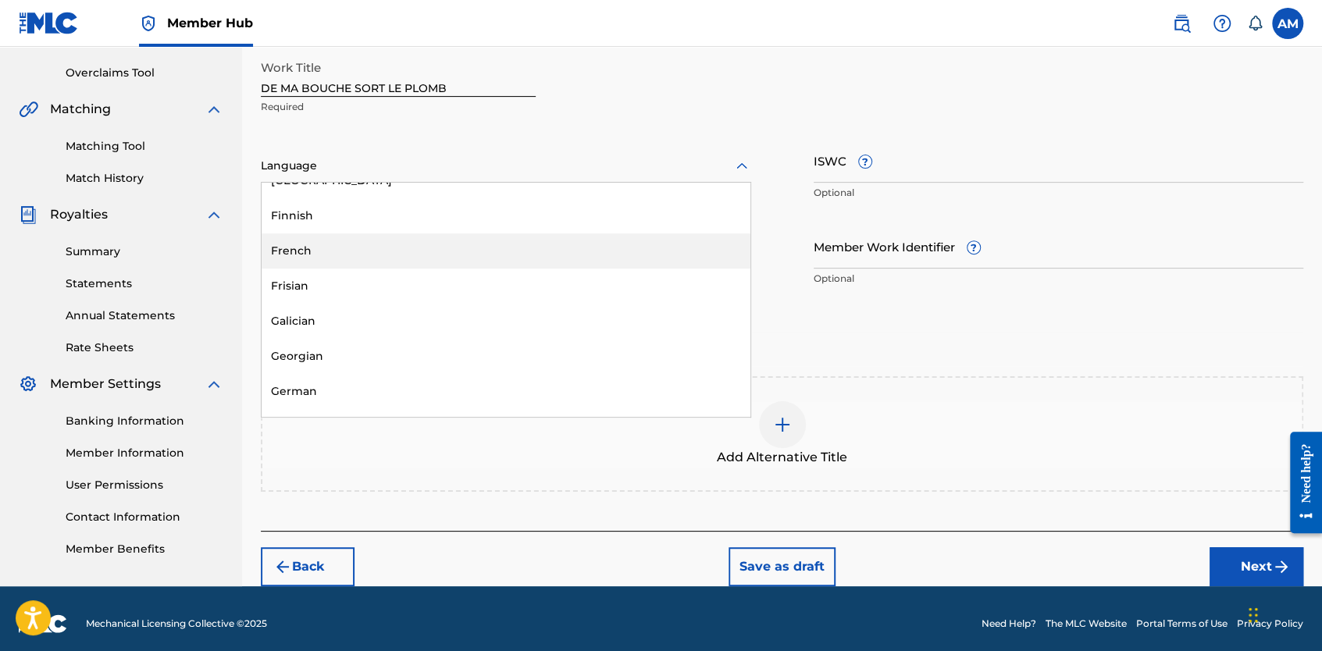
click at [318, 259] on div "French" at bounding box center [506, 250] width 489 height 35
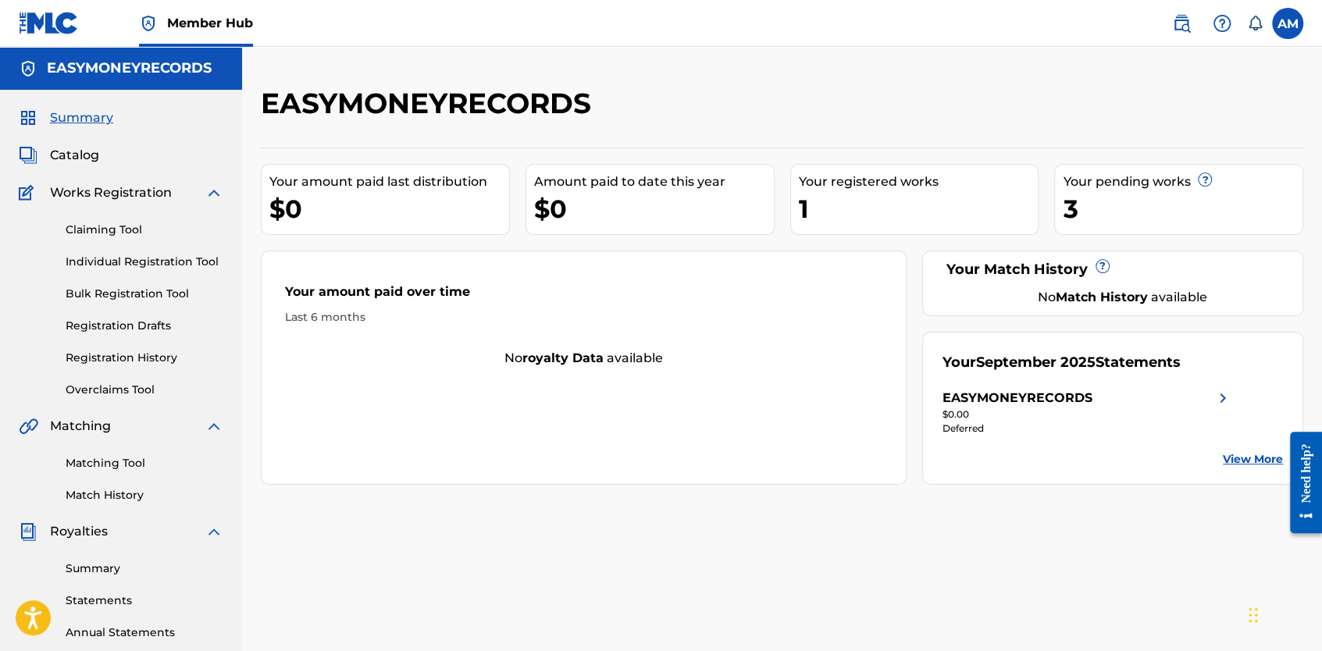
click at [864, 189] on div "Your registered works" at bounding box center [919, 182] width 240 height 19
